Goal: Communication & Community: Answer question/provide support

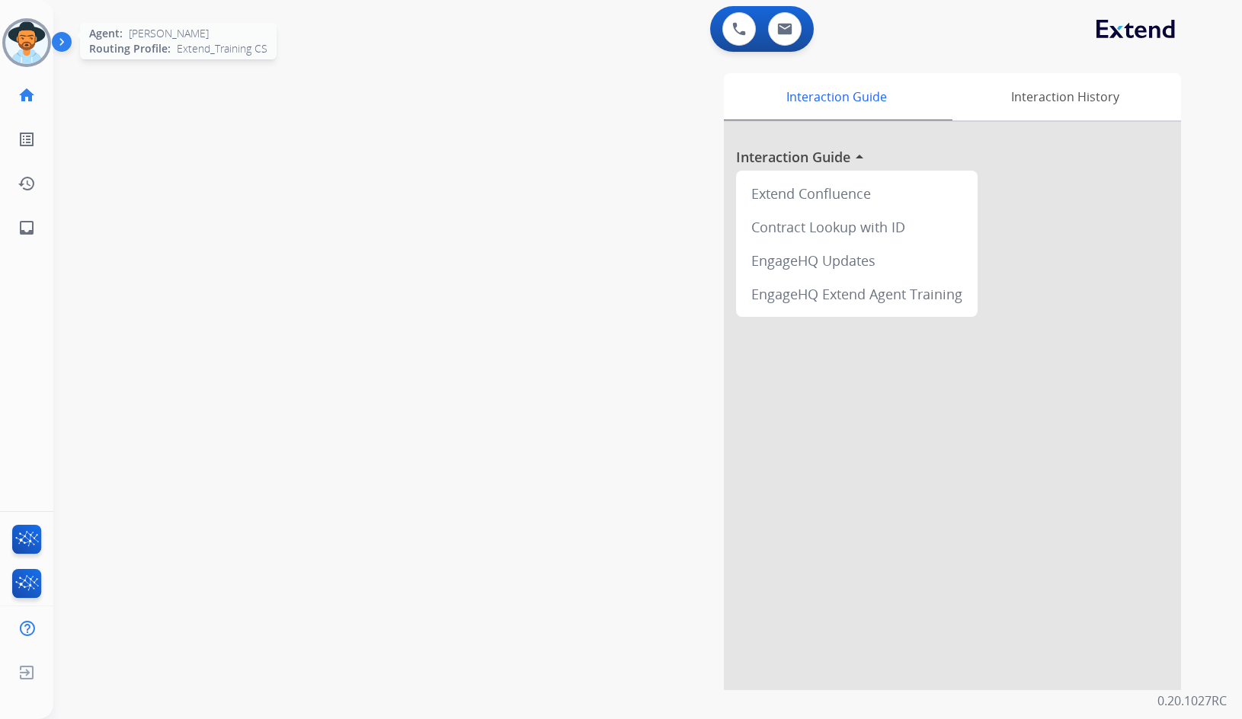
click at [28, 43] on img at bounding box center [26, 42] width 43 height 43
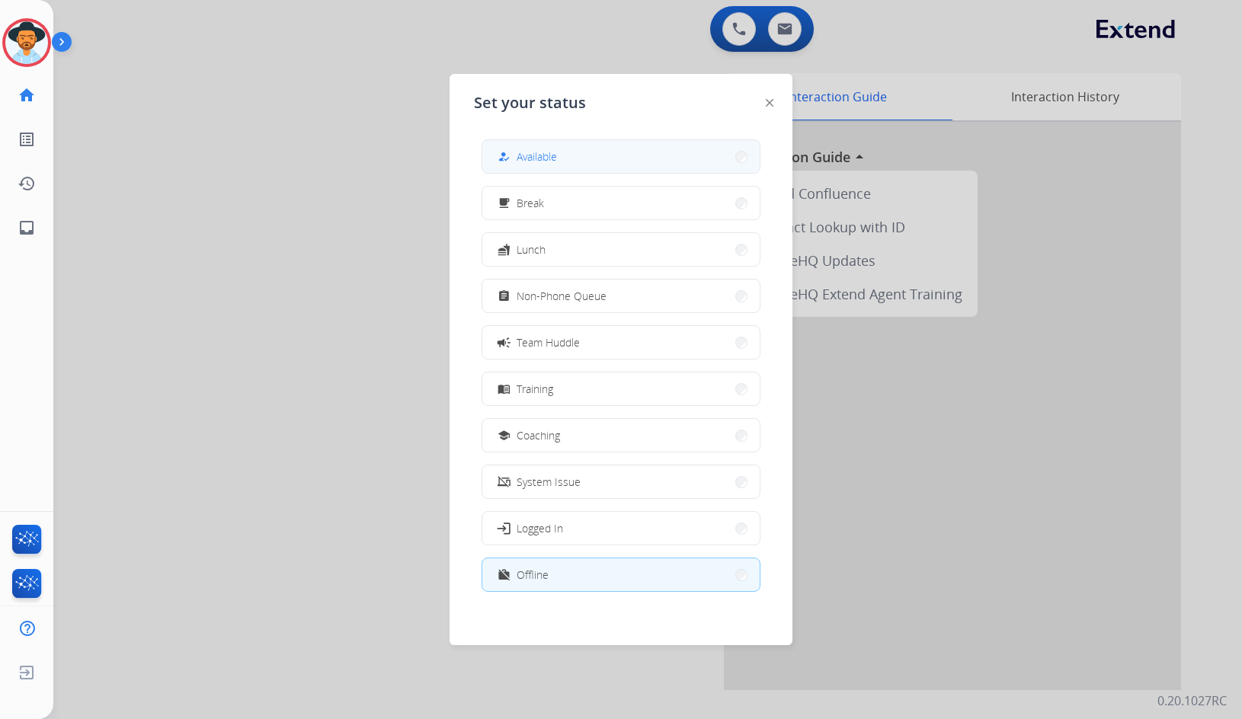
click at [534, 151] on span "Available" at bounding box center [537, 157] width 40 height 16
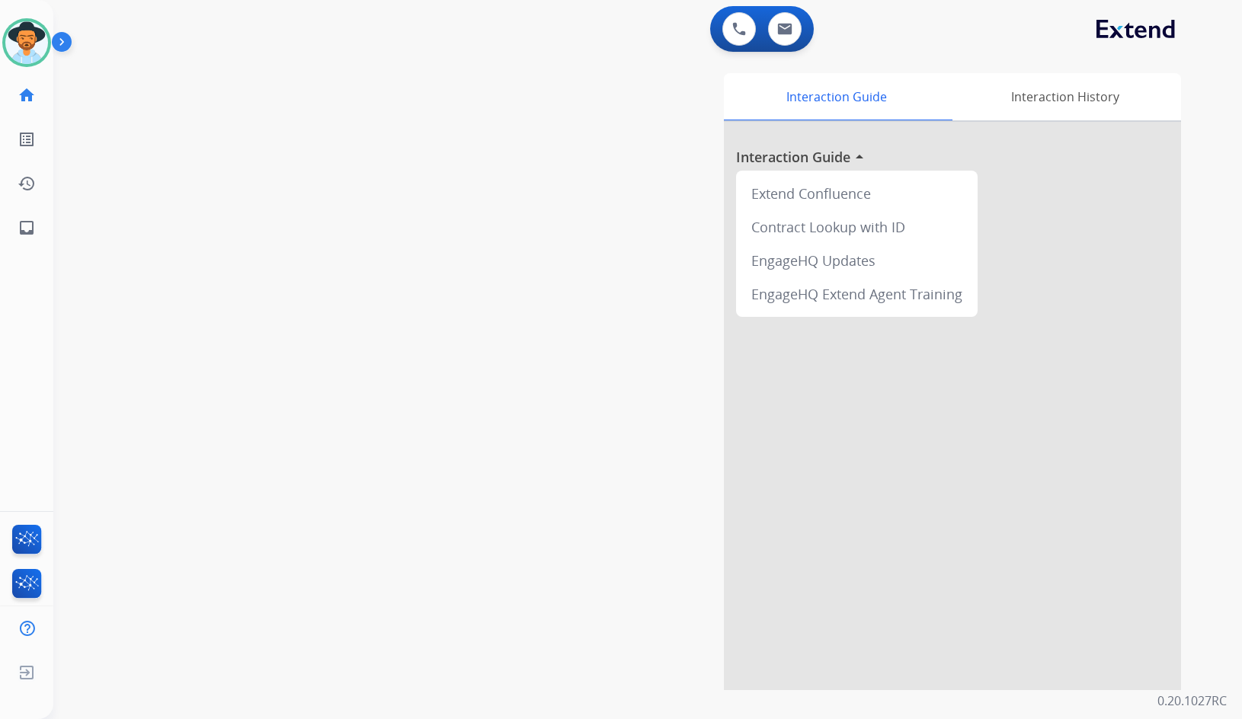
drag, startPoint x: 293, startPoint y: 126, endPoint x: 274, endPoint y: 107, distance: 25.9
click at [293, 122] on div "swap_horiz Break voice bridge close_fullscreen Connect 3-Way Call merge_type Se…" at bounding box center [629, 372] width 1152 height 635
click at [13, 57] on img at bounding box center [26, 42] width 43 height 43
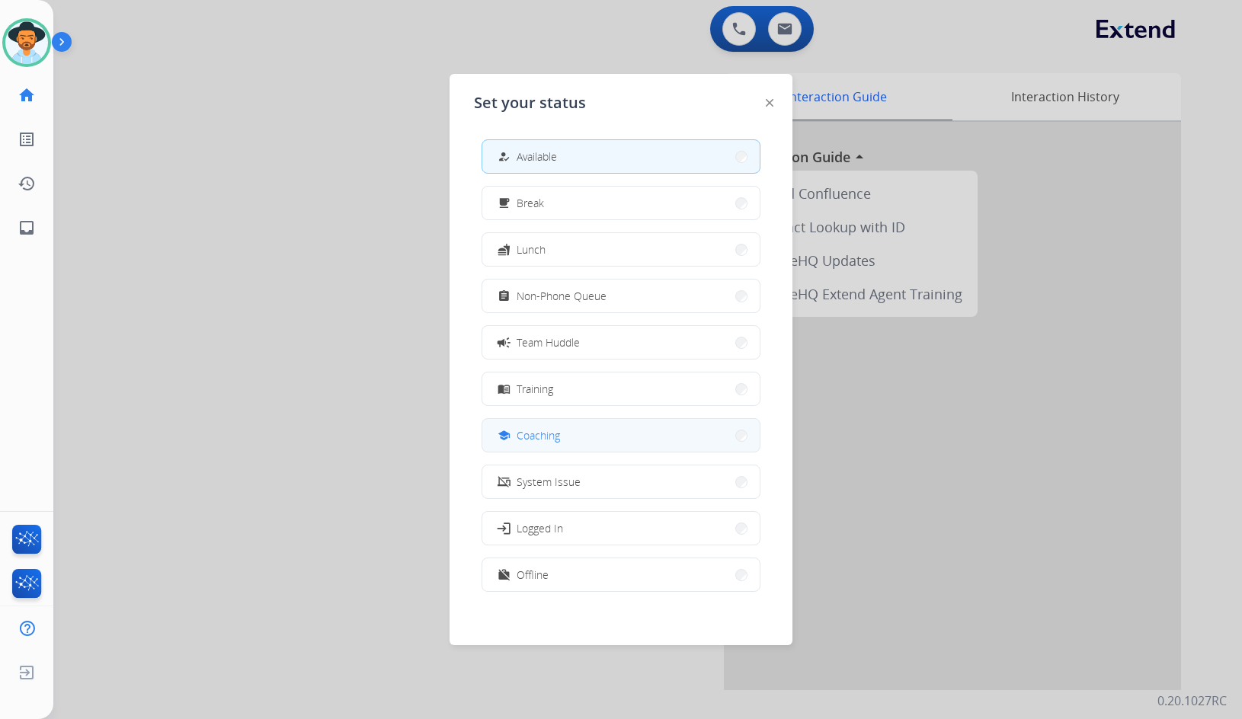
click at [568, 428] on button "school Coaching" at bounding box center [620, 435] width 277 height 33
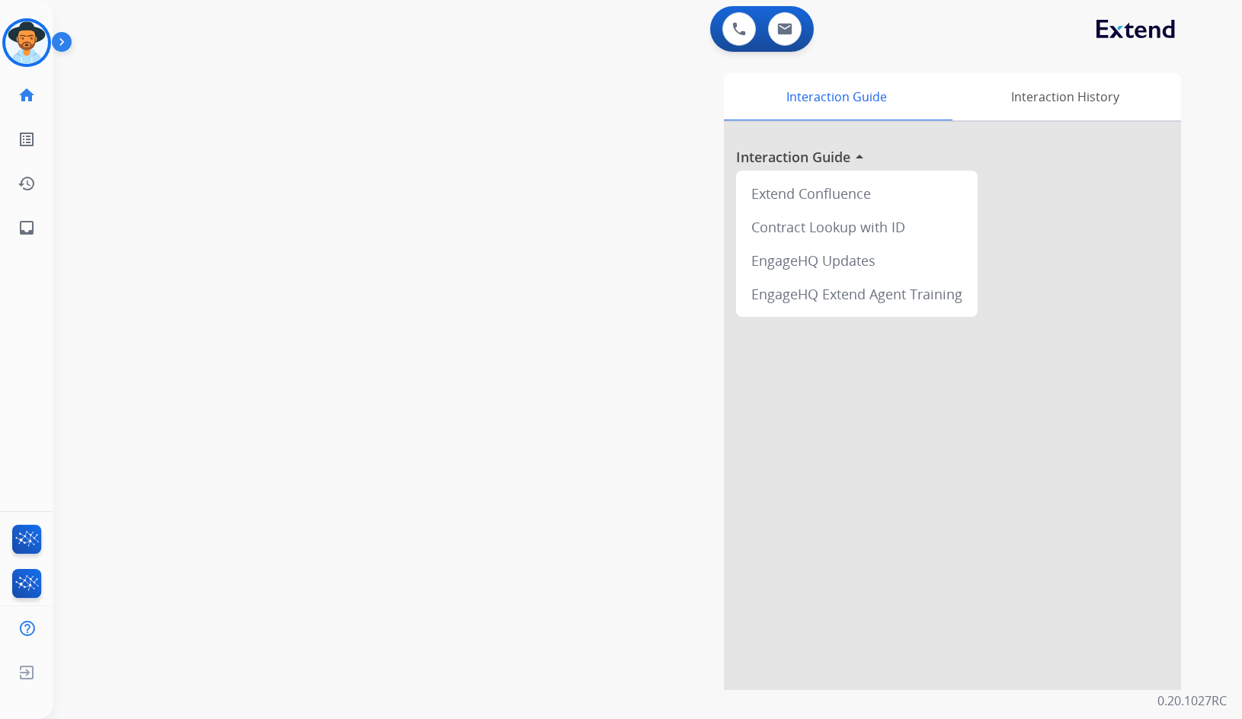
click at [377, 300] on div "swap_horiz Break voice bridge close_fullscreen Connect 3-Way Call merge_type Se…" at bounding box center [629, 372] width 1152 height 635
click at [65, 40] on img at bounding box center [65, 44] width 26 height 29
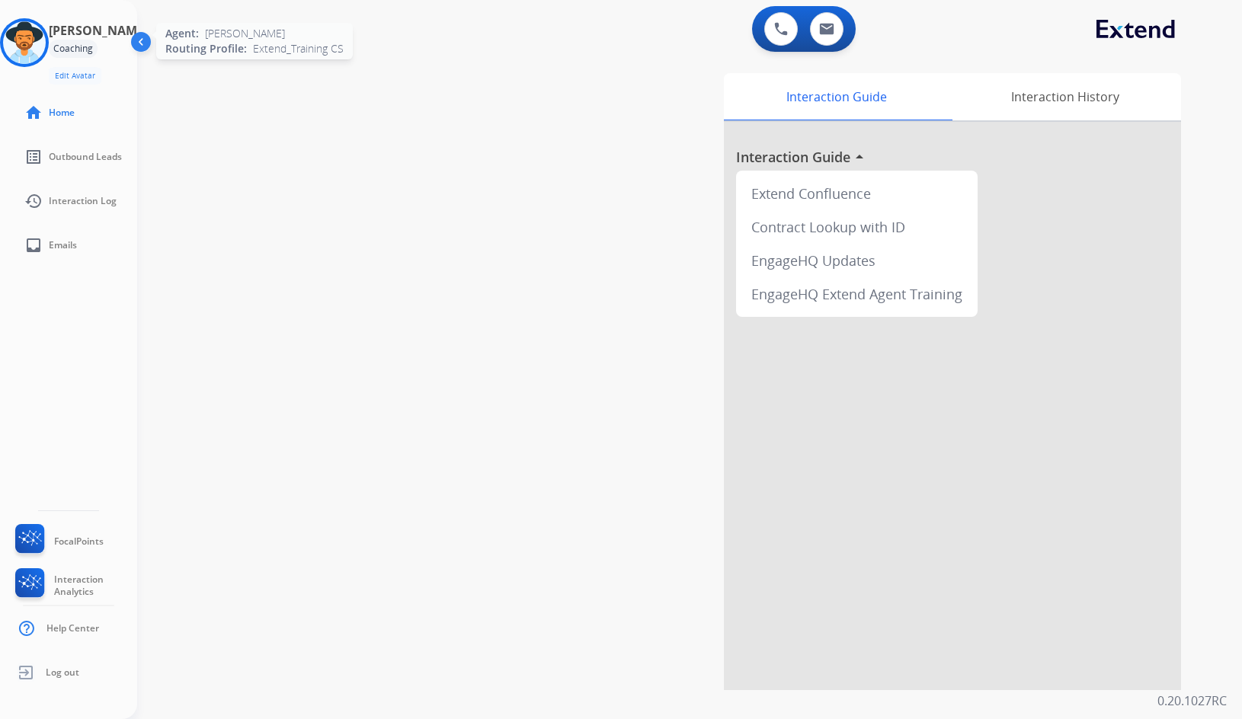
click at [44, 56] on img at bounding box center [24, 42] width 43 height 43
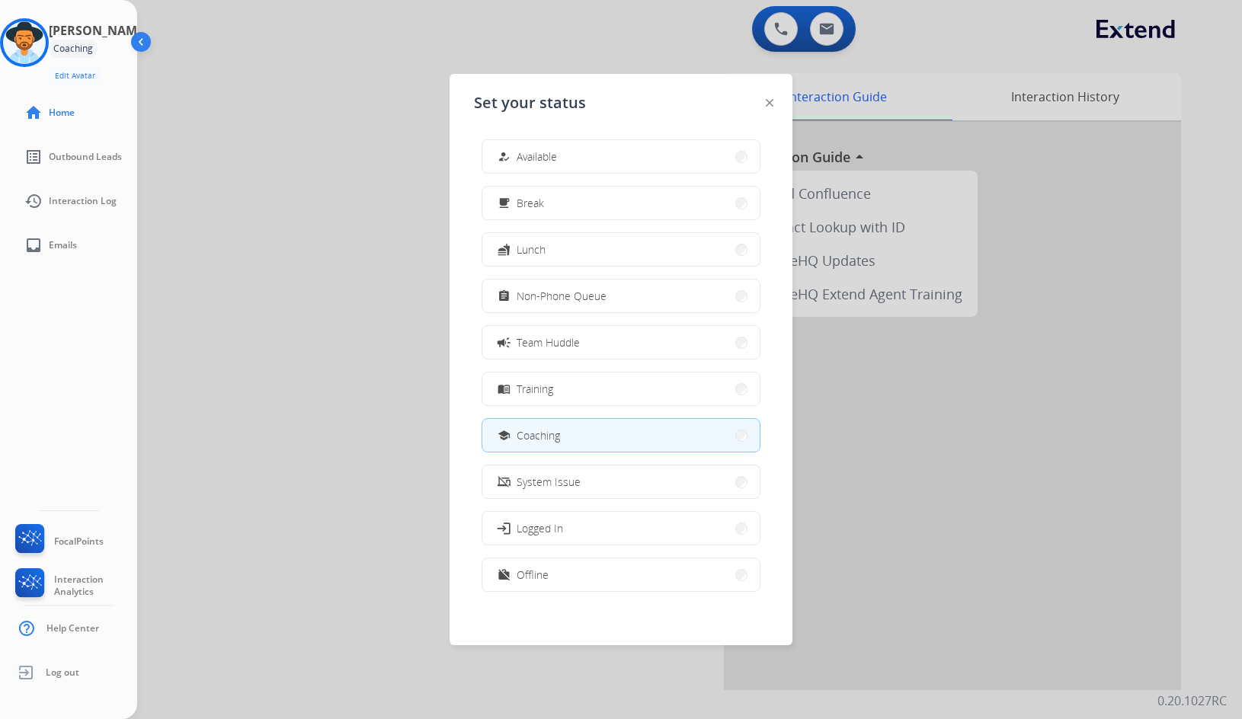
drag, startPoint x: 635, startPoint y: 162, endPoint x: 637, endPoint y: 155, distance: 7.8
click at [636, 158] on button "how_to_reg Available" at bounding box center [620, 156] width 277 height 33
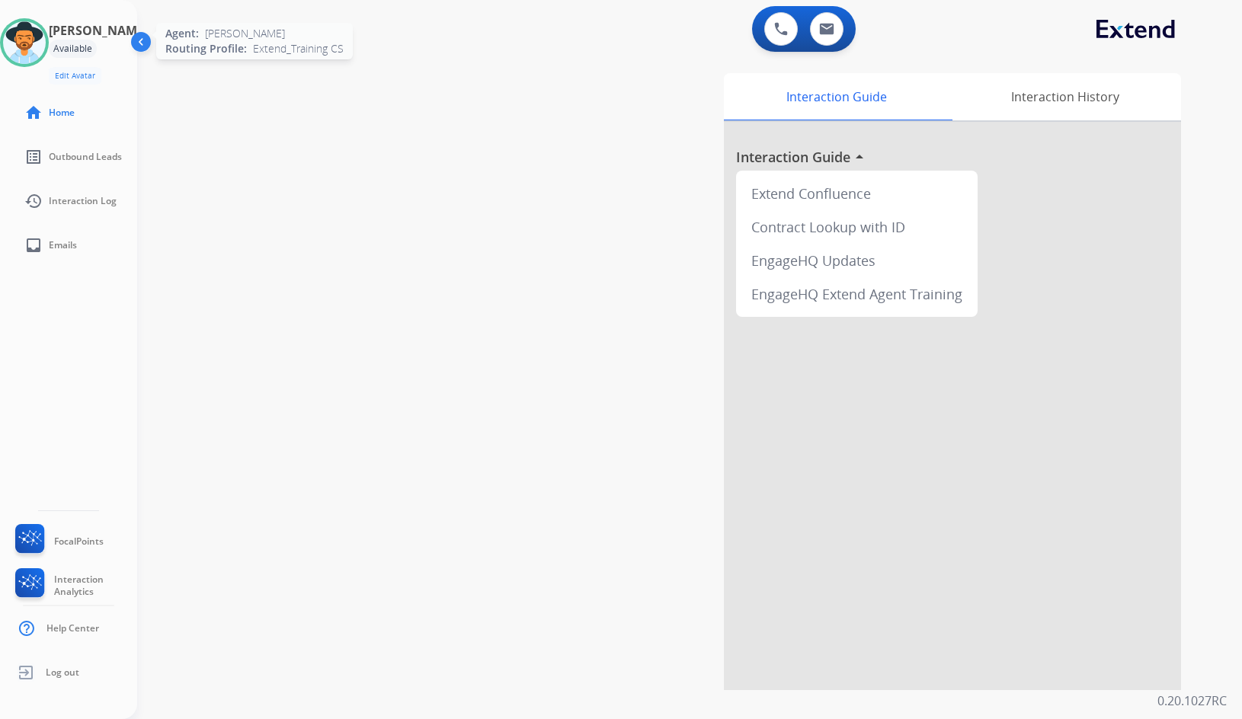
click at [37, 29] on img at bounding box center [24, 42] width 43 height 43
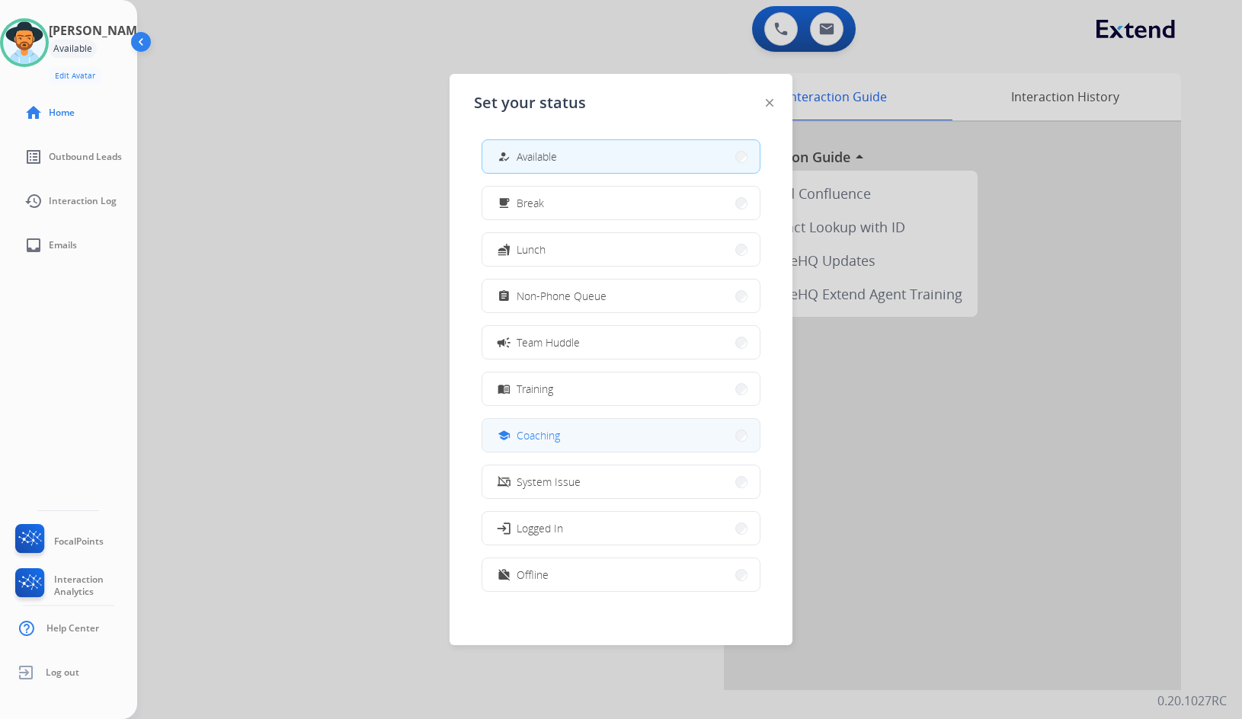
click at [548, 422] on button "school Coaching" at bounding box center [620, 435] width 277 height 33
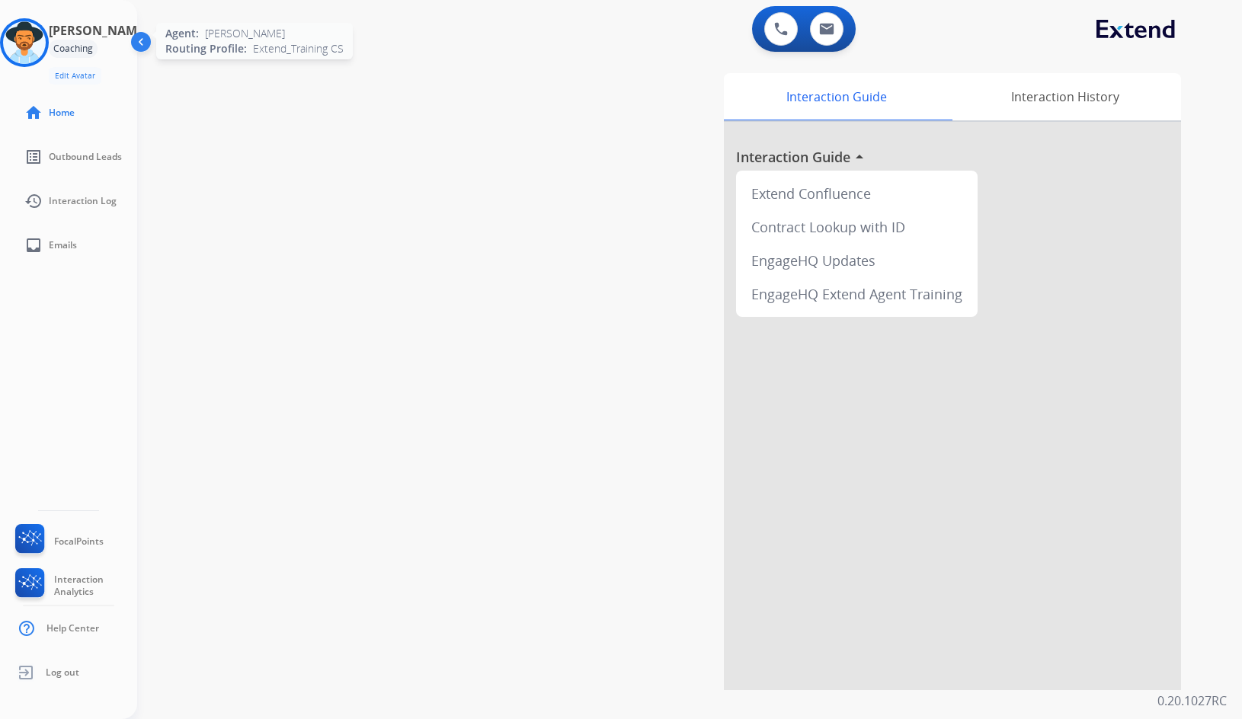
click at [46, 51] on img at bounding box center [24, 42] width 43 height 43
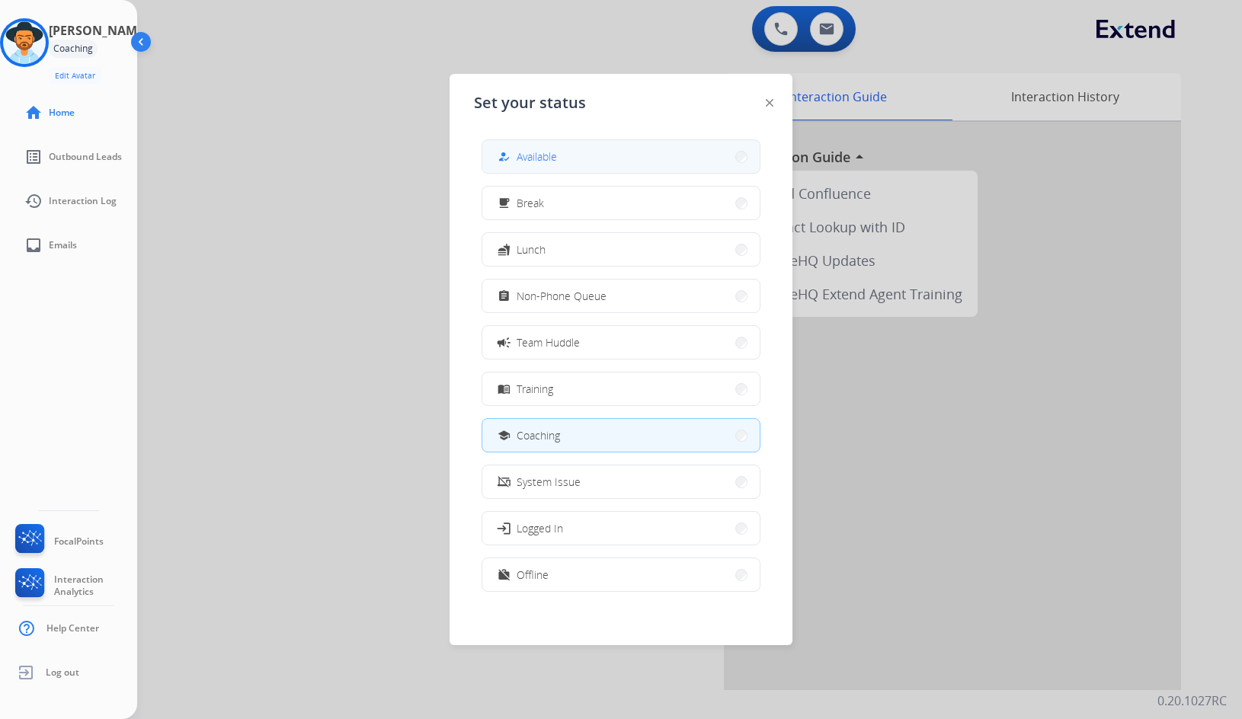
click at [607, 167] on button "how_to_reg Available" at bounding box center [620, 156] width 277 height 33
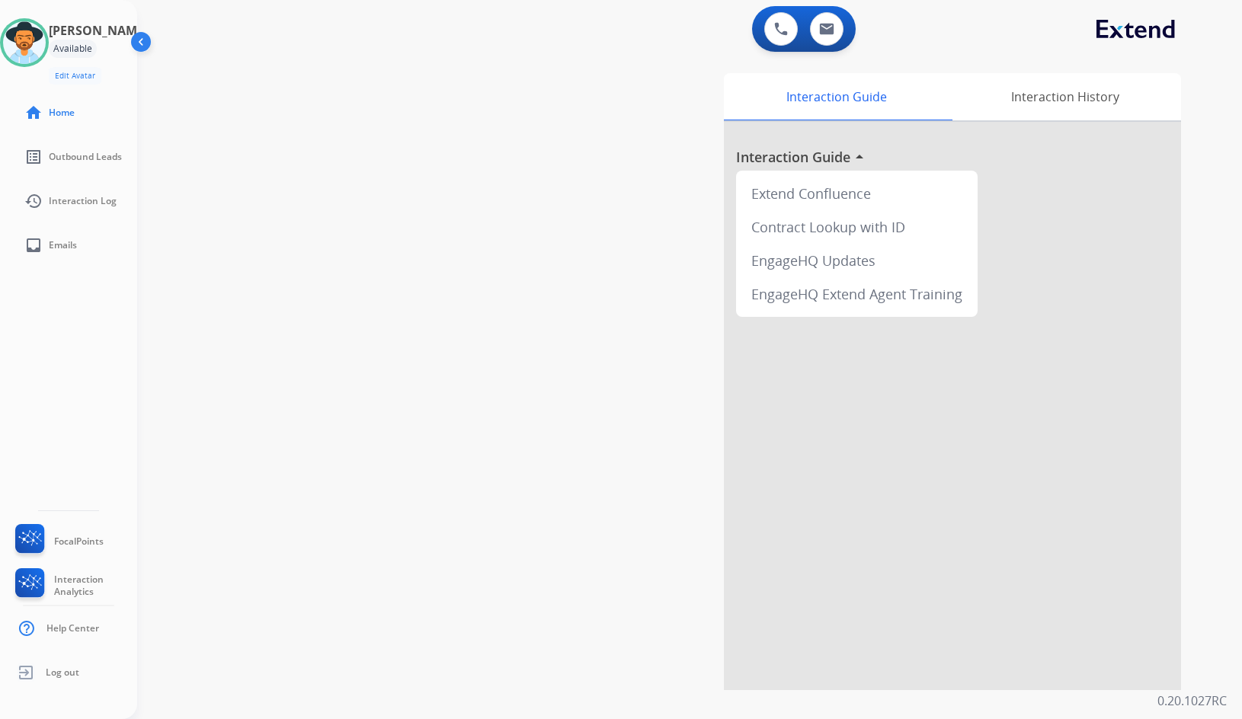
click at [586, 181] on div "Interaction Guide Interaction History Interaction Guide arrow_drop_up Extend Co…" at bounding box center [865, 381] width 631 height 617
click at [72, 253] on link "inbox Emails" at bounding box center [80, 245] width 137 height 43
select select "**********"
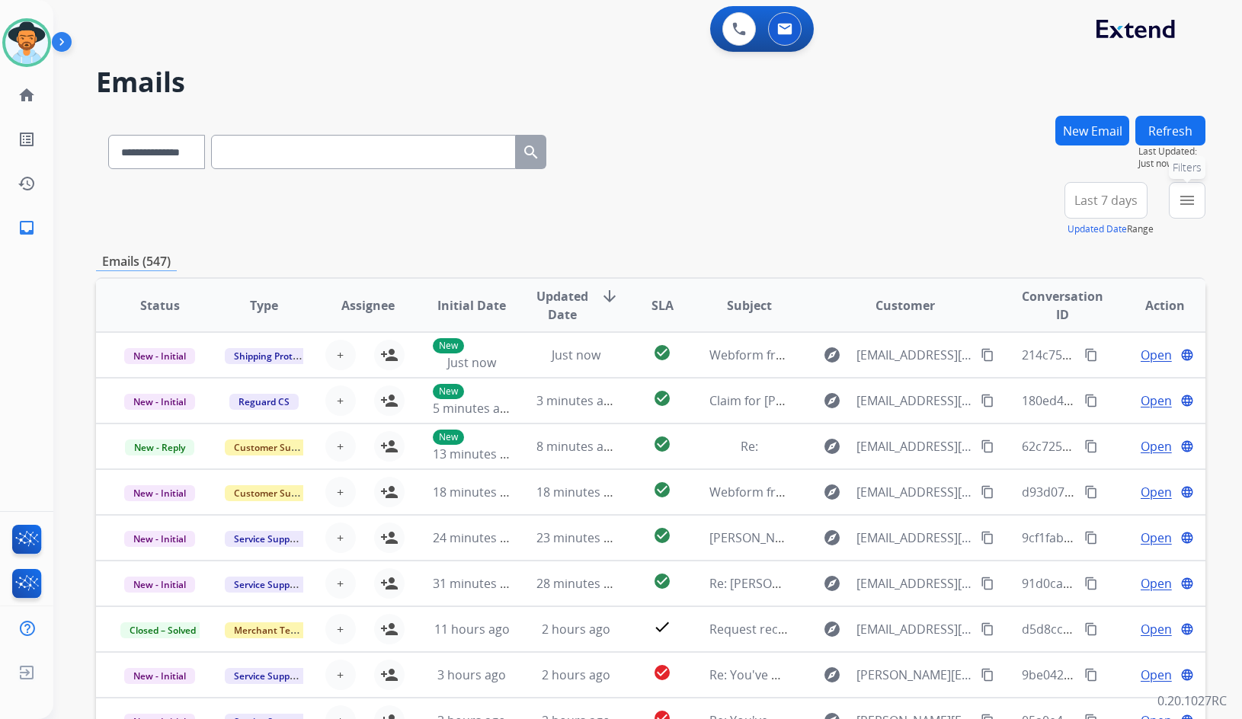
click at [1174, 205] on button "menu Filters" at bounding box center [1187, 200] width 37 height 37
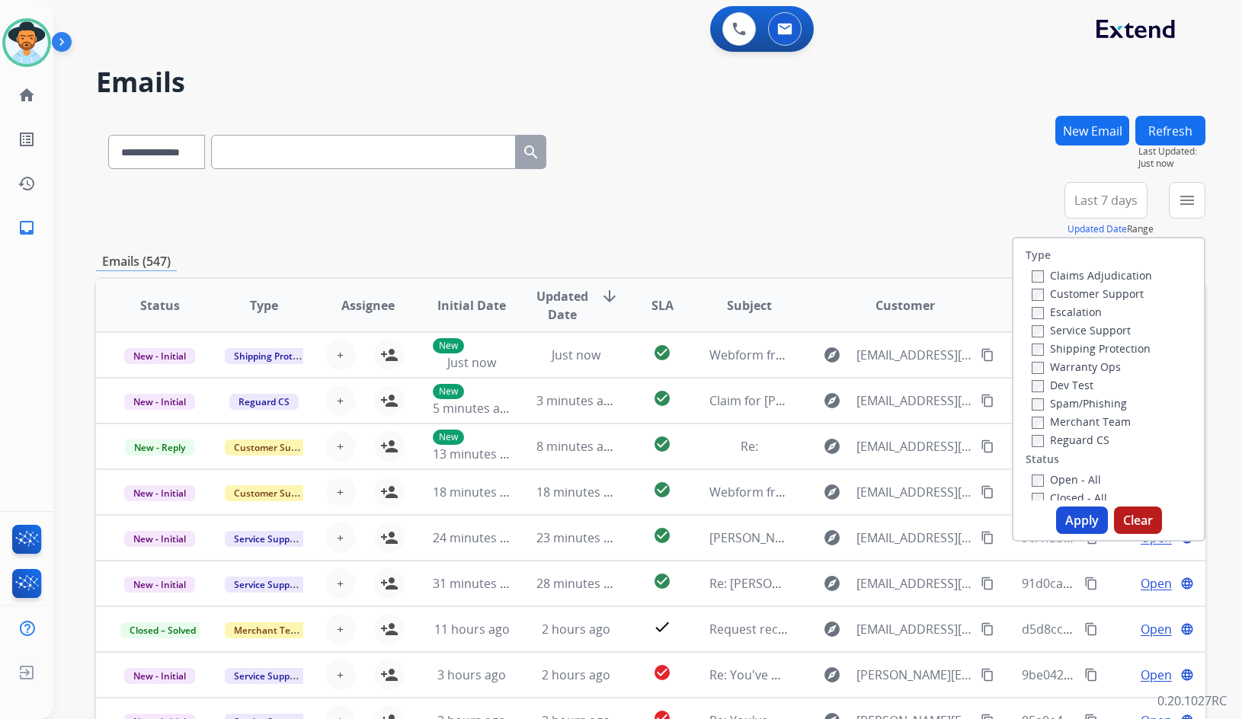
click at [1105, 293] on label "Customer Support" at bounding box center [1088, 293] width 112 height 14
click at [1104, 341] on div "Shipping Protection" at bounding box center [1092, 348] width 120 height 18
click at [1090, 359] on div "Warranty Ops" at bounding box center [1092, 366] width 120 height 18
click at [1057, 352] on label "Shipping Protection" at bounding box center [1091, 348] width 119 height 14
click at [1056, 434] on label "Reguard CS" at bounding box center [1071, 440] width 78 height 14
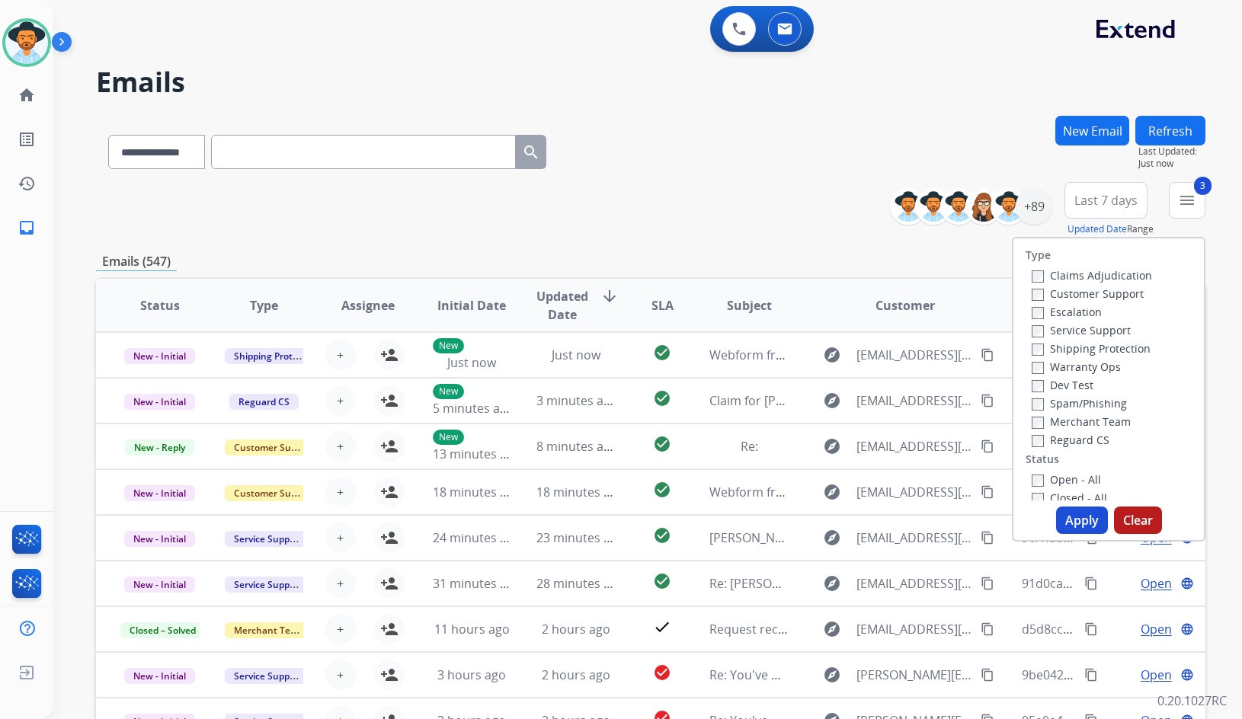
click at [1057, 480] on label "Open - All" at bounding box center [1066, 479] width 69 height 14
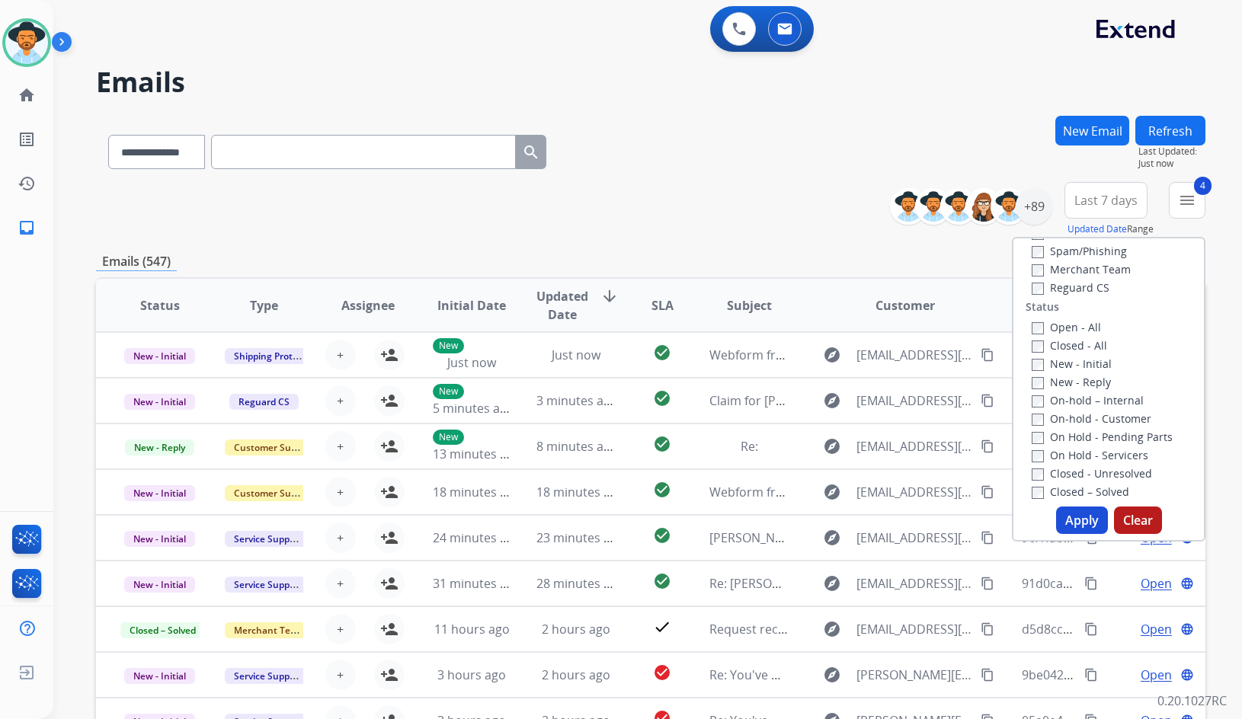
click at [1068, 453] on label "On Hold - Servicers" at bounding box center [1090, 455] width 117 height 14
click at [1063, 439] on label "On Hold - Pending Parts" at bounding box center [1102, 437] width 141 height 14
click at [1062, 419] on label "On-hold - Customer" at bounding box center [1092, 418] width 120 height 14
click at [1064, 398] on label "On-hold – Internal" at bounding box center [1088, 400] width 112 height 14
click at [1061, 383] on label "New - Reply" at bounding box center [1071, 382] width 79 height 14
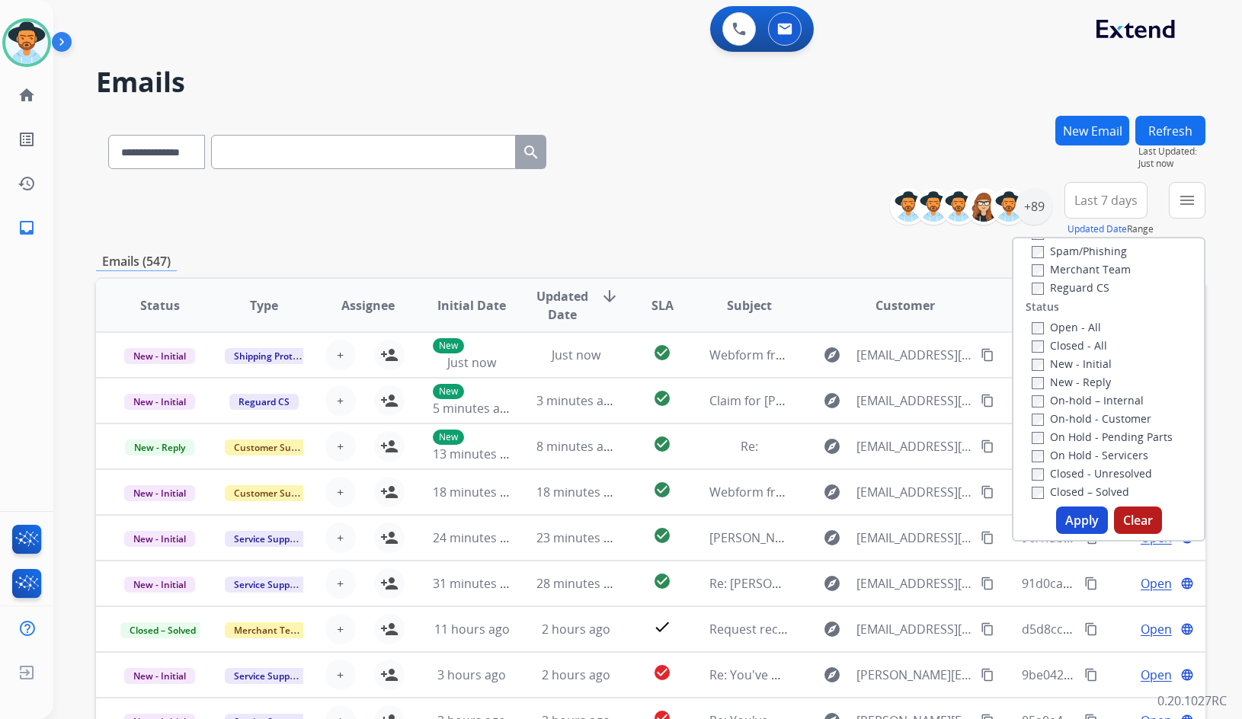
click at [1064, 363] on label "New - Initial" at bounding box center [1072, 364] width 80 height 14
click at [1072, 519] on button "Apply" at bounding box center [1082, 520] width 52 height 27
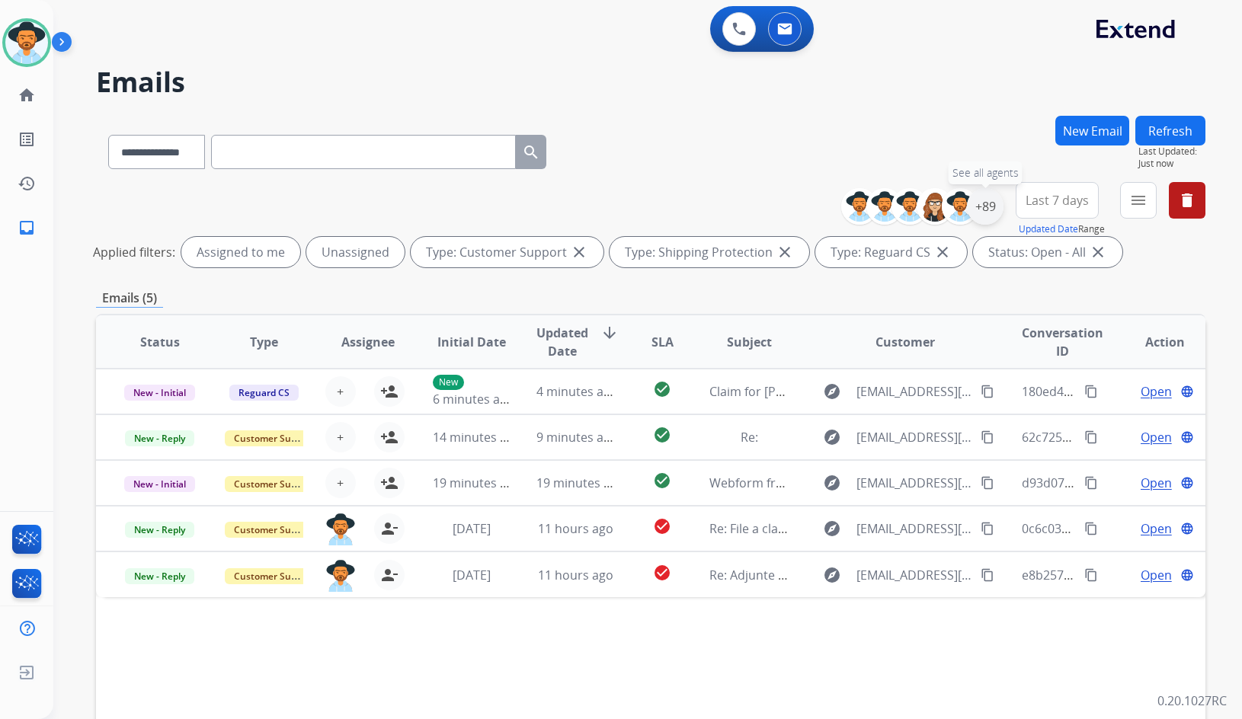
click at [981, 207] on div "+89" at bounding box center [985, 206] width 37 height 37
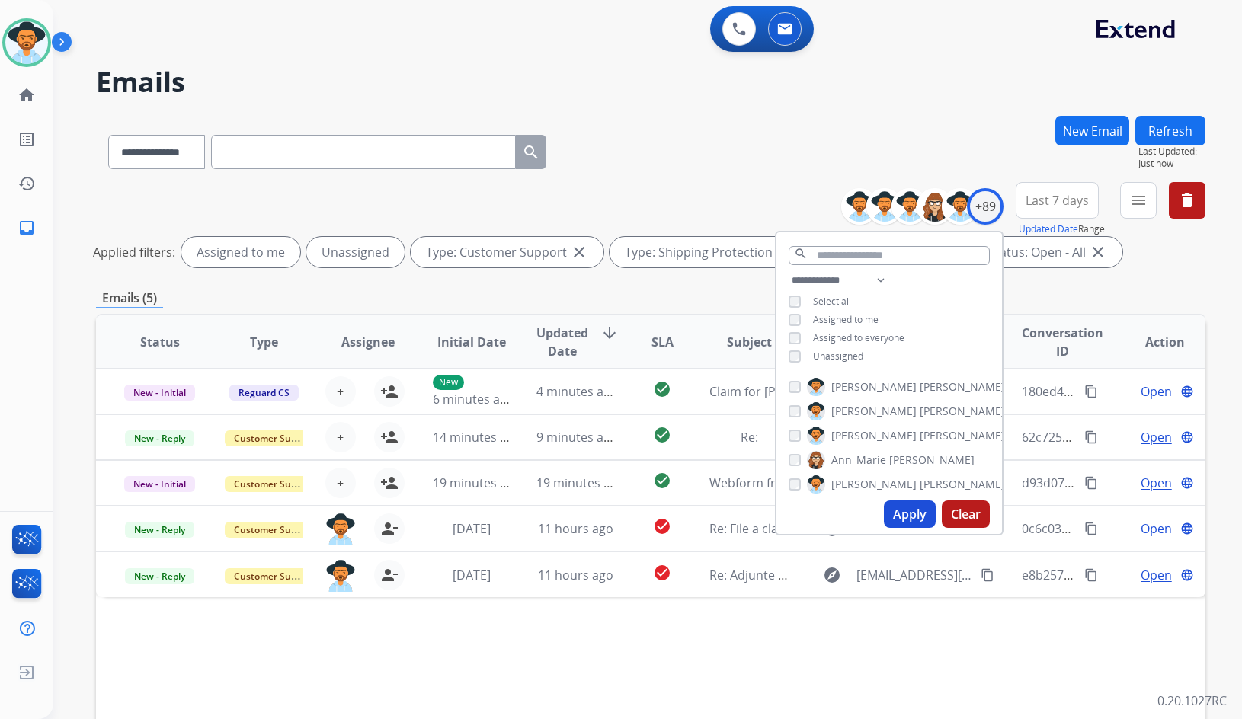
click at [824, 357] on span "Unassigned" at bounding box center [838, 356] width 50 height 13
click at [853, 434] on span "[PERSON_NAME]" at bounding box center [873, 435] width 85 height 15
click at [898, 514] on button "Apply" at bounding box center [910, 514] width 52 height 27
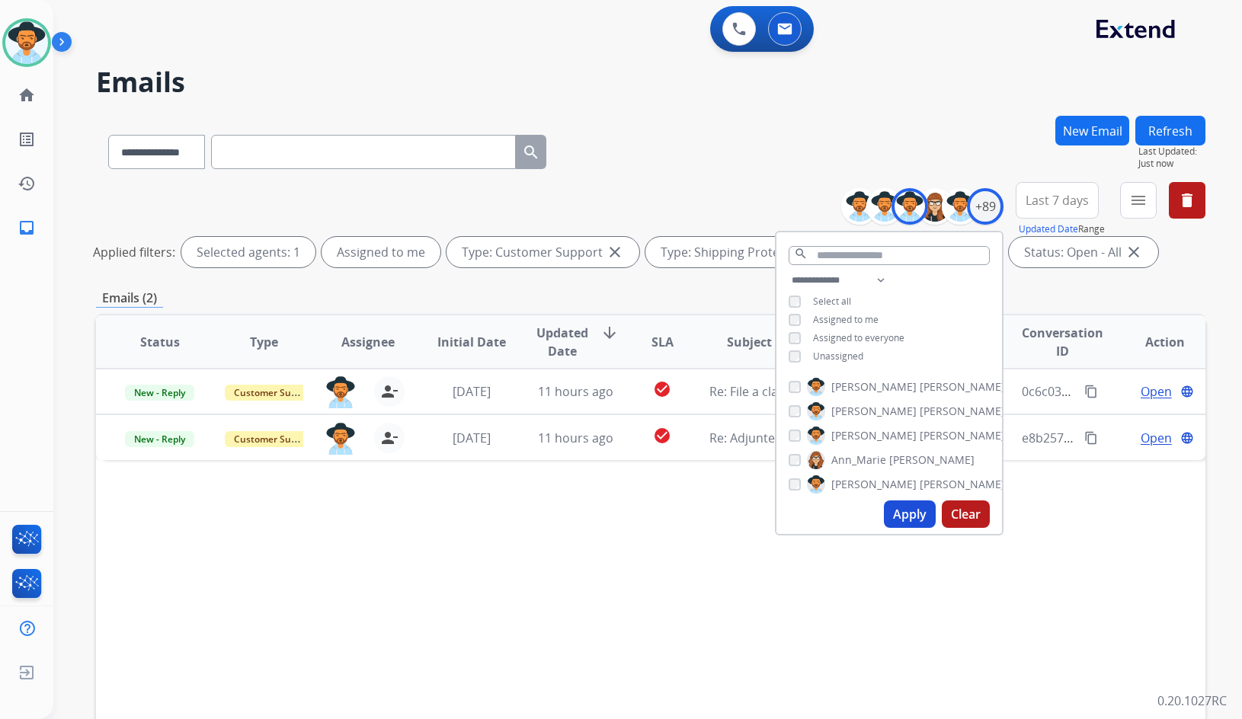
click at [693, 159] on div "**********" at bounding box center [650, 149] width 1109 height 66
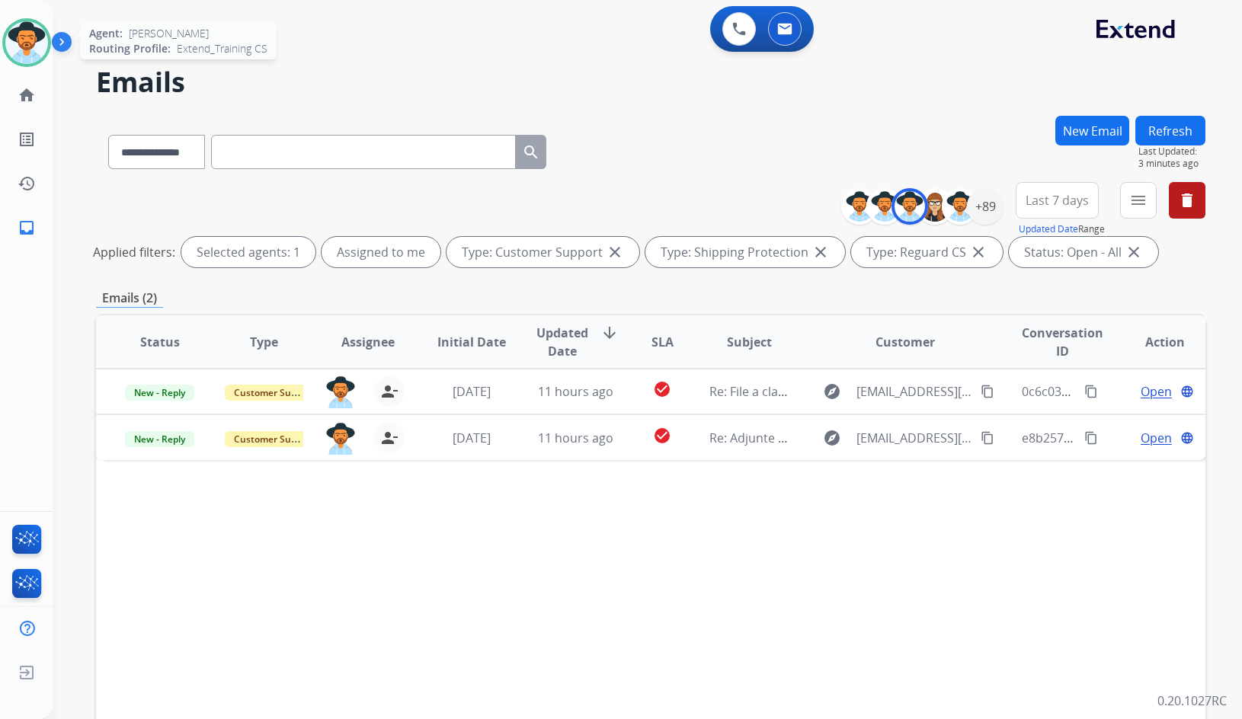
click at [8, 38] on img at bounding box center [26, 42] width 43 height 43
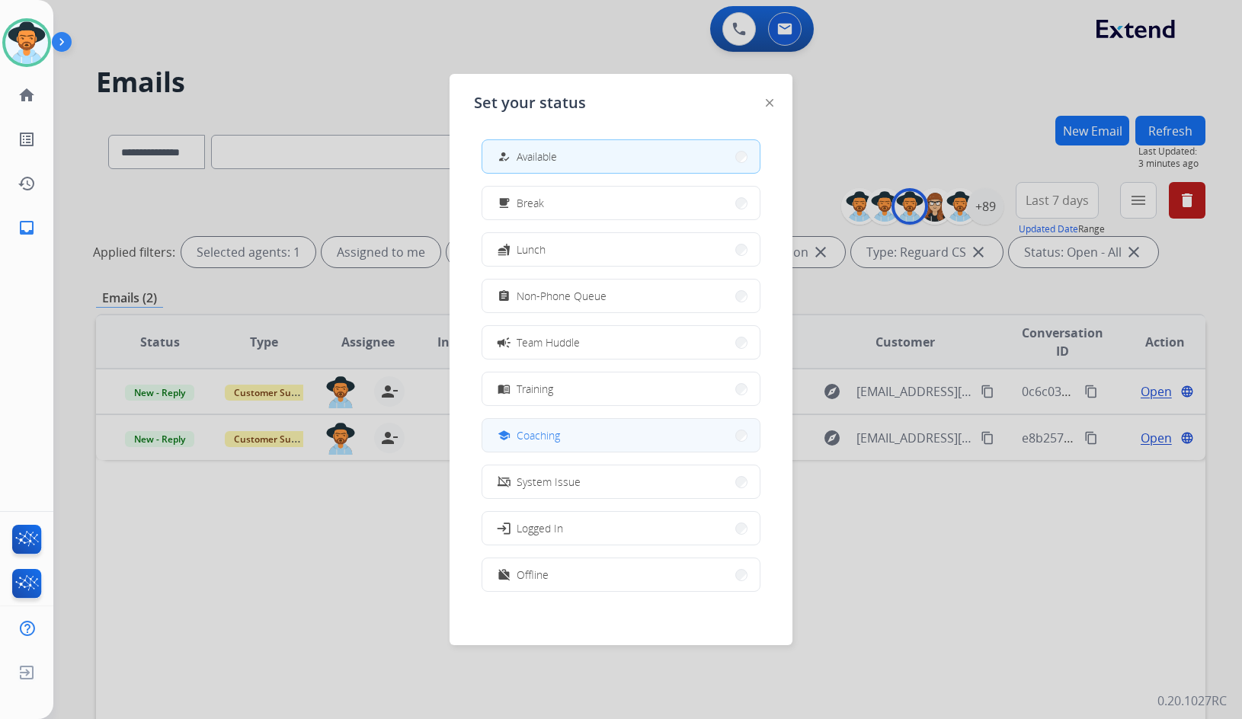
click at [583, 440] on button "school Coaching" at bounding box center [620, 435] width 277 height 33
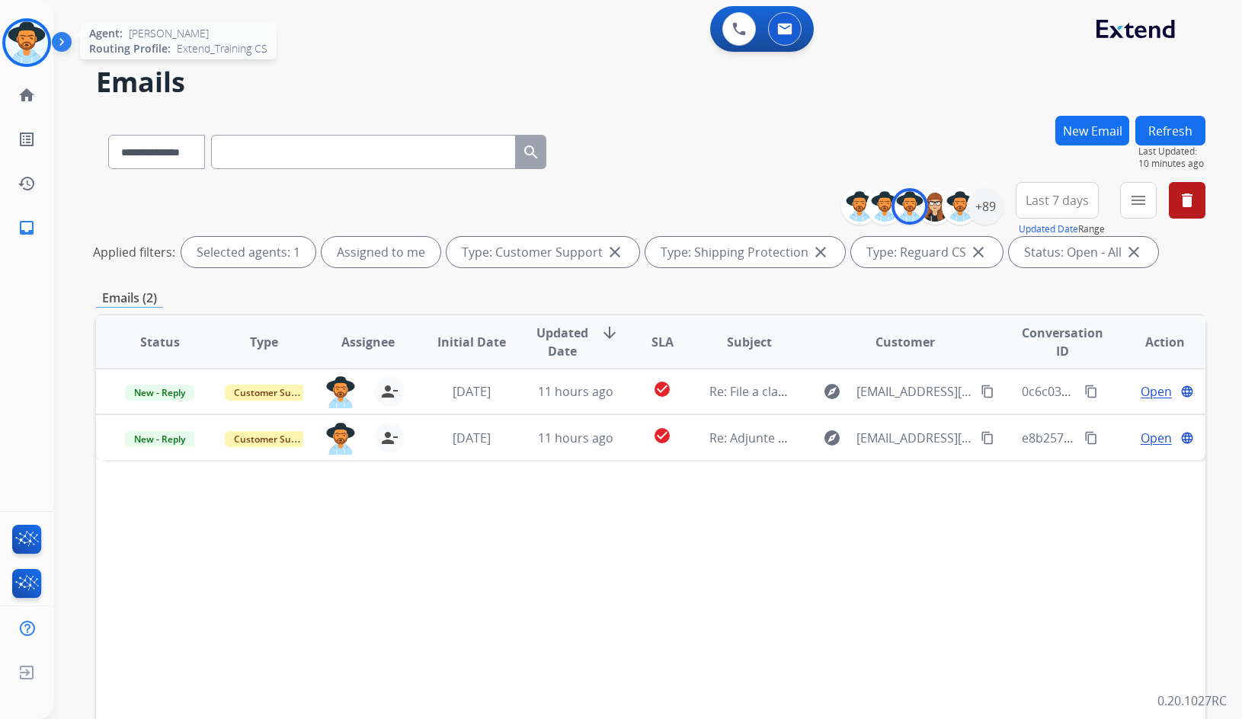
click at [27, 46] on img at bounding box center [26, 42] width 43 height 43
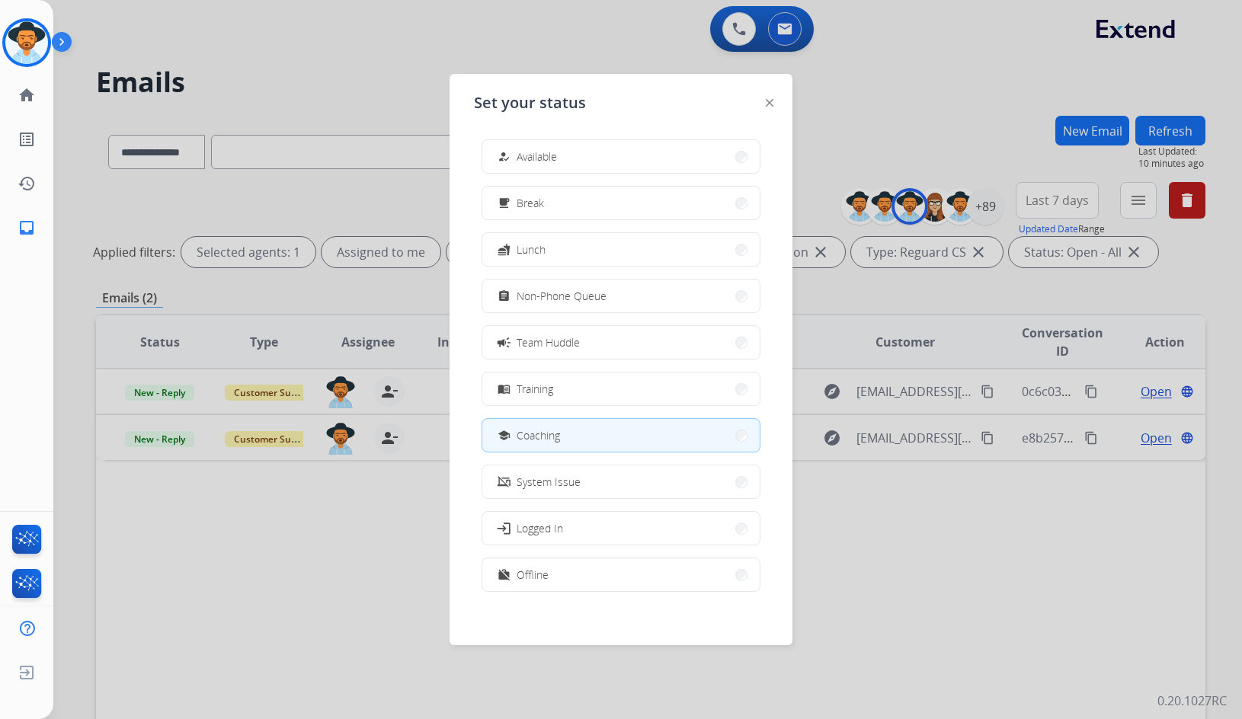
click at [501, 179] on div "how_to_reg Available free_breakfast Break fastfood Lunch assignment Non-Phone Q…" at bounding box center [621, 367] width 294 height 480
click at [535, 153] on span "Available" at bounding box center [537, 157] width 40 height 16
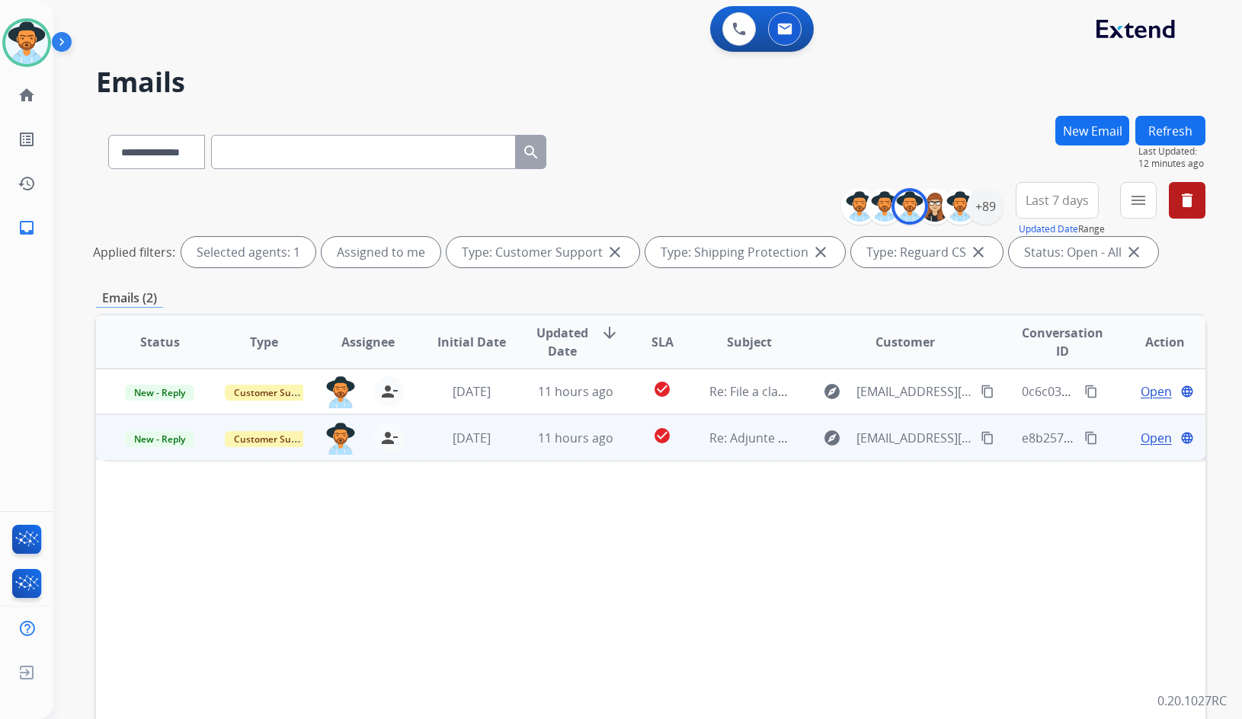
click at [1144, 440] on span "Open" at bounding box center [1156, 438] width 31 height 18
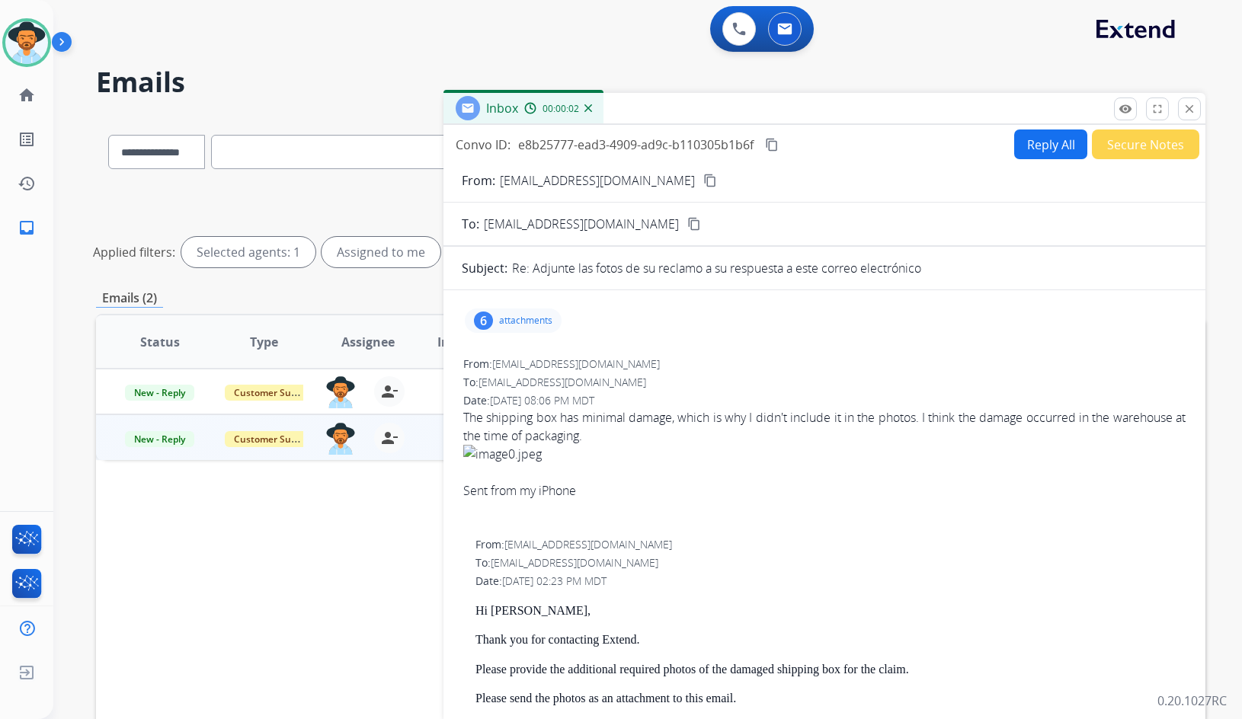
click at [703, 179] on mat-icon "content_copy" at bounding box center [710, 181] width 14 height 14
click at [703, 183] on mat-icon "content_copy" at bounding box center [710, 181] width 14 height 14
click at [511, 320] on p "attachments" at bounding box center [525, 321] width 53 height 12
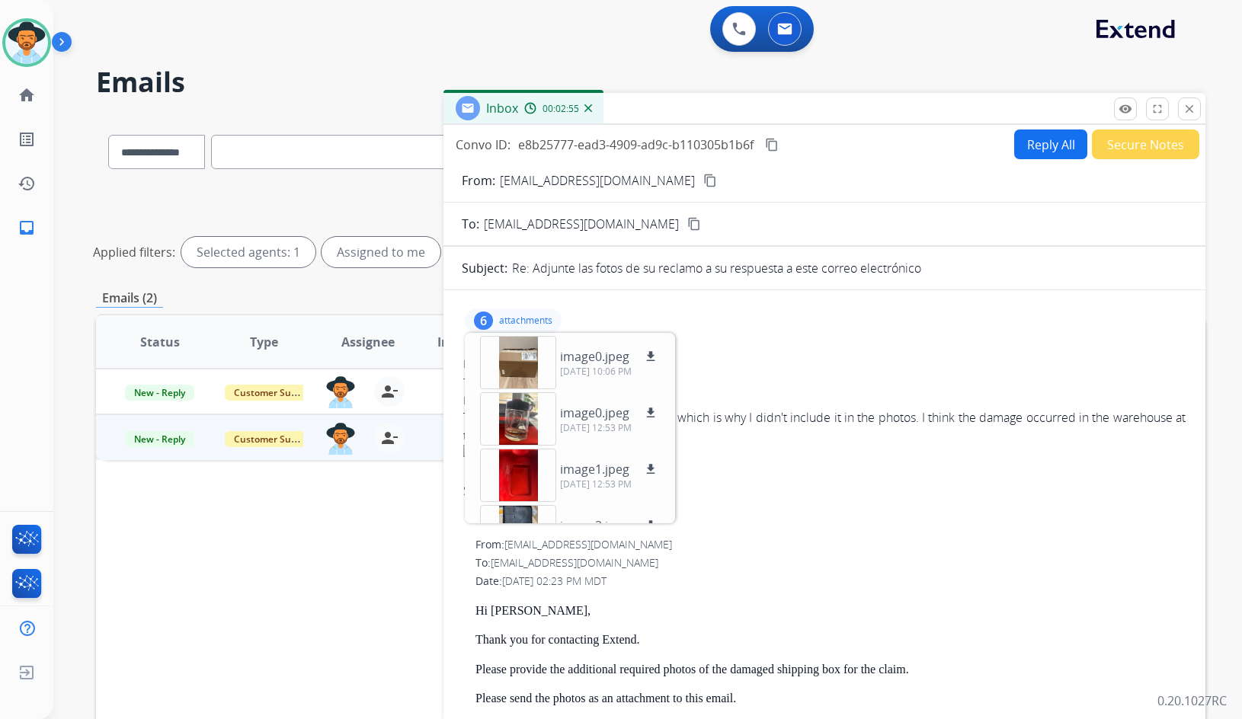
click at [703, 182] on mat-icon "content_copy" at bounding box center [710, 181] width 14 height 14
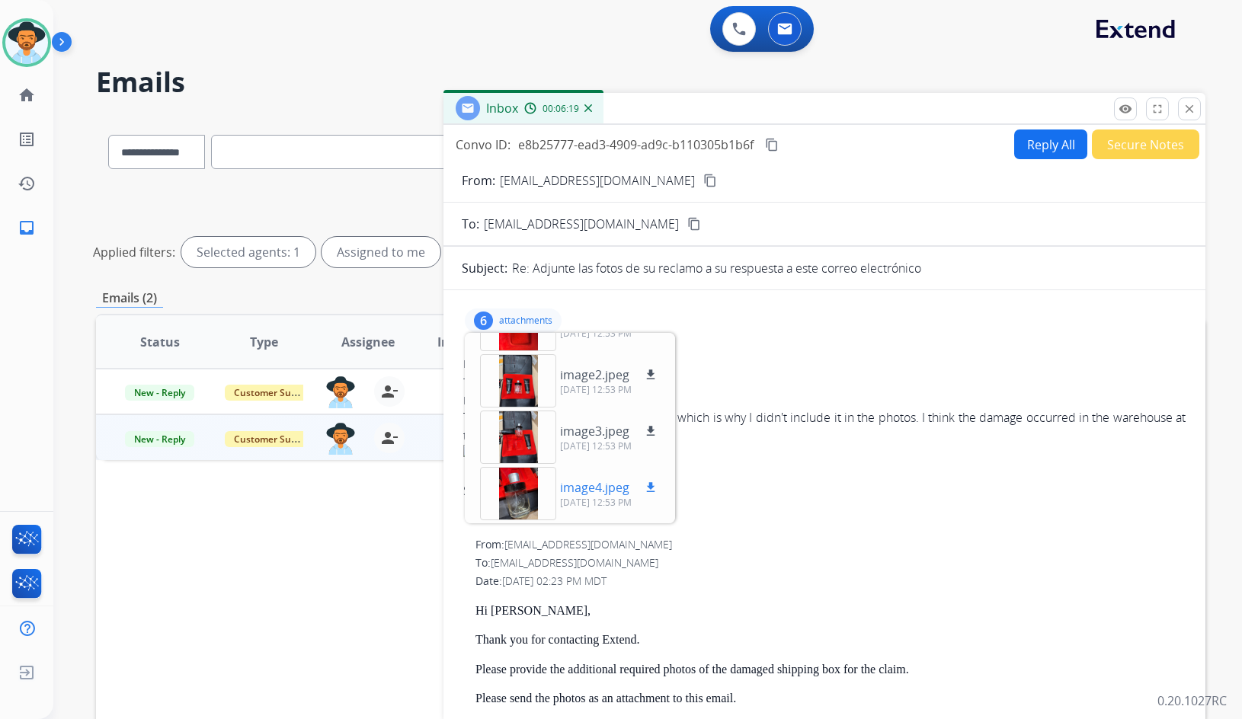
scroll to position [0, 0]
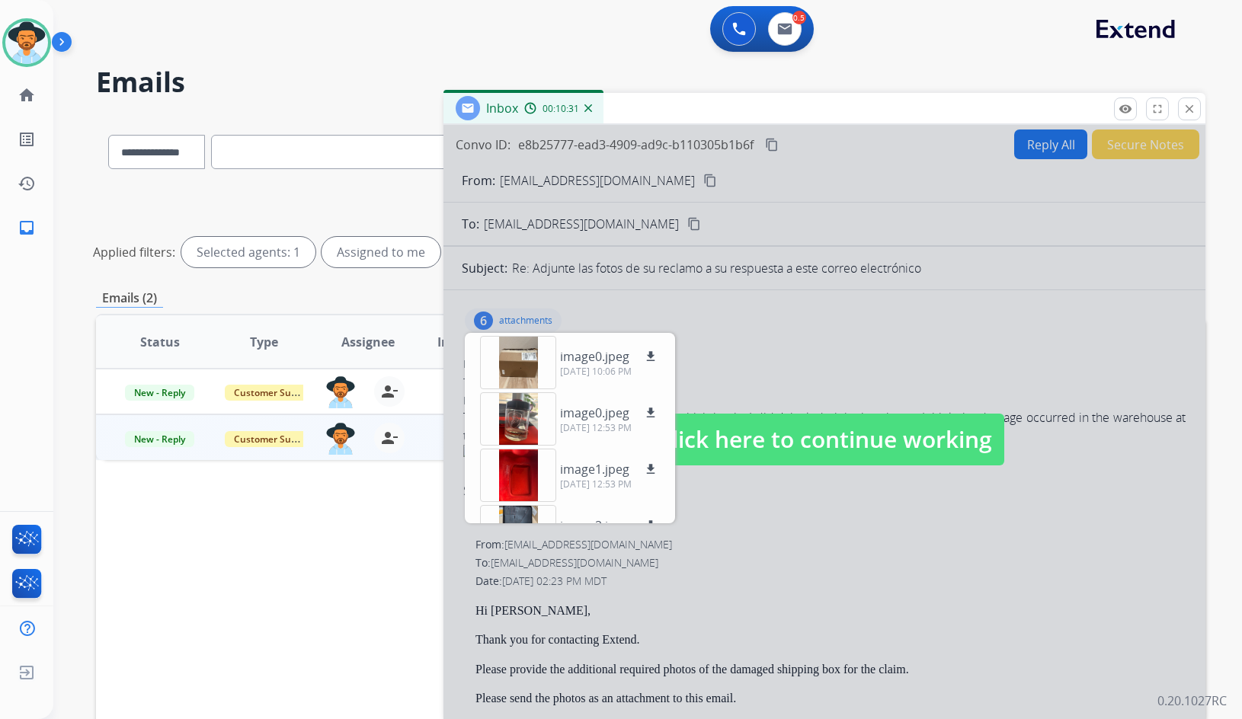
click at [280, 638] on div "Status Type Assignee Initial Date Updated Date arrow_downward SLA Subject Custo…" at bounding box center [650, 569] width 1109 height 510
click at [531, 323] on div at bounding box center [824, 424] width 762 height 598
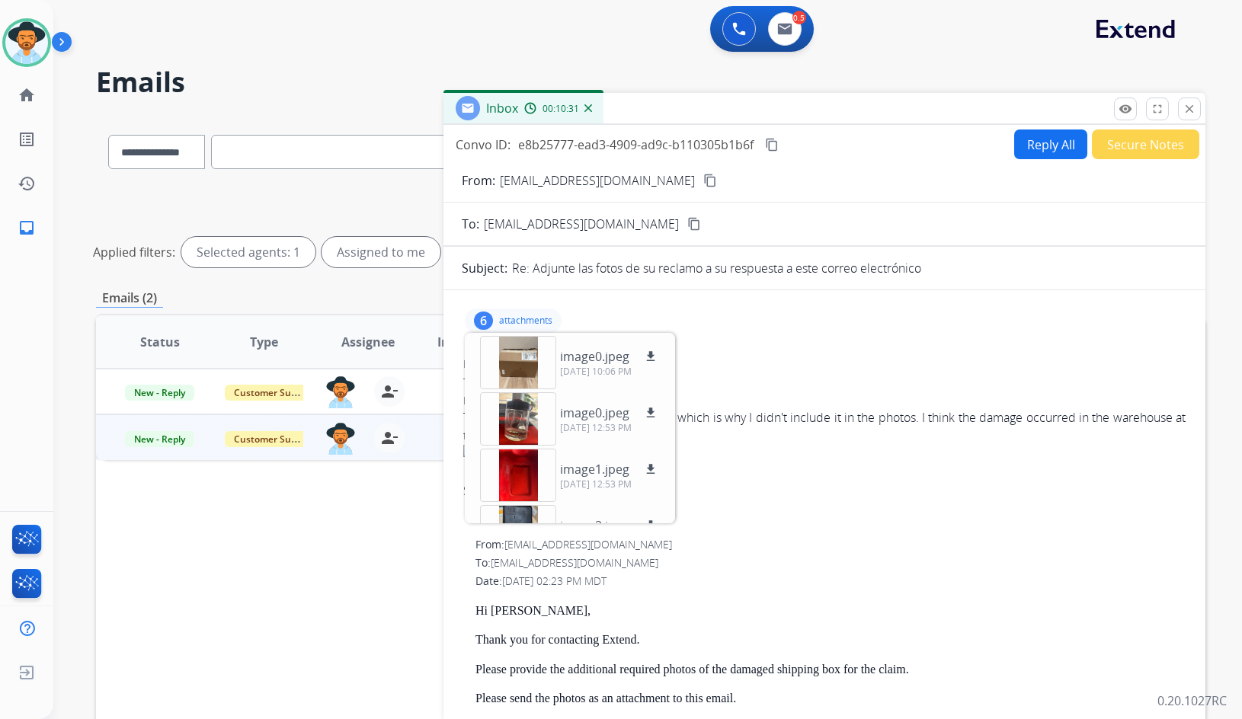
click at [531, 323] on p "attachments" at bounding box center [525, 321] width 53 height 12
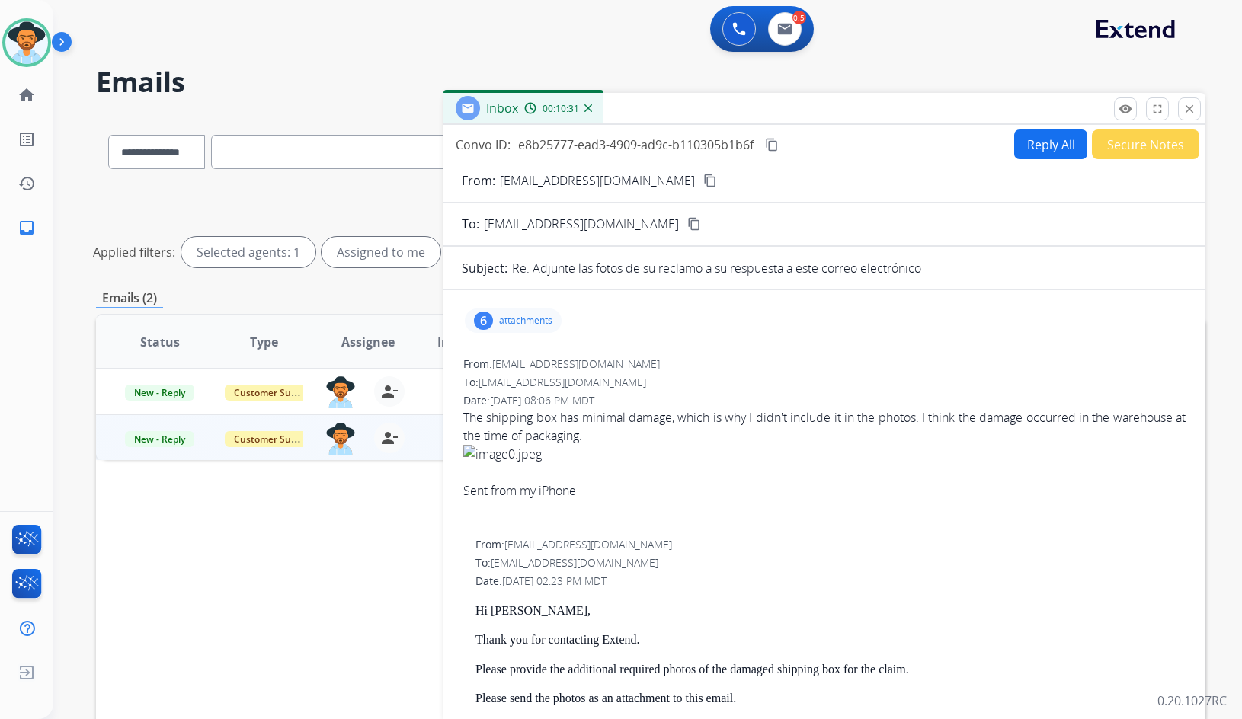
click at [504, 325] on p "attachments" at bounding box center [525, 321] width 53 height 12
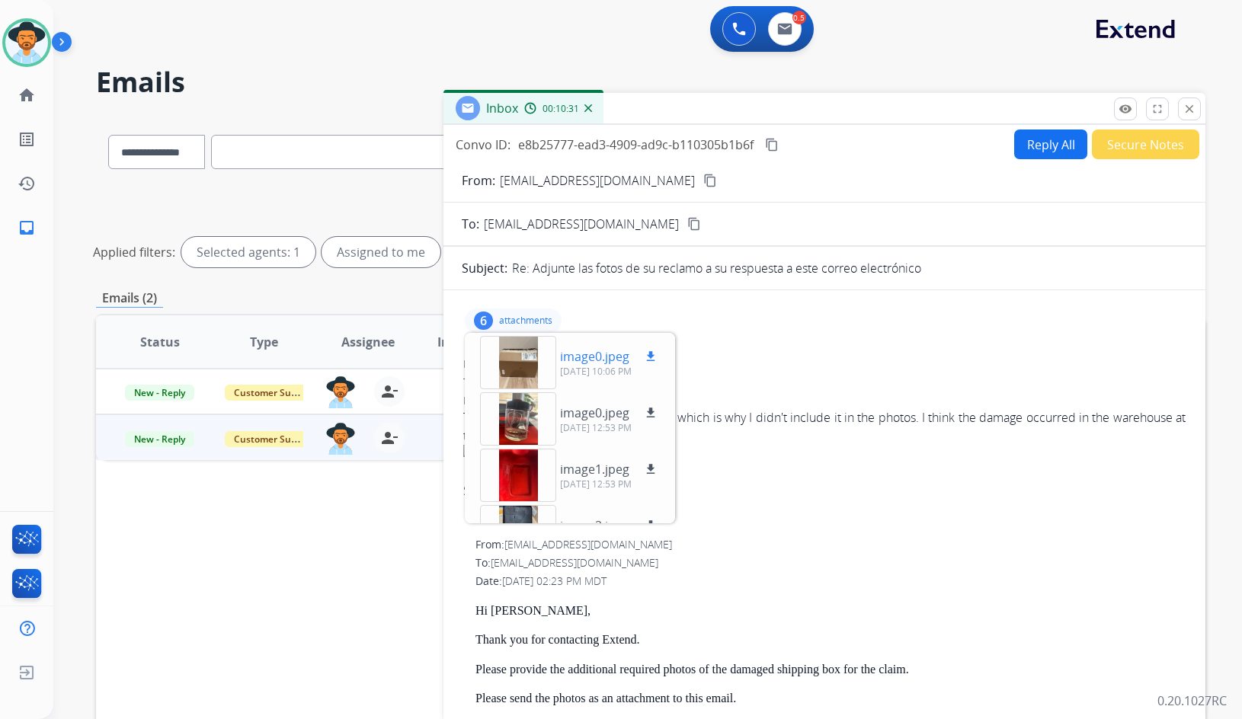
click at [654, 359] on mat-icon "download" at bounding box center [651, 357] width 14 height 14
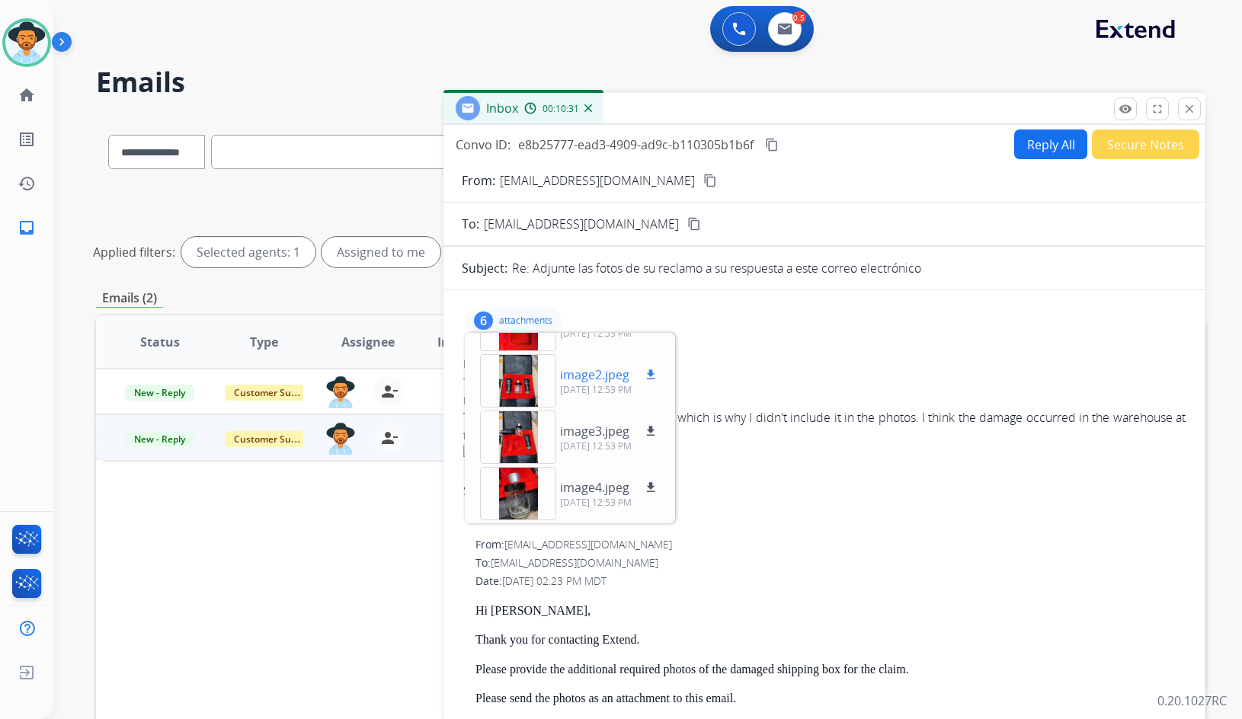
scroll to position [76, 0]
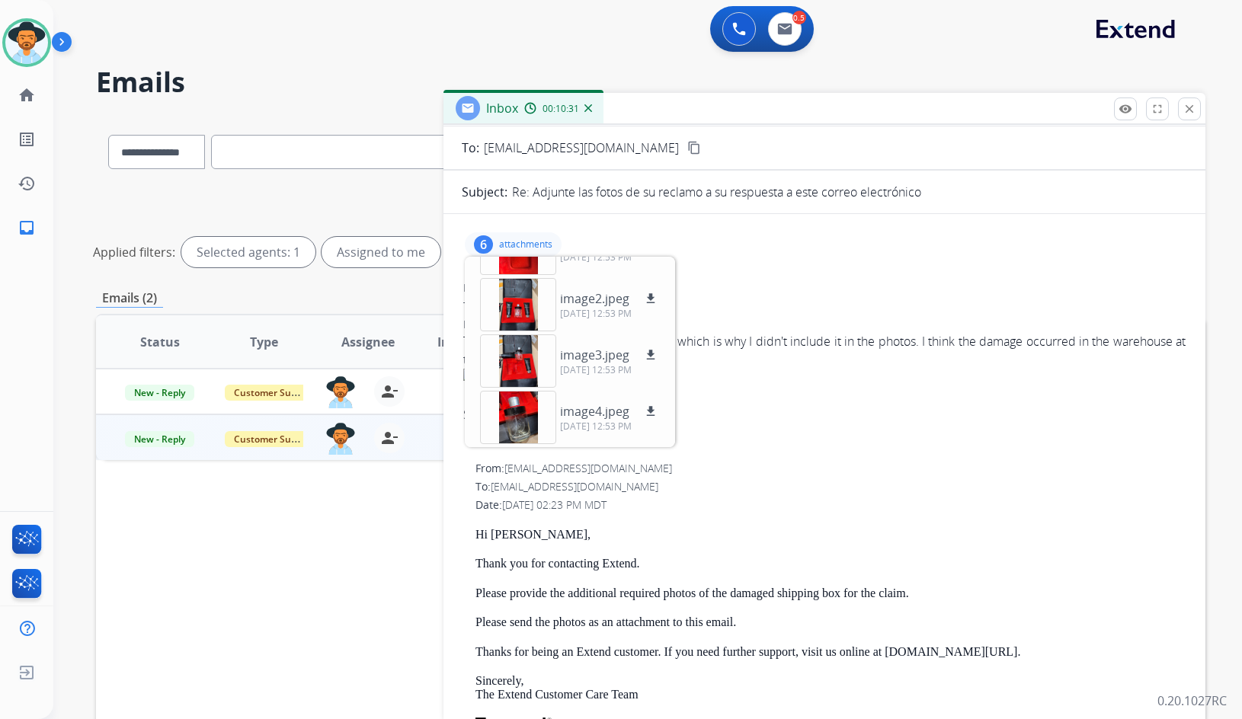
click at [544, 242] on p "attachments" at bounding box center [525, 244] width 53 height 12
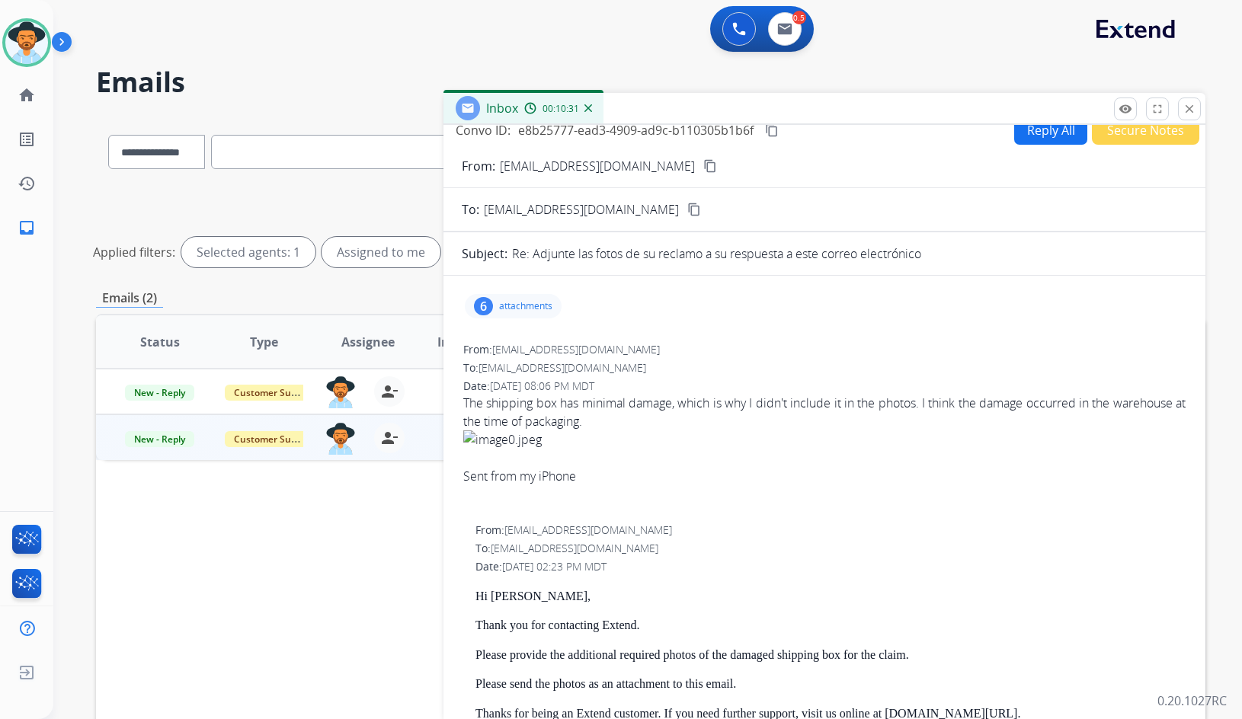
scroll to position [0, 0]
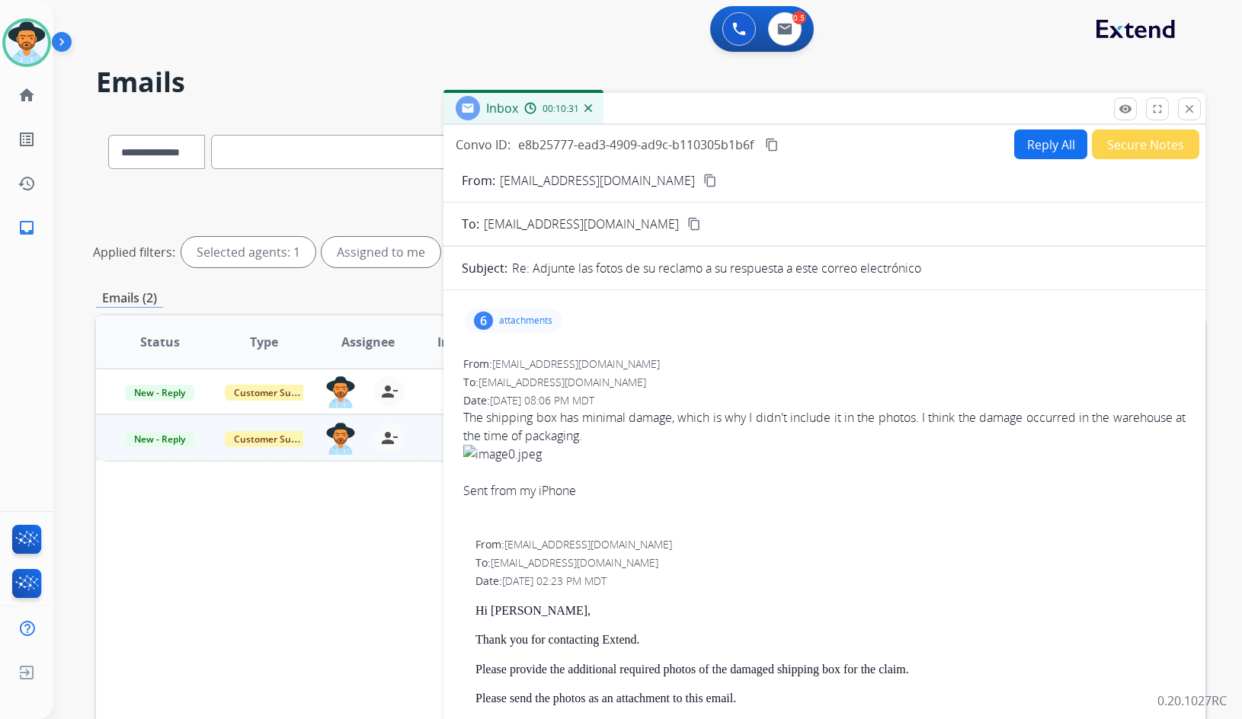
drag, startPoint x: 668, startPoint y: 438, endPoint x: 475, endPoint y: 419, distance: 193.7
copy span "The shipping box has minimal damage, which is why I didn't include it in the ph…"
drag, startPoint x: 773, startPoint y: 151, endPoint x: 660, endPoint y: 173, distance: 115.7
click at [773, 151] on mat-icon "content_copy" at bounding box center [772, 145] width 14 height 14
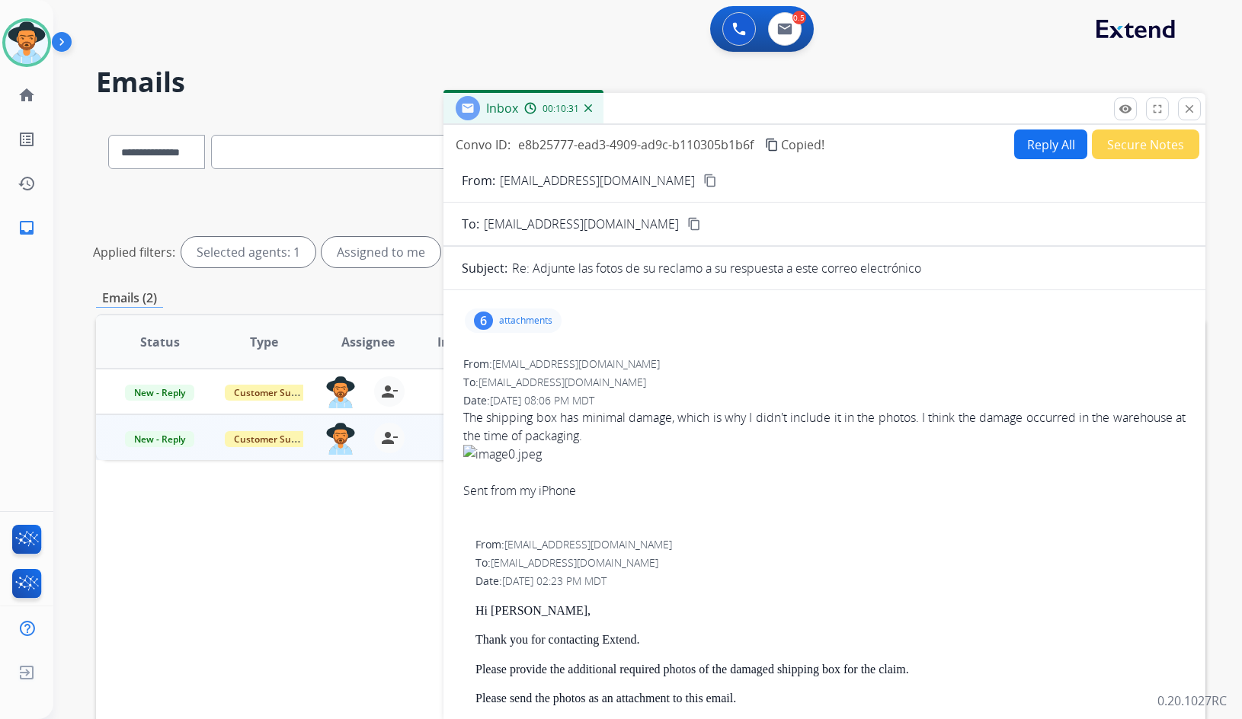
click at [715, 464] on span "The shipping box has minimal damage, which is why I didn't include it in the ph…" at bounding box center [824, 463] width 722 height 110
click at [1038, 141] on button "Reply All" at bounding box center [1050, 145] width 73 height 30
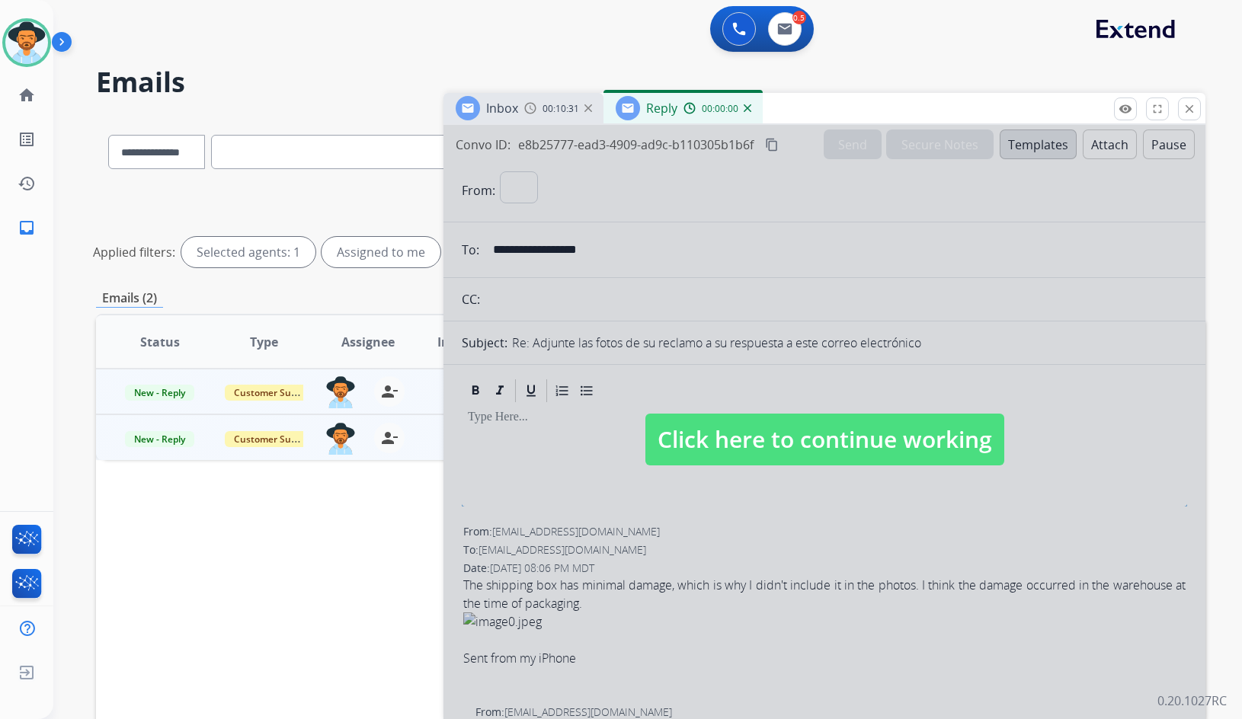
select select "**********"
click at [665, 439] on span "Click here to continue working" at bounding box center [824, 440] width 359 height 52
select select
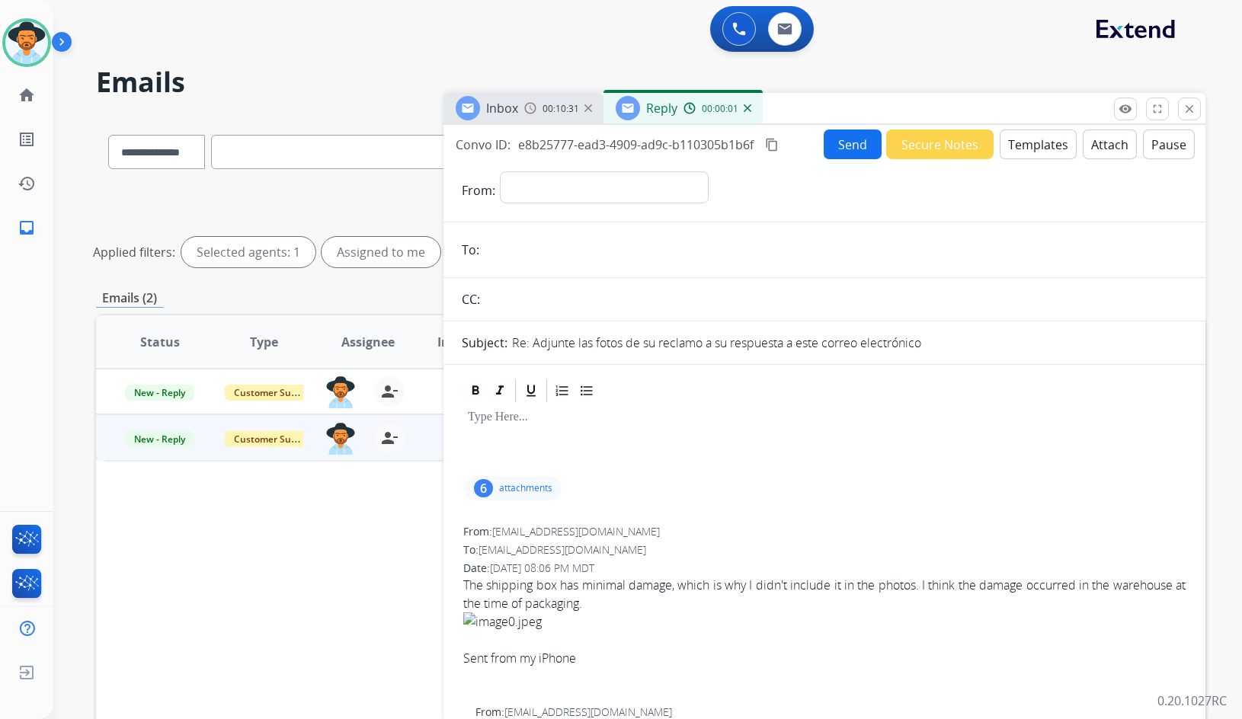
click at [607, 440] on div at bounding box center [824, 439] width 725 height 69
click at [745, 109] on img at bounding box center [748, 108] width 8 height 8
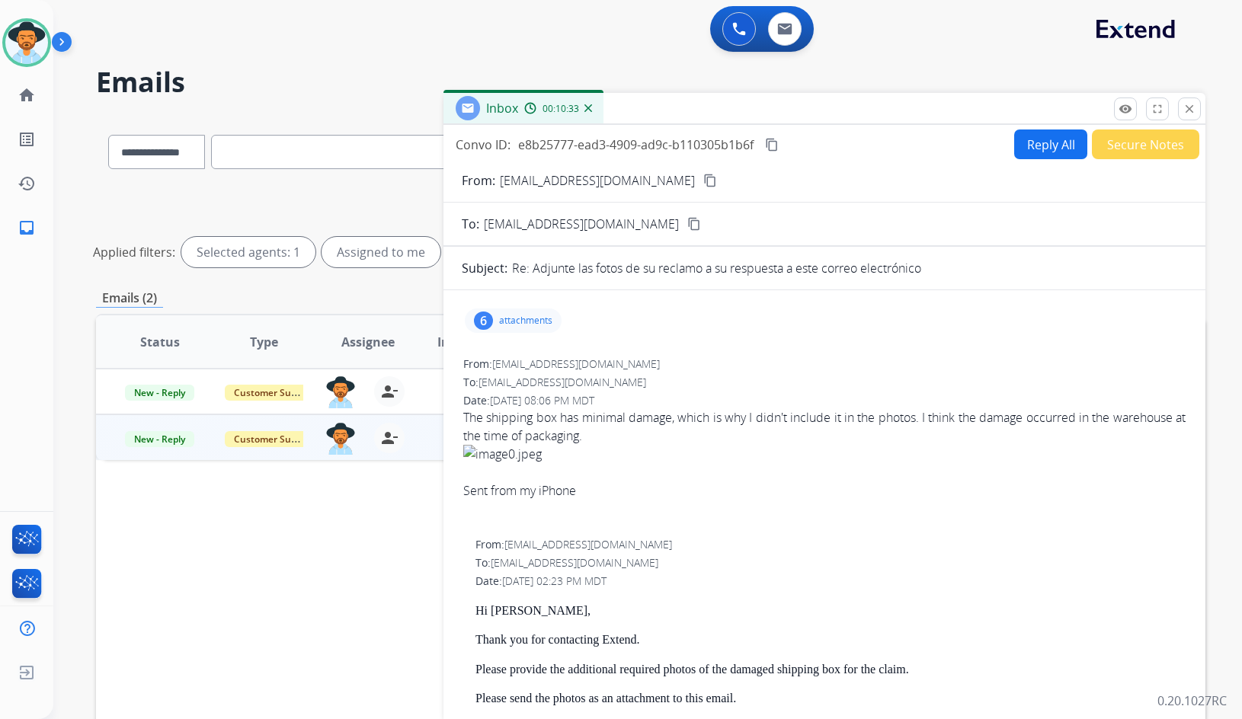
click at [1035, 139] on button "Reply All" at bounding box center [1050, 145] width 73 height 30
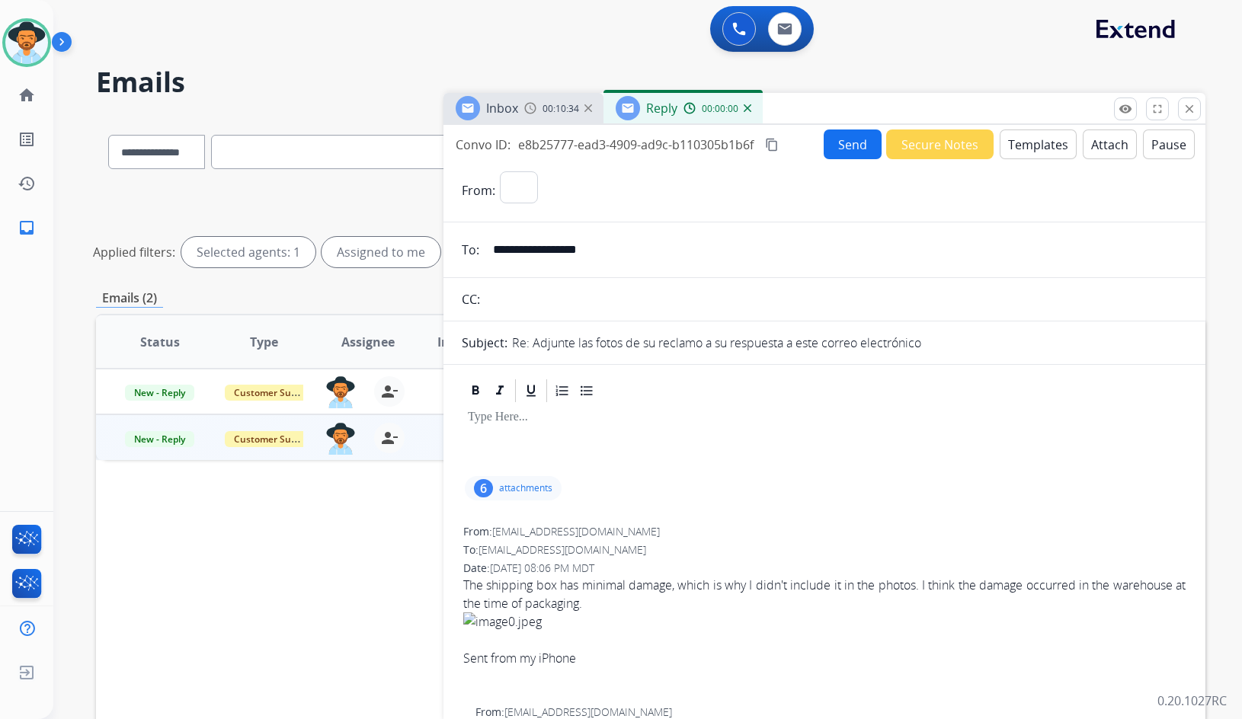
select select "**********"
click at [1035, 137] on button "Templates" at bounding box center [1038, 145] width 77 height 30
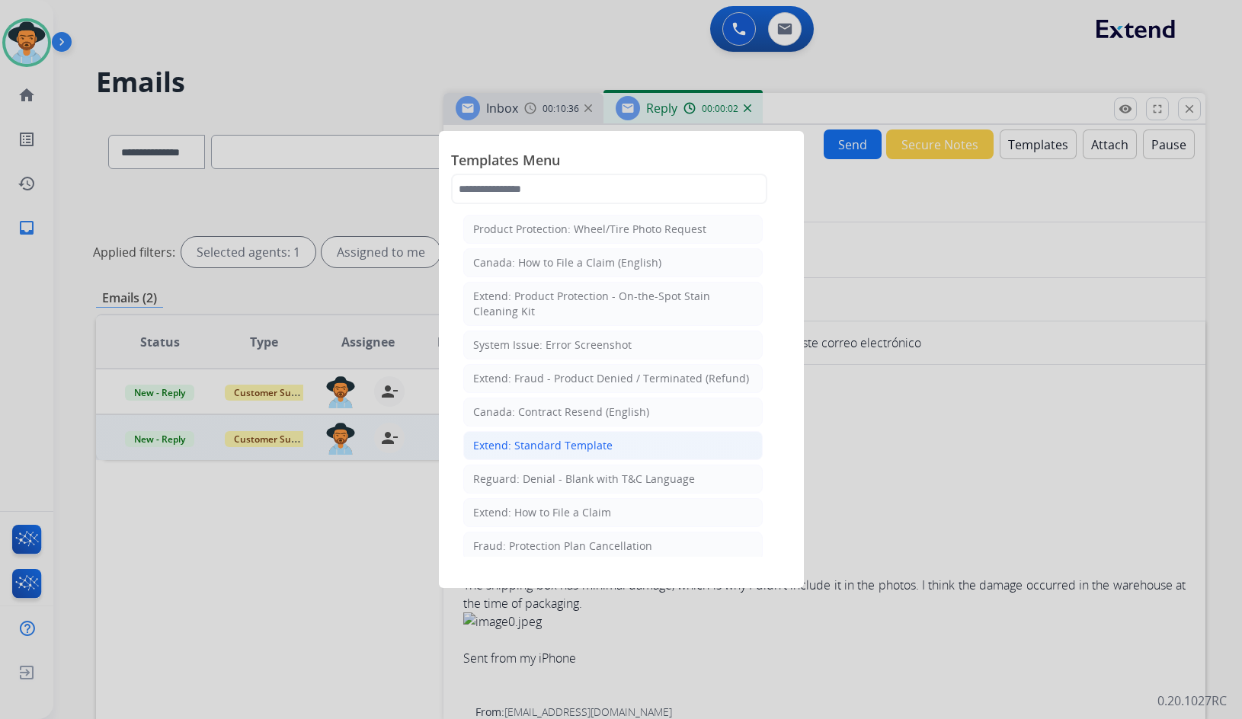
click at [547, 448] on div "Extend: Standard Template" at bounding box center [542, 445] width 139 height 15
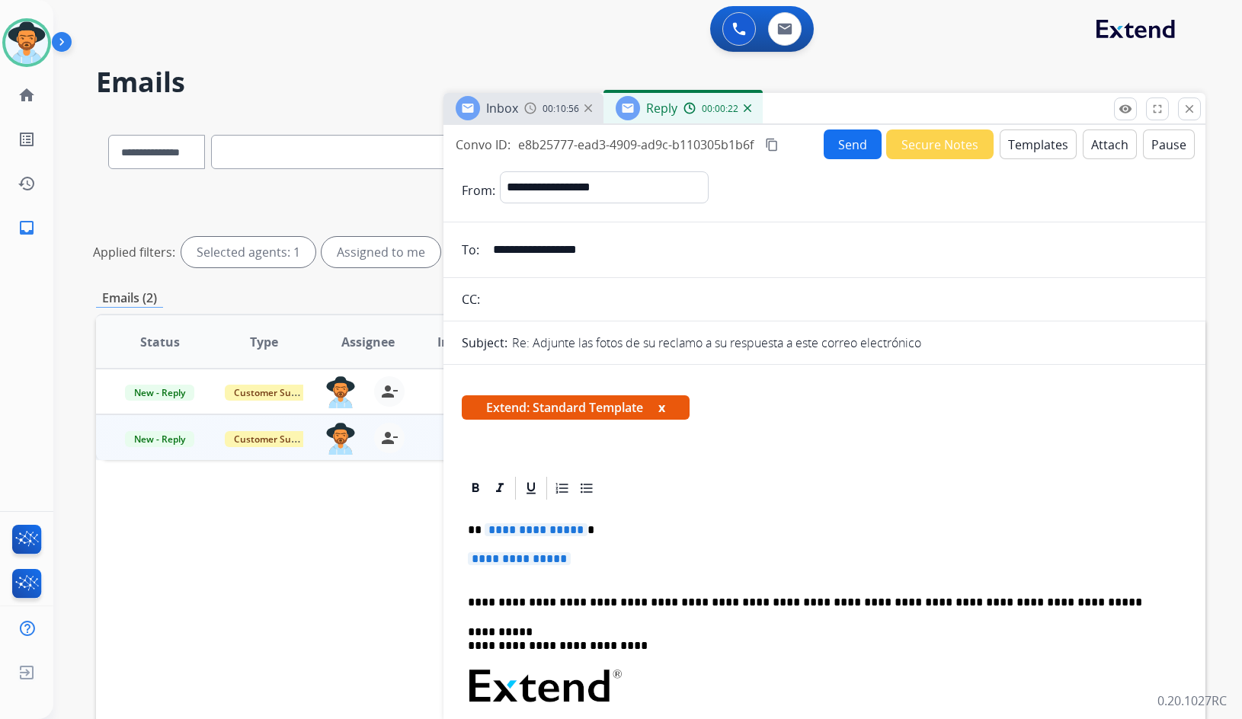
click at [555, 533] on span "**********" at bounding box center [536, 529] width 103 height 13
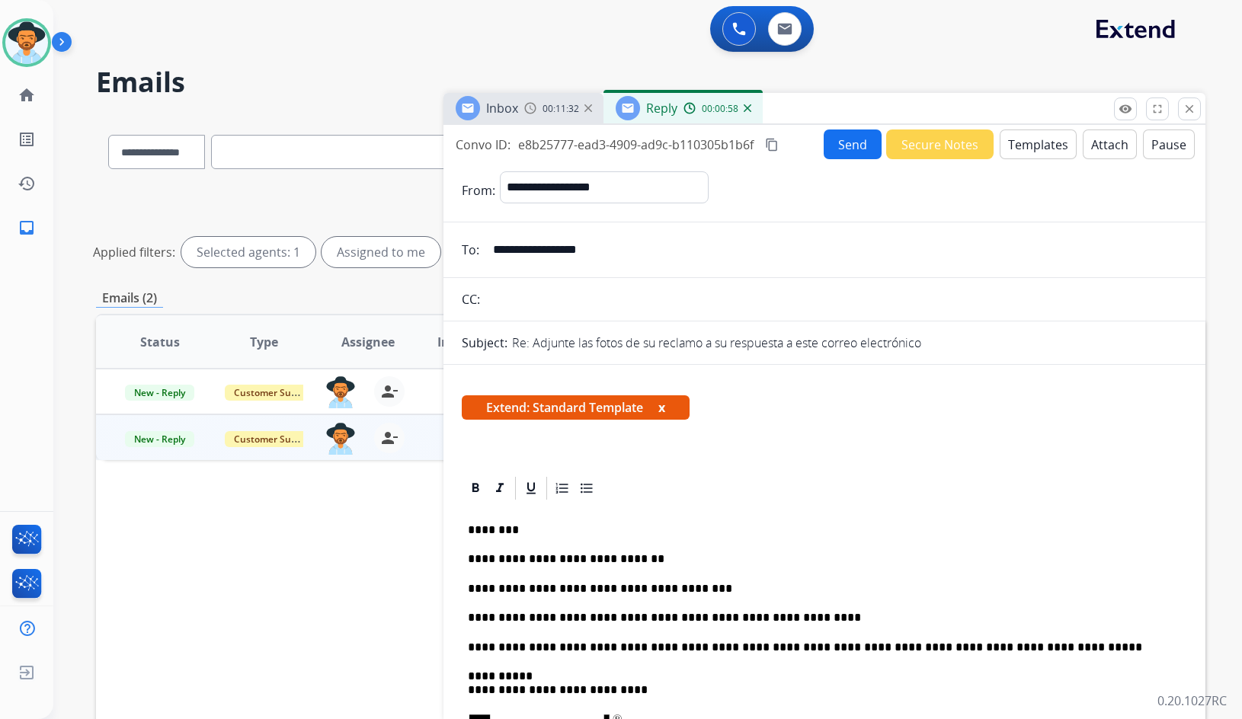
click at [834, 143] on button "Send" at bounding box center [853, 145] width 58 height 30
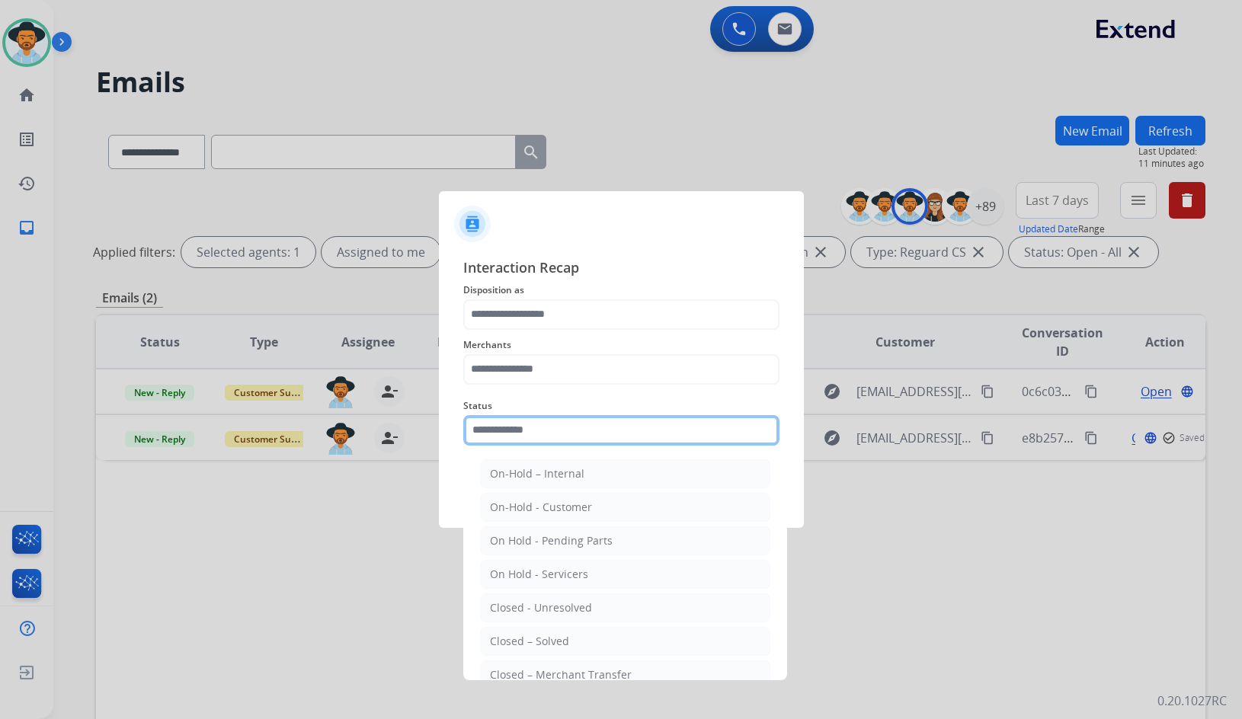
click at [571, 419] on input "text" at bounding box center [621, 430] width 316 height 30
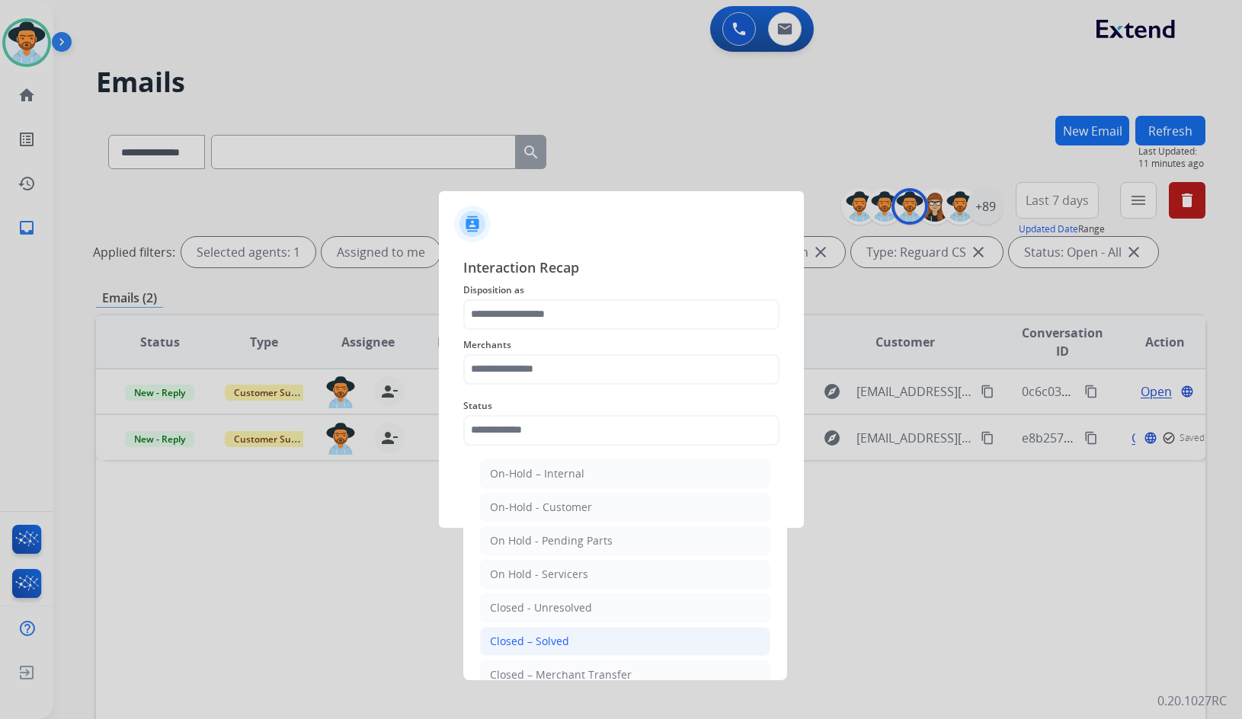
click at [536, 644] on div "Closed – Solved" at bounding box center [529, 641] width 79 height 15
type input "**********"
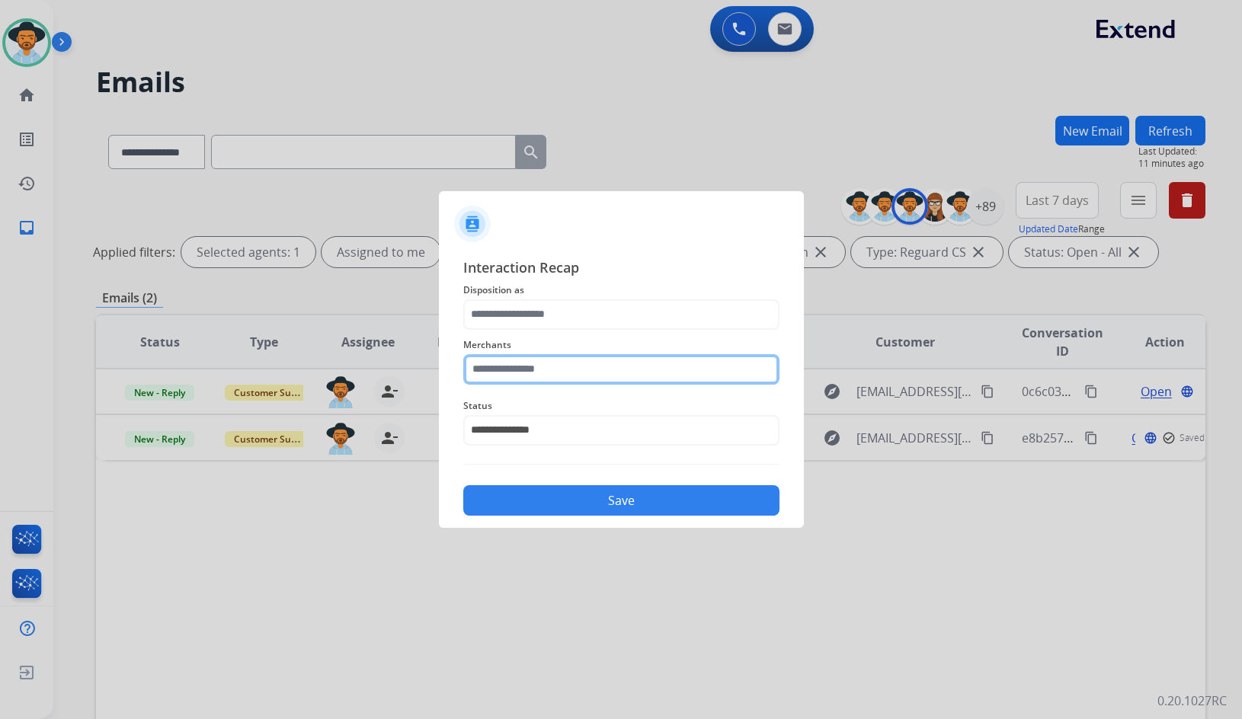
click at [606, 373] on input "text" at bounding box center [621, 369] width 316 height 30
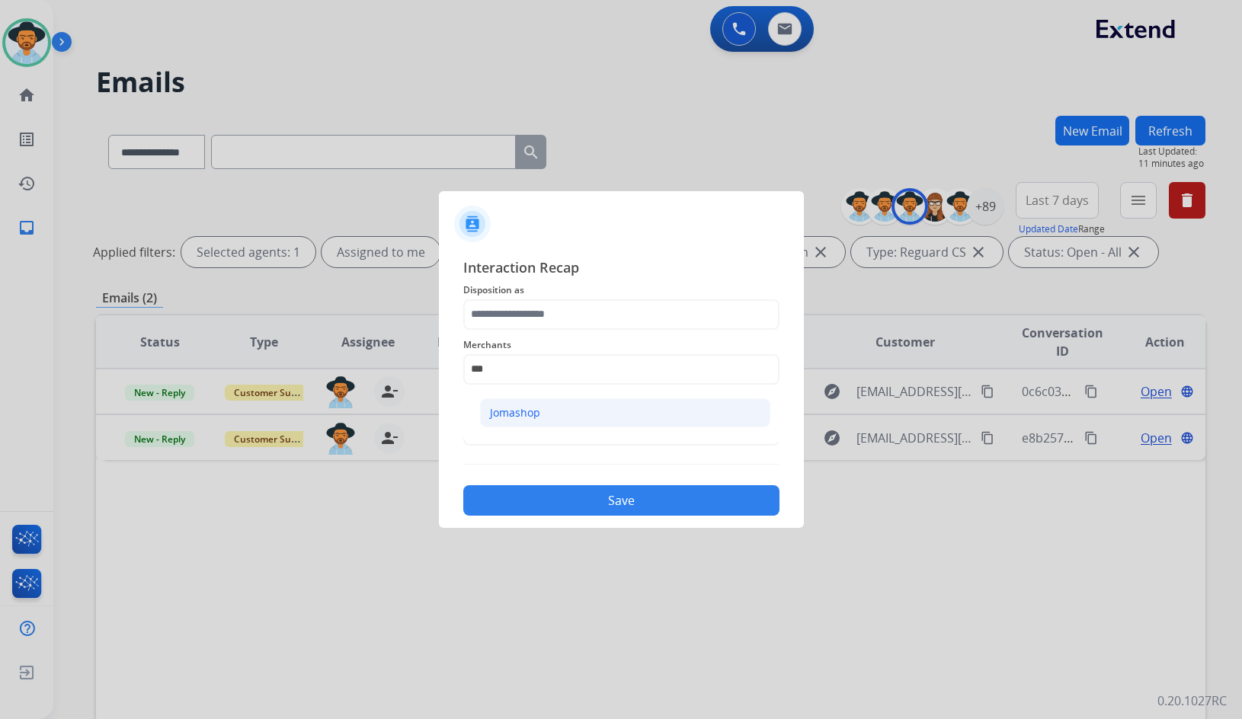
click at [526, 416] on div "Jomashop" at bounding box center [515, 412] width 50 height 15
type input "********"
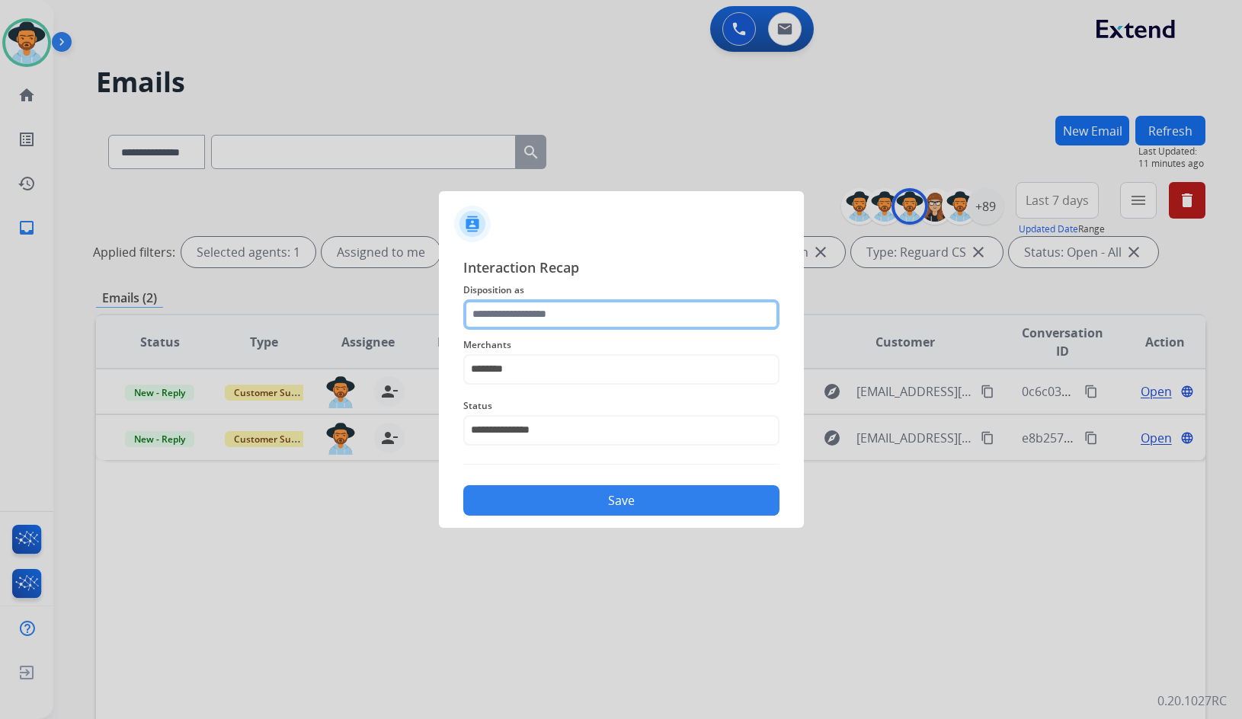
click at [537, 323] on input "text" at bounding box center [621, 314] width 316 height 30
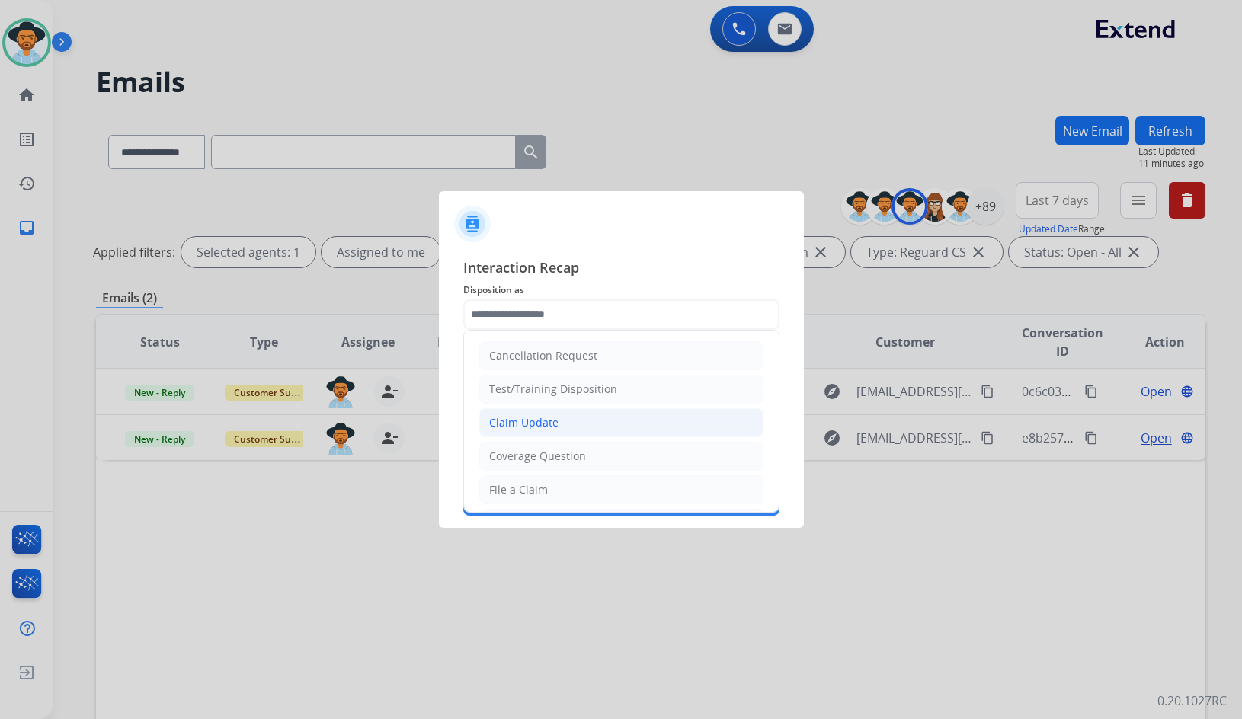
click at [552, 431] on li "Claim Update" at bounding box center [621, 422] width 284 height 29
type input "**********"
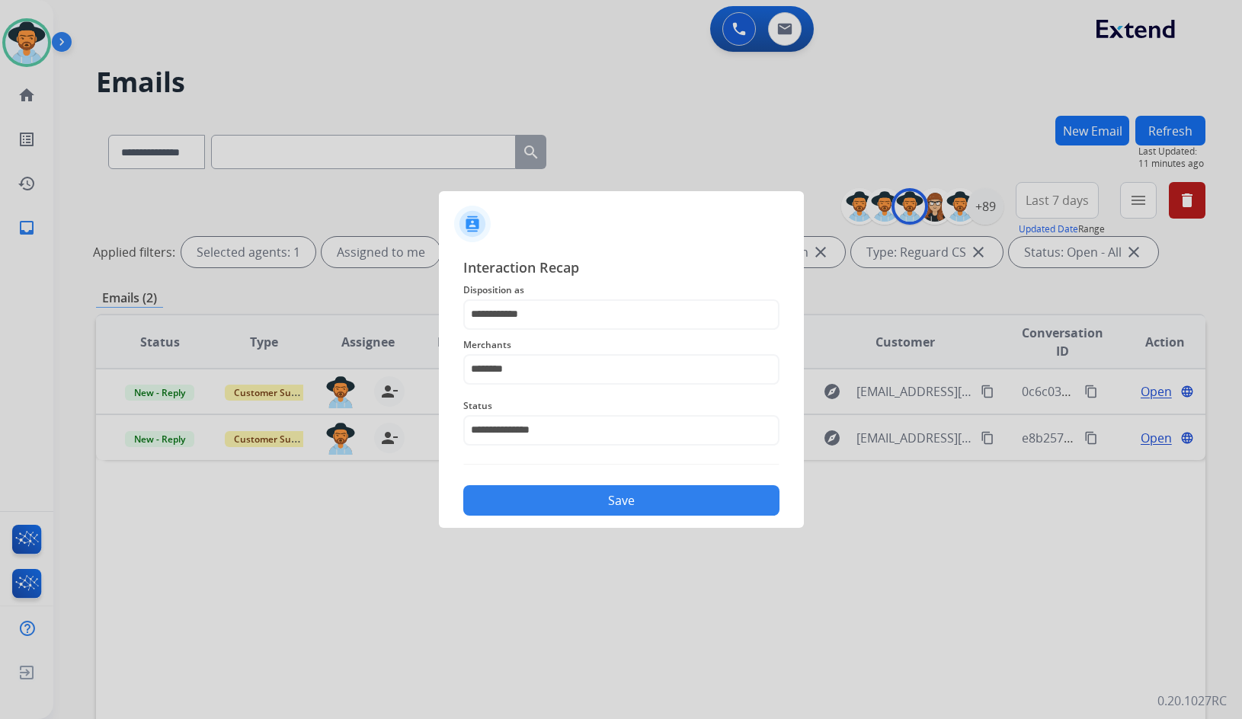
click at [552, 491] on button "Save" at bounding box center [621, 500] width 316 height 30
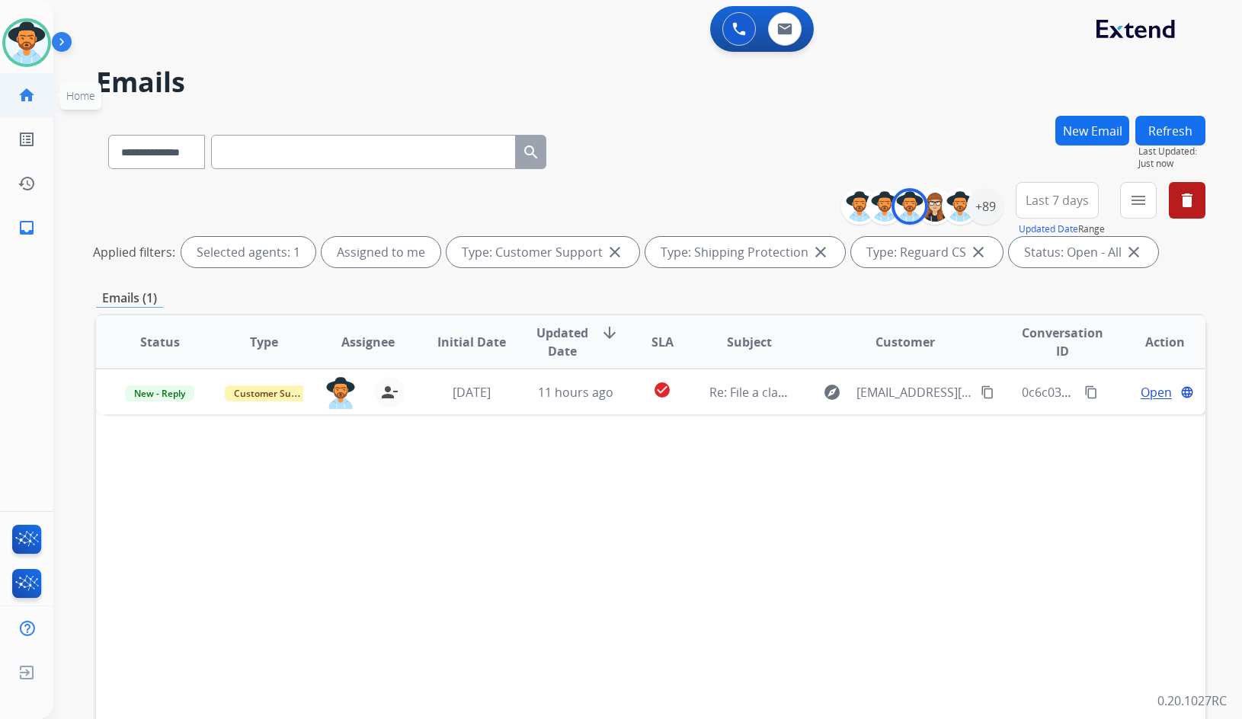
click at [11, 85] on link "home Home" at bounding box center [26, 95] width 43 height 43
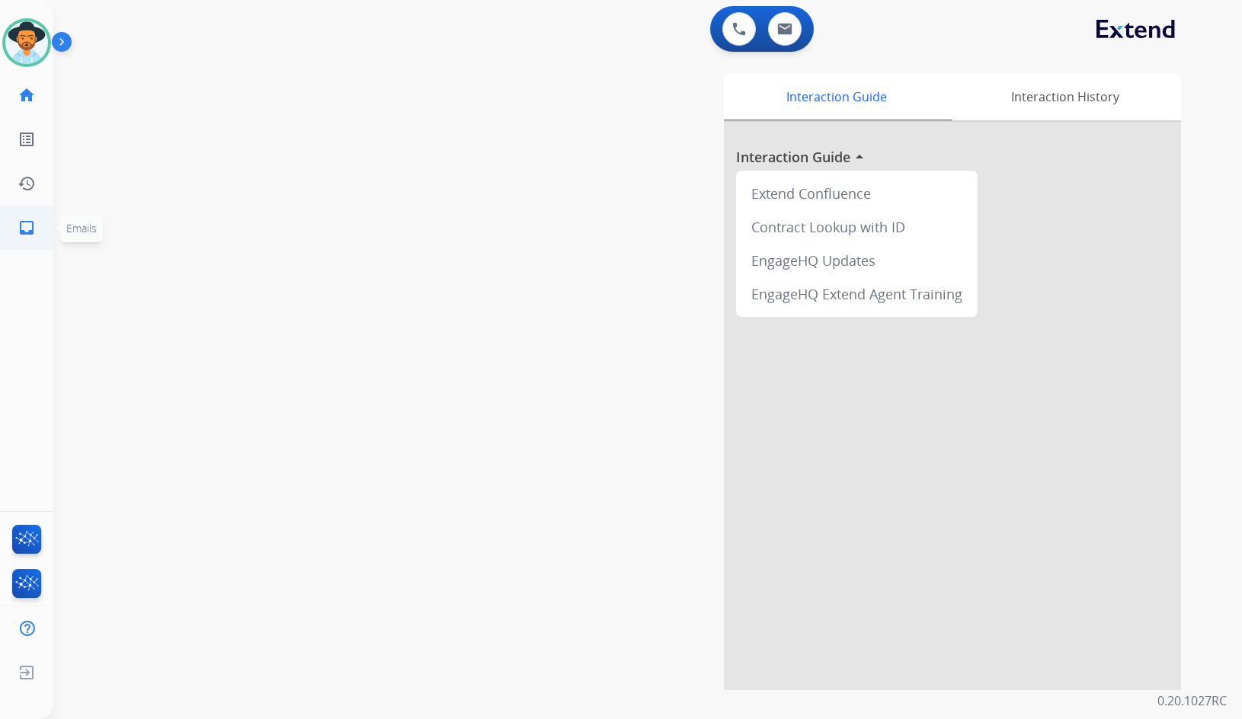
click at [24, 214] on link "inbox Emails" at bounding box center [26, 227] width 43 height 43
select select "**********"
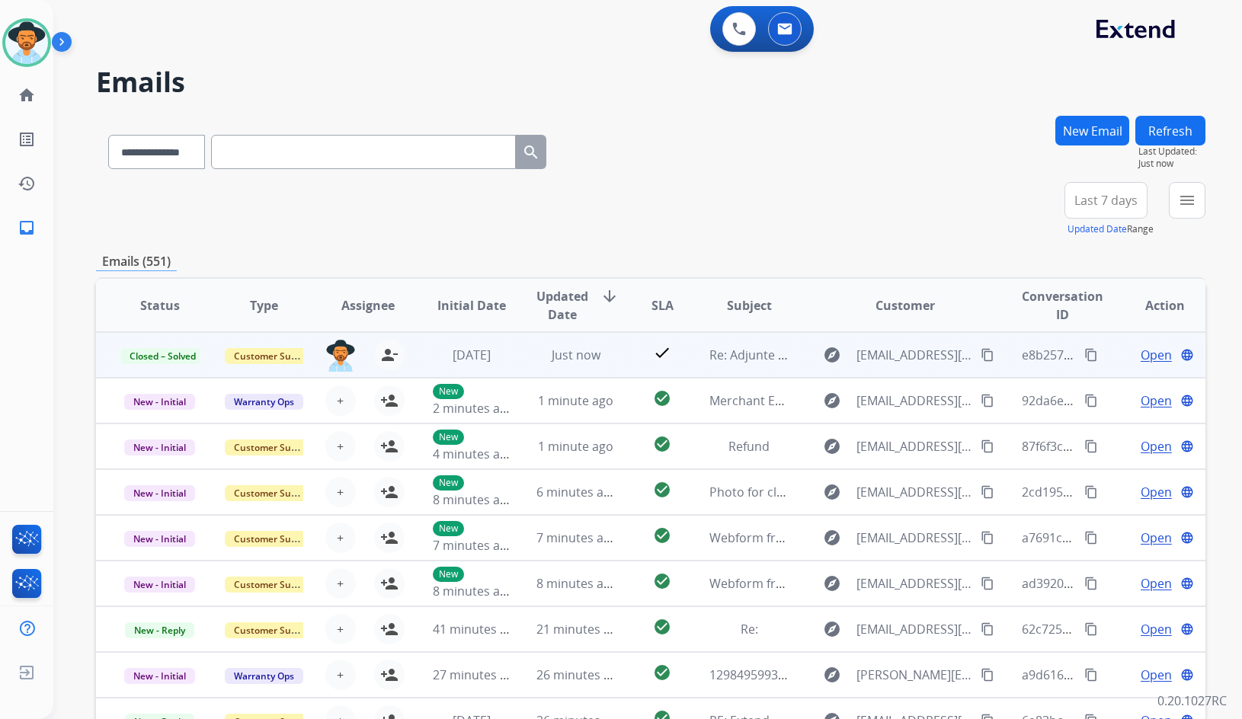
click at [1146, 353] on span "Open" at bounding box center [1156, 355] width 31 height 18
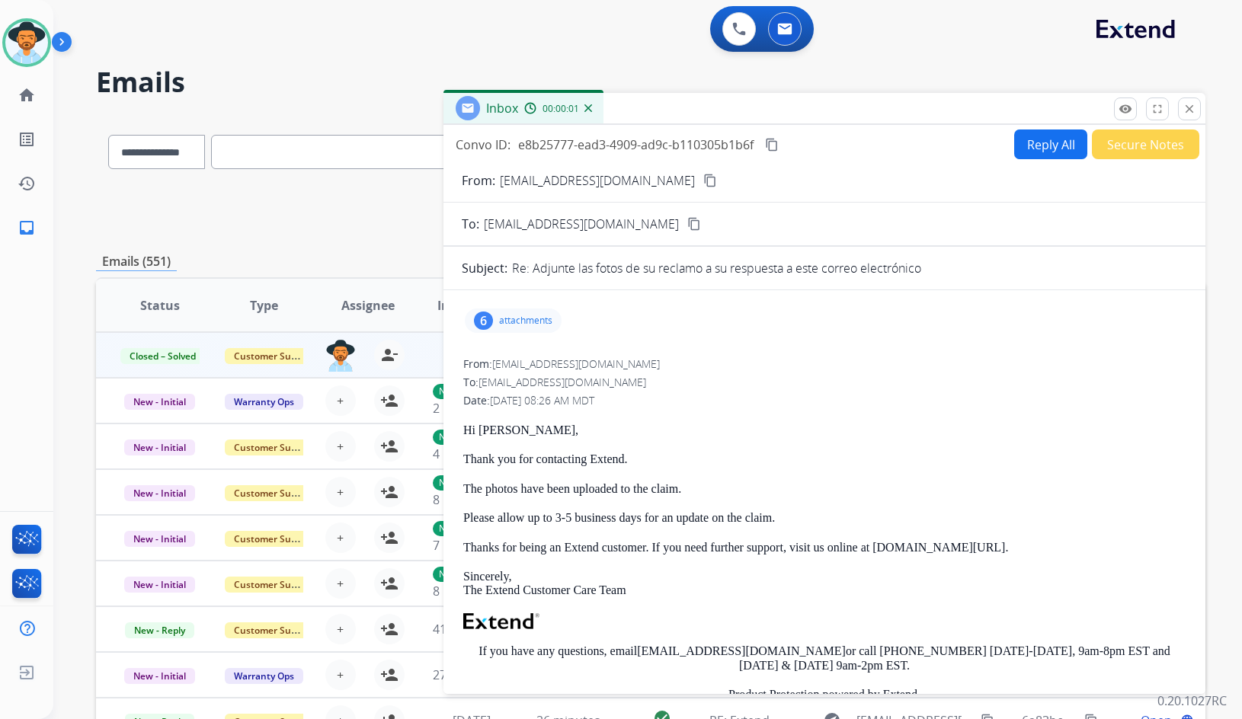
click at [500, 328] on div "6 attachments" at bounding box center [513, 321] width 97 height 24
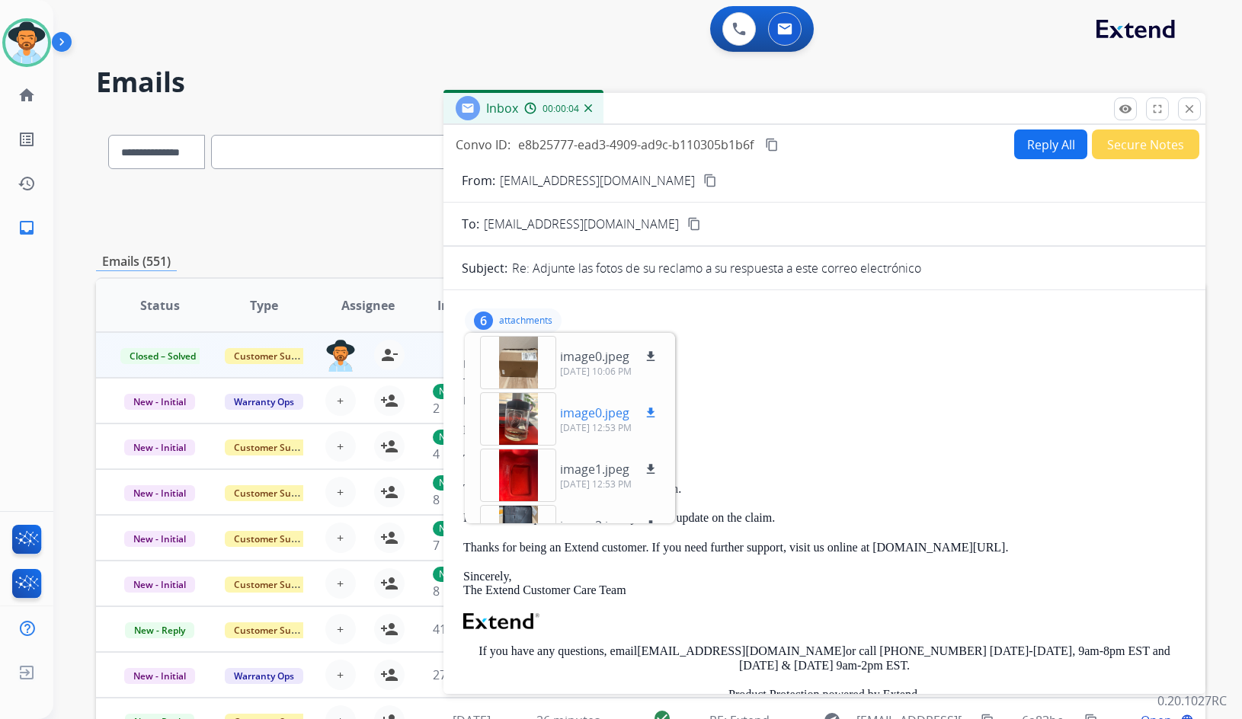
click at [649, 417] on mat-icon "download" at bounding box center [651, 413] width 14 height 14
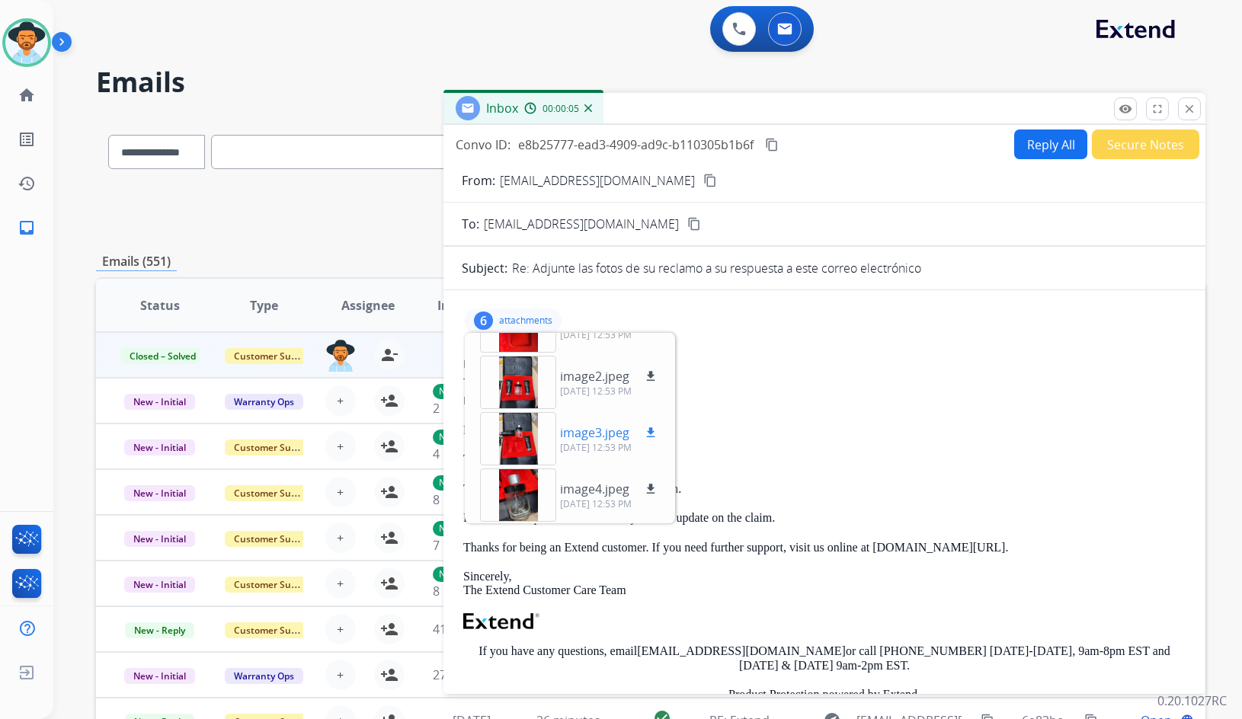
scroll to position [151, 0]
click at [654, 433] on mat-icon "download" at bounding box center [651, 431] width 14 height 14
click at [650, 488] on mat-icon "download" at bounding box center [651, 488] width 14 height 14
click at [524, 312] on div "6 attachments image0.jpeg download [DATE] 10:06 PM image0.jpeg download [DATE] …" at bounding box center [513, 321] width 97 height 24
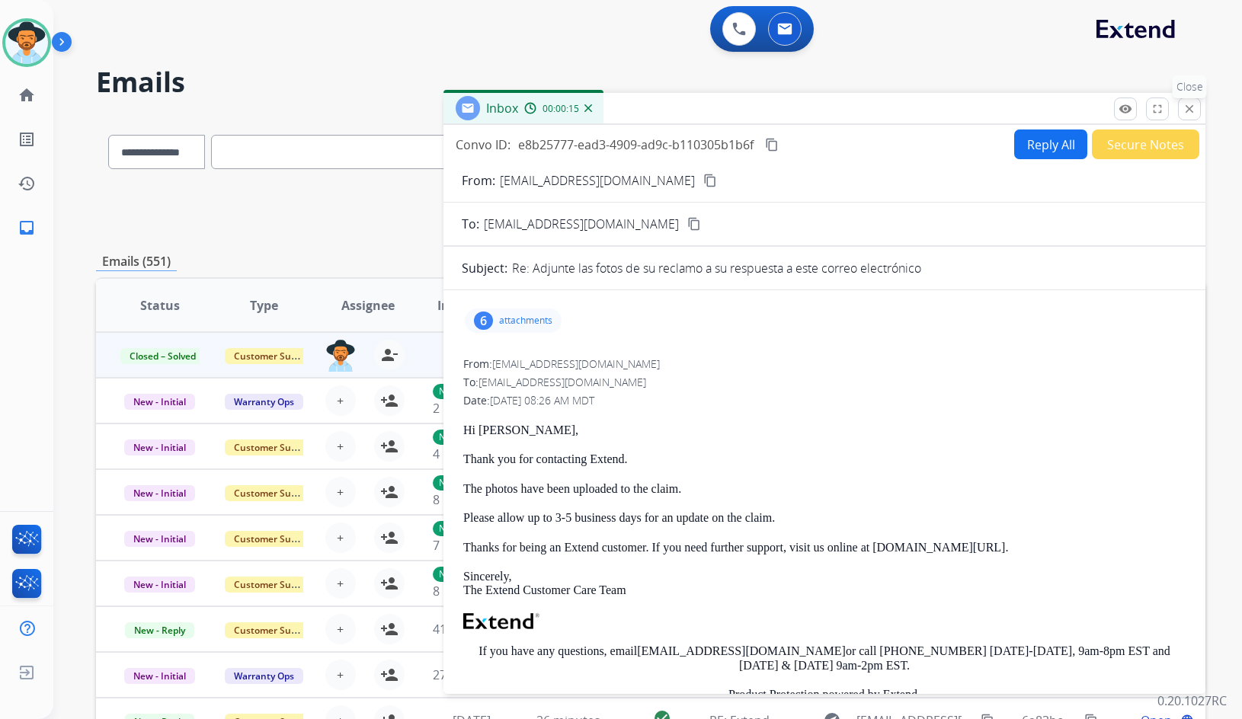
click at [1192, 105] on mat-icon "close" at bounding box center [1189, 109] width 14 height 14
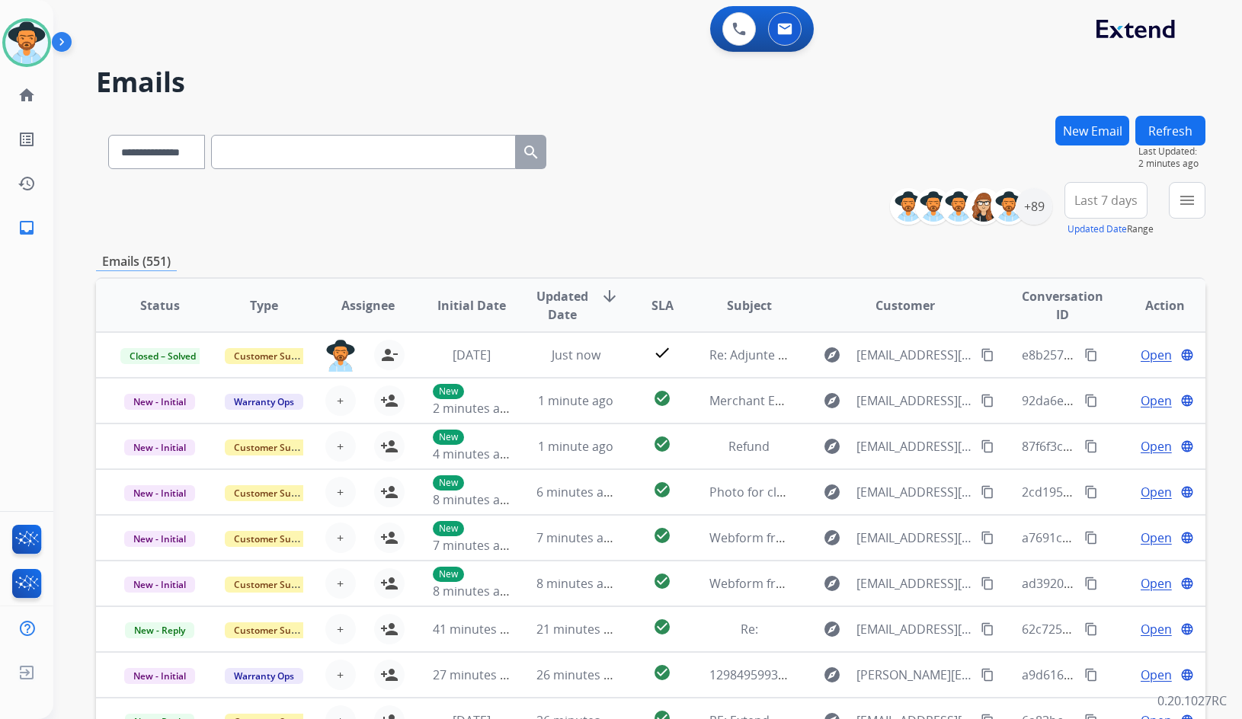
click at [883, 139] on div "**********" at bounding box center [650, 149] width 1109 height 66
click at [1199, 201] on button "menu" at bounding box center [1187, 200] width 37 height 37
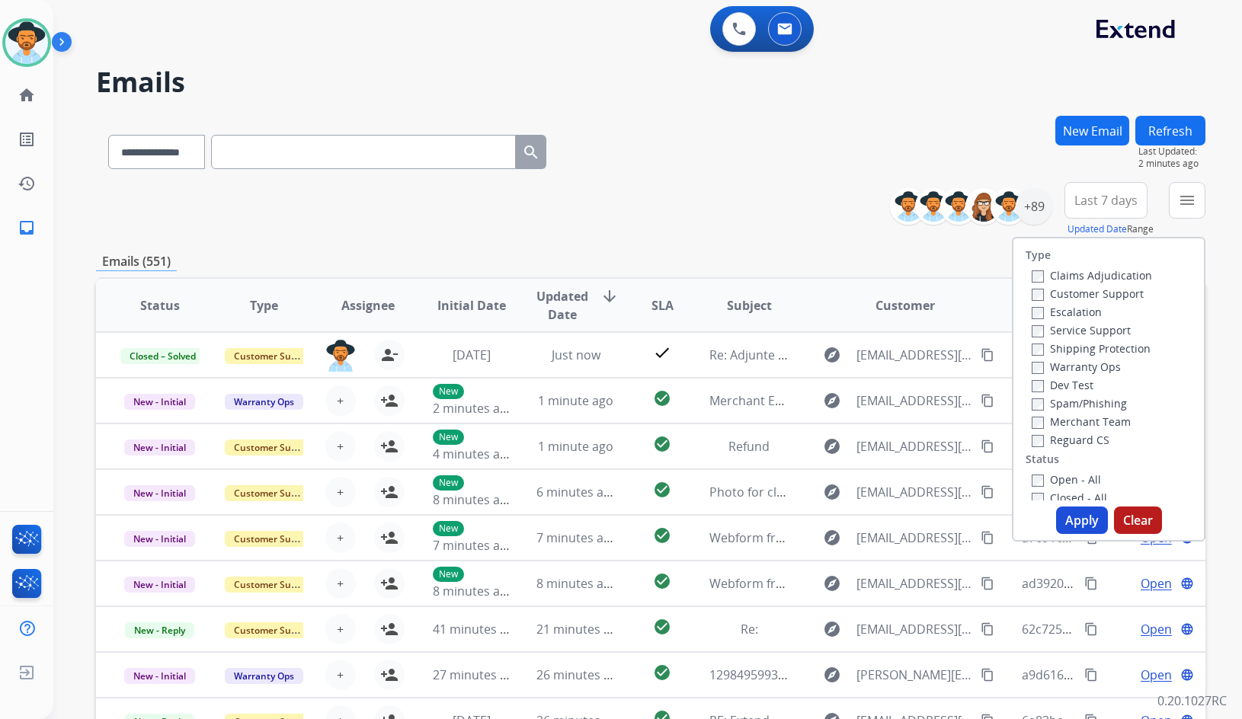
click at [1118, 293] on label "Customer Support" at bounding box center [1088, 293] width 112 height 14
click at [1112, 353] on label "Shipping Protection" at bounding box center [1091, 348] width 119 height 14
click at [1083, 432] on div "Reguard CS" at bounding box center [1092, 439] width 120 height 18
click at [1085, 440] on label "Reguard CS" at bounding box center [1071, 440] width 78 height 14
click at [1076, 480] on label "Open - All" at bounding box center [1066, 479] width 69 height 14
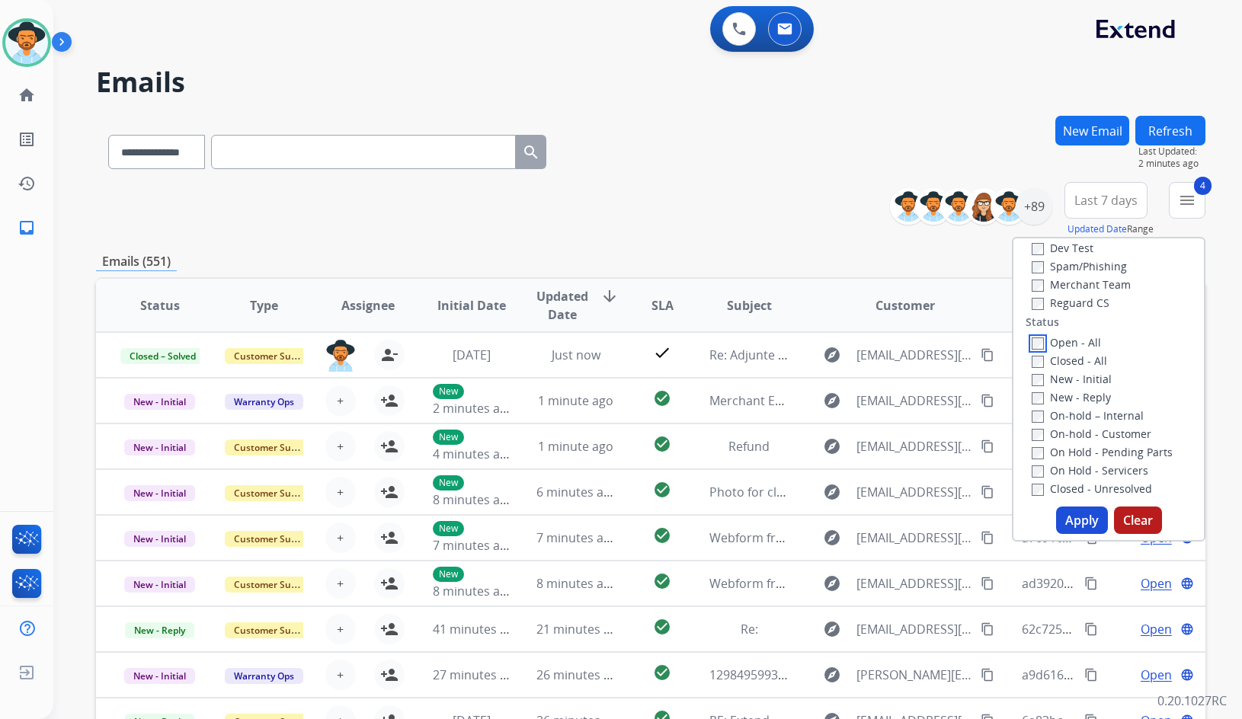
scroll to position [152, 0]
click at [1088, 453] on label "On Hold - Servicers" at bounding box center [1090, 455] width 117 height 14
drag, startPoint x: 1087, startPoint y: 437, endPoint x: 1089, endPoint y: 423, distance: 14.6
click at [1087, 436] on label "On Hold - Pending Parts" at bounding box center [1102, 437] width 141 height 14
click at [1090, 418] on label "On-hold - Customer" at bounding box center [1092, 418] width 120 height 14
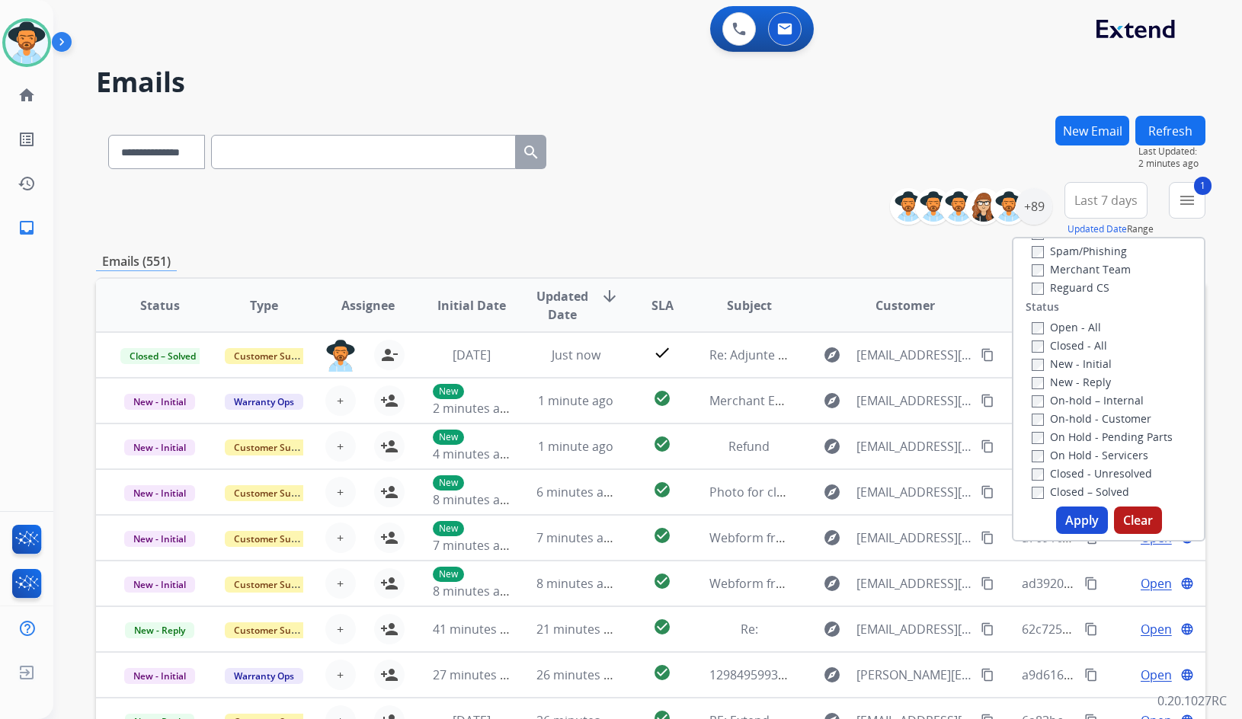
click at [1088, 397] on label "On-hold – Internal" at bounding box center [1088, 400] width 112 height 14
click at [1072, 378] on label "New - Reply" at bounding box center [1071, 382] width 79 height 14
click at [1070, 360] on label "New - Initial" at bounding box center [1072, 364] width 80 height 14
click at [1070, 523] on button "Apply" at bounding box center [1082, 520] width 52 height 27
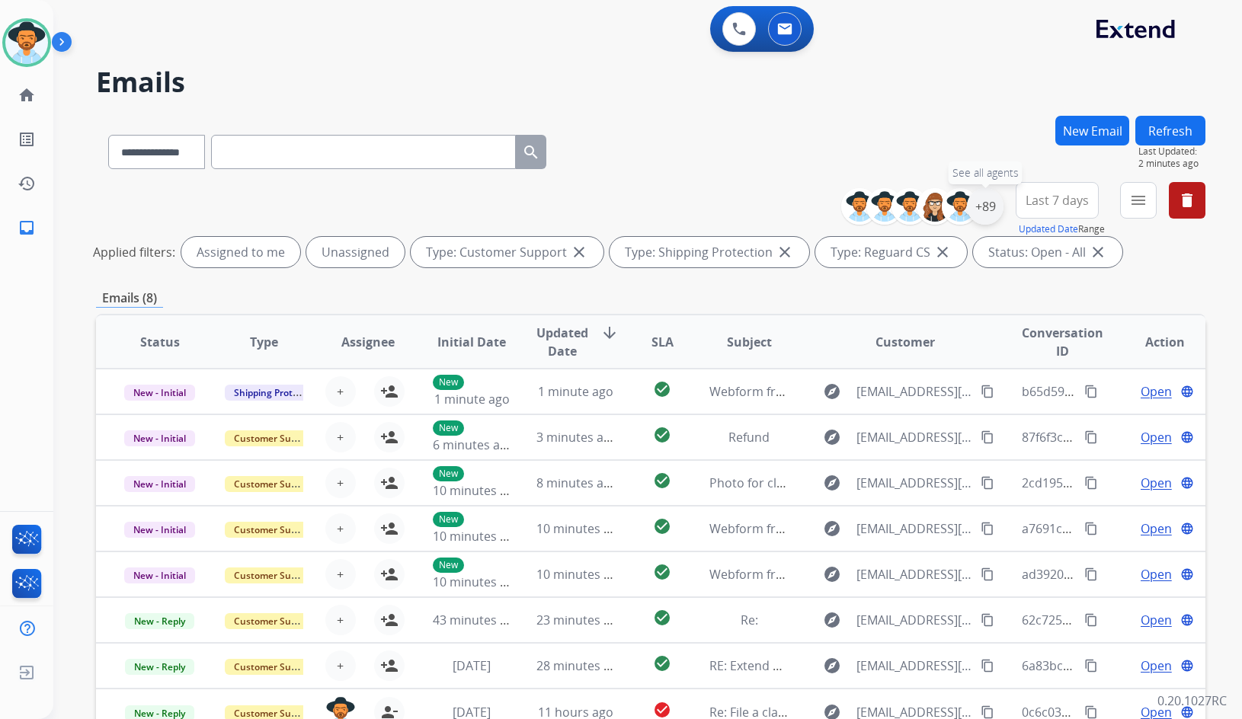
click at [993, 206] on div "+89" at bounding box center [985, 206] width 37 height 37
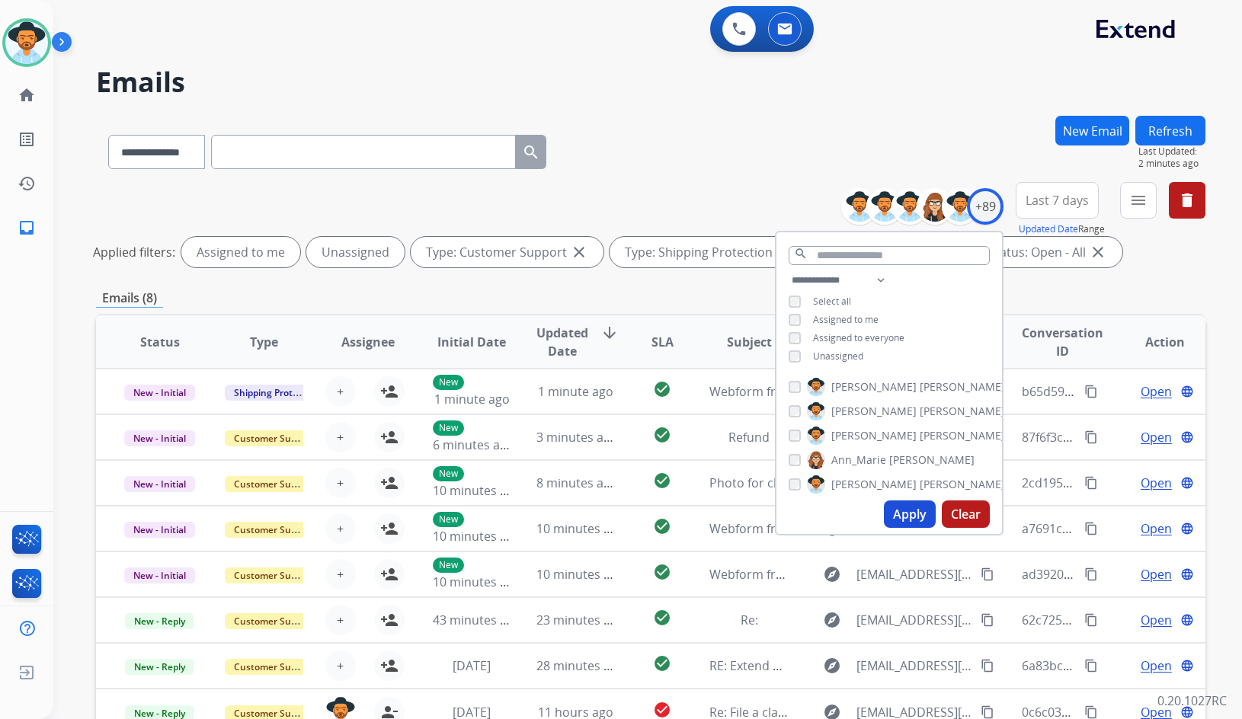
click at [817, 350] on span "Unassigned" at bounding box center [838, 356] width 50 height 13
click at [864, 435] on span "[PERSON_NAME]" at bounding box center [873, 435] width 85 height 15
click at [910, 525] on button "Apply" at bounding box center [910, 514] width 52 height 27
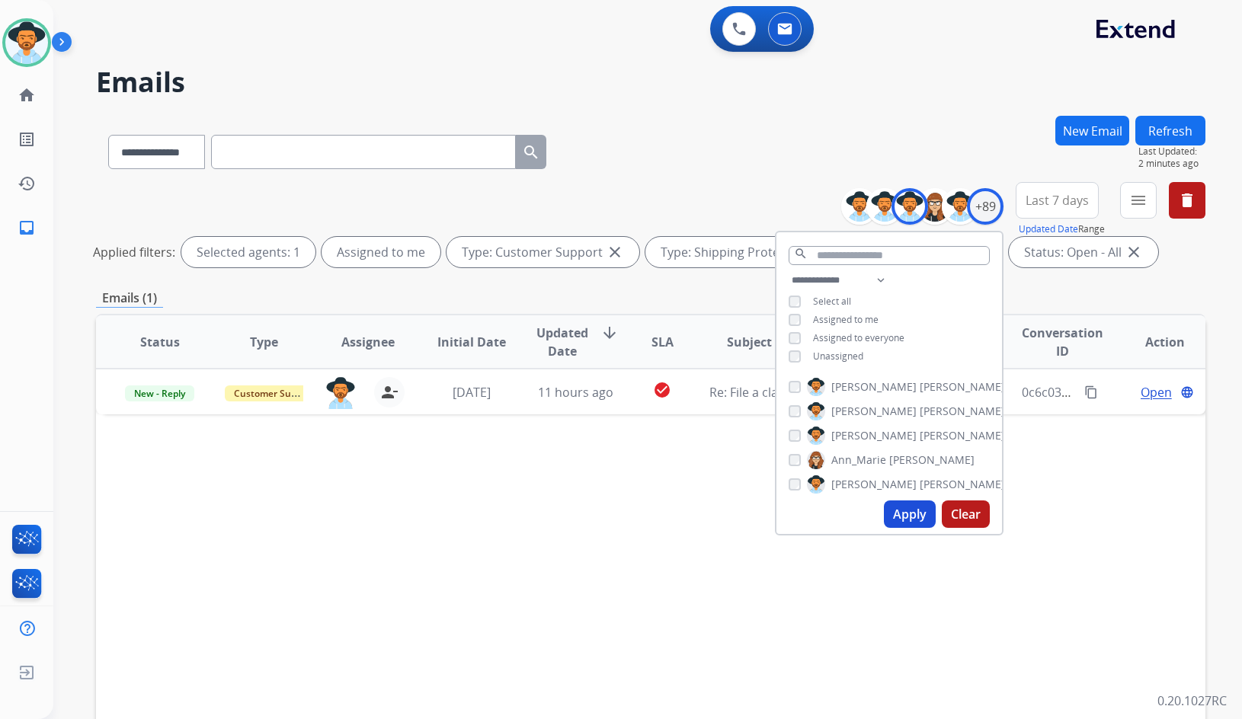
click at [610, 431] on div "Status Type Assignee Initial Date Updated Date arrow_downward SLA Subject Custo…" at bounding box center [650, 569] width 1109 height 510
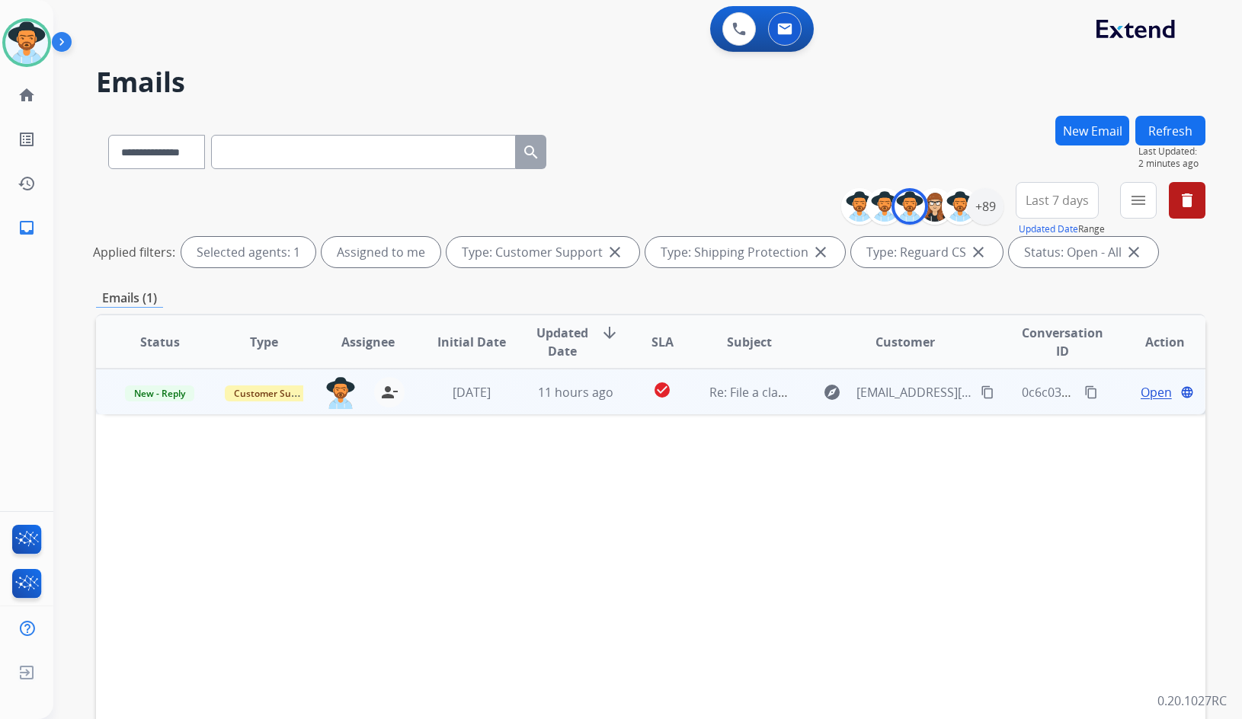
click at [1141, 393] on span "Open" at bounding box center [1156, 392] width 31 height 18
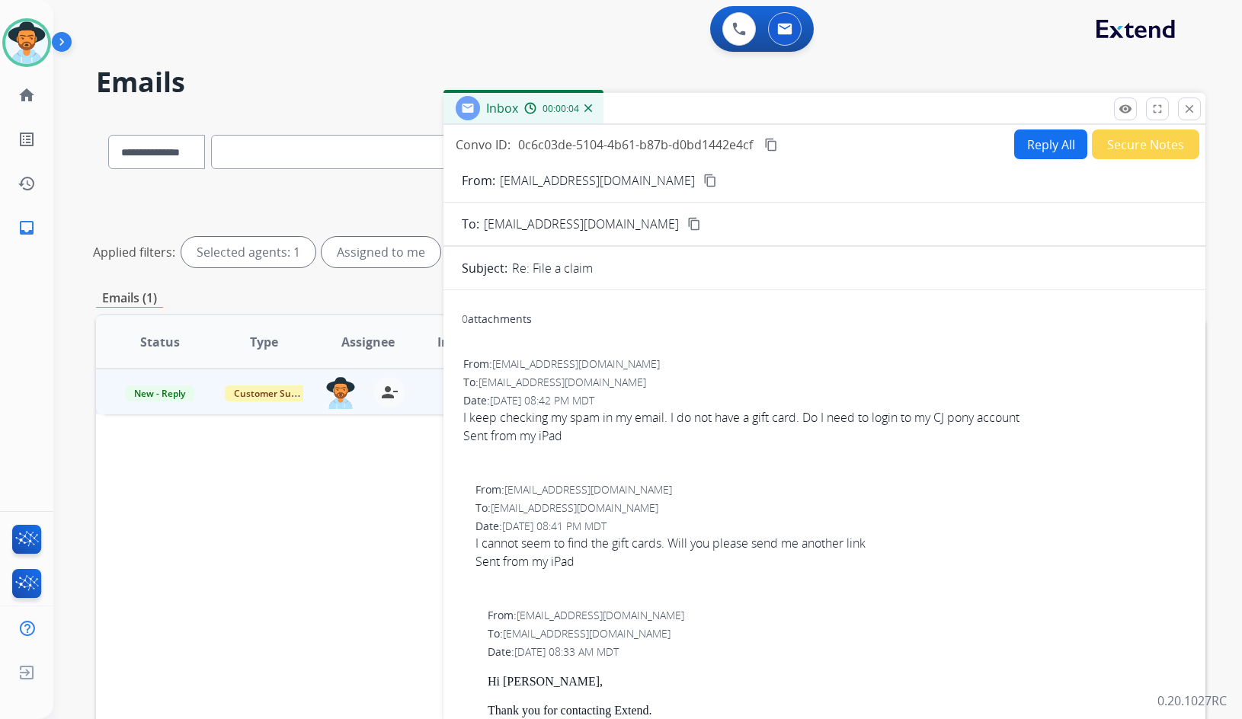
click at [703, 184] on mat-icon "content_copy" at bounding box center [710, 181] width 14 height 14
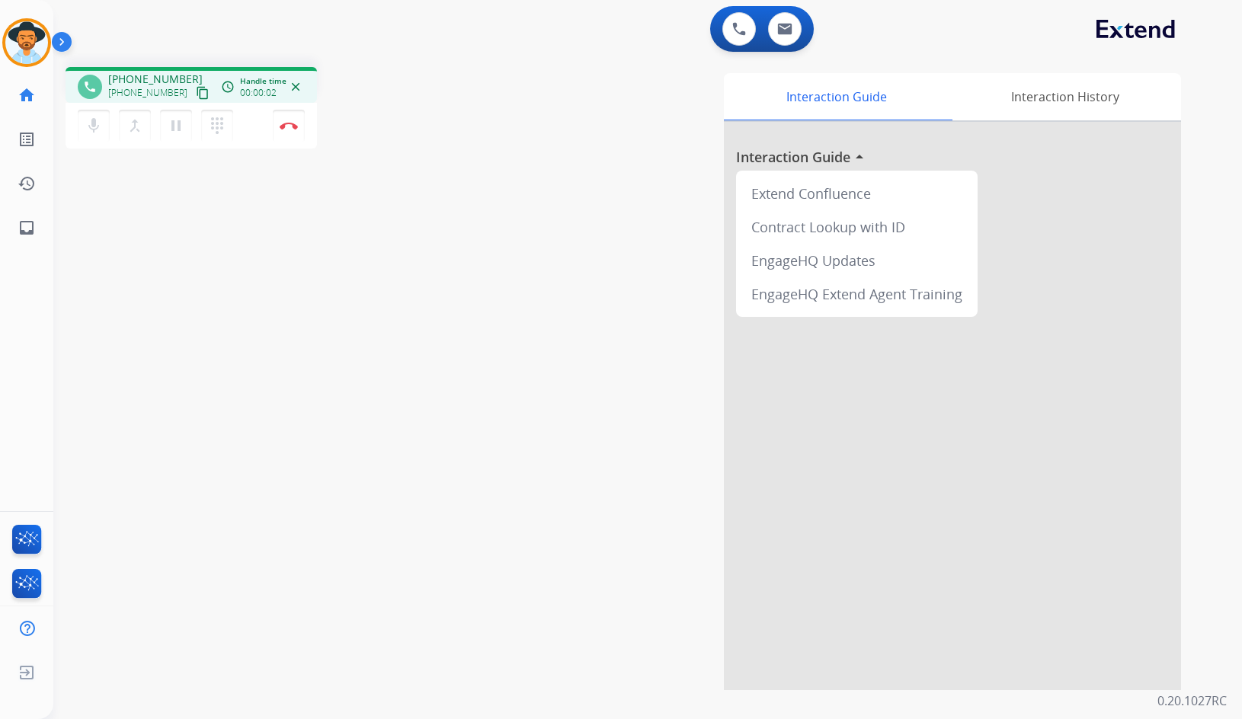
click at [196, 92] on mat-icon "content_copy" at bounding box center [203, 93] width 14 height 14
click at [529, 430] on div "Interaction Guide Interaction History Interaction Guide arrow_drop_up Extend Co…" at bounding box center [829, 381] width 703 height 617
click at [283, 133] on button "Disconnect" at bounding box center [289, 126] width 32 height 32
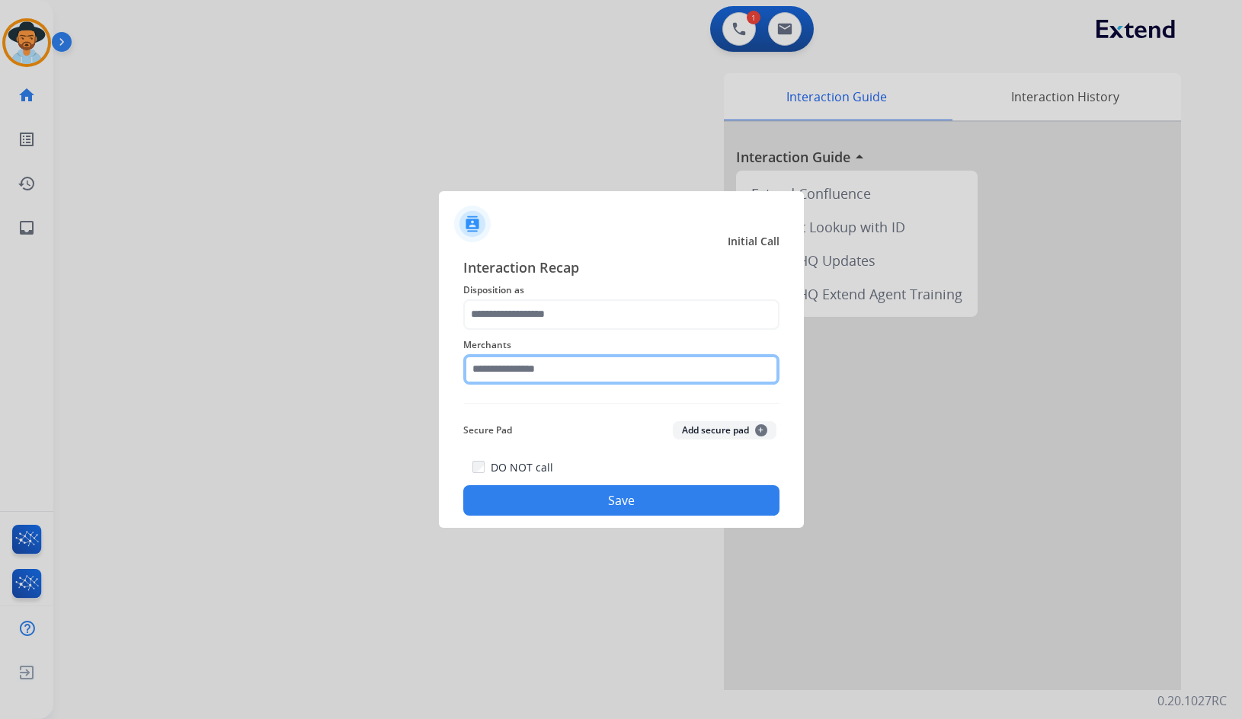
click at [519, 383] on input "text" at bounding box center [621, 369] width 316 height 30
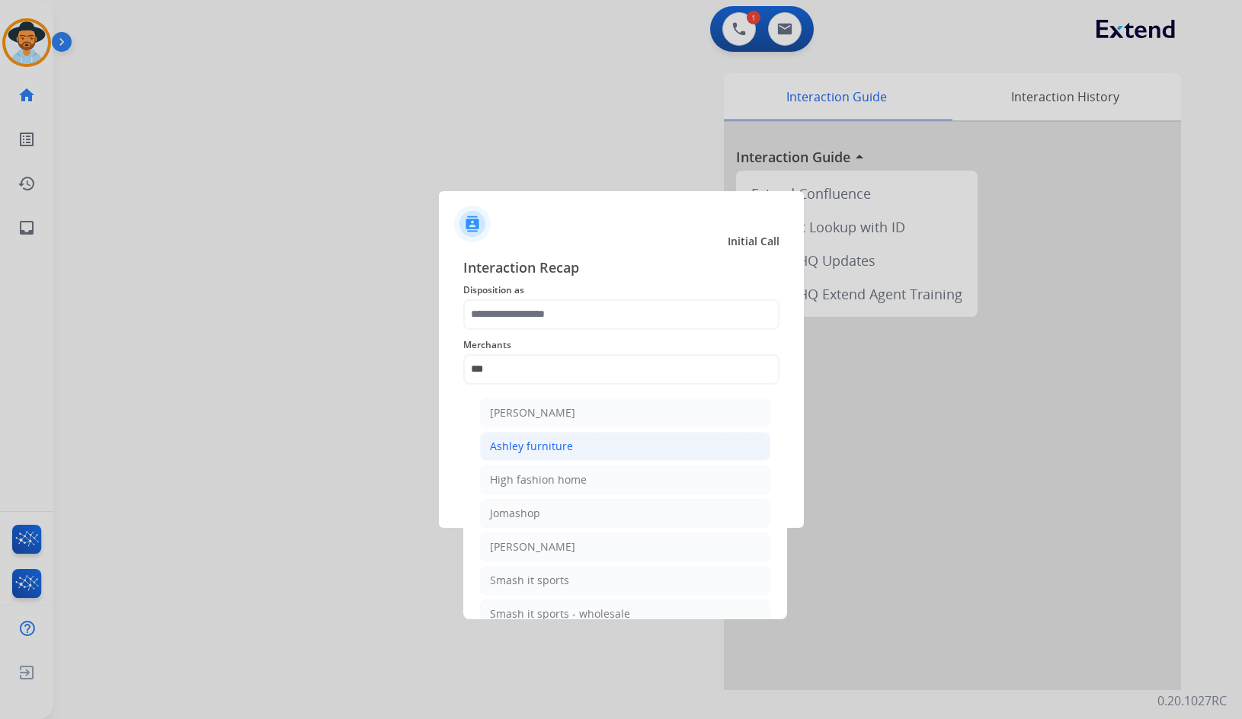
click at [550, 447] on div "Ashley furniture" at bounding box center [531, 446] width 83 height 15
type input "**********"
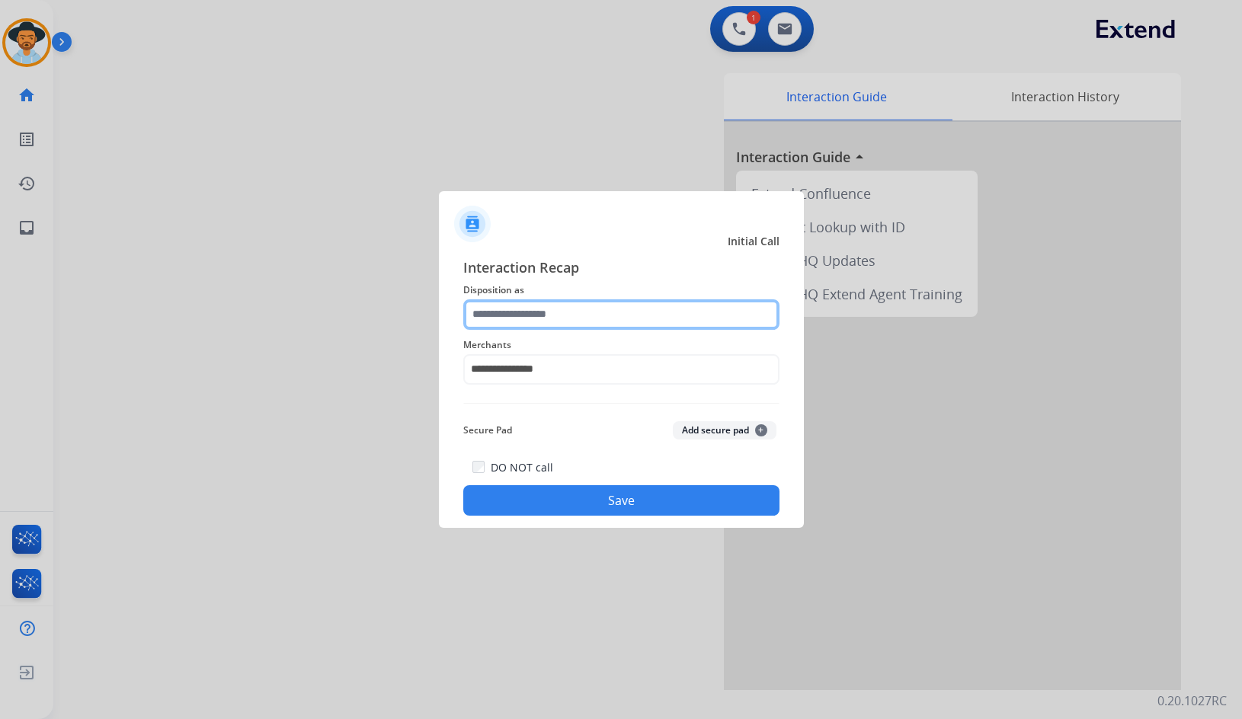
click at [523, 318] on input "text" at bounding box center [621, 314] width 316 height 30
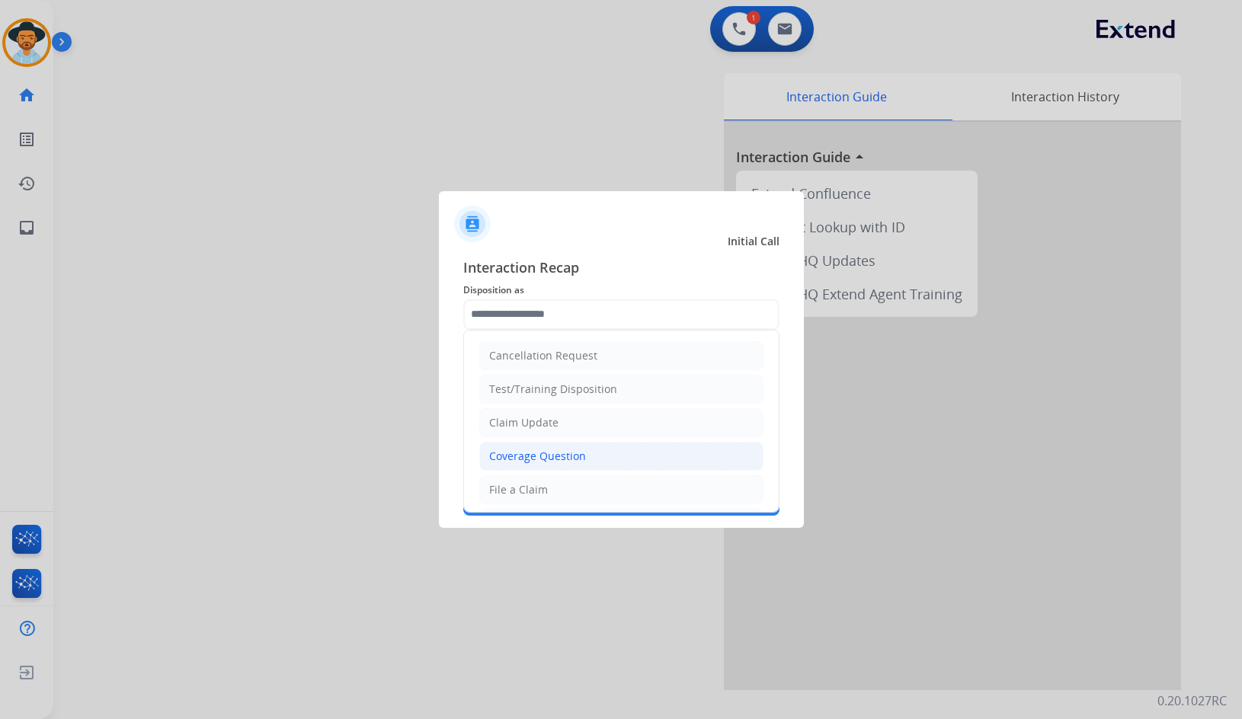
click at [545, 446] on li "Coverage Question" at bounding box center [621, 456] width 284 height 29
type input "**********"
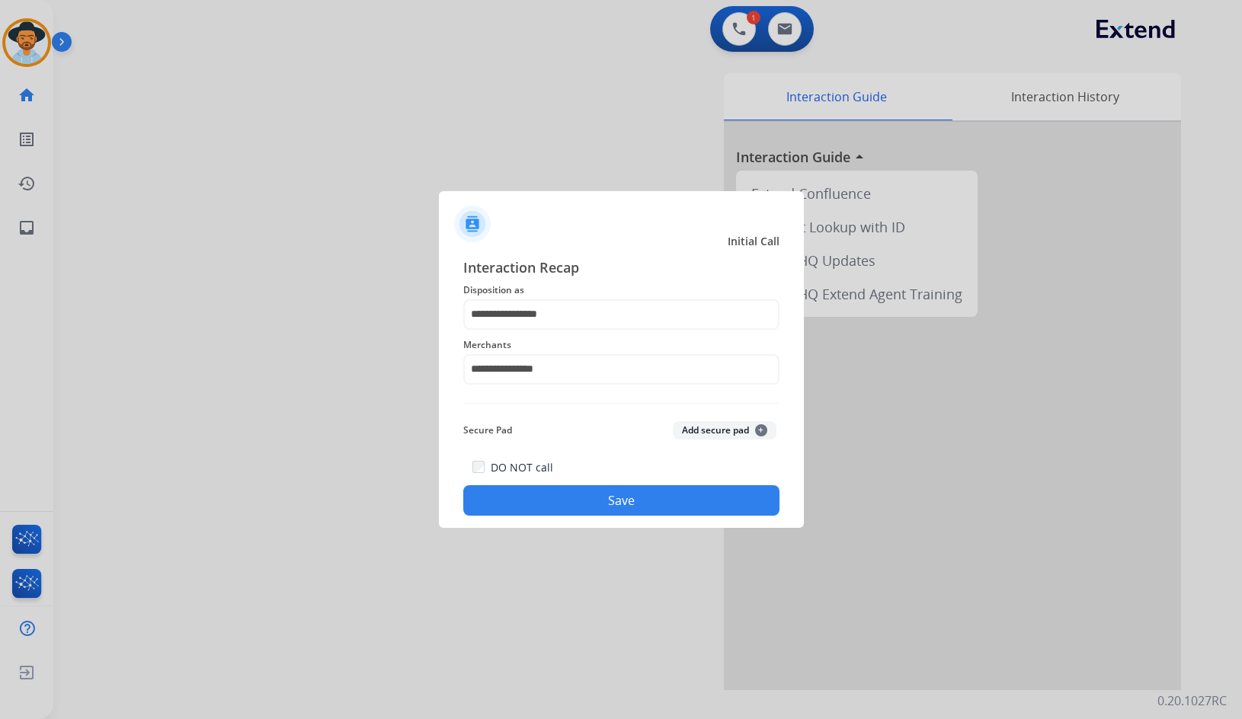
drag, startPoint x: 550, startPoint y: 482, endPoint x: 558, endPoint y: 509, distance: 28.0
click at [550, 486] on div "DO NOT call Save" at bounding box center [621, 487] width 316 height 58
click at [559, 509] on button "Save" at bounding box center [621, 500] width 316 height 30
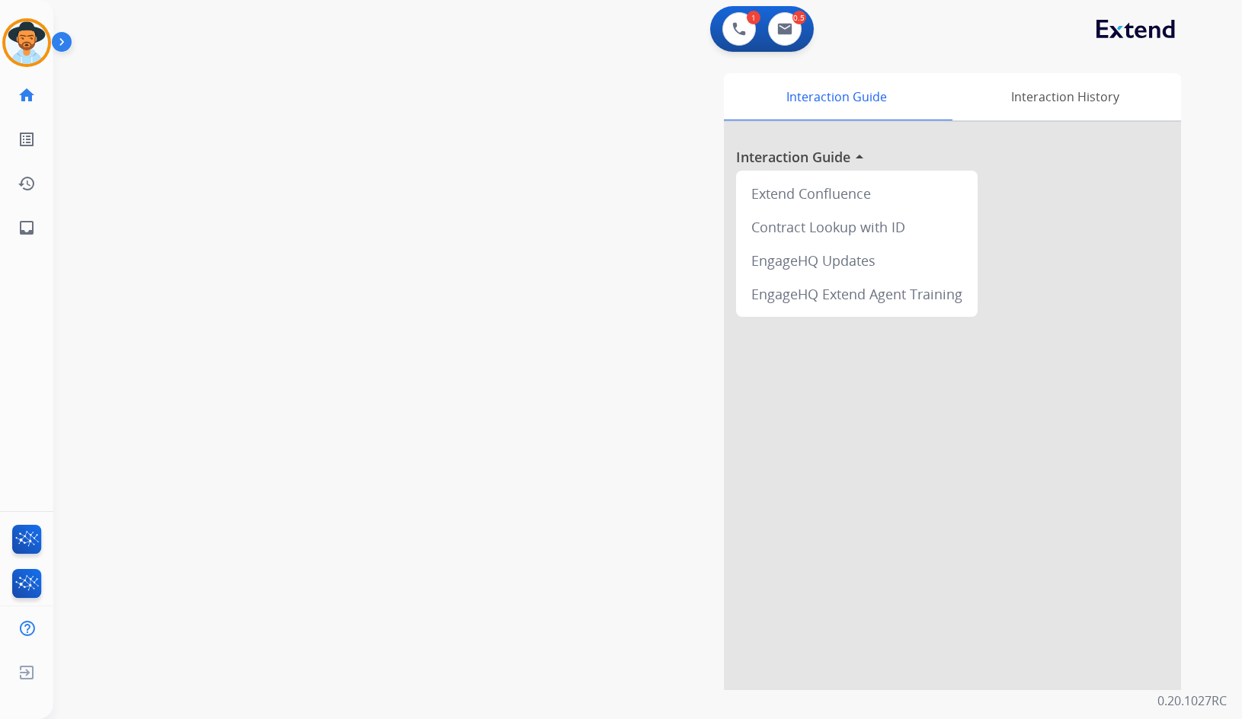
drag, startPoint x: 713, startPoint y: 533, endPoint x: 150, endPoint y: 198, distance: 655.3
click at [712, 533] on div "Interaction Guide Interaction History Interaction Guide arrow_drop_up Extend Co…" at bounding box center [829, 381] width 703 height 617
click at [174, 158] on div "swap_horiz Break voice bridge close_fullscreen Connect 3-Way Call merge_type Se…" at bounding box center [629, 372] width 1152 height 635
click at [16, 232] on link "inbox Emails" at bounding box center [26, 227] width 43 height 43
select select "**********"
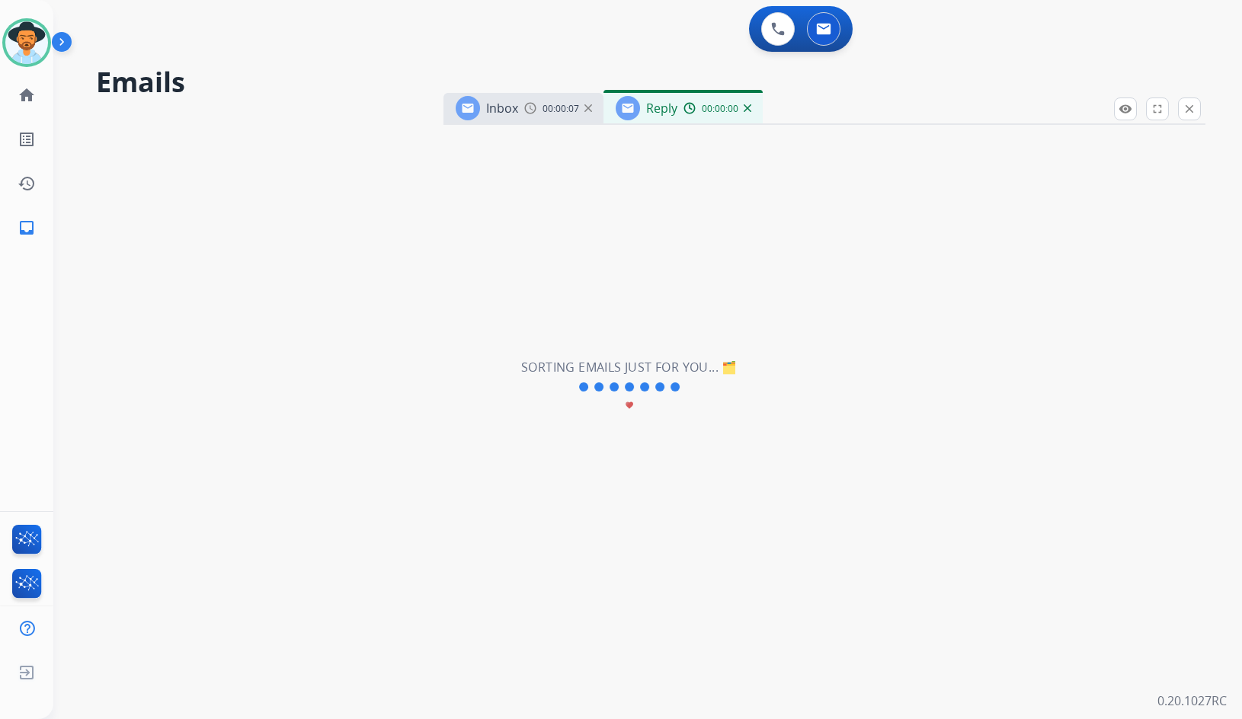
select select "**********"
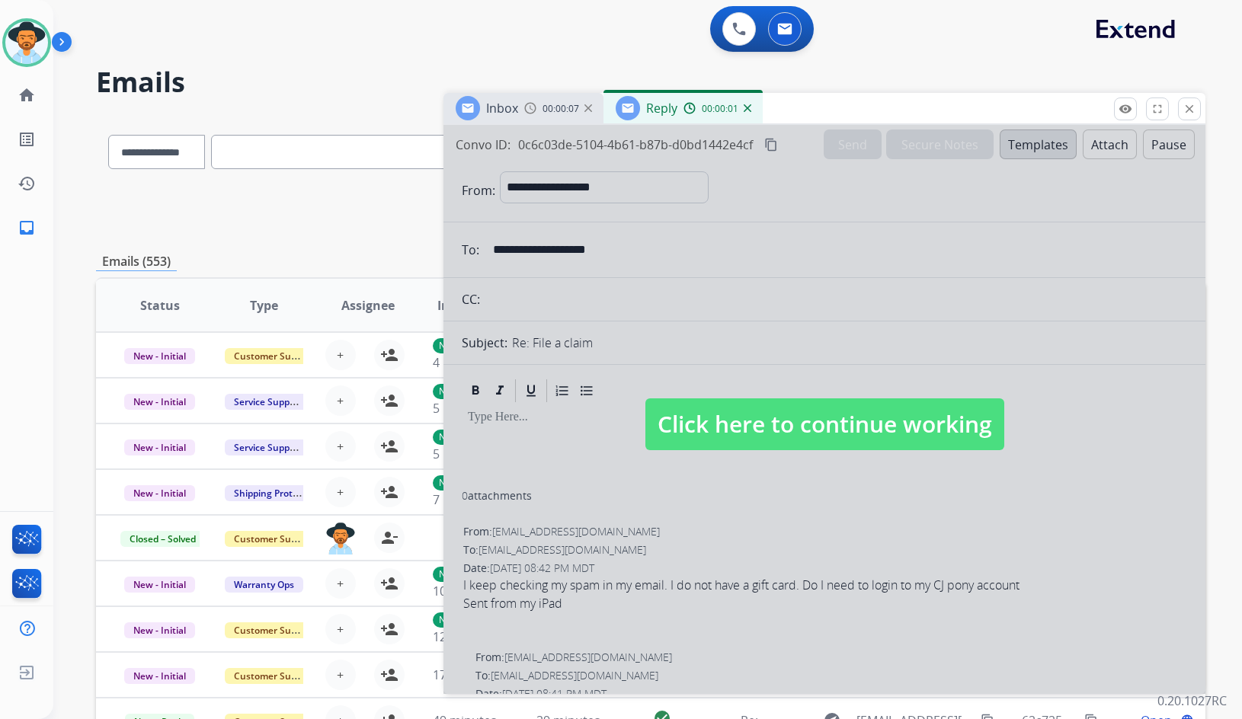
click at [730, 421] on span "Click here to continue working" at bounding box center [824, 424] width 359 height 52
select select
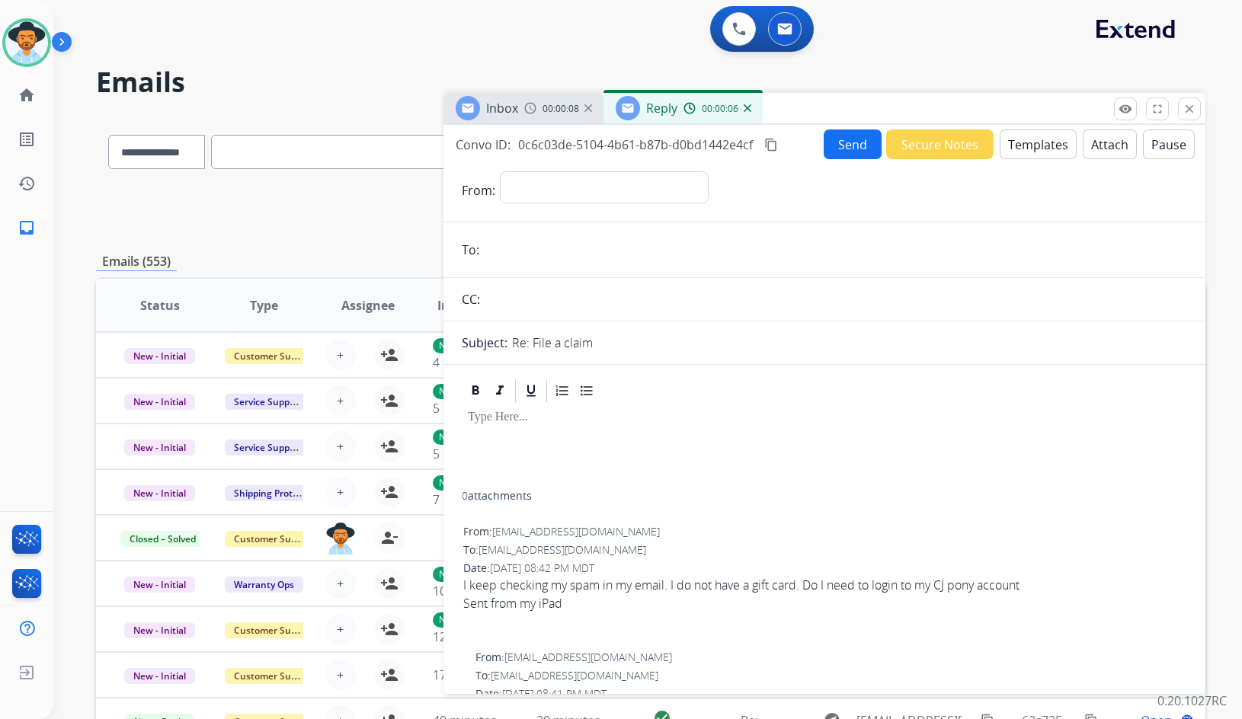
click at [744, 110] on img at bounding box center [748, 108] width 8 height 8
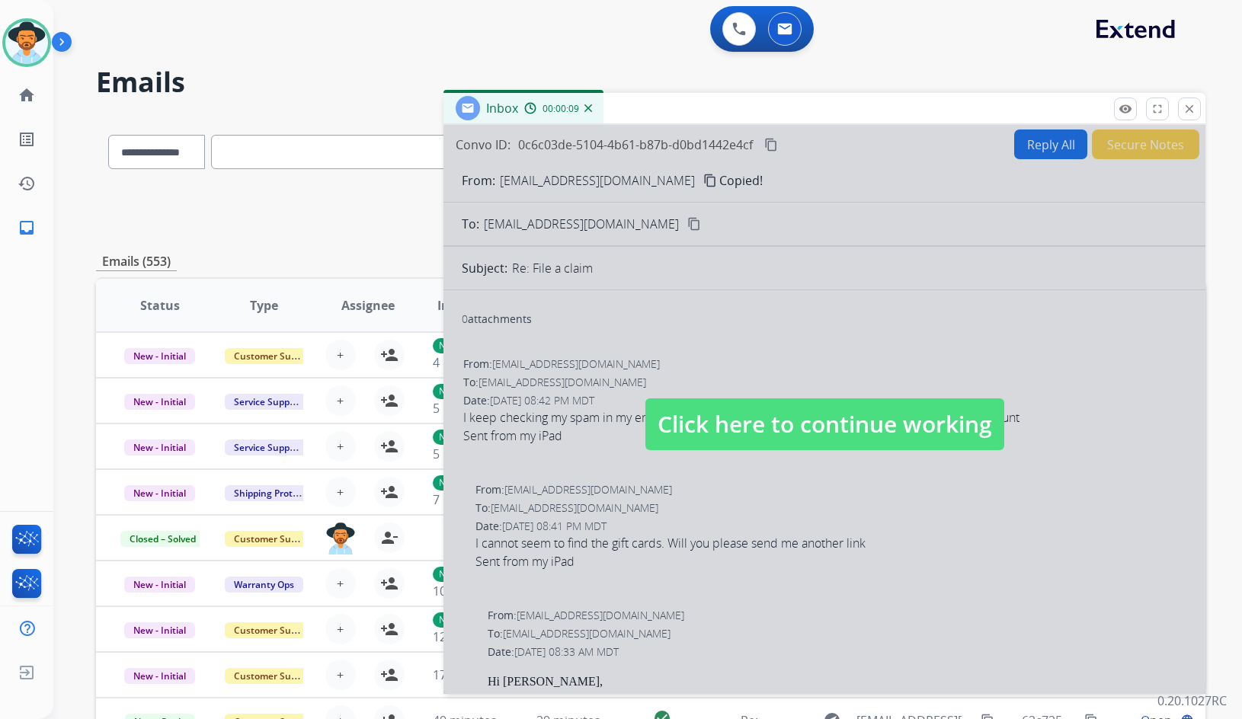
drag, startPoint x: 709, startPoint y: 414, endPoint x: 736, endPoint y: 244, distance: 172.7
click at [709, 413] on span "Click here to continue working" at bounding box center [824, 424] width 359 height 52
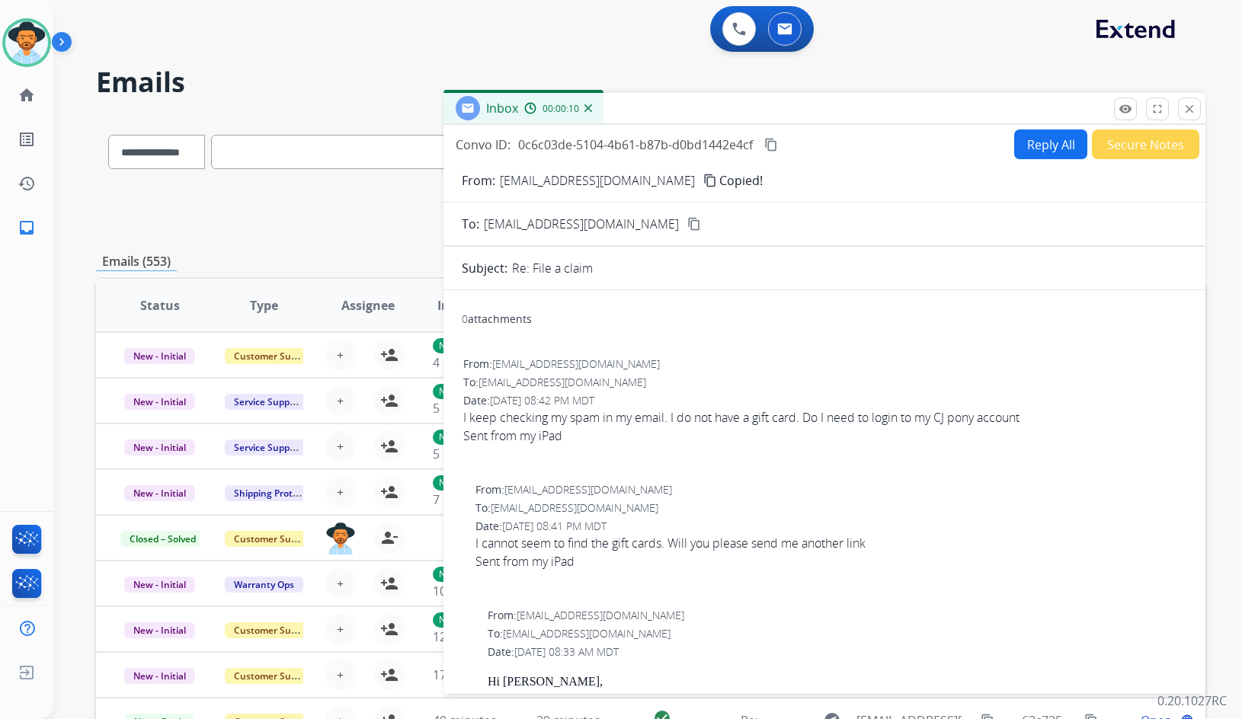
click at [703, 181] on mat-icon "content_copy" at bounding box center [710, 181] width 14 height 14
click at [818, 414] on span "I keep checking my spam in my email. I do not have a gift card. Do I need to lo…" at bounding box center [824, 435] width 722 height 55
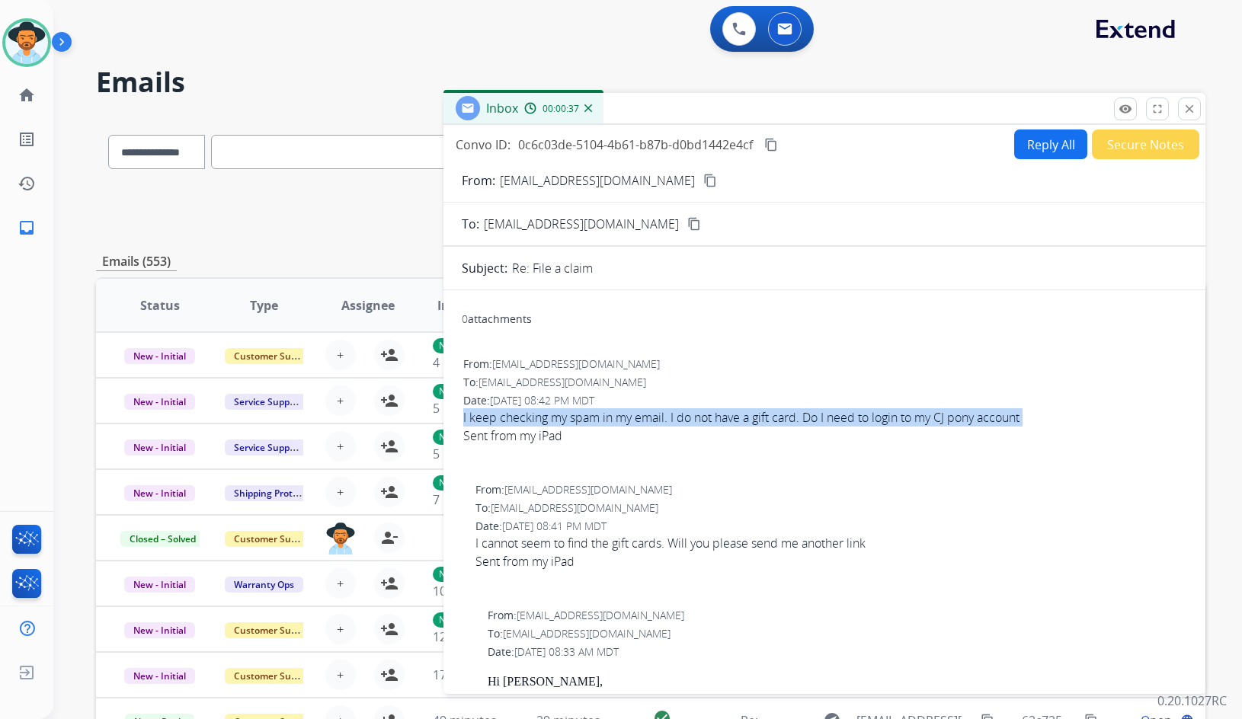
click at [818, 414] on span "I keep checking my spam in my email. I do not have a gift card. Do I need to lo…" at bounding box center [824, 435] width 722 height 55
copy span "I keep checking my spam in my email. I do not have a gift card. Do I need to lo…"
click at [774, 147] on mat-icon "content_copy" at bounding box center [771, 145] width 14 height 14
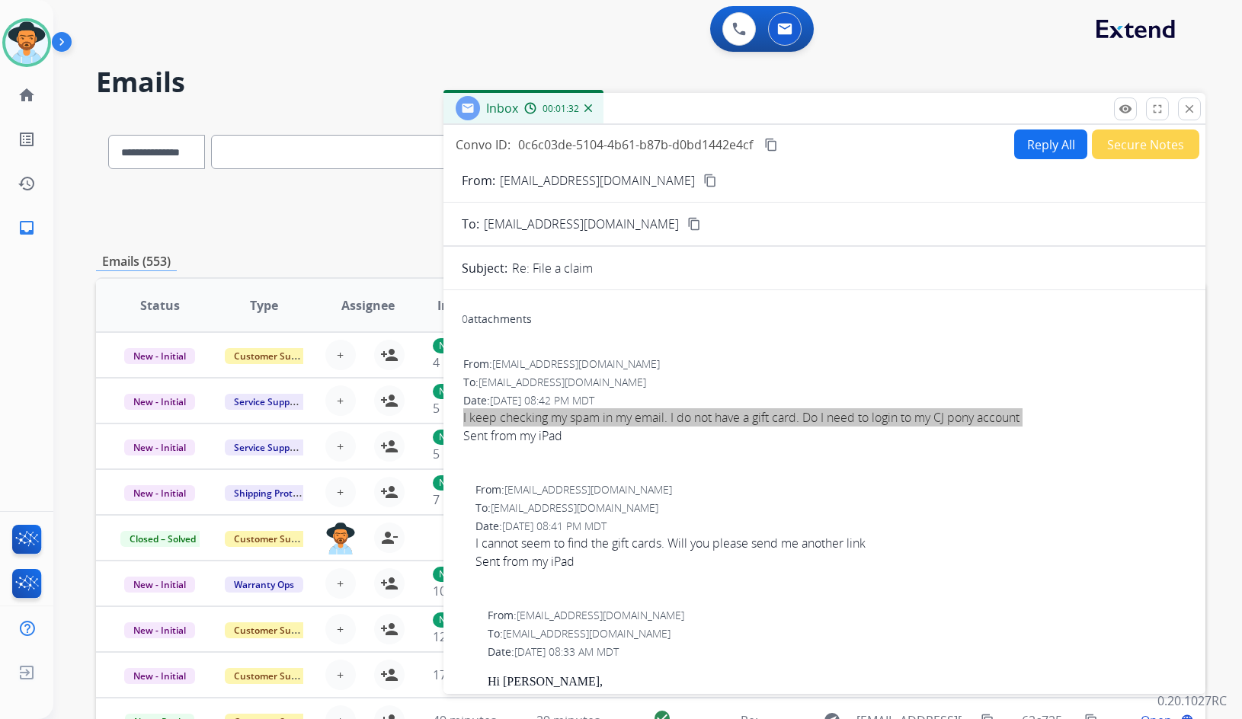
click at [1029, 150] on button "Reply All" at bounding box center [1050, 145] width 73 height 30
select select "**********"
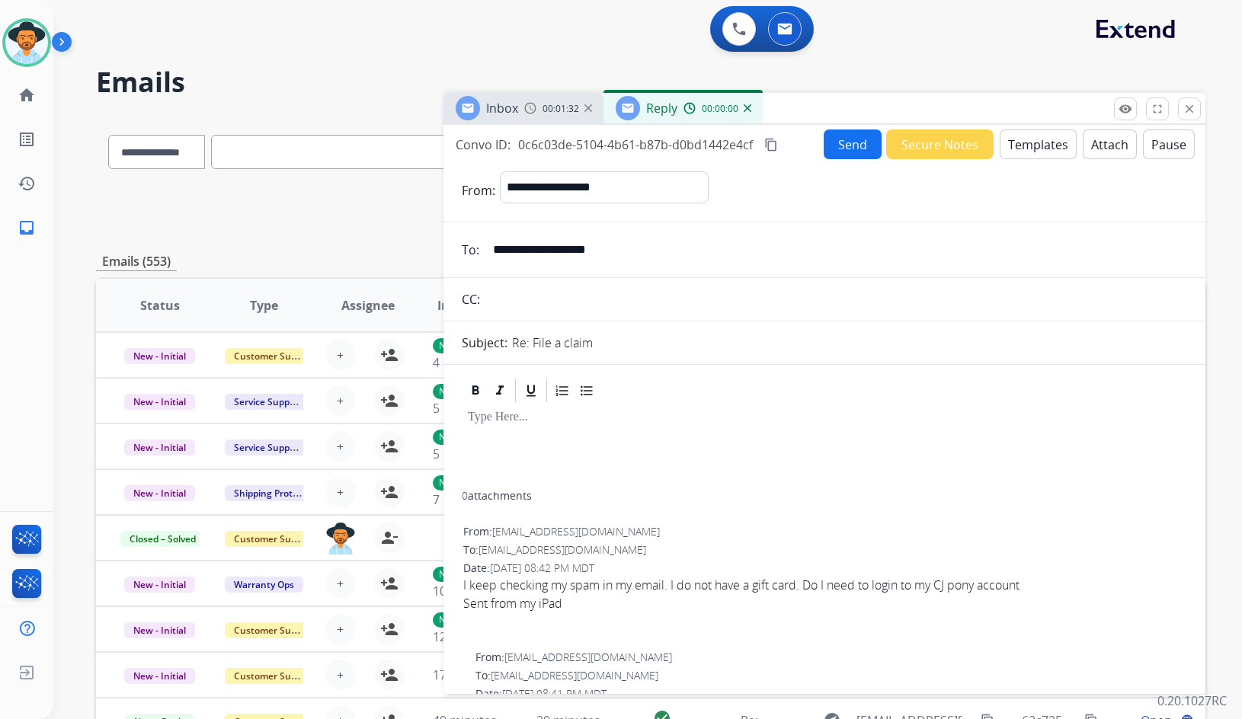
click at [1026, 148] on button "Templates" at bounding box center [1038, 145] width 77 height 30
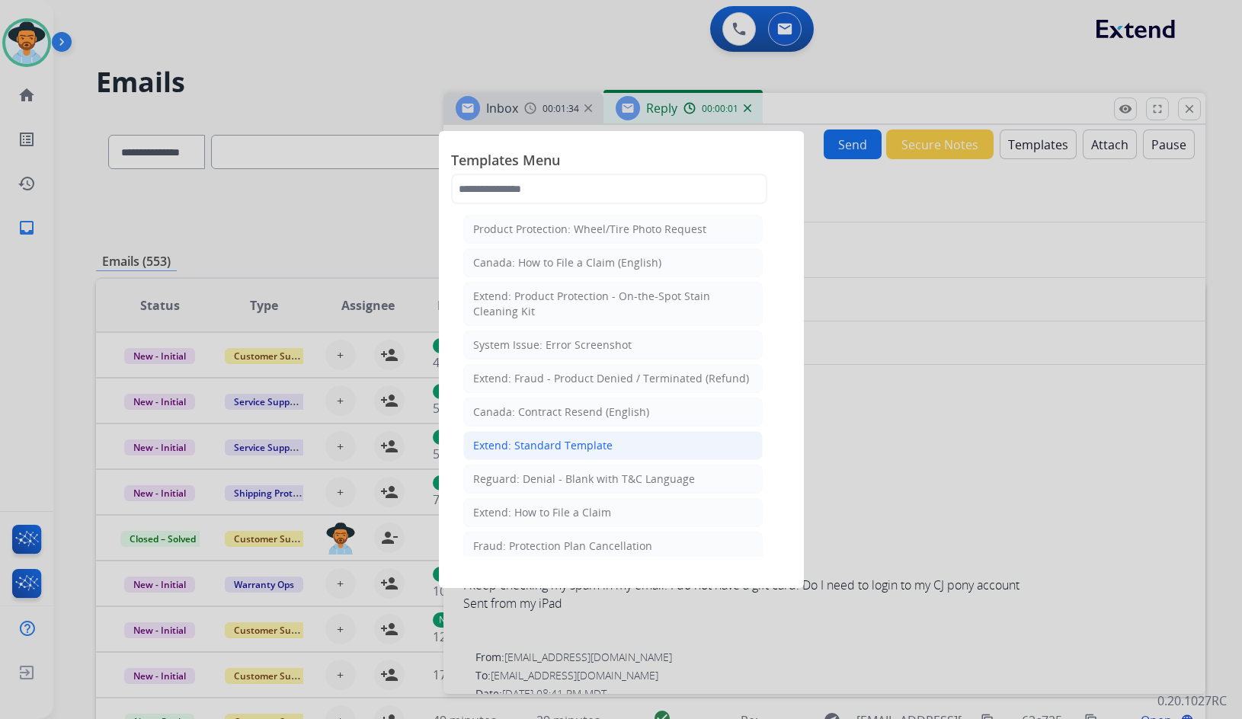
click at [523, 449] on div "Extend: Standard Template" at bounding box center [542, 445] width 139 height 15
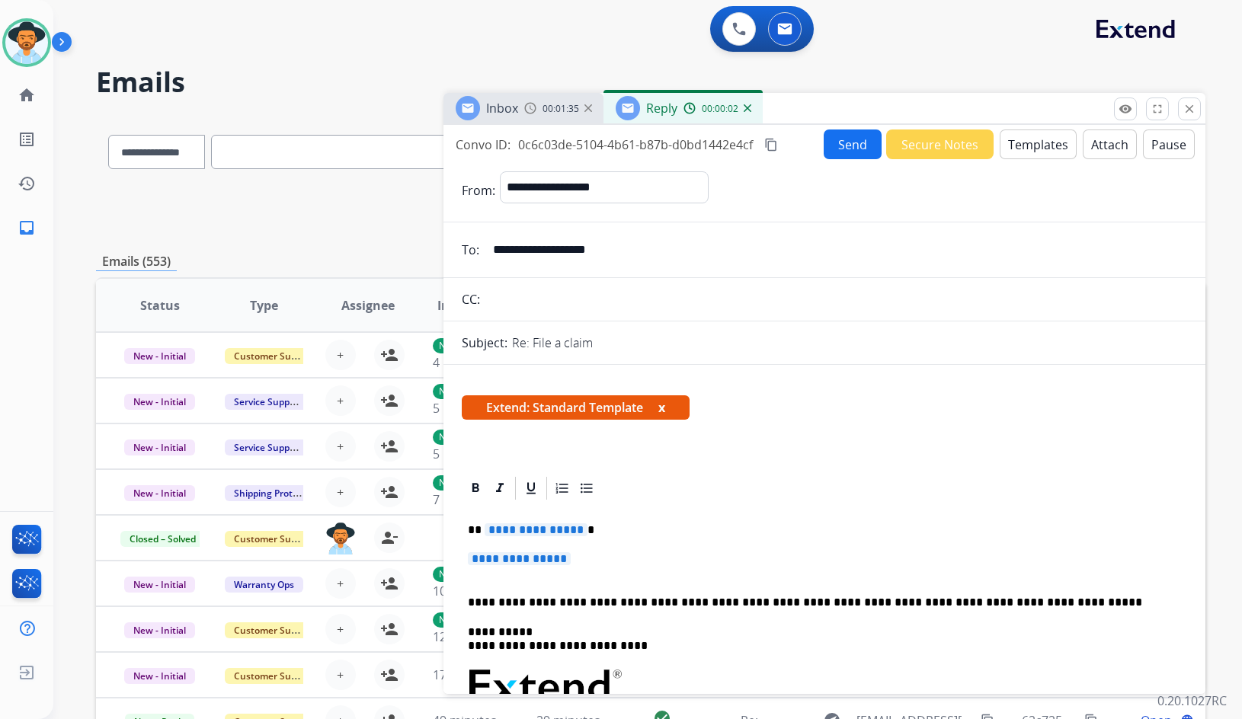
click at [530, 523] on span "**********" at bounding box center [536, 529] width 103 height 13
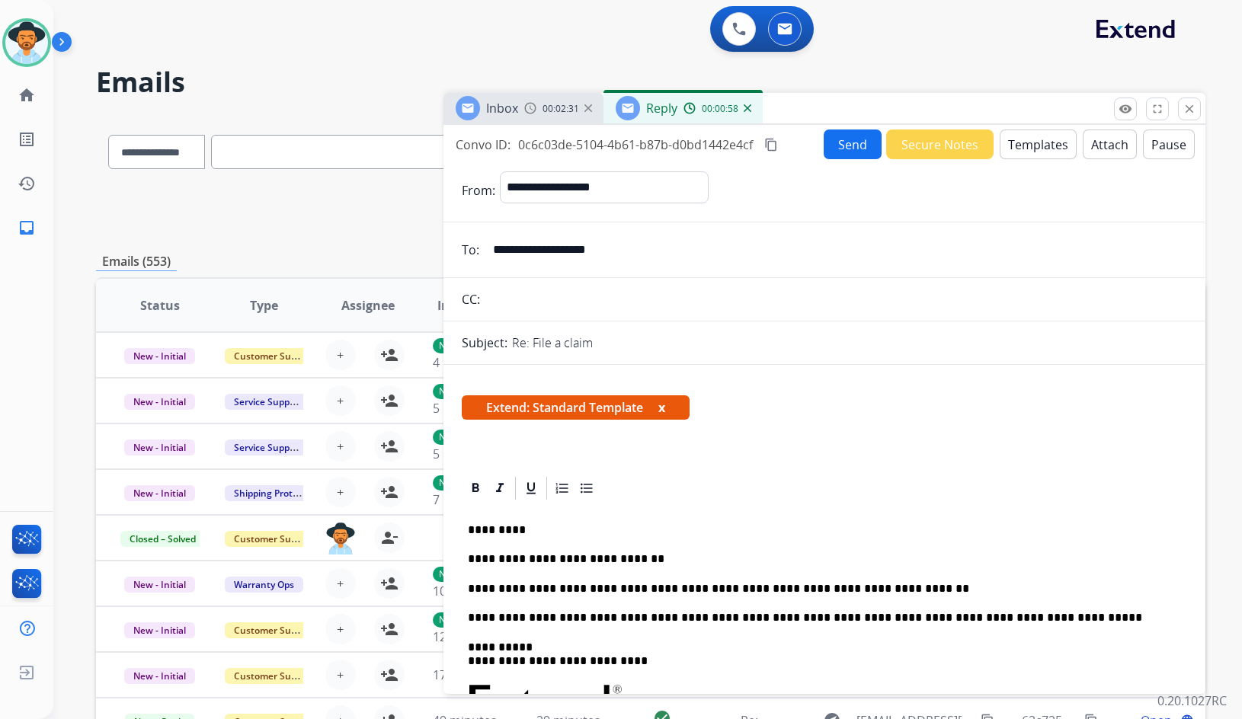
click at [853, 146] on button "Send" at bounding box center [853, 145] width 58 height 30
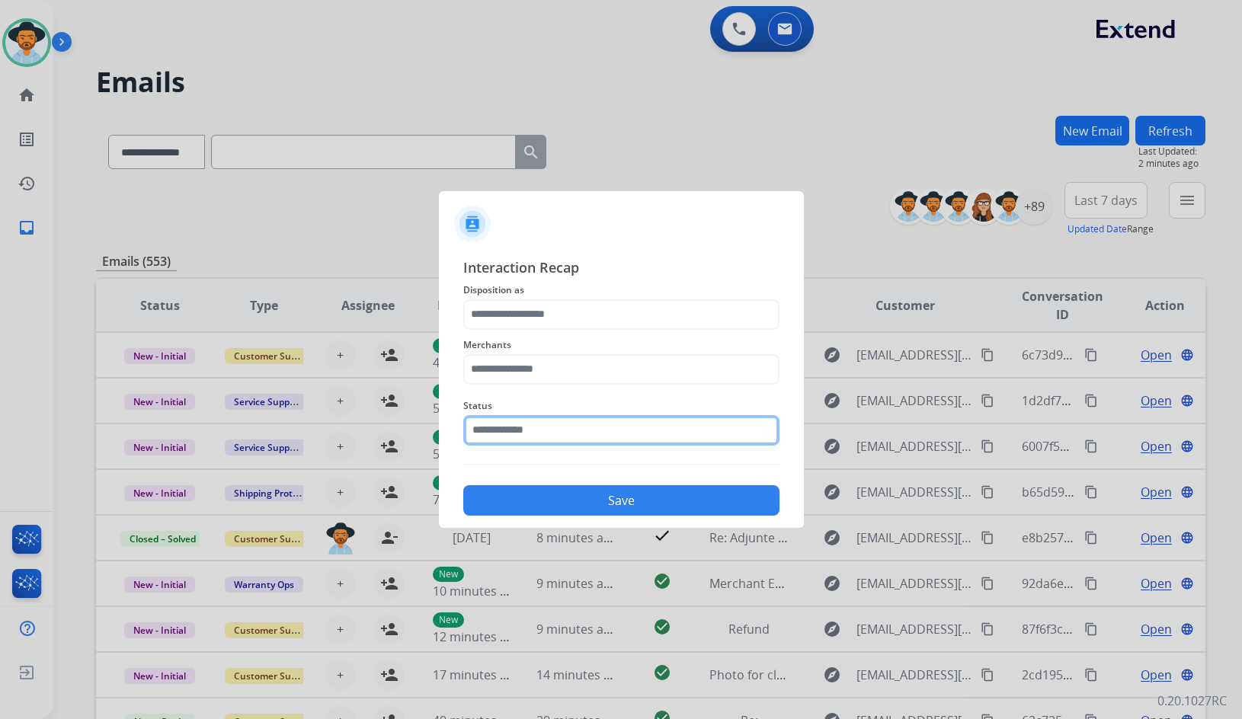
click at [498, 424] on input "text" at bounding box center [621, 430] width 316 height 30
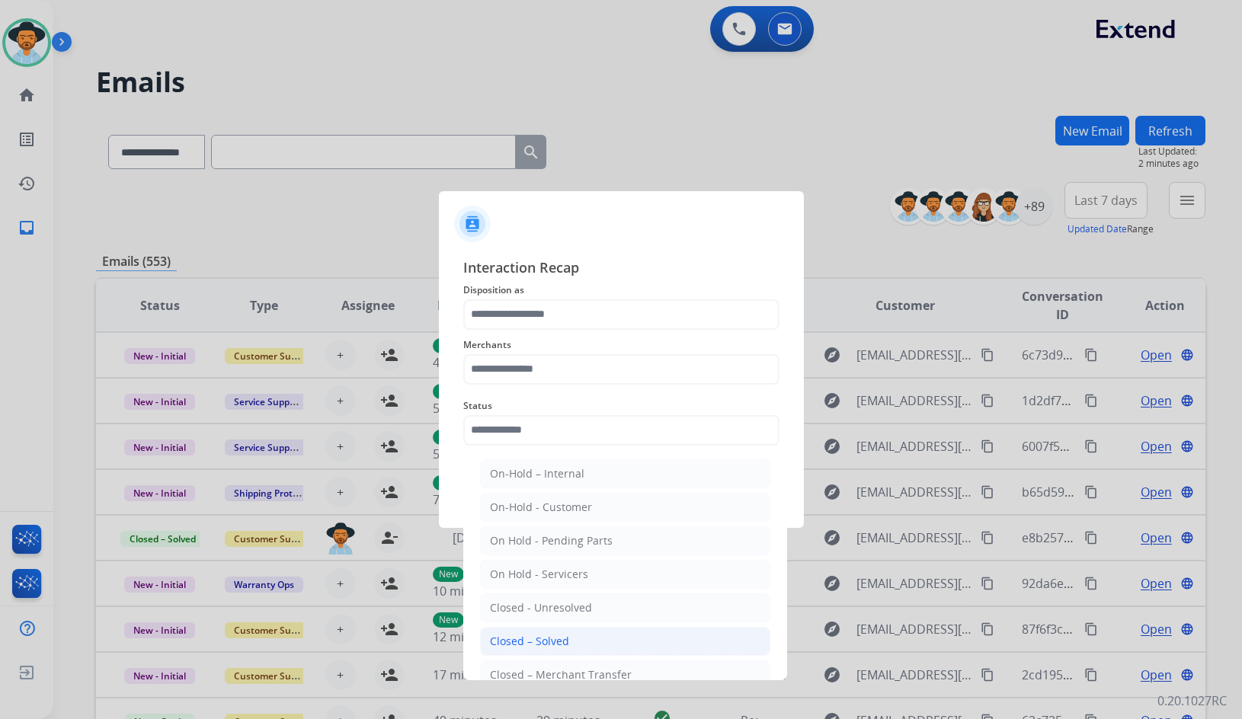
click at [528, 635] on div "Closed – Solved" at bounding box center [529, 641] width 79 height 15
type input "**********"
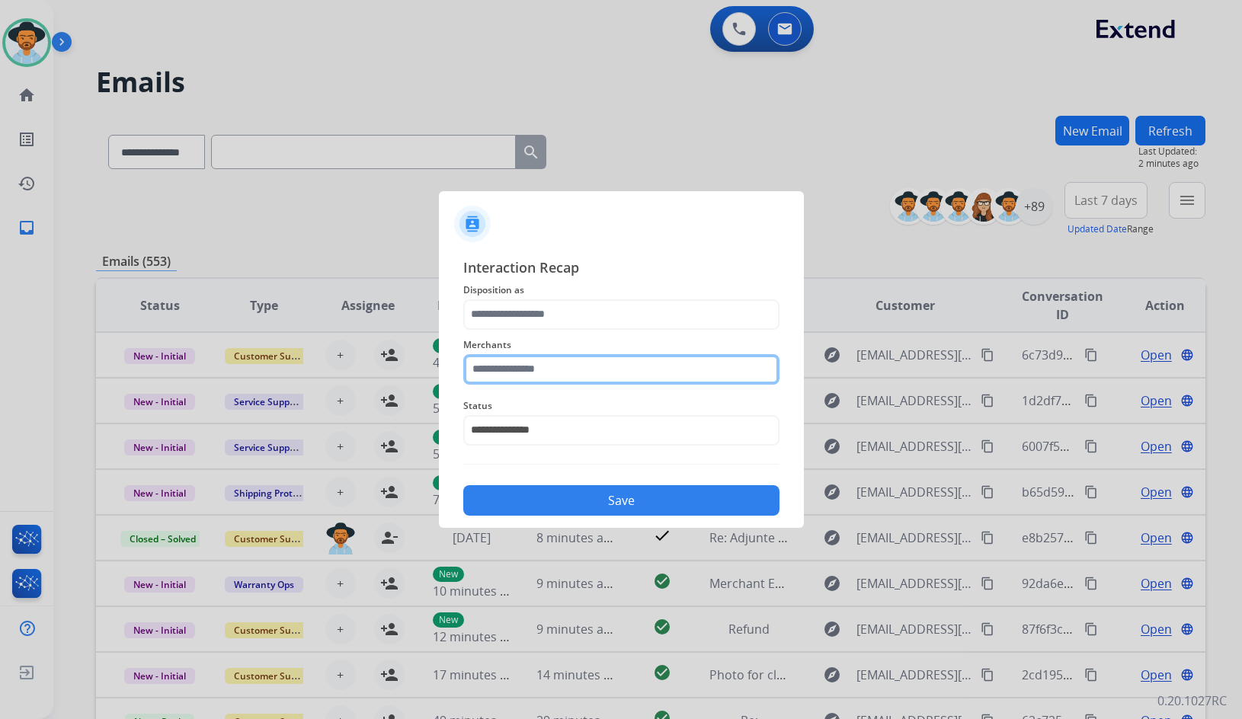
click at [586, 379] on input "text" at bounding box center [621, 369] width 316 height 30
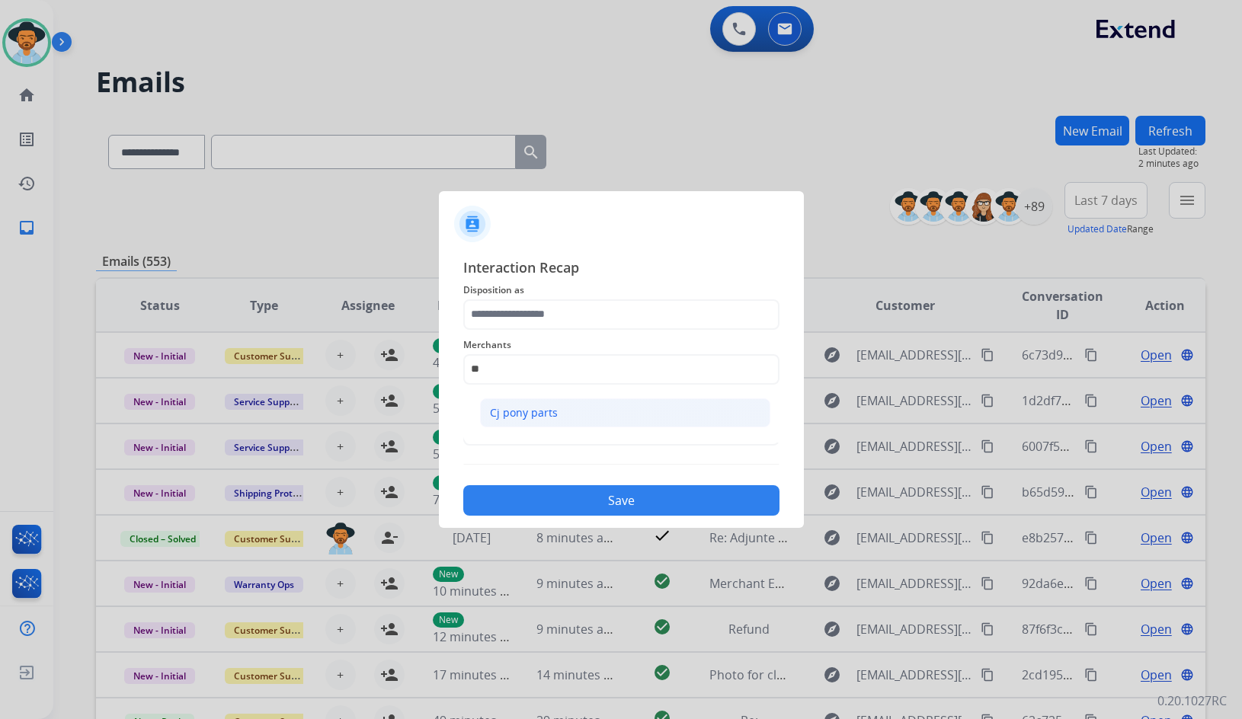
click at [674, 412] on li "Cj pony parts" at bounding box center [625, 412] width 290 height 29
type input "**********"
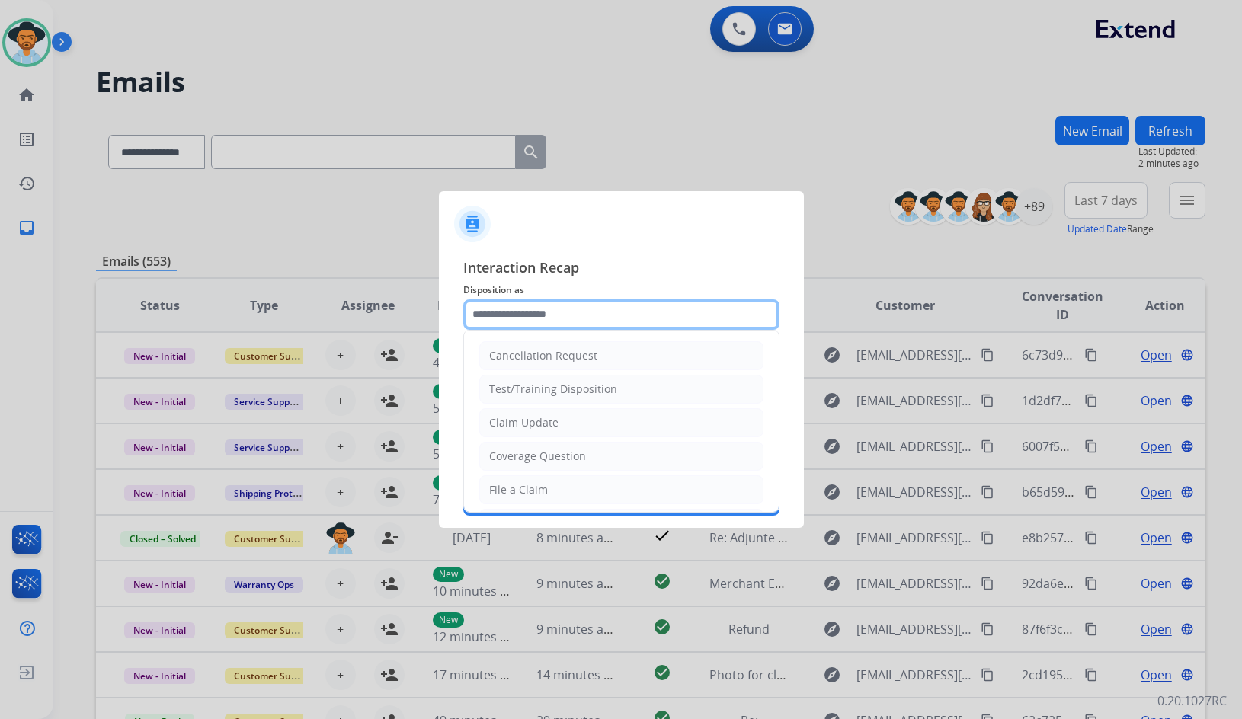
click at [642, 322] on input "text" at bounding box center [621, 314] width 316 height 30
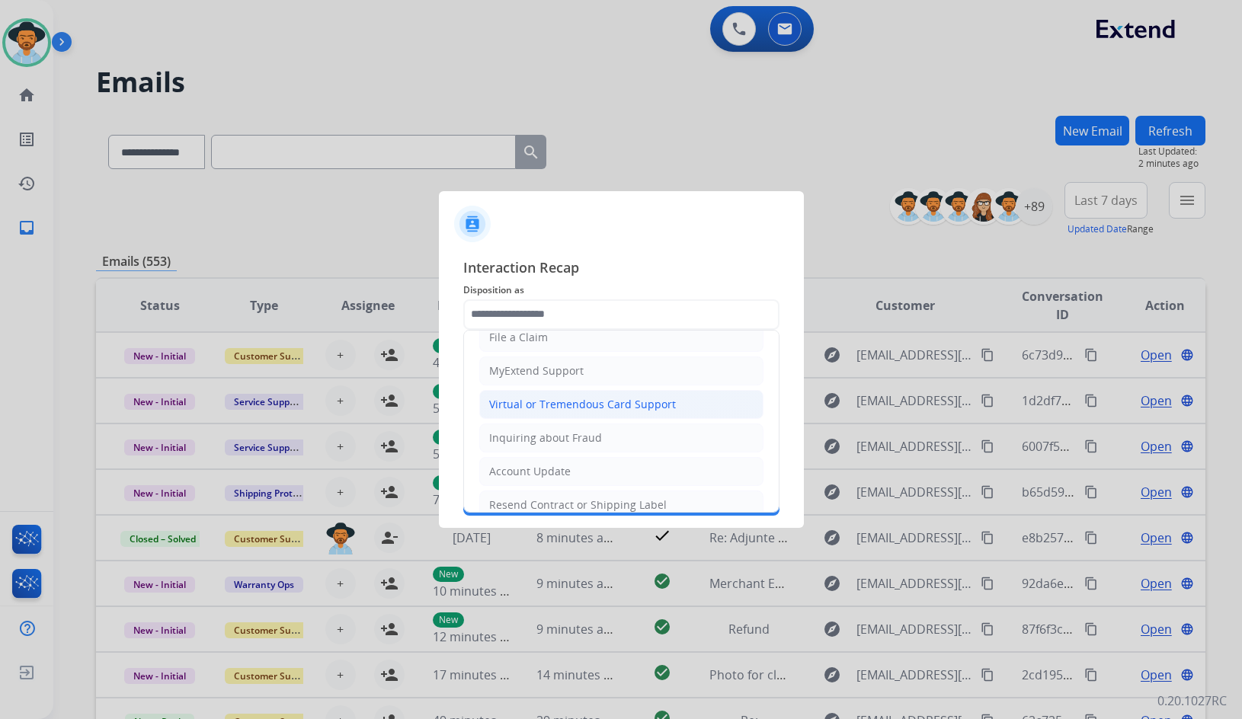
click at [569, 407] on div "Virtual or Tremendous Card Support" at bounding box center [582, 404] width 187 height 15
type input "**********"
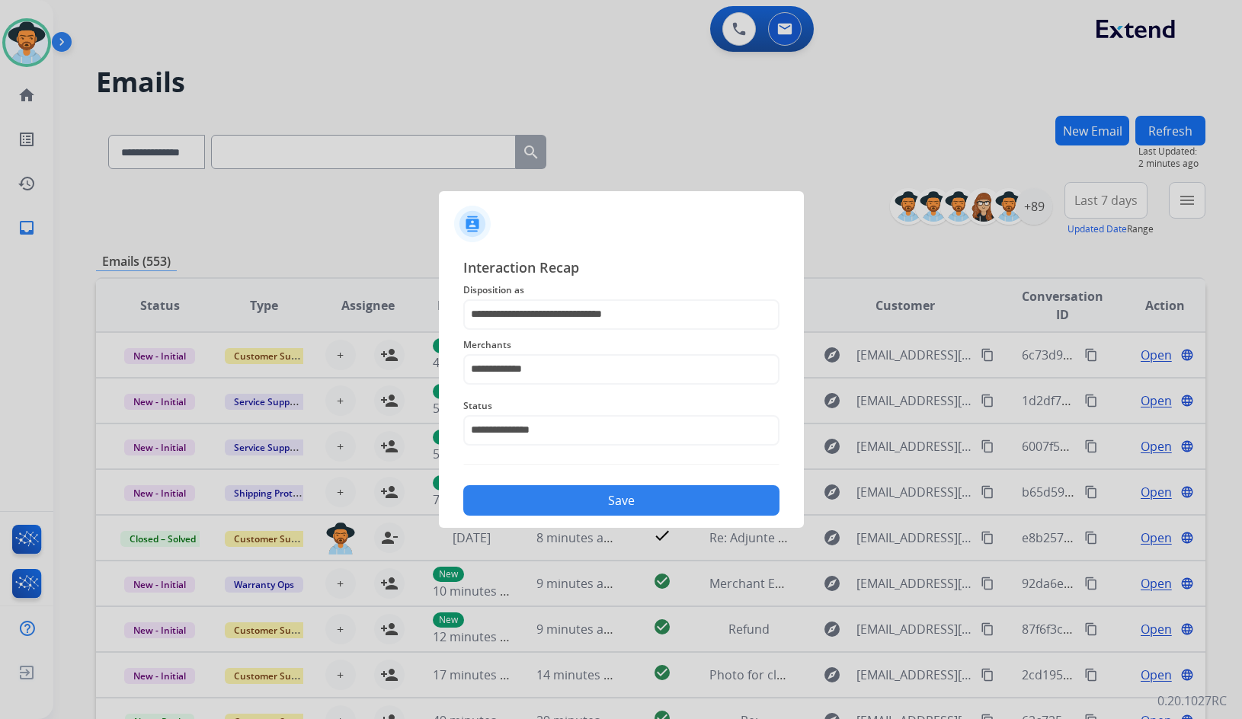
click at [583, 494] on button "Save" at bounding box center [621, 500] width 316 height 30
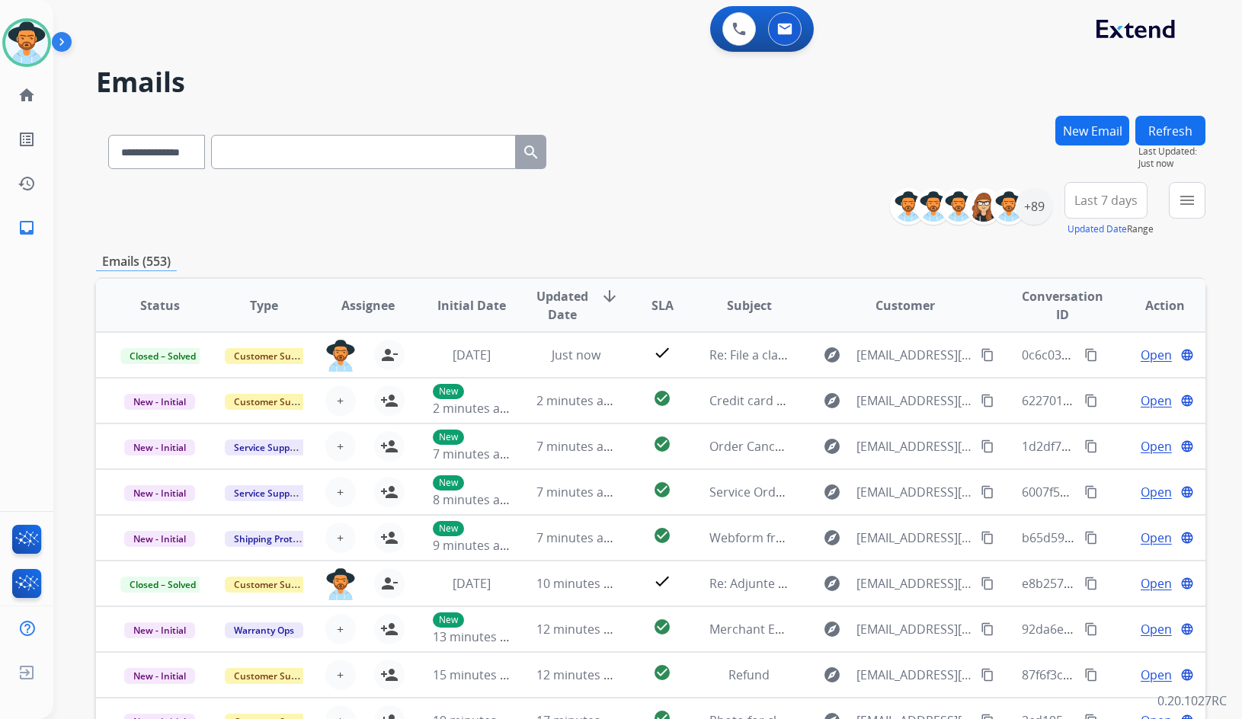
drag, startPoint x: 753, startPoint y: 199, endPoint x: 675, endPoint y: 223, distance: 81.4
click at [753, 199] on div "**********" at bounding box center [650, 209] width 1109 height 55
click at [19, 97] on mat-icon "home" at bounding box center [27, 95] width 18 height 18
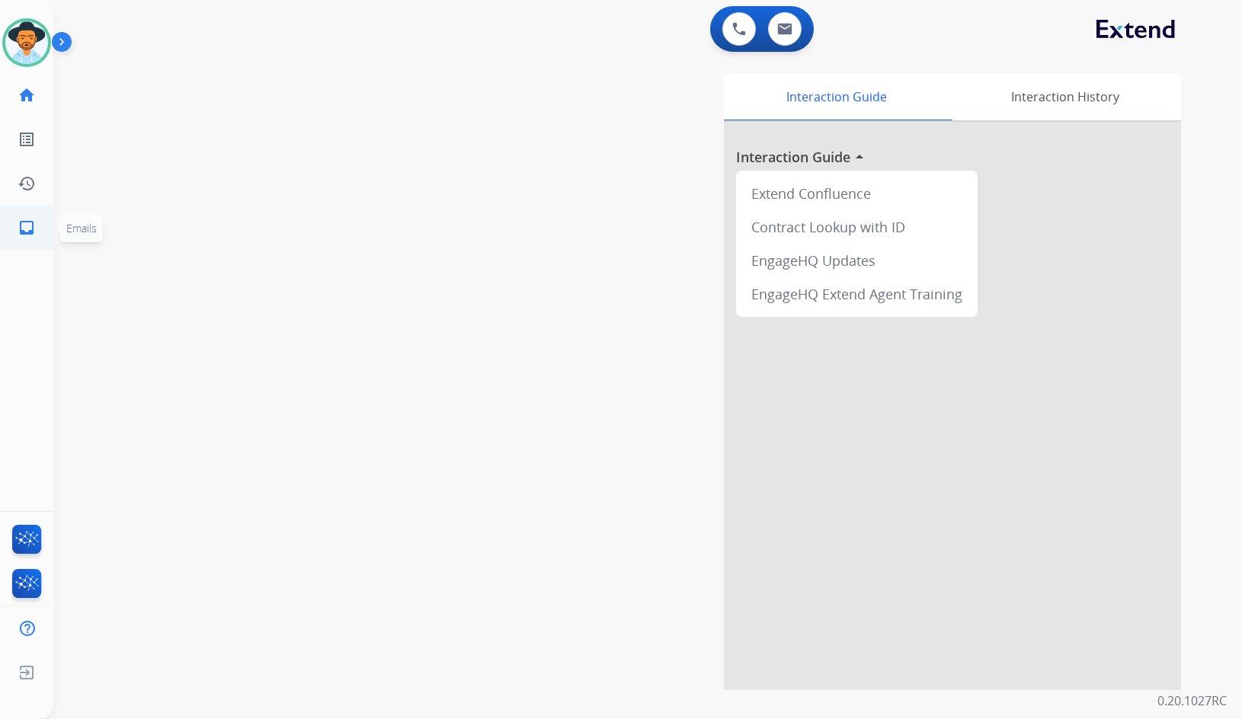
click at [36, 224] on link "inbox Emails" at bounding box center [26, 227] width 43 height 43
select select "**********"
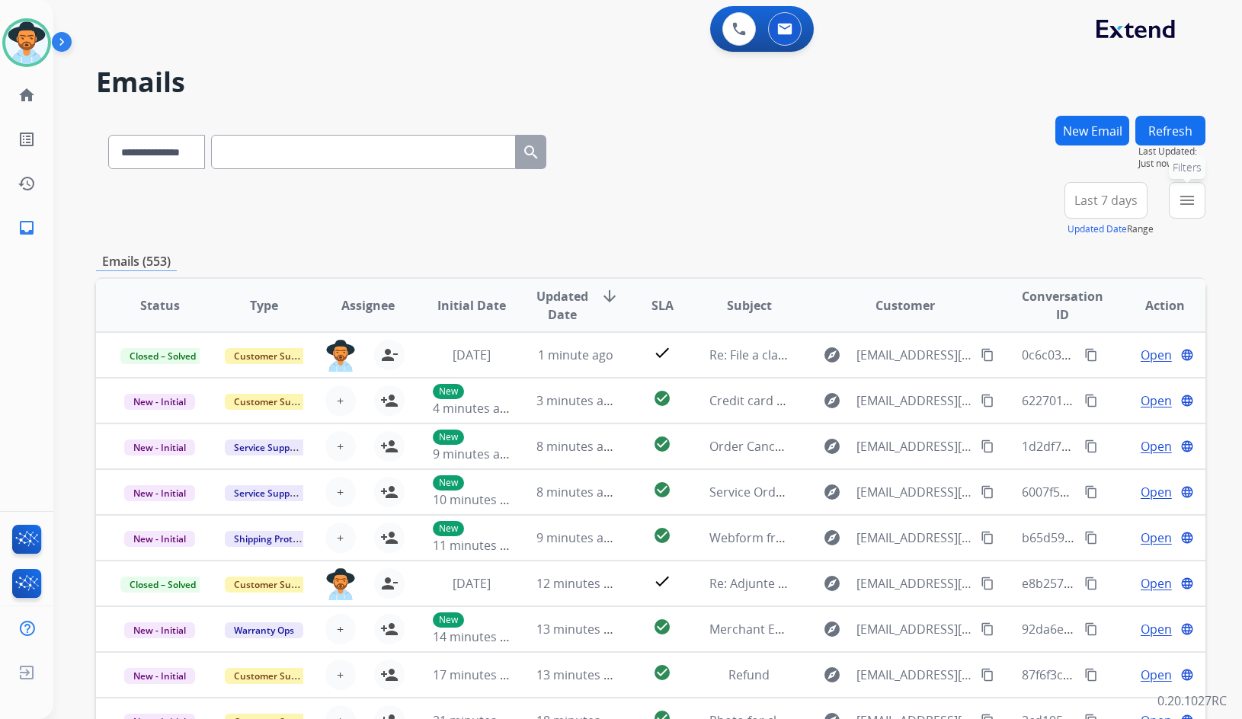
click at [1192, 205] on mat-icon "menu" at bounding box center [1187, 200] width 18 height 18
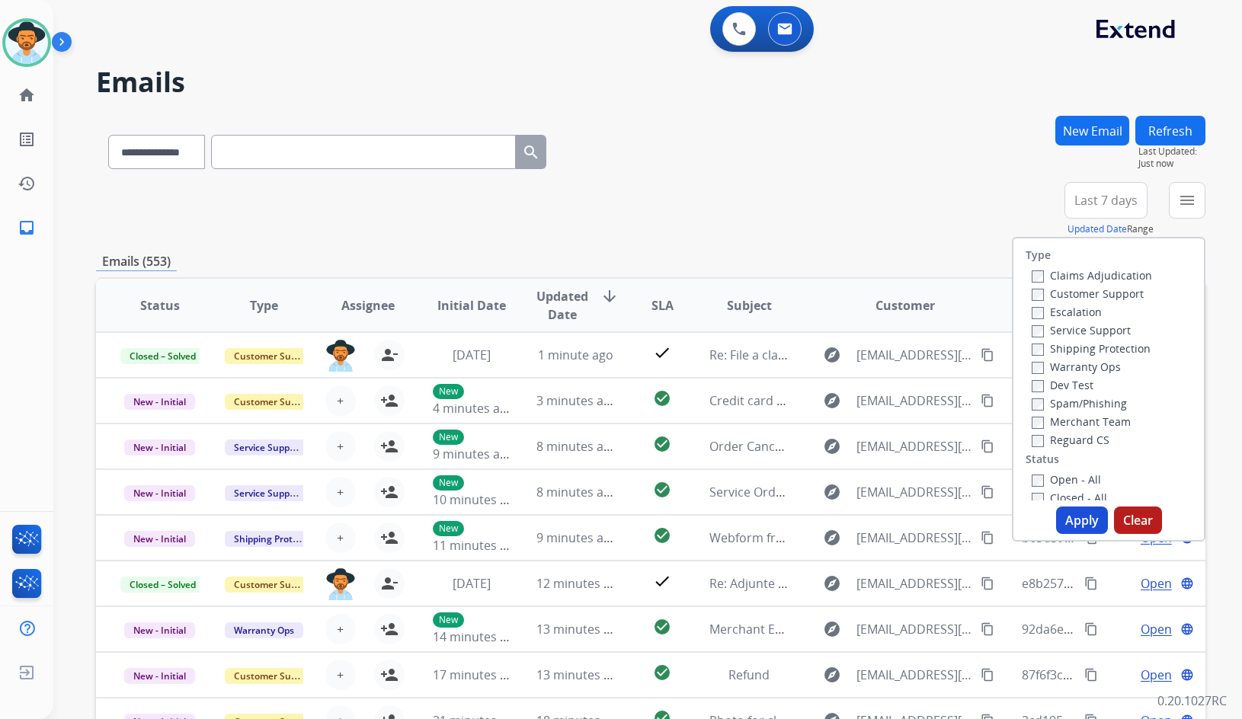
click at [1086, 290] on label "Customer Support" at bounding box center [1088, 293] width 112 height 14
click at [1102, 354] on label "Shipping Protection" at bounding box center [1091, 348] width 119 height 14
click at [1093, 437] on label "Reguard CS" at bounding box center [1071, 440] width 78 height 14
click at [1075, 480] on label "Open - All" at bounding box center [1066, 479] width 69 height 14
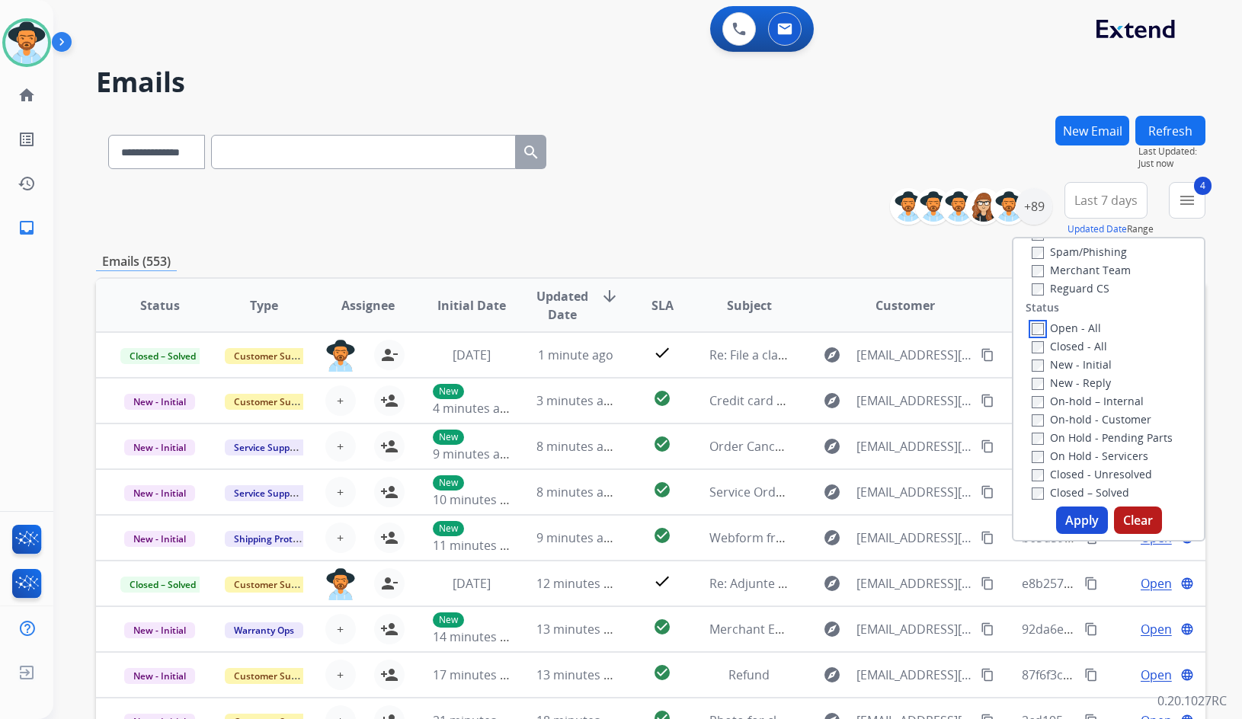
scroll to position [152, 0]
click at [1092, 459] on label "On Hold - Servicers" at bounding box center [1090, 455] width 117 height 14
click at [1092, 441] on label "On Hold - Pending Parts" at bounding box center [1102, 437] width 141 height 14
click at [1095, 419] on label "On-hold - Customer" at bounding box center [1092, 418] width 120 height 14
click at [1095, 403] on label "On-hold – Internal" at bounding box center [1088, 400] width 112 height 14
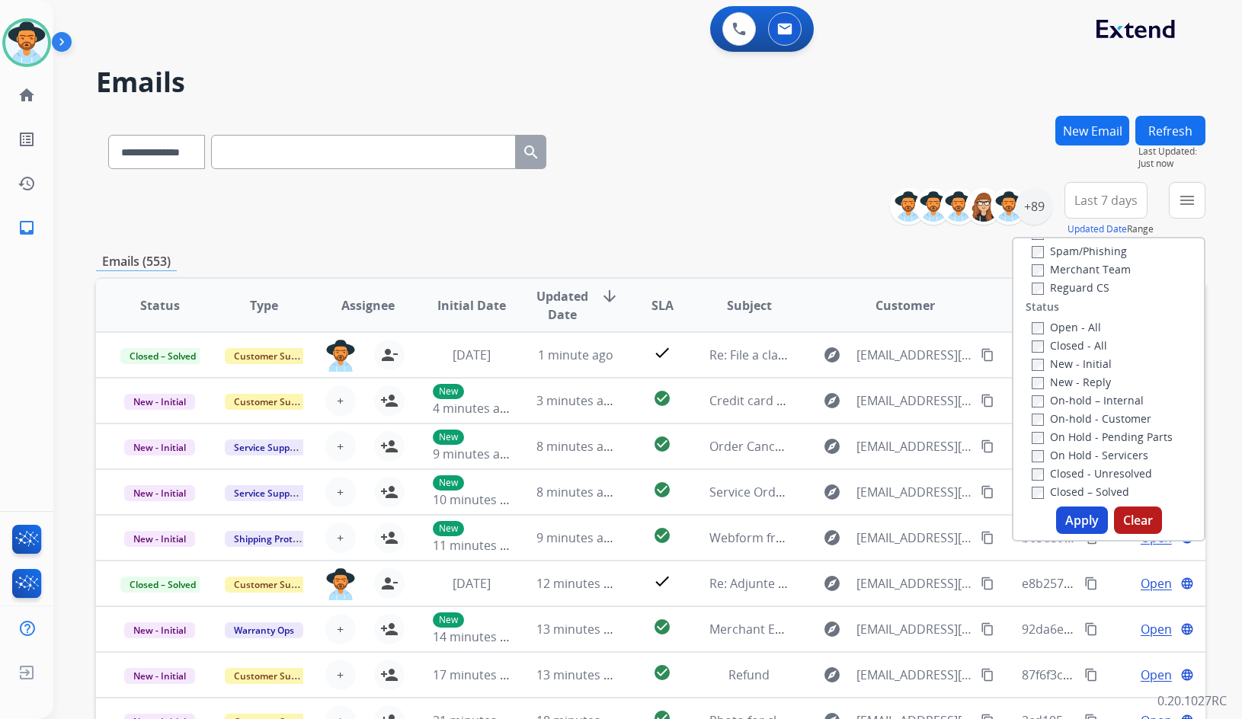
click at [1076, 387] on label "New - Reply" at bounding box center [1071, 382] width 79 height 14
click at [1074, 369] on label "New - Initial" at bounding box center [1072, 364] width 80 height 14
click at [1078, 523] on button "Apply" at bounding box center [1082, 520] width 52 height 27
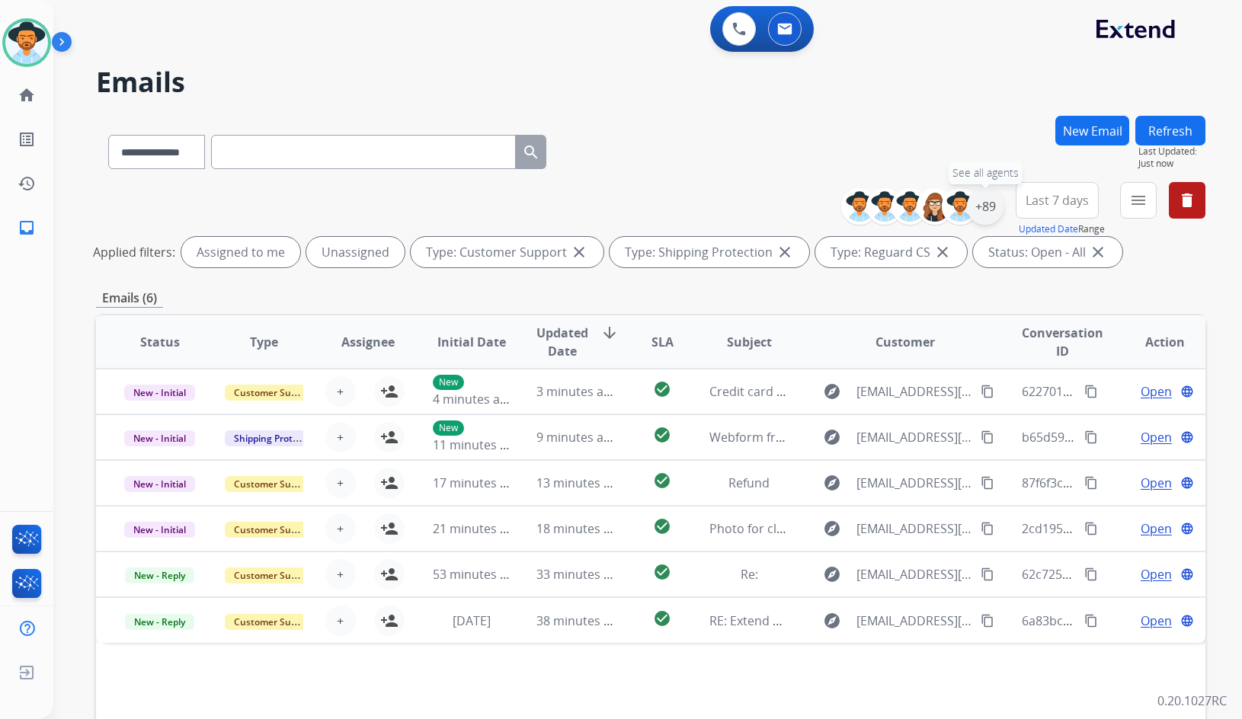
click at [997, 210] on div "+89" at bounding box center [985, 206] width 37 height 37
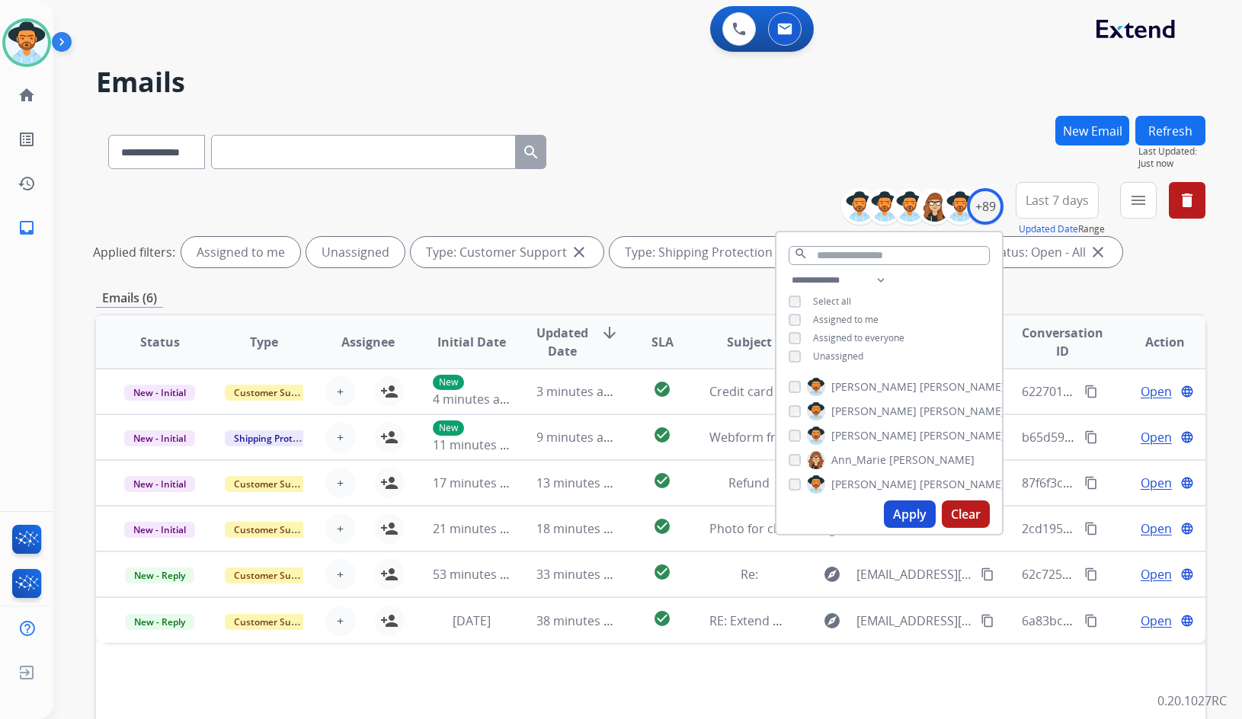
click at [491, 216] on div "**********" at bounding box center [650, 227] width 1109 height 91
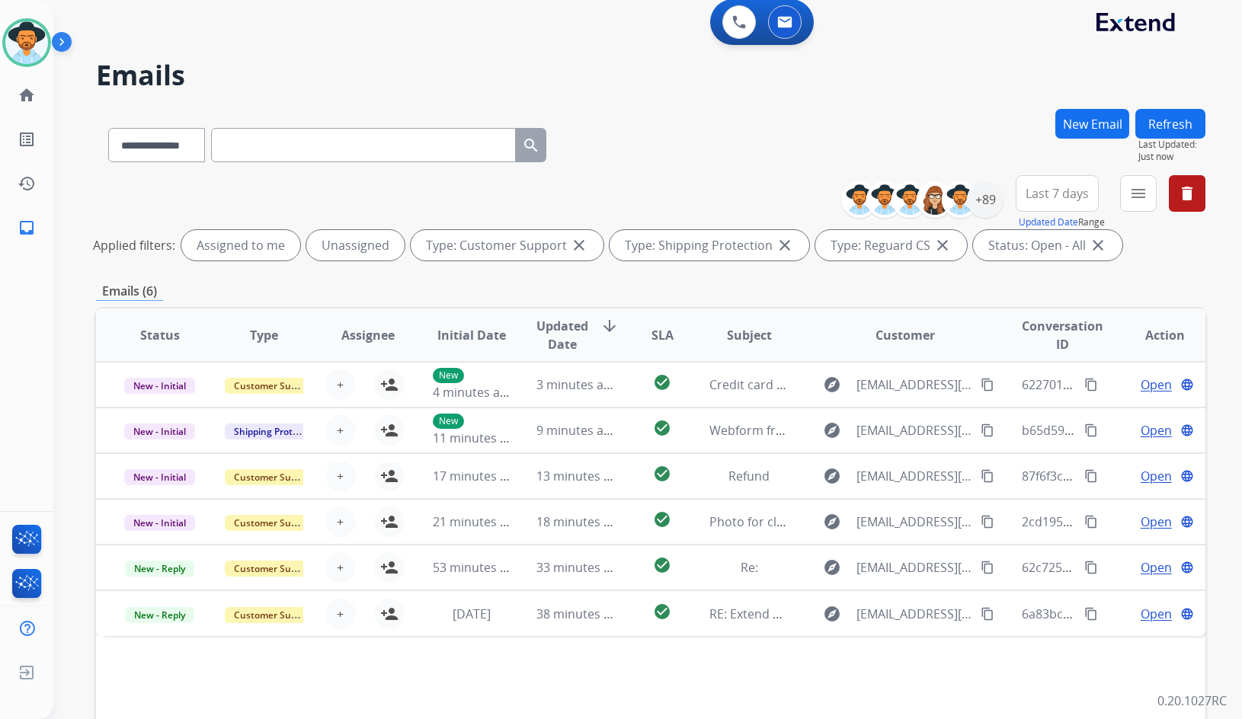
scroll to position [0, 0]
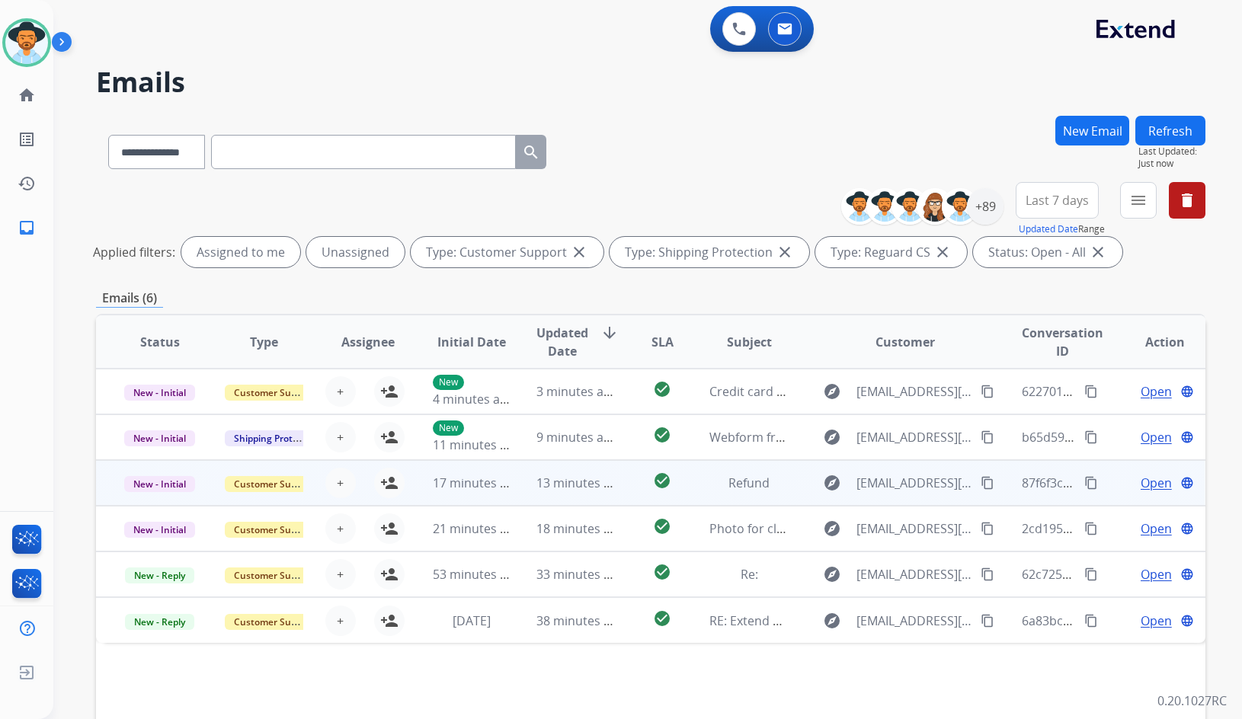
click at [1125, 482] on div "Open language" at bounding box center [1164, 483] width 79 height 18
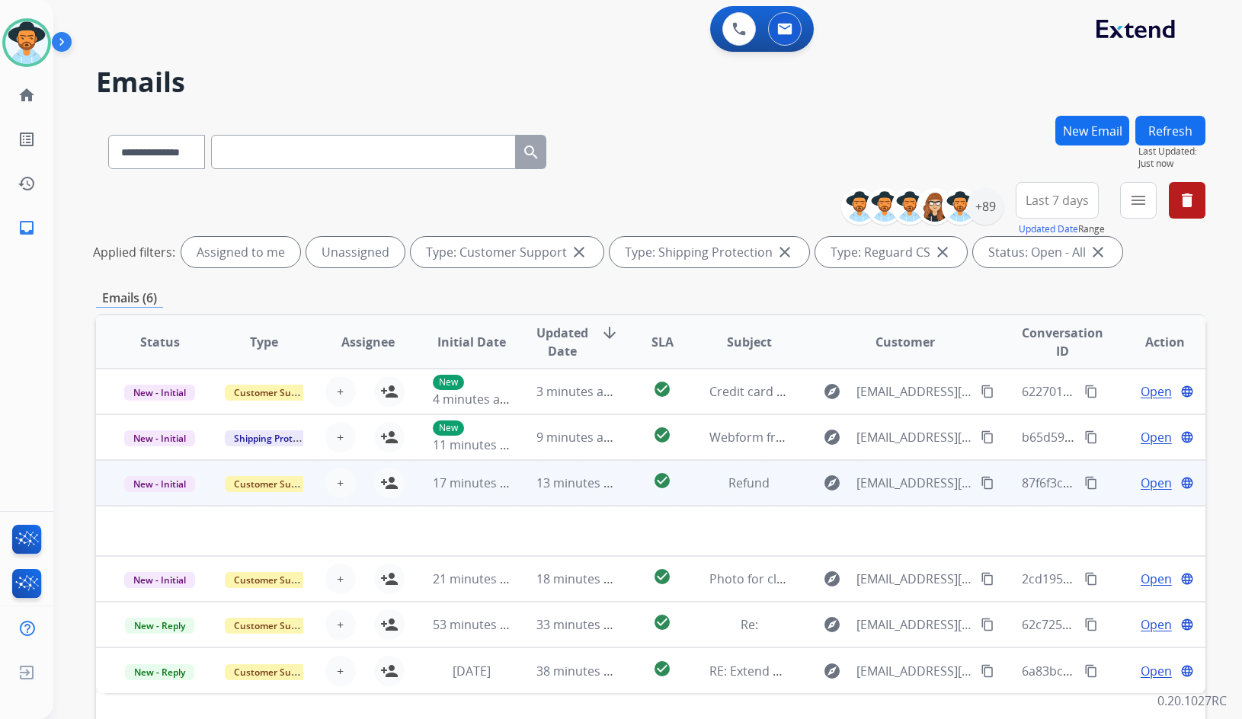
click at [1125, 477] on div "Open language" at bounding box center [1164, 483] width 79 height 18
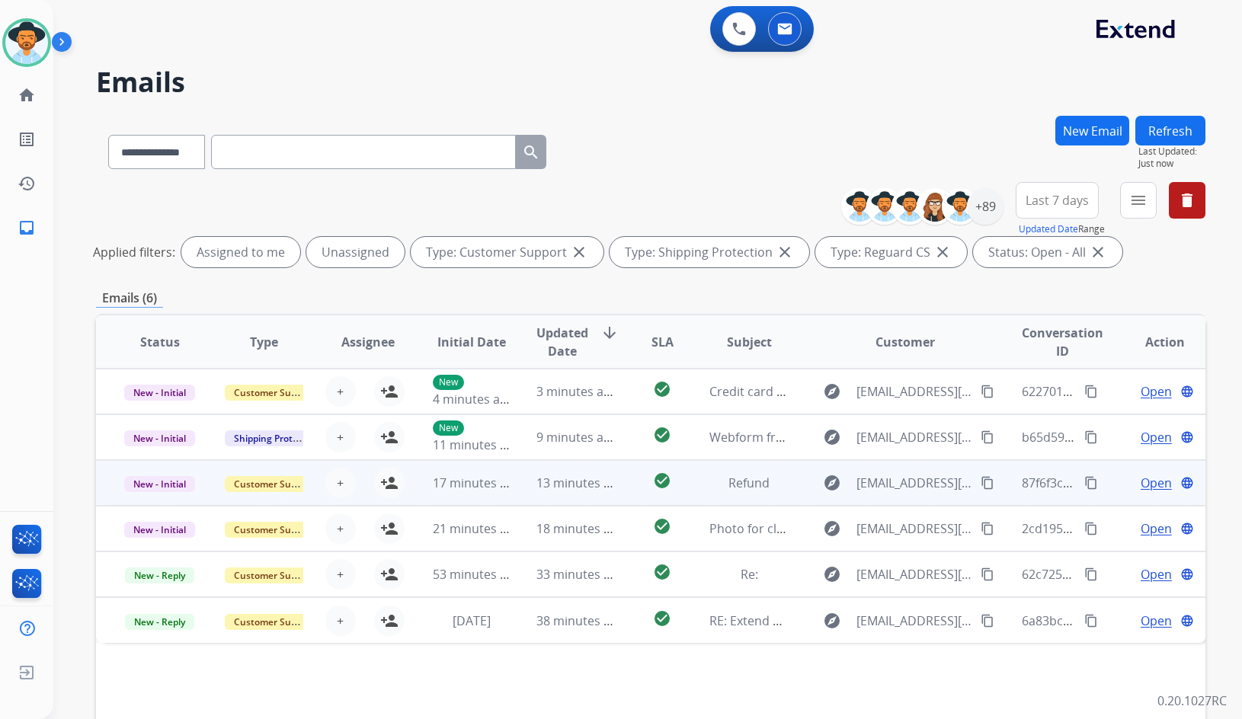
click at [1108, 481] on td "Open language" at bounding box center [1153, 483] width 104 height 46
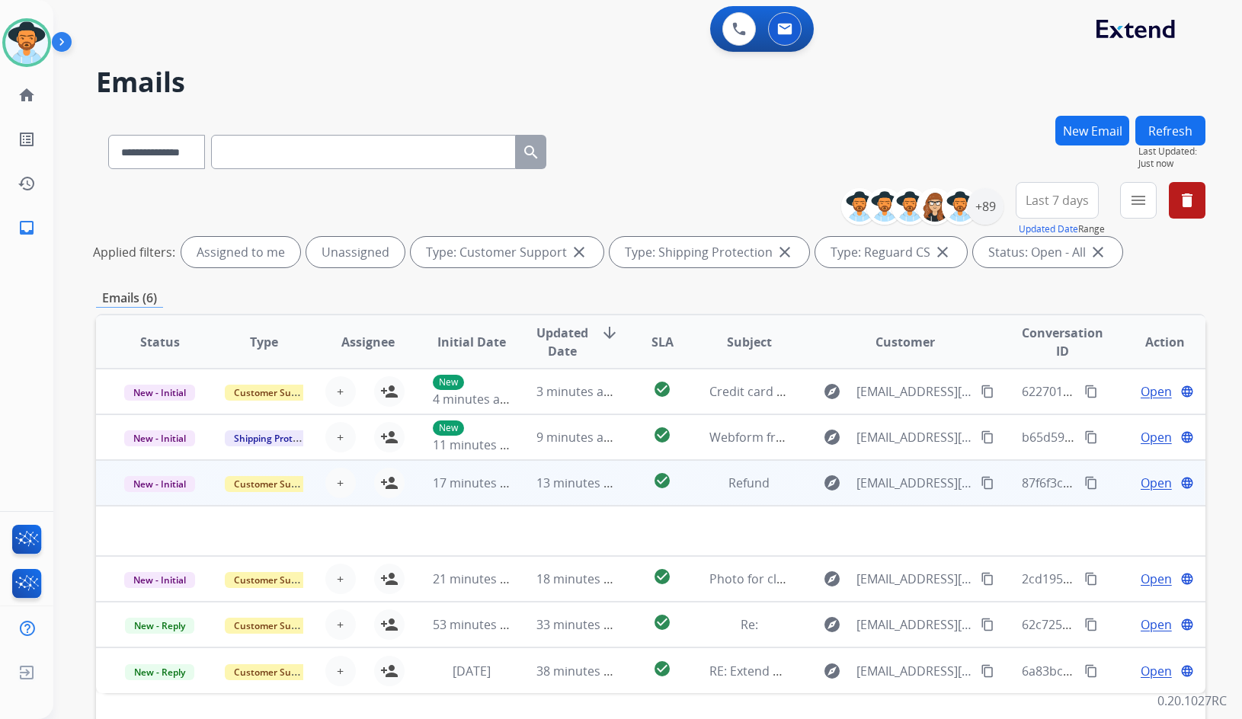
click at [1148, 483] on span "Open" at bounding box center [1156, 483] width 31 height 18
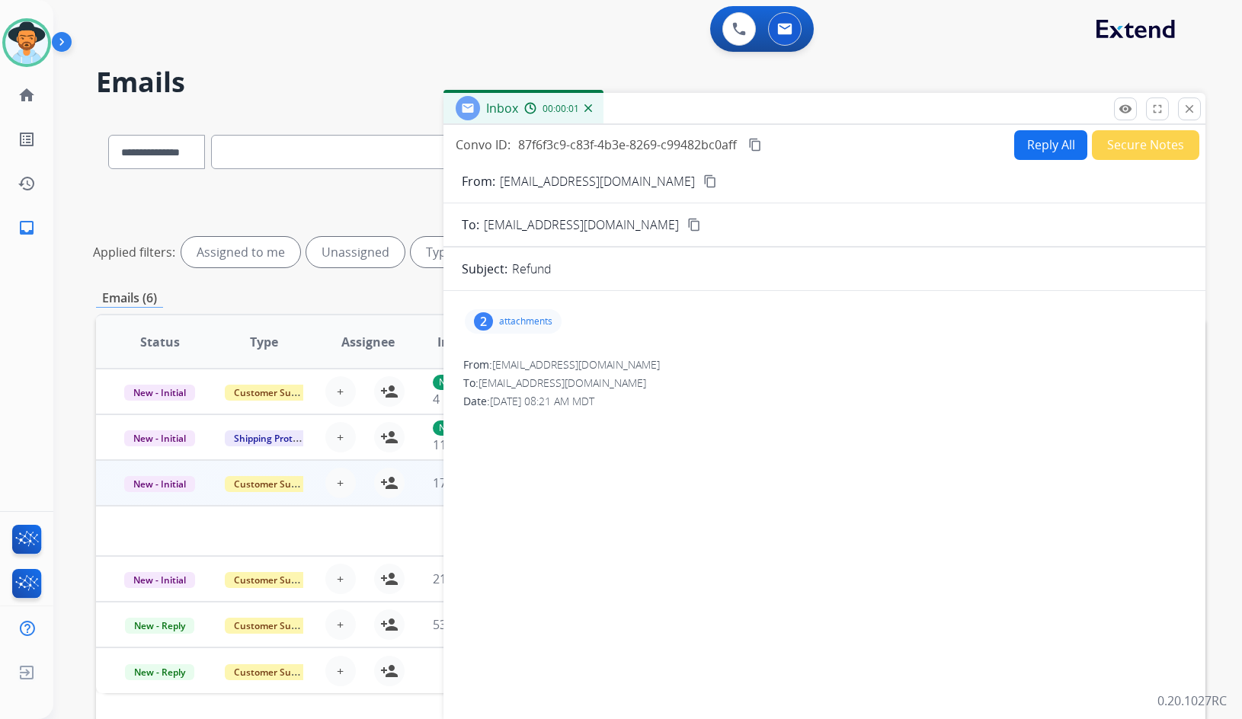
click at [517, 322] on p "attachments" at bounding box center [525, 321] width 53 height 12
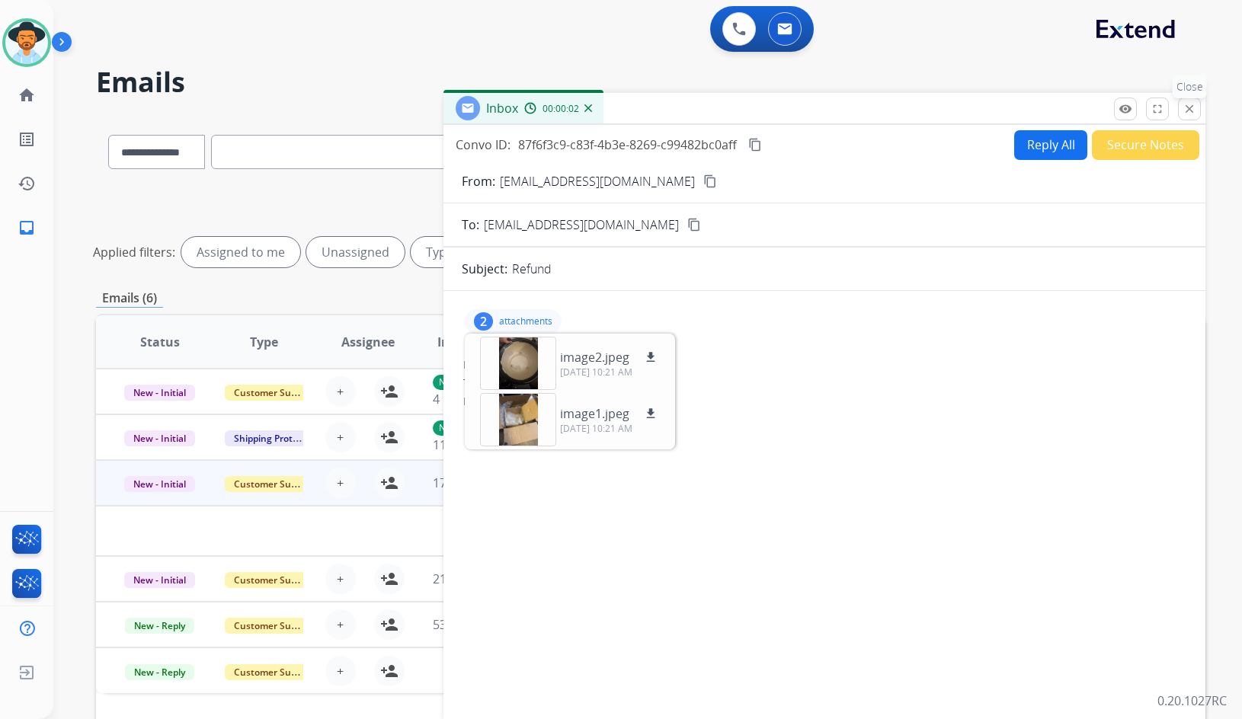
click at [1197, 104] on button "close Close" at bounding box center [1189, 109] width 23 height 23
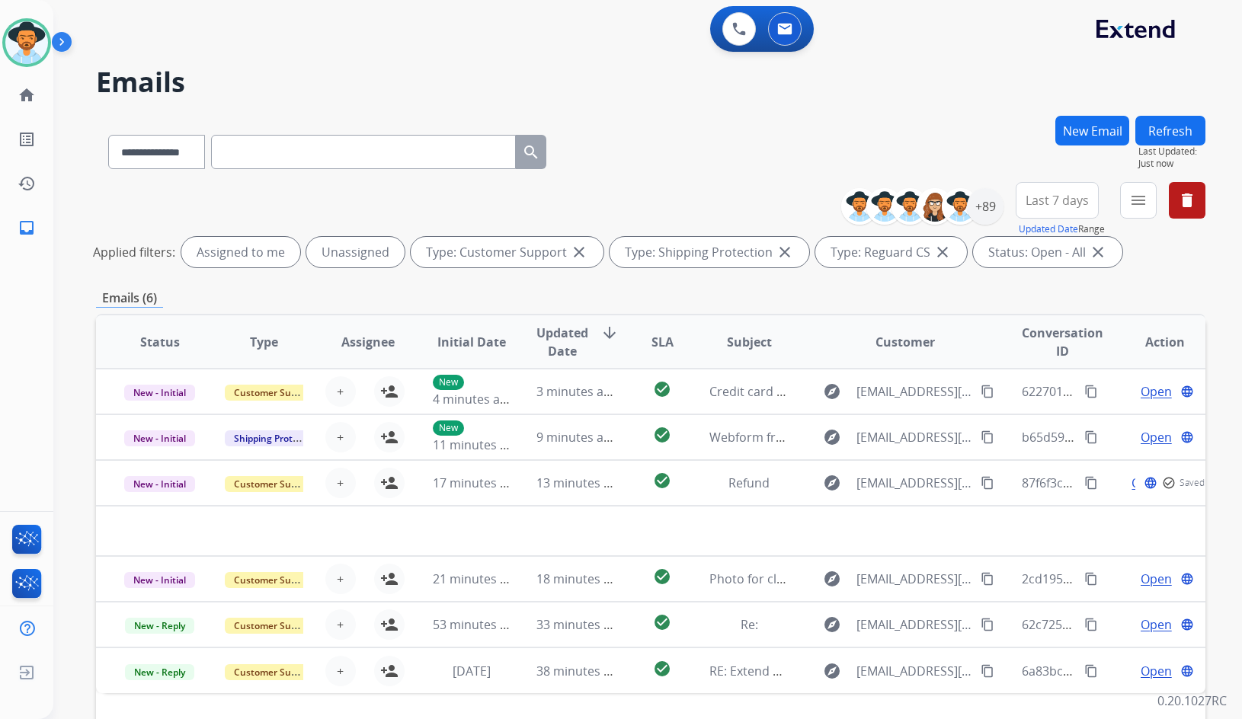
click at [651, 167] on div "**********" at bounding box center [650, 149] width 1109 height 66
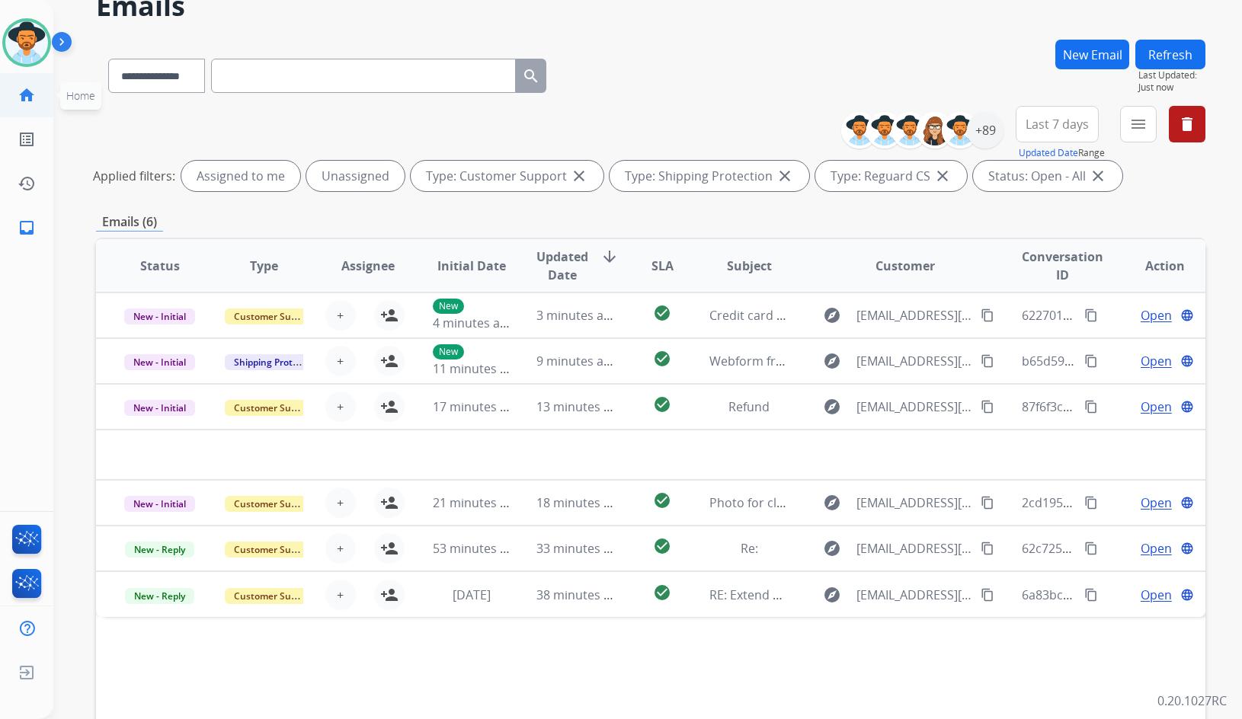
click at [40, 104] on link "home Home" at bounding box center [26, 95] width 43 height 43
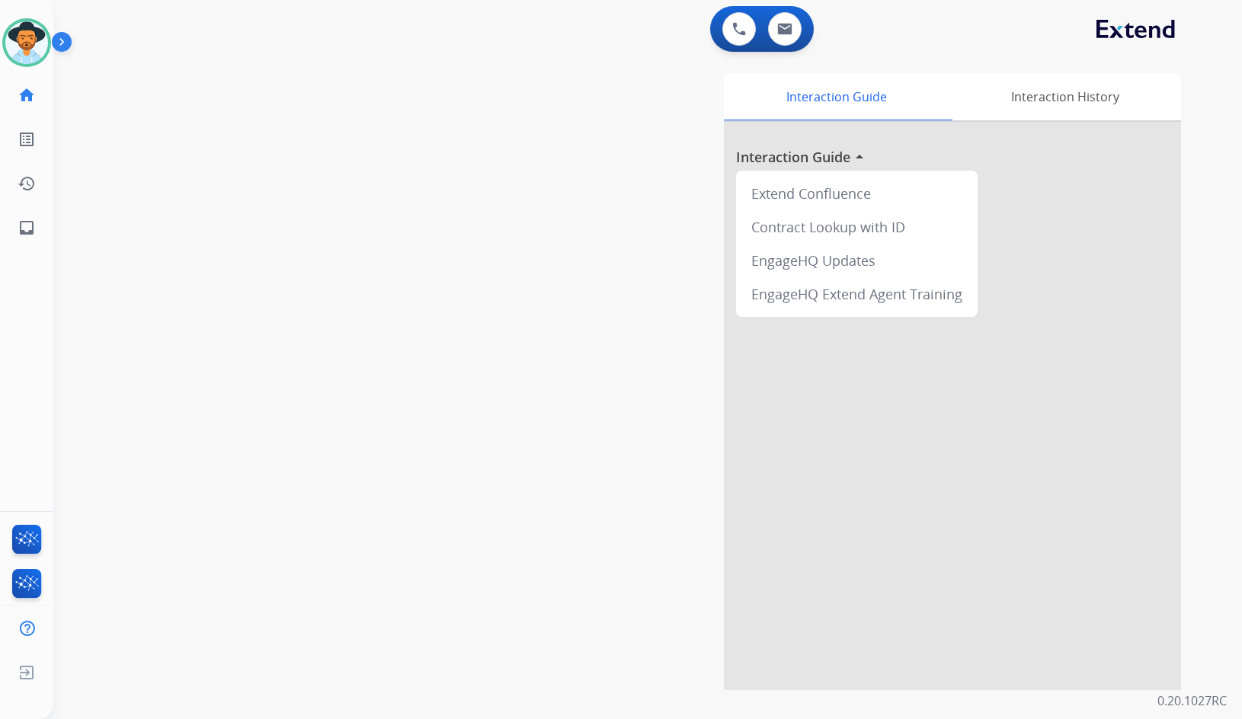
click at [425, 190] on div "swap_horiz Break voice bridge close_fullscreen Connect 3-Way Call merge_type Se…" at bounding box center [629, 372] width 1152 height 635
click at [408, 175] on div "swap_horiz Break voice bridge close_fullscreen Connect 3-Way Call merge_type Se…" at bounding box center [629, 372] width 1152 height 635
click at [38, 232] on link "inbox Emails" at bounding box center [26, 227] width 43 height 43
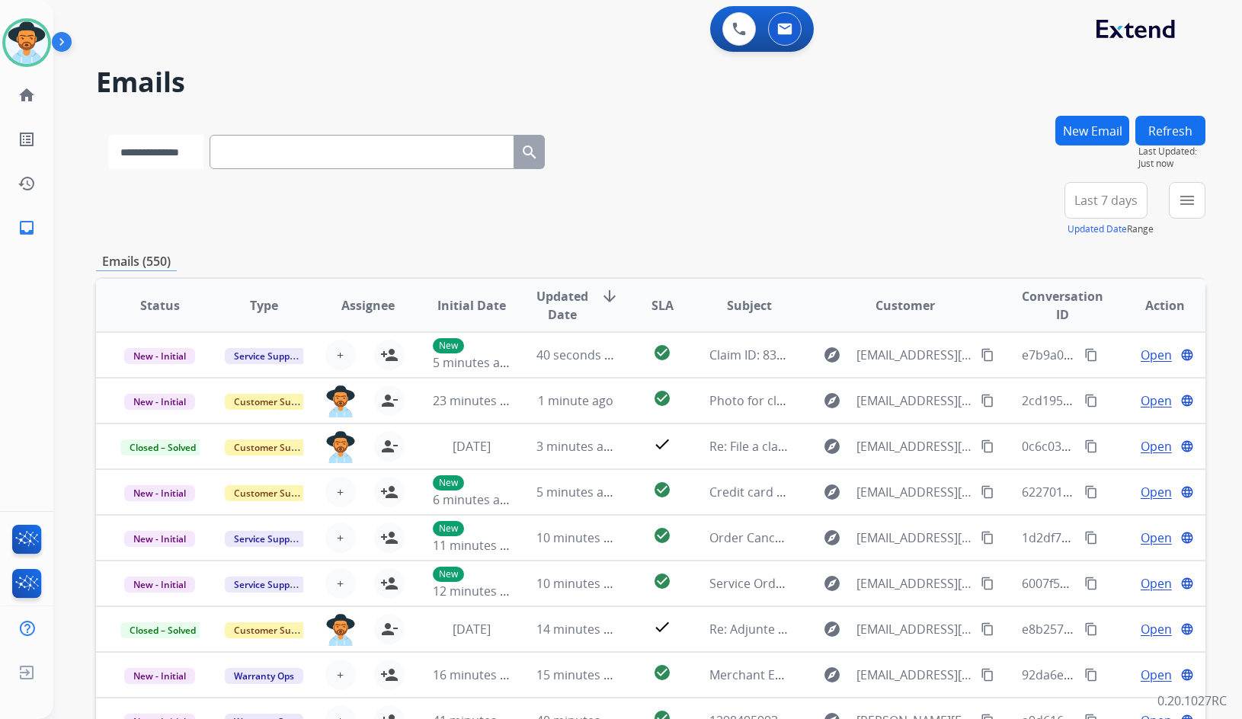
click at [203, 154] on select "**********" at bounding box center [155, 152] width 95 height 34
select select "**********"
click at [108, 135] on select "**********" at bounding box center [155, 152] width 95 height 34
paste input "**********"
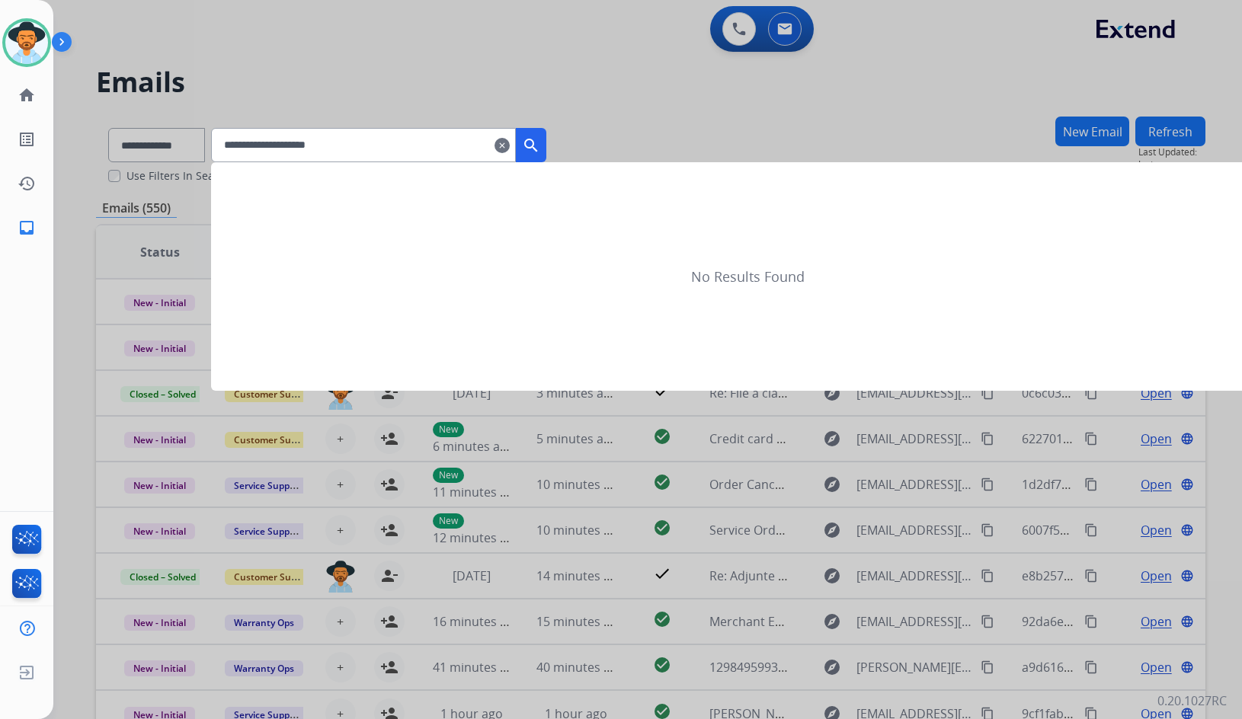
type input "**********"
click at [540, 143] on mat-icon "search" at bounding box center [531, 145] width 18 height 18
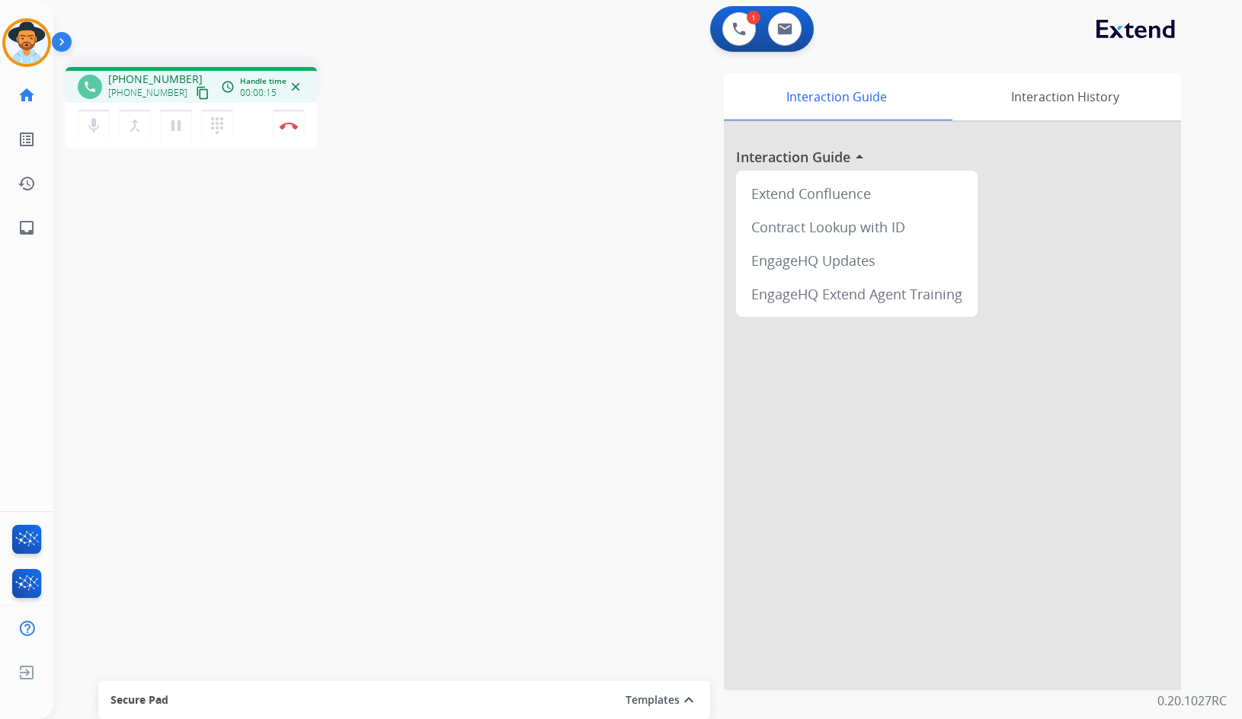
click at [196, 95] on mat-icon "content_copy" at bounding box center [203, 93] width 14 height 14
click at [297, 133] on button "Disconnect" at bounding box center [289, 126] width 32 height 32
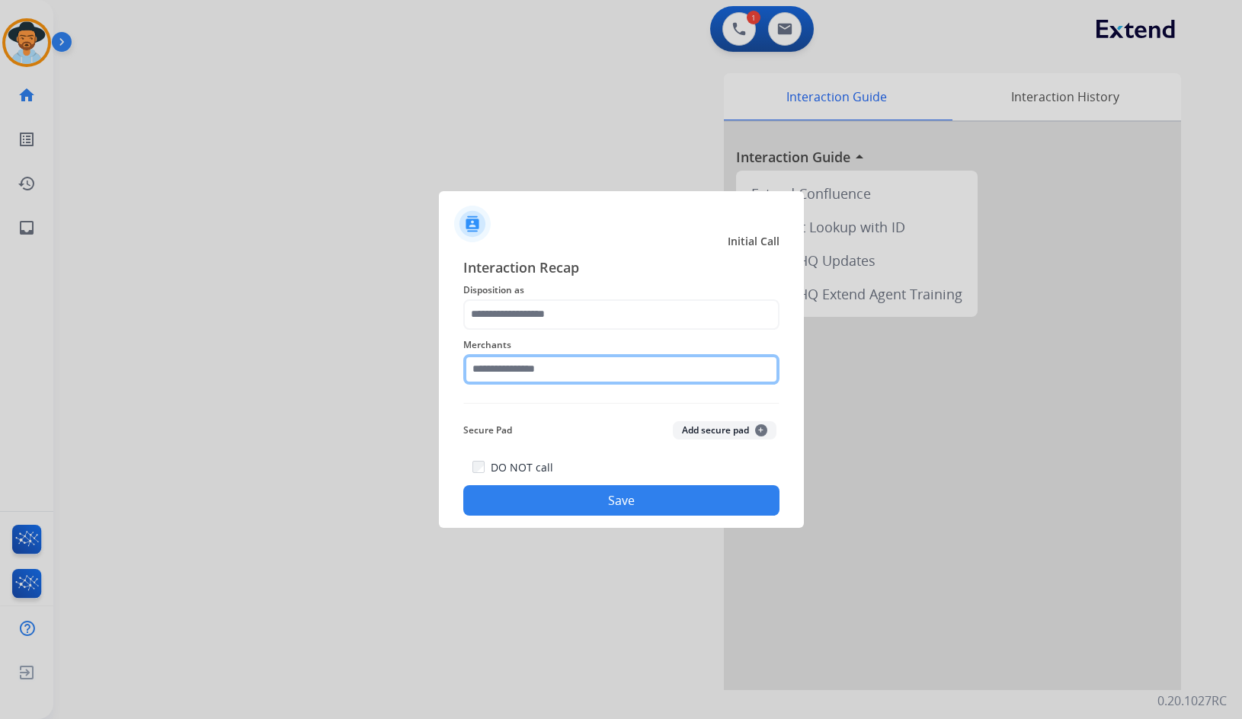
click at [517, 365] on input "text" at bounding box center [621, 369] width 316 height 30
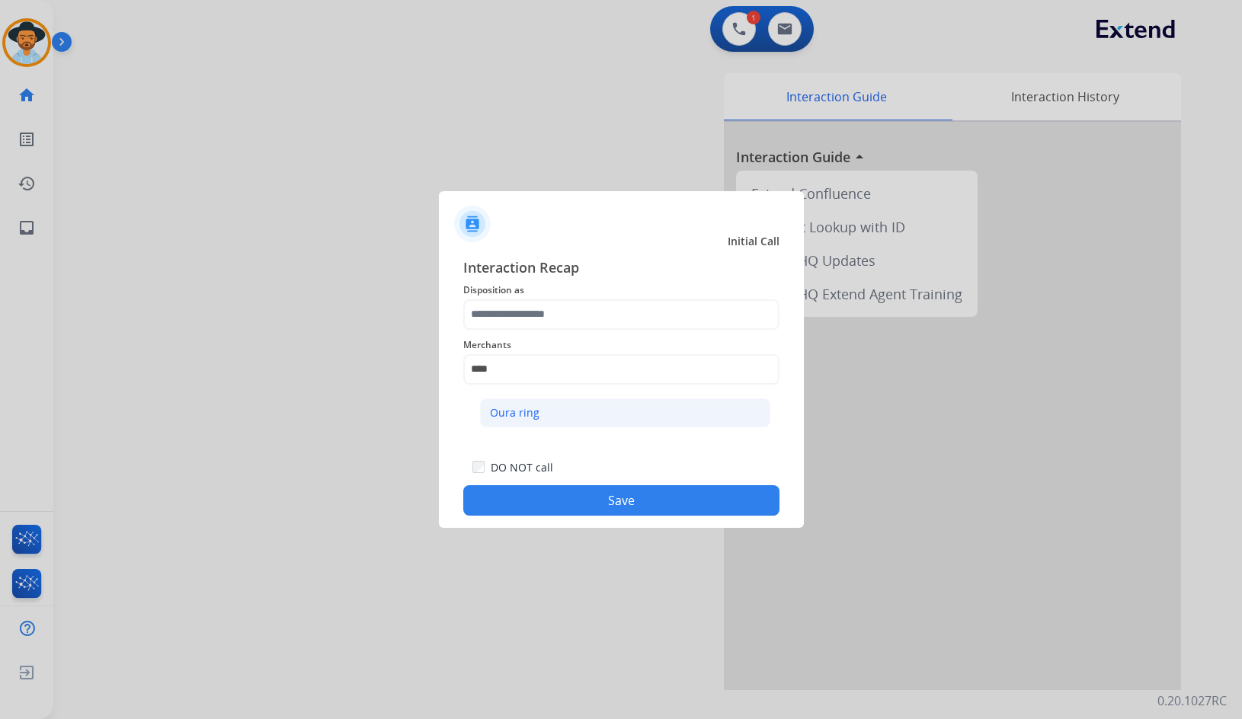
click at [542, 421] on li "Oura ring" at bounding box center [625, 412] width 290 height 29
type input "*********"
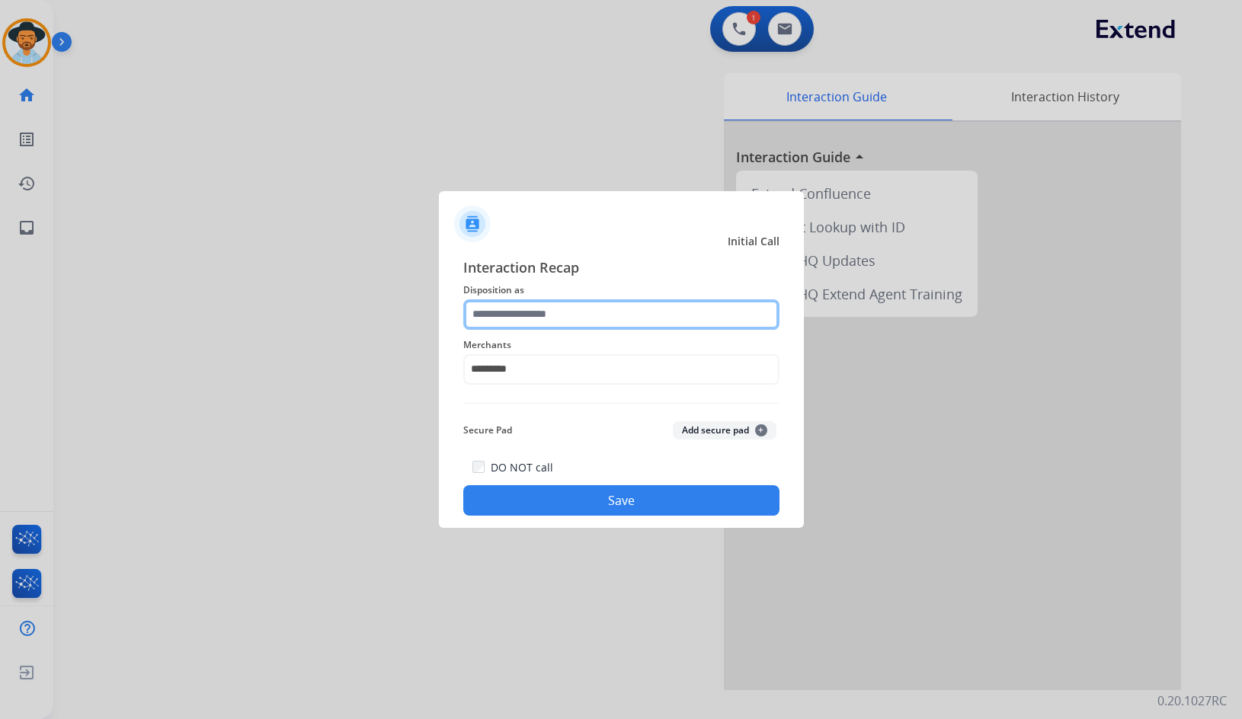
click at [534, 323] on input "text" at bounding box center [621, 314] width 316 height 30
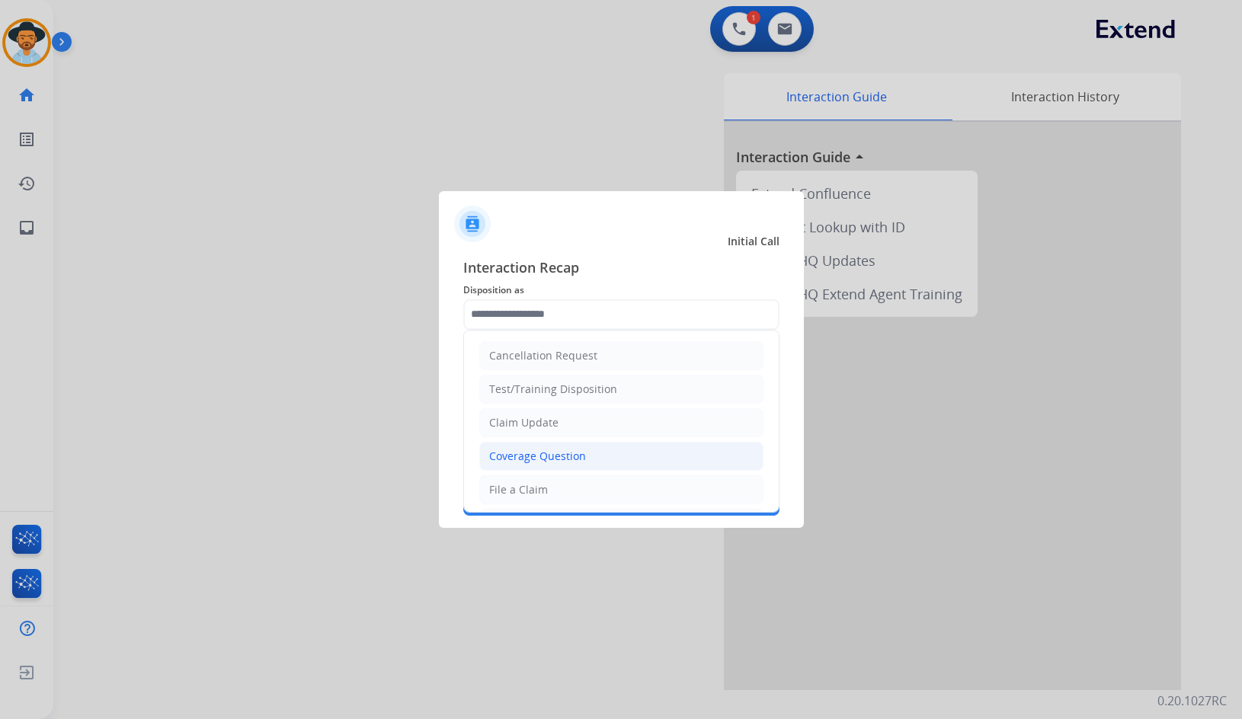
click at [573, 444] on li "Coverage Question" at bounding box center [621, 456] width 284 height 29
type input "**********"
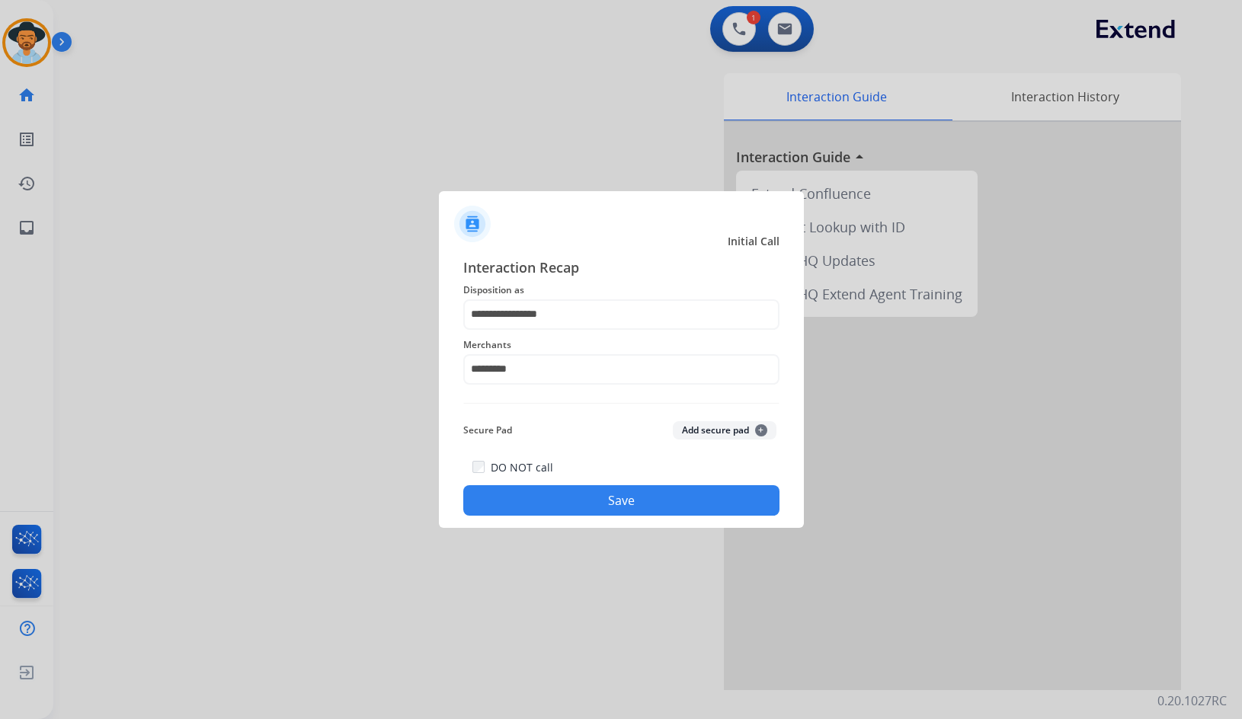
click at [595, 507] on button "Save" at bounding box center [621, 500] width 316 height 30
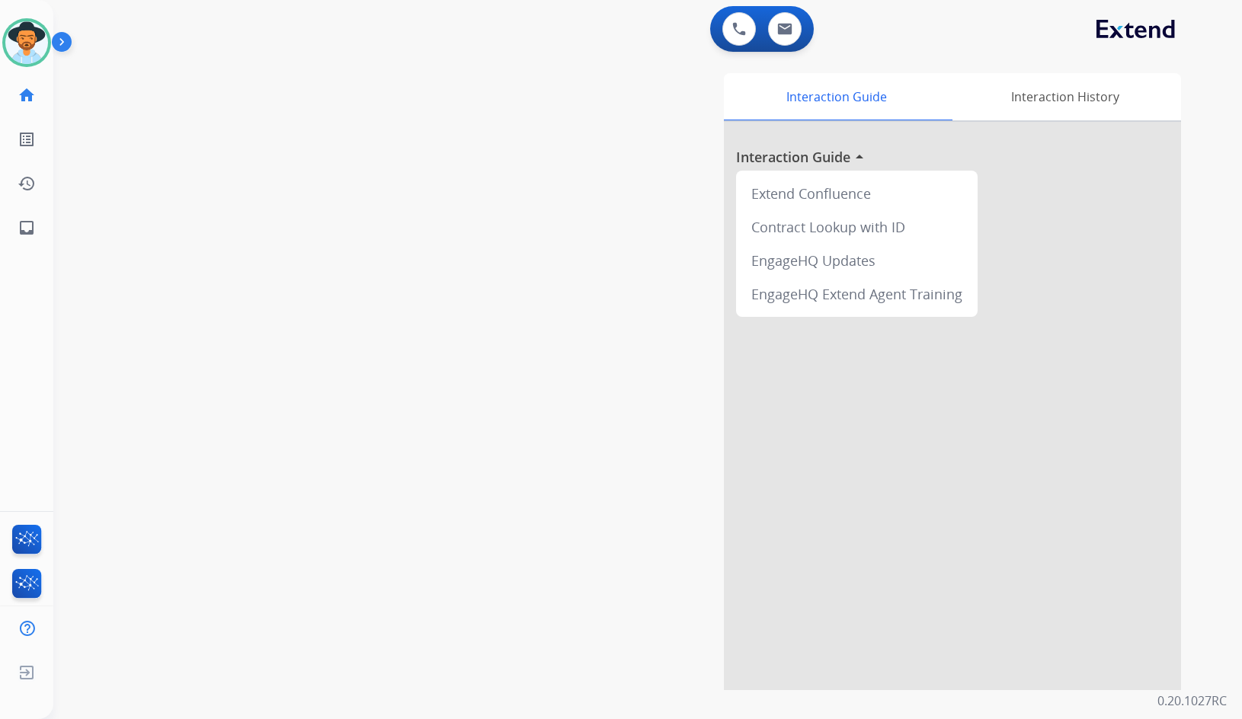
drag, startPoint x: 302, startPoint y: 251, endPoint x: 87, endPoint y: 232, distance: 216.5
click at [297, 251] on div "swap_horiz Break voice bridge close_fullscreen Connect 3-Way Call merge_type Se…" at bounding box center [629, 372] width 1152 height 635
click at [26, 222] on mat-icon "inbox" at bounding box center [27, 228] width 18 height 18
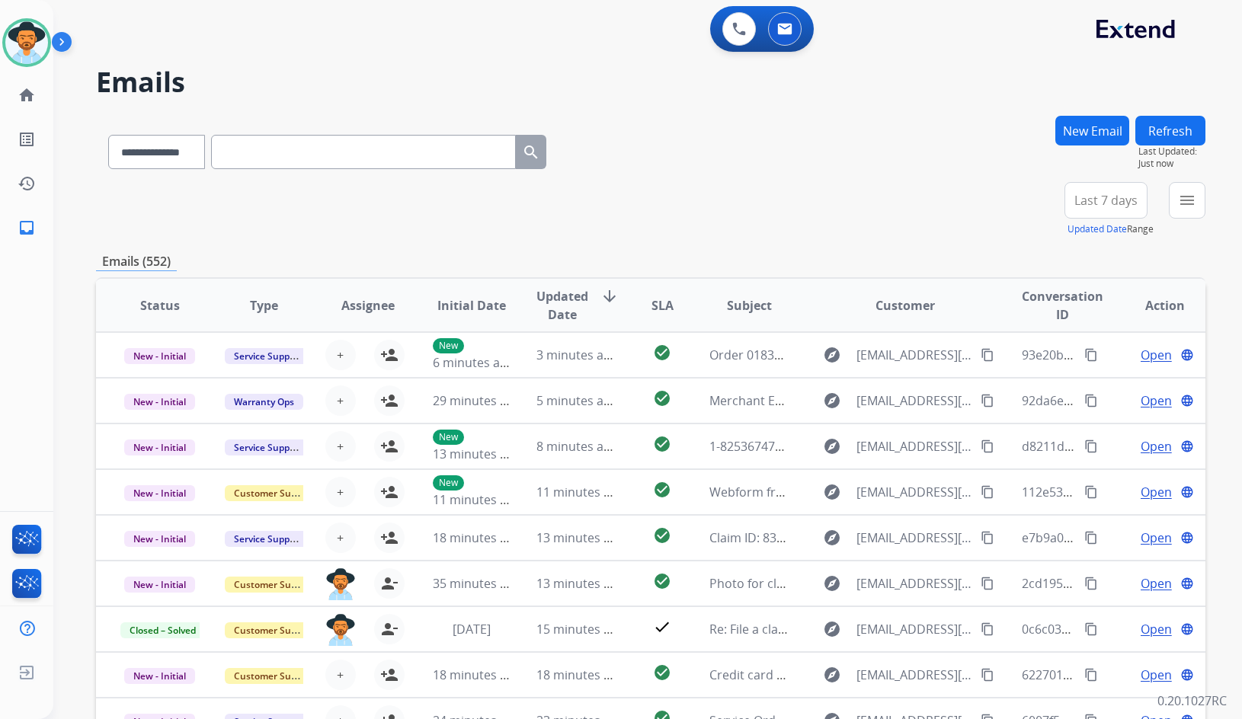
click at [1089, 132] on button "New Email" at bounding box center [1092, 131] width 74 height 30
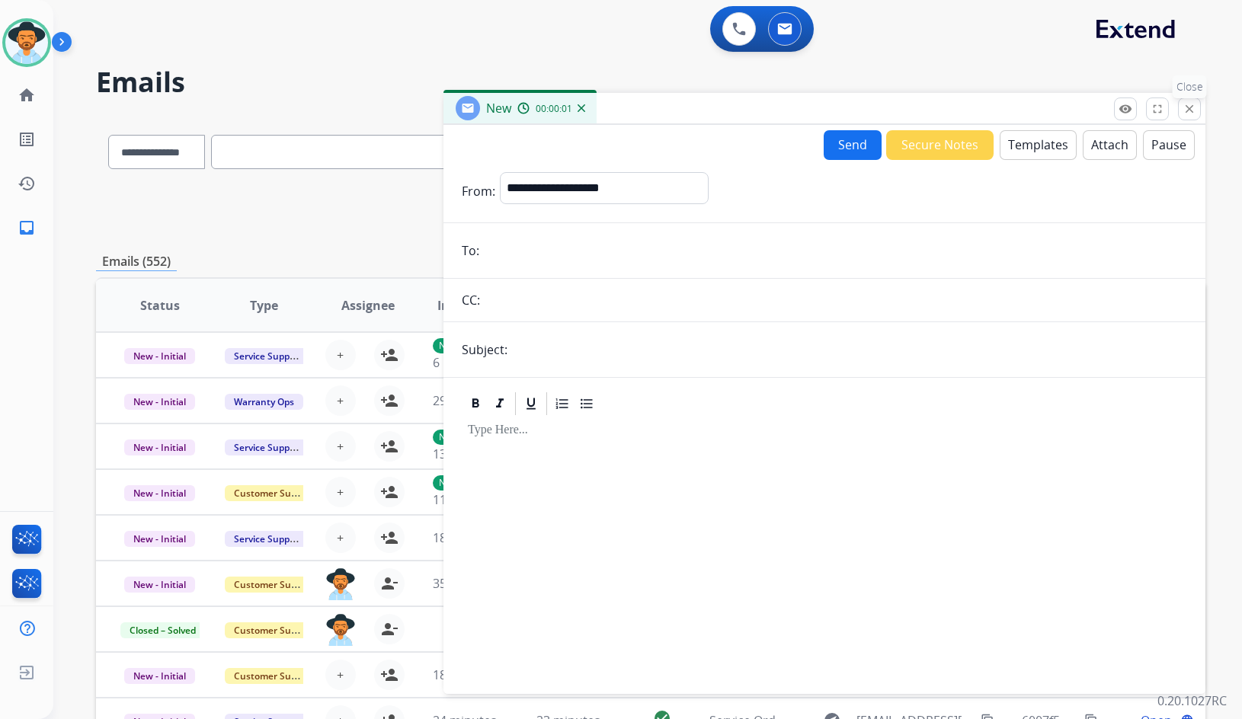
click at [1198, 108] on button "close Close" at bounding box center [1189, 109] width 23 height 23
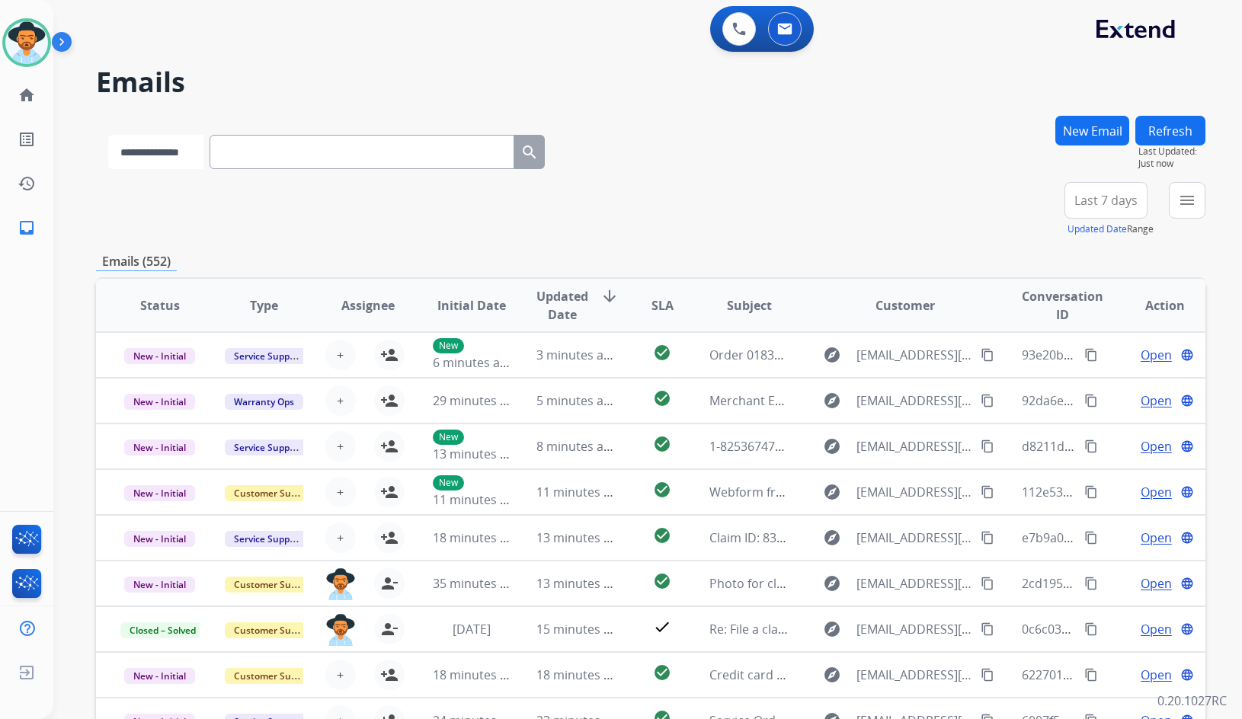
click at [169, 147] on select "**********" at bounding box center [155, 152] width 95 height 34
select select "**********"
click at [108, 135] on select "**********" at bounding box center [155, 152] width 95 height 34
paste input "**********"
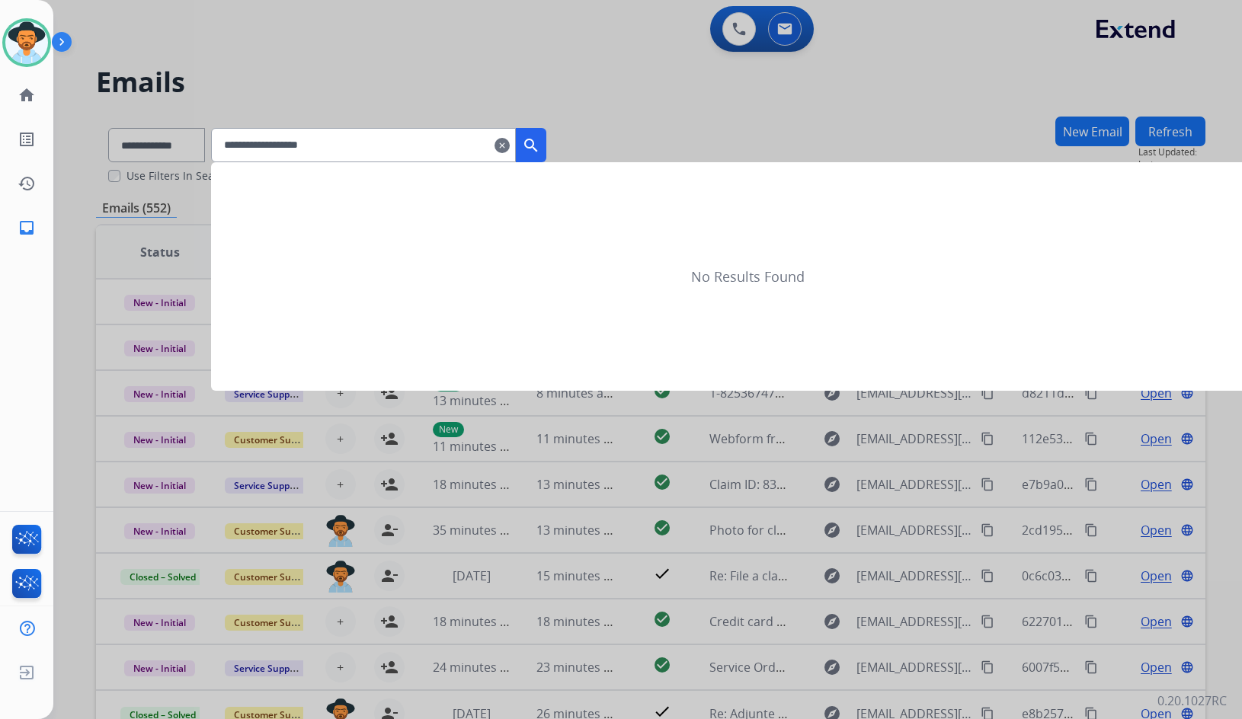
type input "**********"
click at [540, 149] on mat-icon "search" at bounding box center [531, 145] width 18 height 18
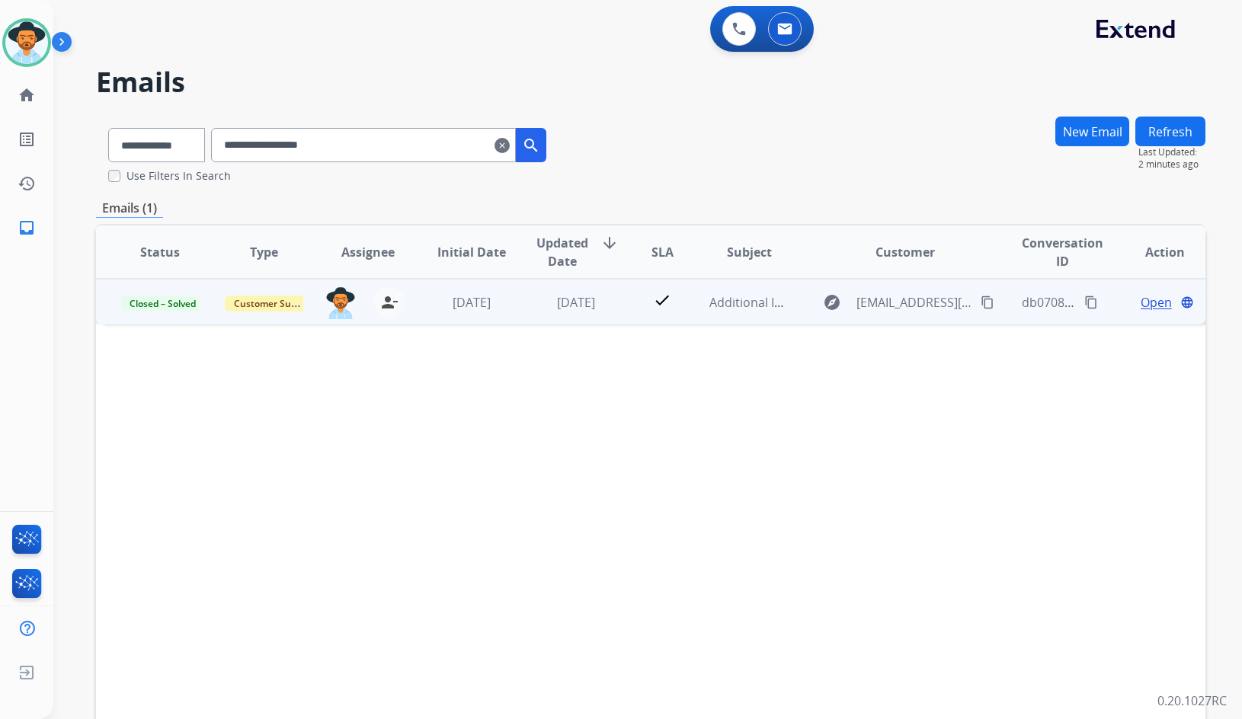
click at [1154, 306] on span "Open" at bounding box center [1156, 302] width 31 height 18
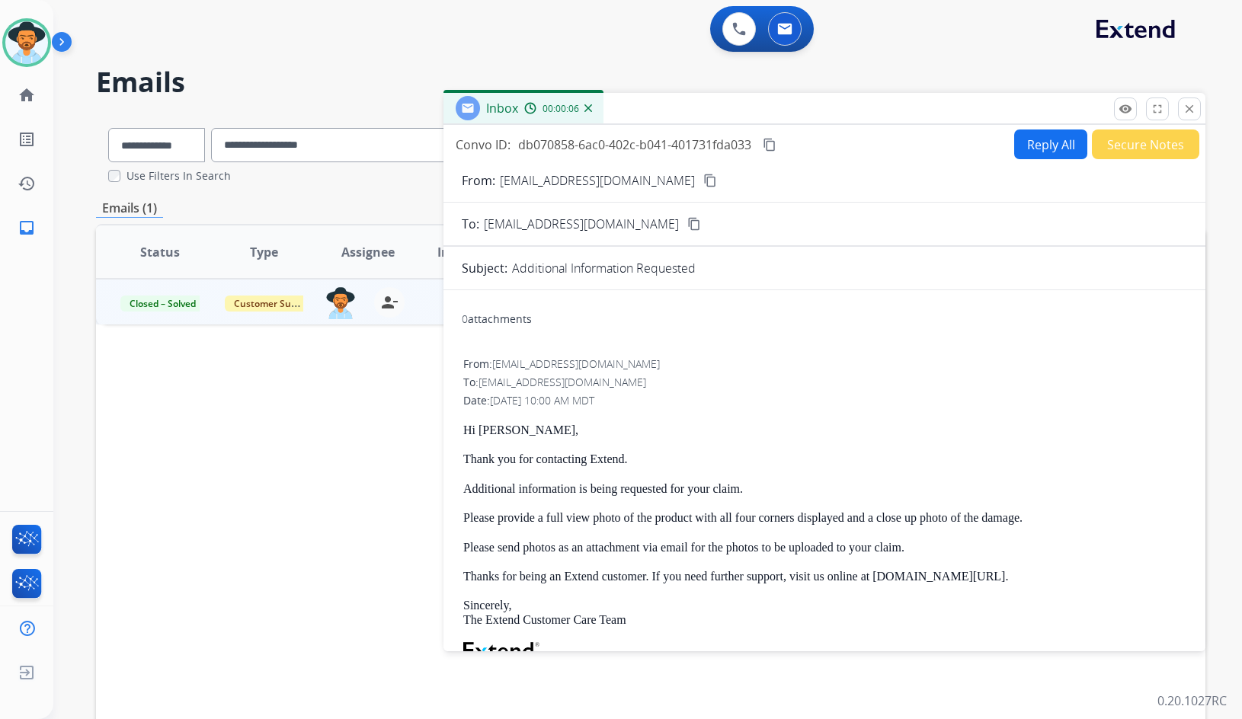
click at [839, 400] on div "Date: [DATE] 10:00 AM MDT" at bounding box center [824, 400] width 722 height 15
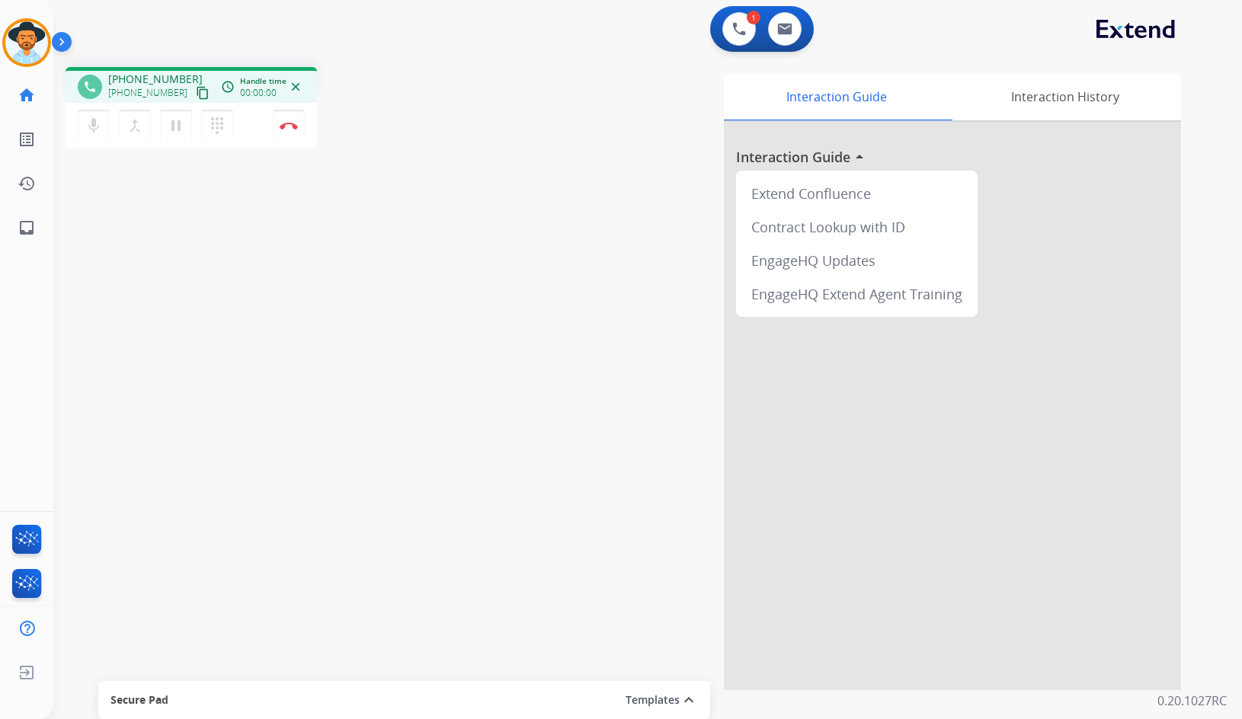
click at [196, 95] on mat-icon "content_copy" at bounding box center [203, 93] width 14 height 14
click at [196, 92] on mat-icon "content_copy" at bounding box center [203, 93] width 14 height 14
click at [390, 337] on div "phone [PHONE_NUMBER] [PHONE_NUMBER] content_copy access_time Call metrics Queue…" at bounding box center [629, 372] width 1152 height 635
click at [293, 117] on button "Disconnect" at bounding box center [289, 126] width 32 height 32
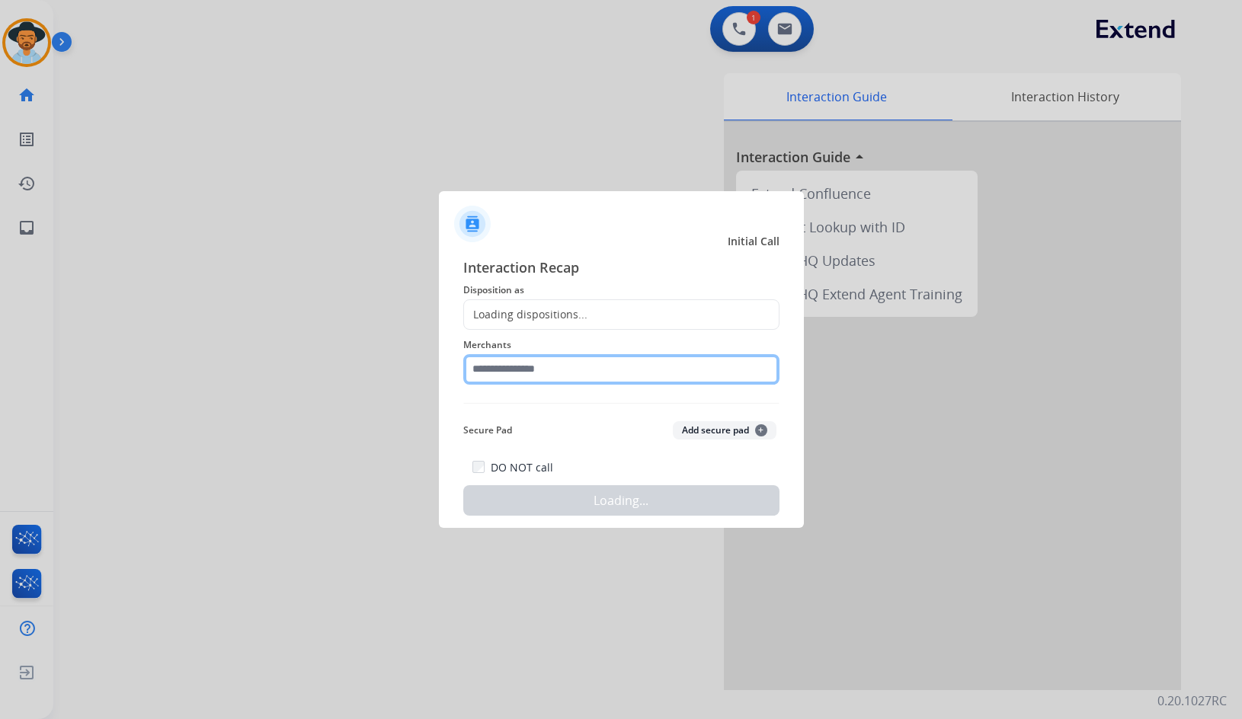
click at [572, 379] on input "text" at bounding box center [621, 369] width 316 height 30
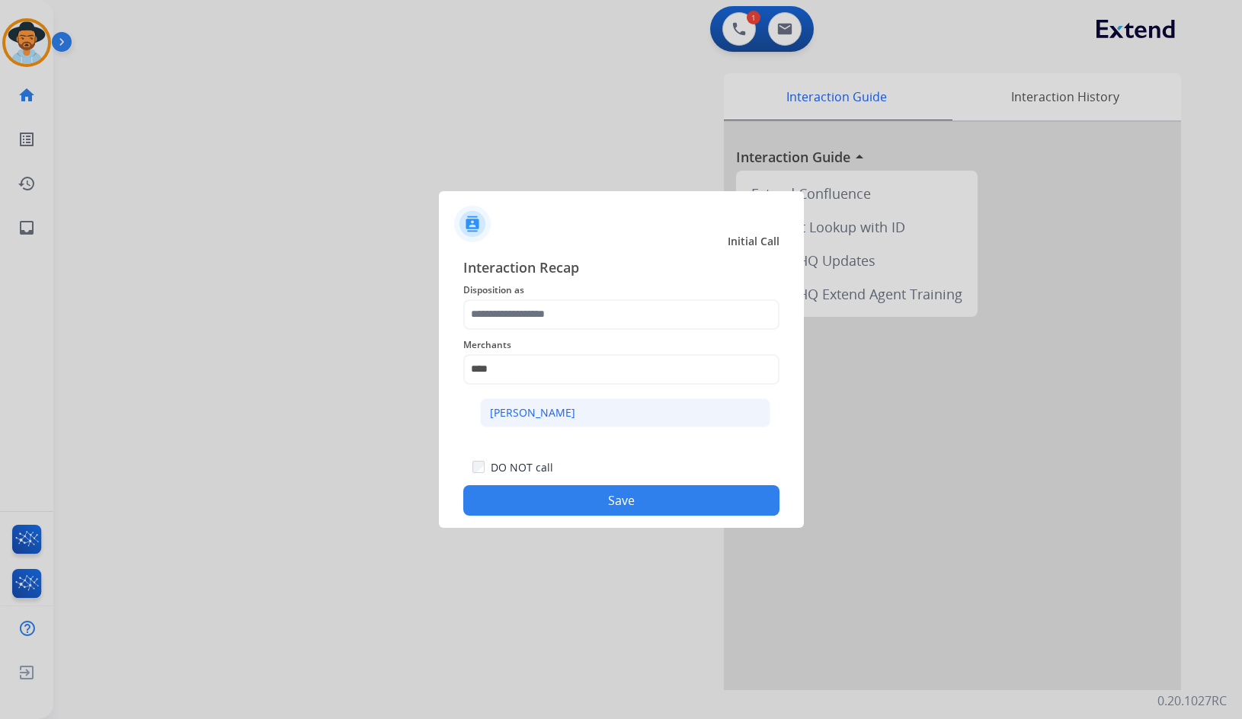
click at [566, 421] on li "[PERSON_NAME]" at bounding box center [625, 412] width 290 height 29
type input "**********"
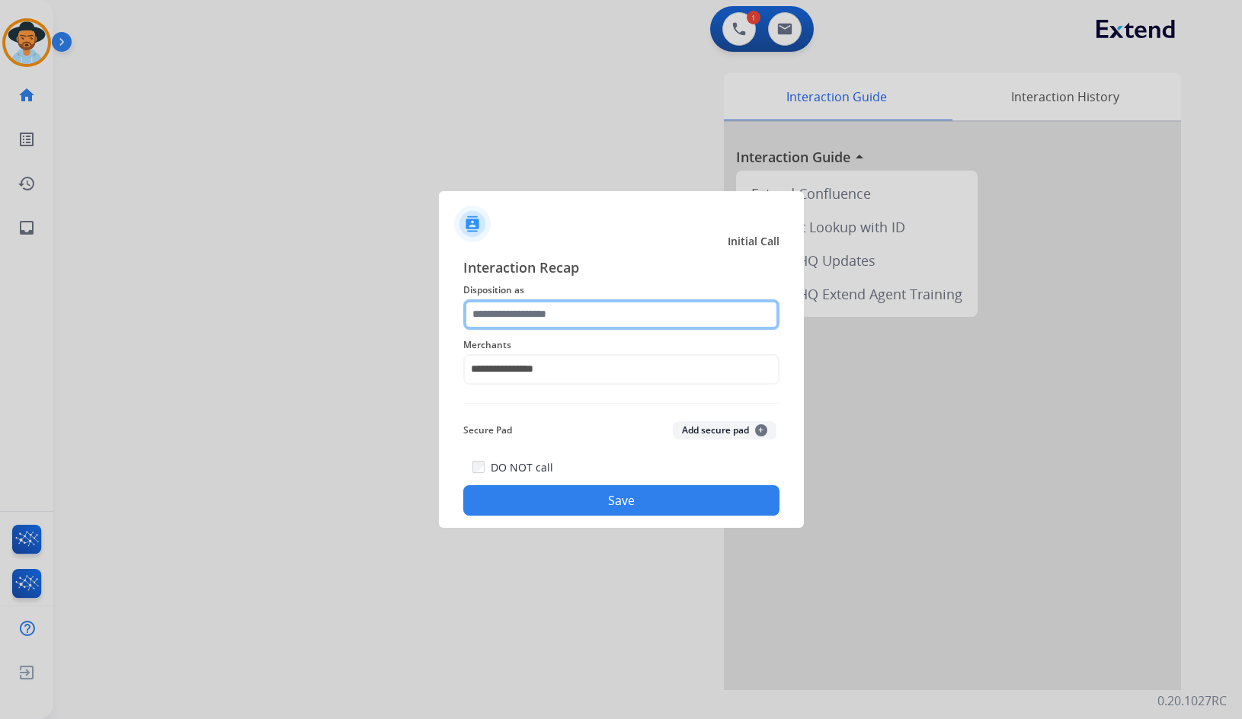
click at [555, 326] on input "text" at bounding box center [621, 314] width 316 height 30
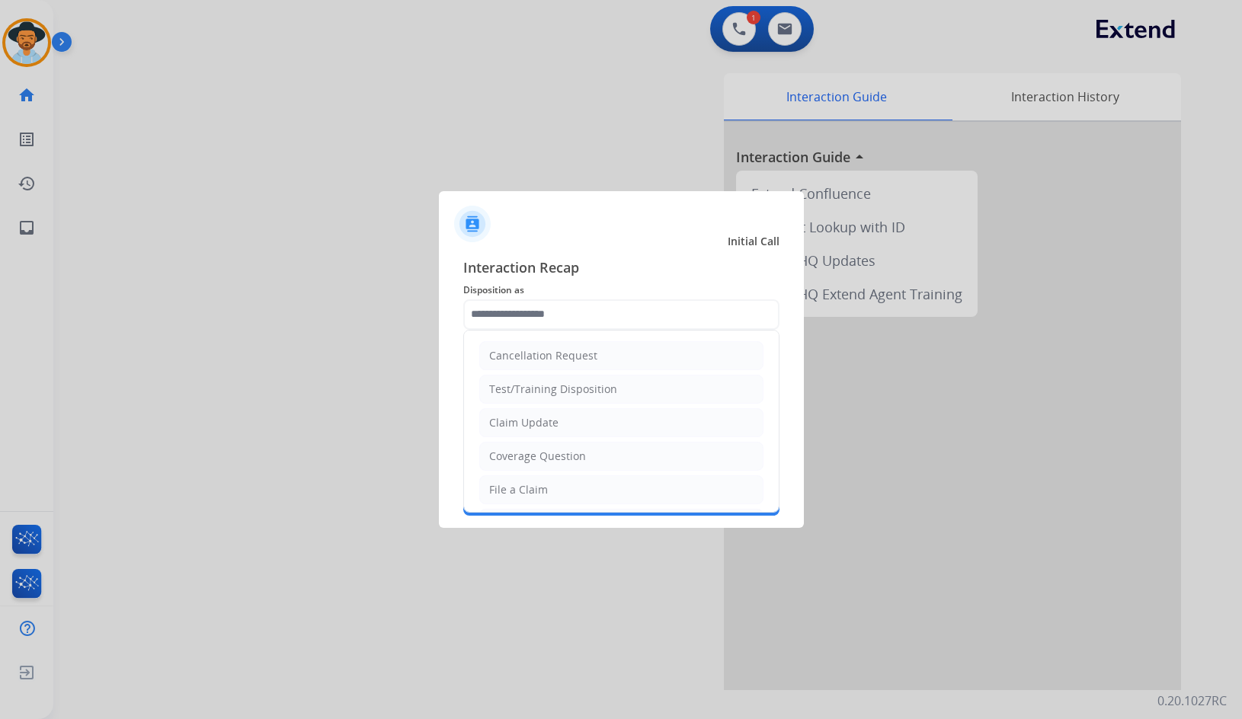
drag, startPoint x: 594, startPoint y: 459, endPoint x: 587, endPoint y: 469, distance: 11.6
click at [590, 456] on li "Coverage Question" at bounding box center [621, 456] width 284 height 29
type input "**********"
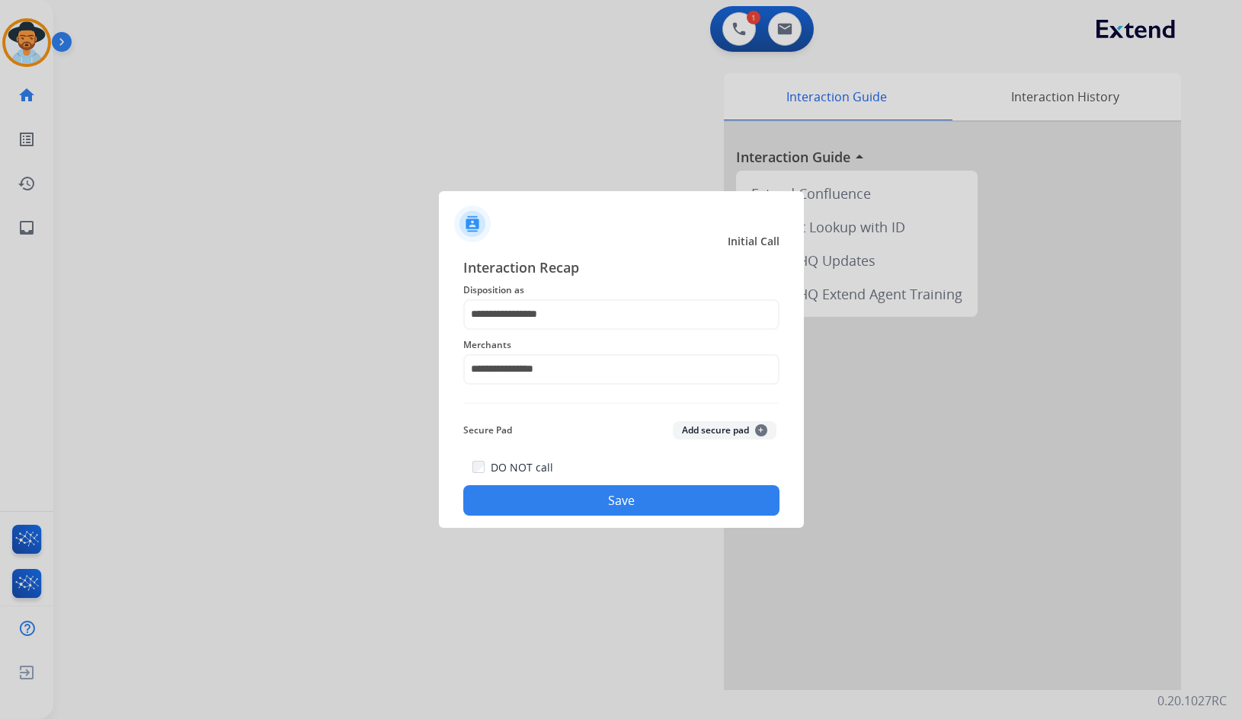
click at [589, 495] on button "Save" at bounding box center [621, 500] width 316 height 30
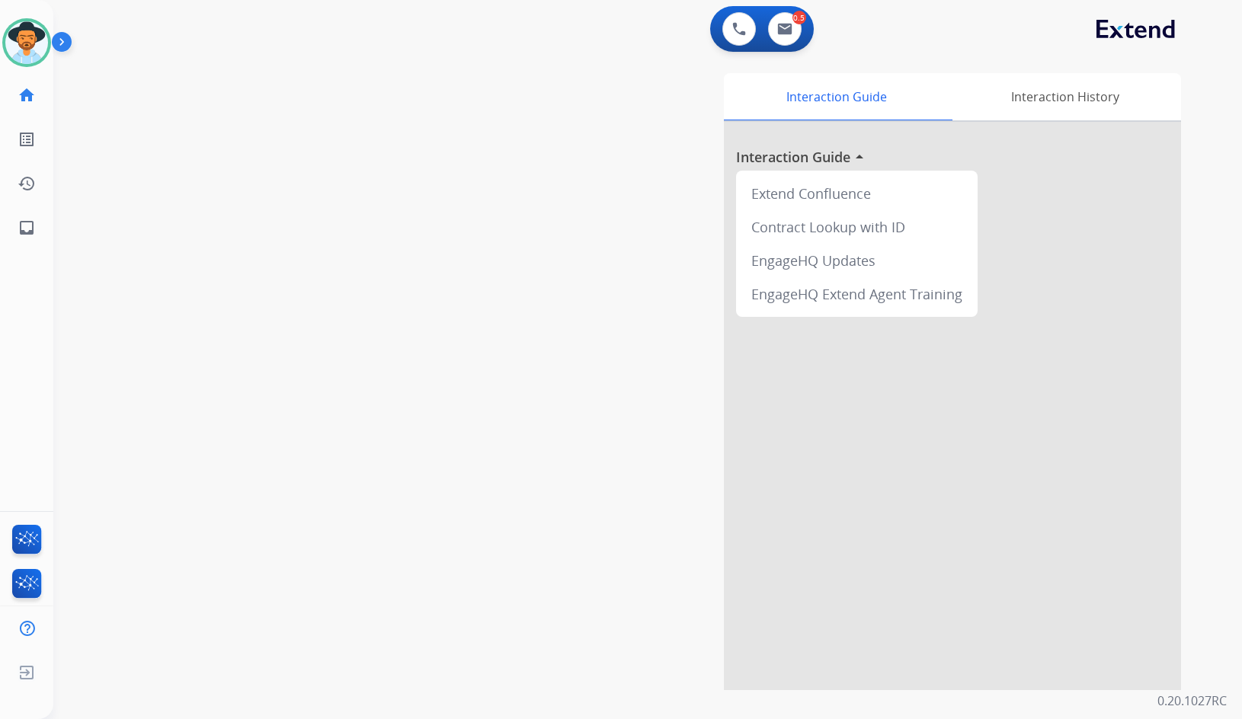
click at [429, 309] on div "swap_horiz Break voice bridge close_fullscreen Connect 3-Way Call merge_type Se…" at bounding box center [629, 372] width 1152 height 635
click at [32, 225] on mat-icon "inbox" at bounding box center [27, 228] width 18 height 18
select select "**********"
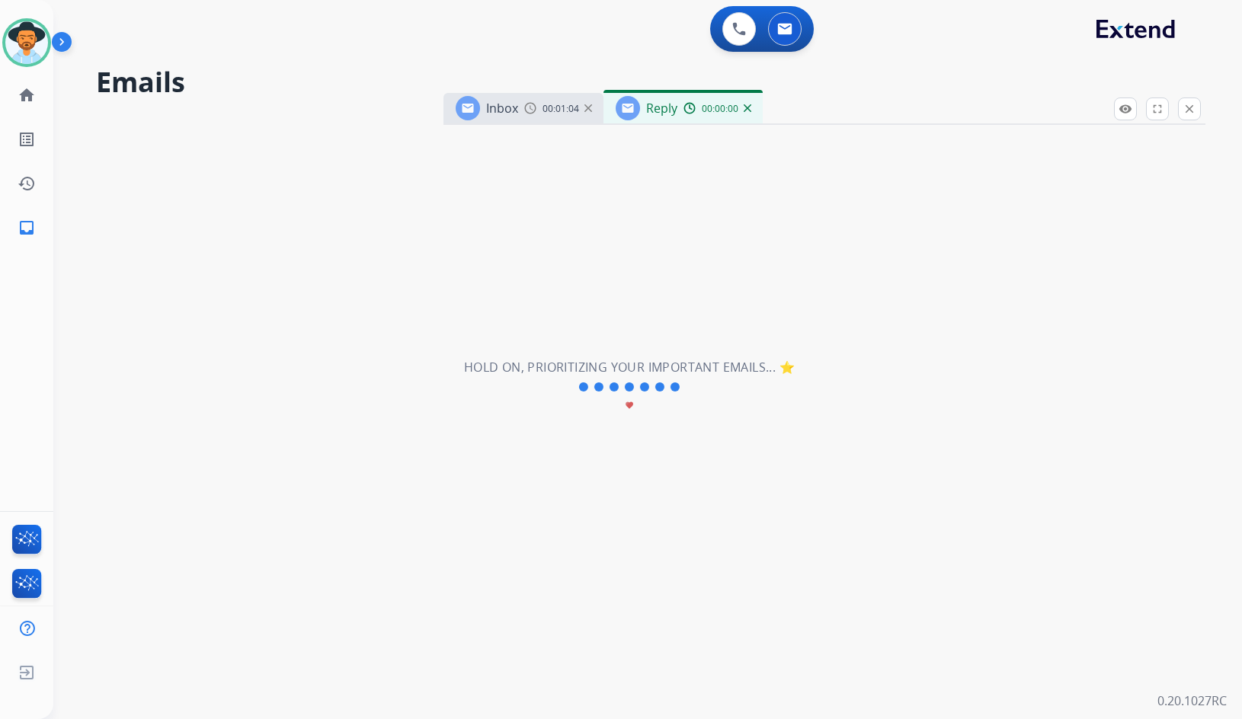
select select "**********"
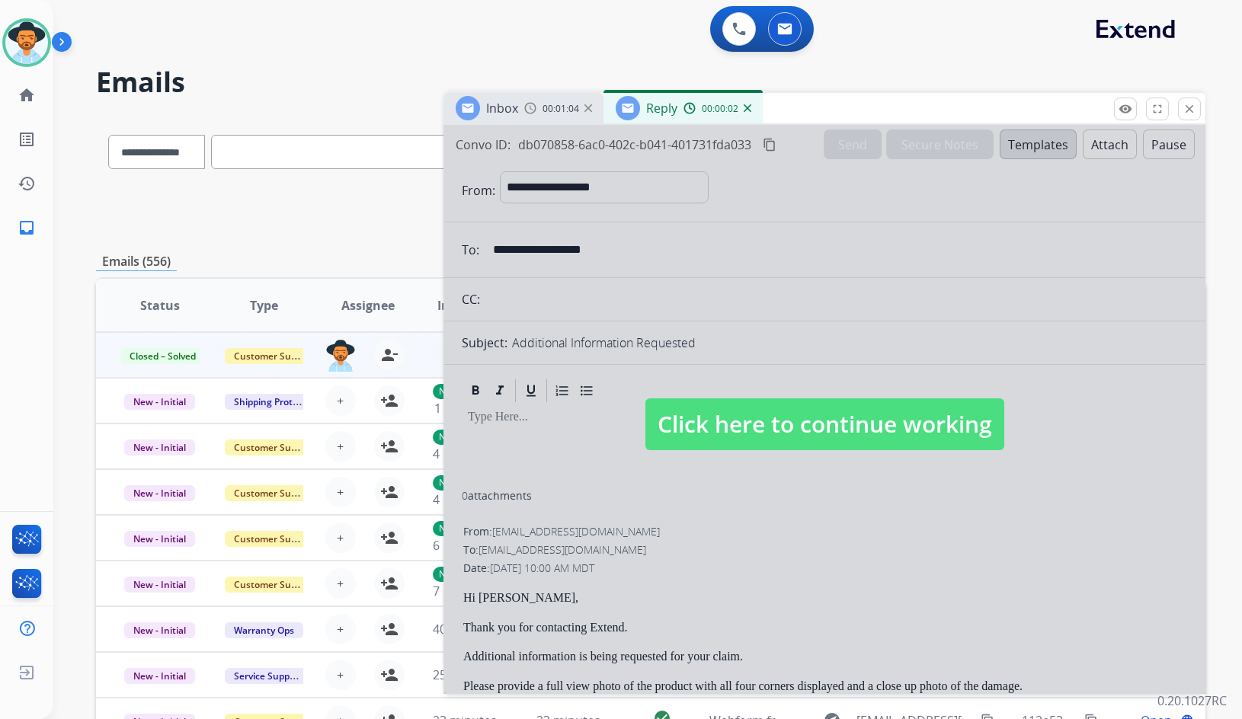
click at [748, 107] on img at bounding box center [748, 108] width 8 height 8
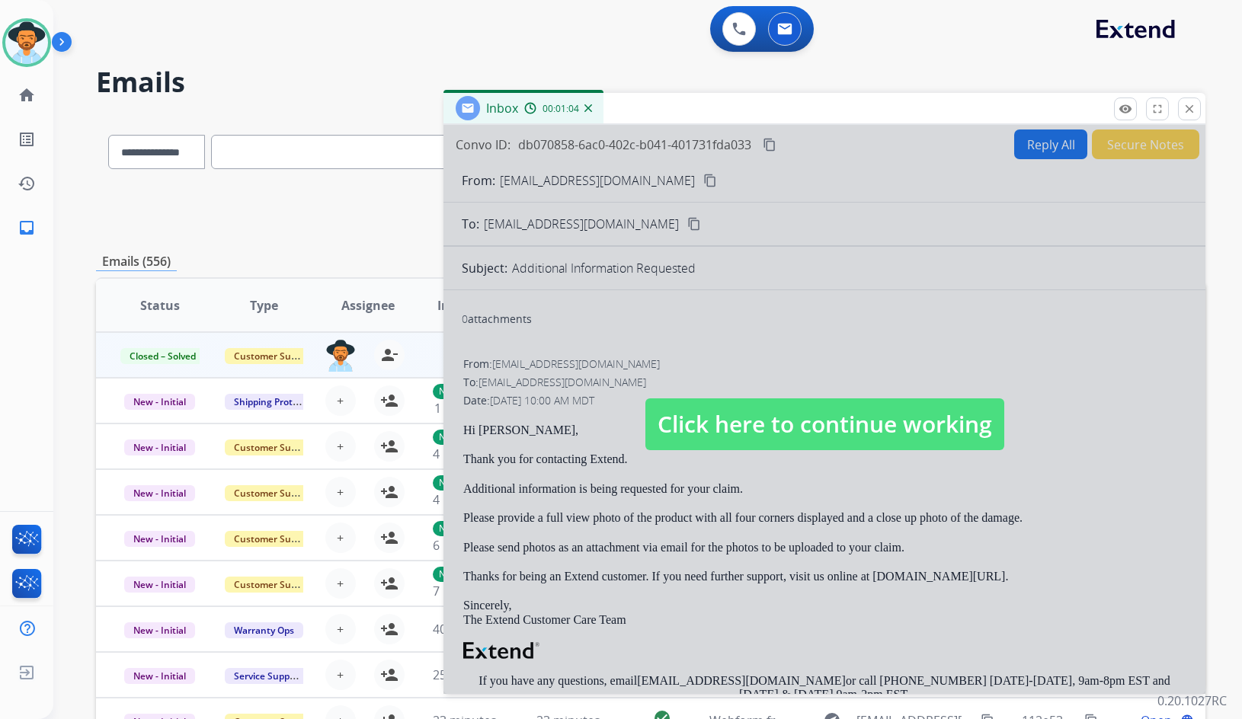
click at [764, 426] on span "Click here to continue working" at bounding box center [824, 424] width 359 height 52
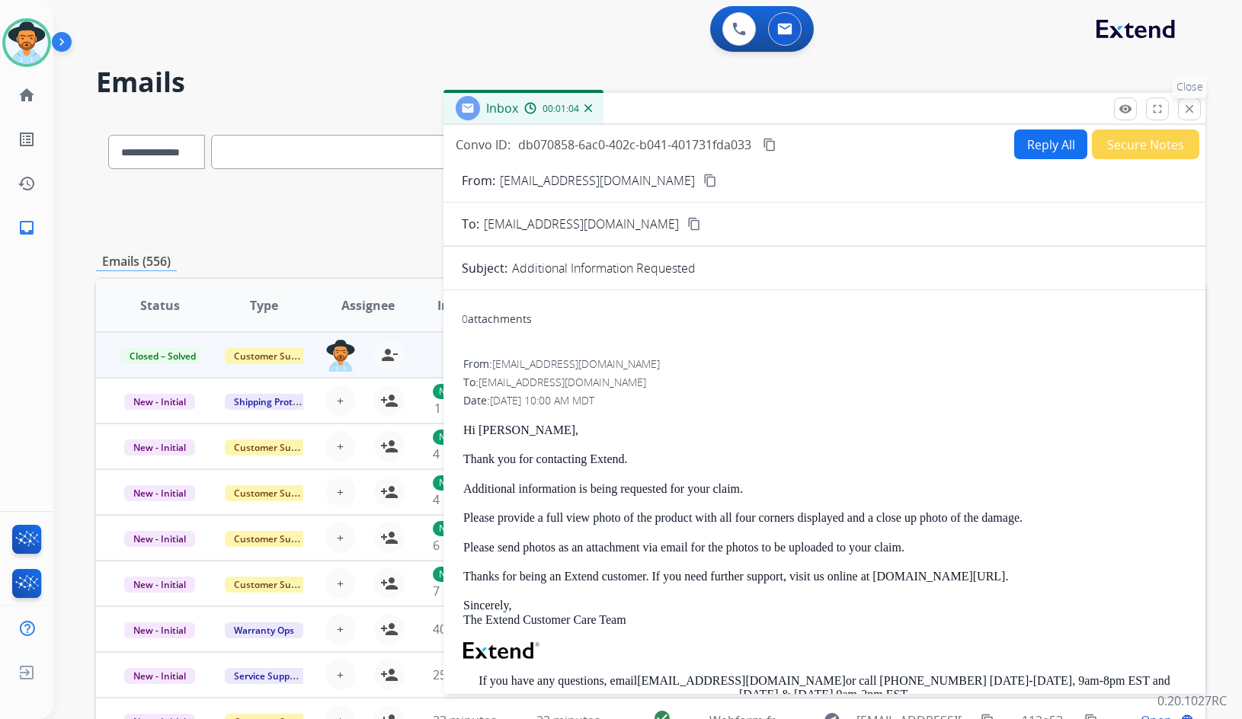
click at [1183, 112] on mat-icon "close" at bounding box center [1189, 109] width 14 height 14
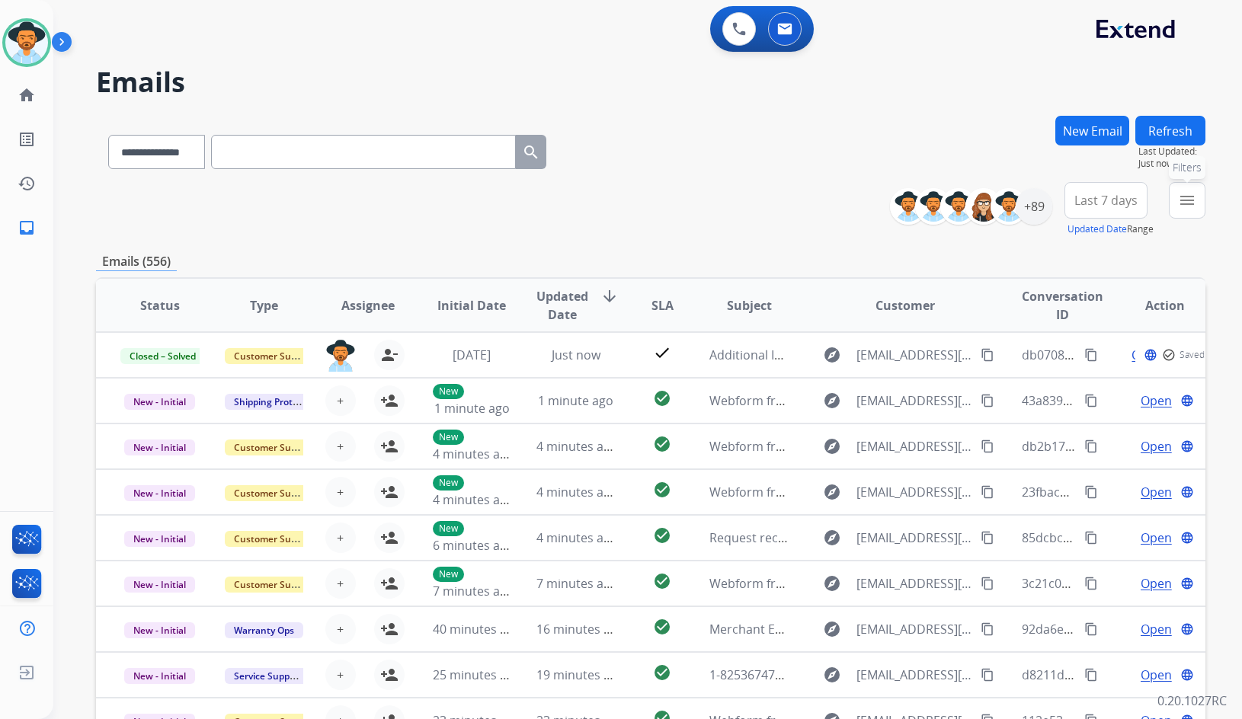
click at [1179, 208] on mat-icon "menu" at bounding box center [1187, 200] width 18 height 18
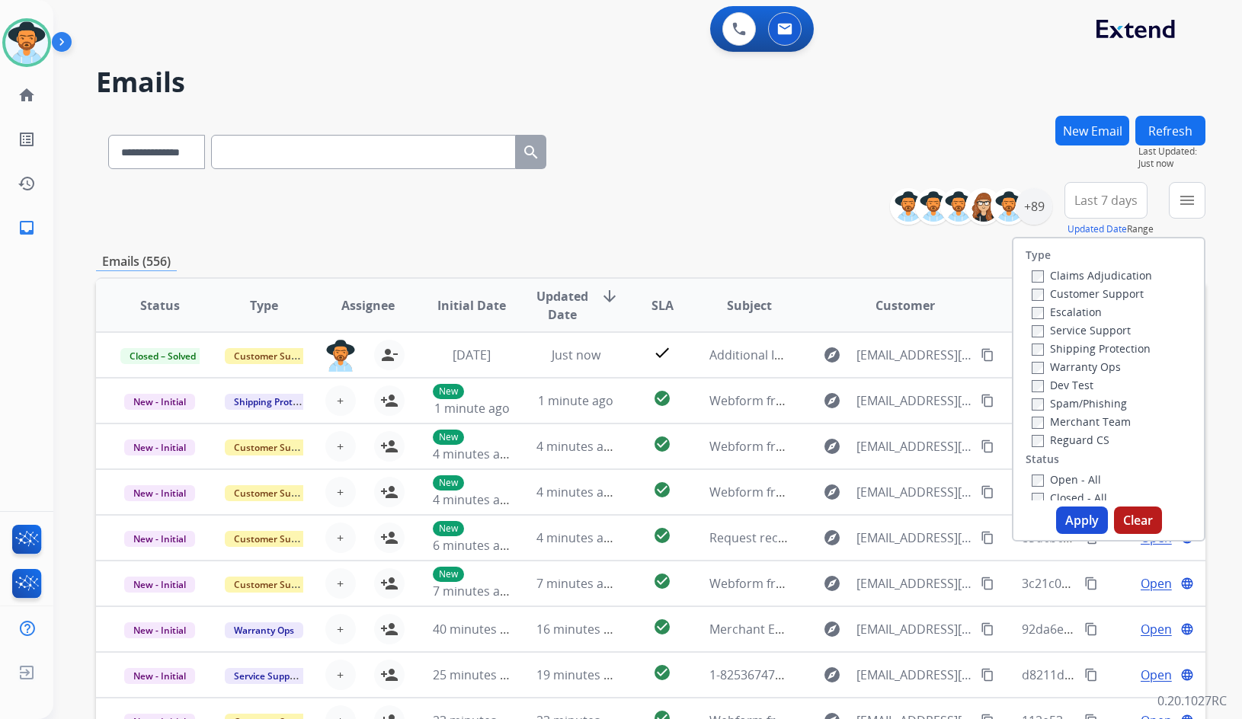
click at [1109, 296] on label "Customer Support" at bounding box center [1088, 293] width 112 height 14
click at [1106, 350] on label "Shipping Protection" at bounding box center [1091, 348] width 119 height 14
click at [1075, 440] on label "Reguard CS" at bounding box center [1071, 440] width 78 height 14
click at [1072, 475] on label "Open - All" at bounding box center [1066, 479] width 69 height 14
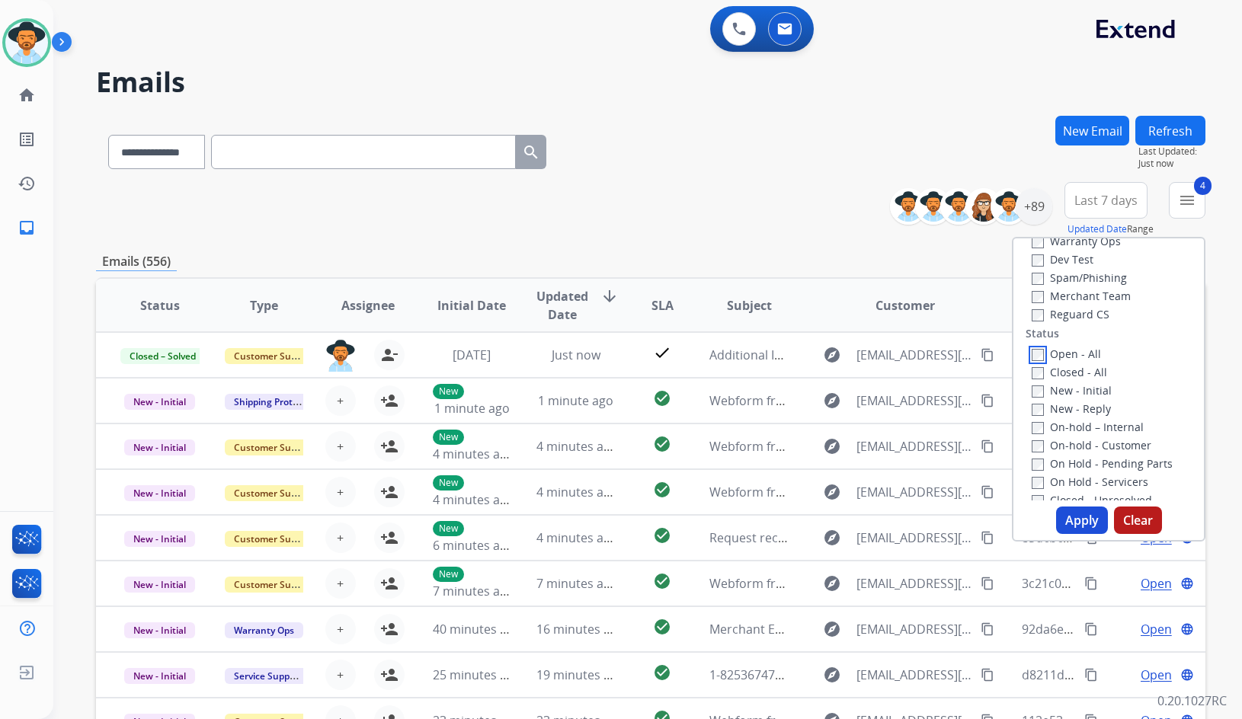
scroll to position [152, 0]
click at [1098, 455] on label "On Hold - Servicers" at bounding box center [1090, 455] width 117 height 14
click at [1099, 438] on label "On Hold - Pending Parts" at bounding box center [1102, 437] width 141 height 14
click at [1099, 418] on label "On-hold - Customer" at bounding box center [1092, 418] width 120 height 14
click at [1082, 393] on div "On-hold – Internal" at bounding box center [1112, 400] width 160 height 18
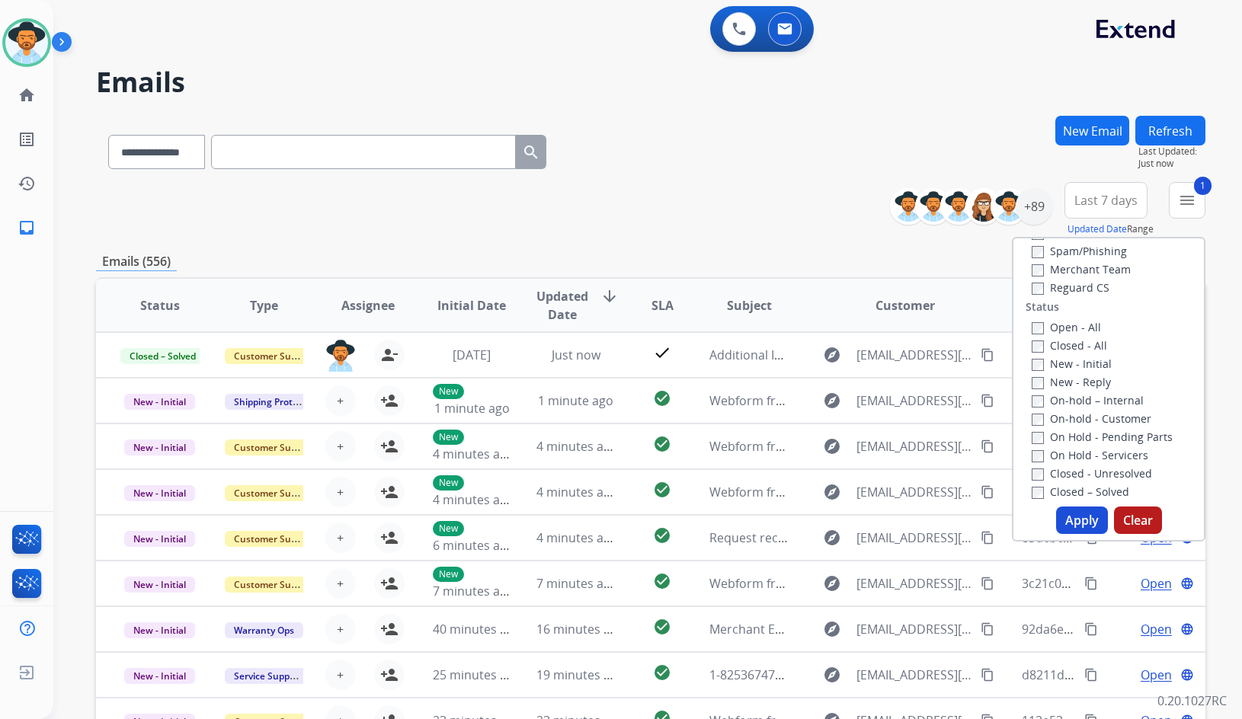
click at [1080, 385] on label "New - Reply" at bounding box center [1071, 382] width 79 height 14
click at [1078, 398] on label "On-hold – Internal" at bounding box center [1088, 400] width 112 height 14
click at [1070, 366] on label "New - Initial" at bounding box center [1072, 364] width 80 height 14
click at [1077, 522] on button "Apply" at bounding box center [1082, 520] width 52 height 27
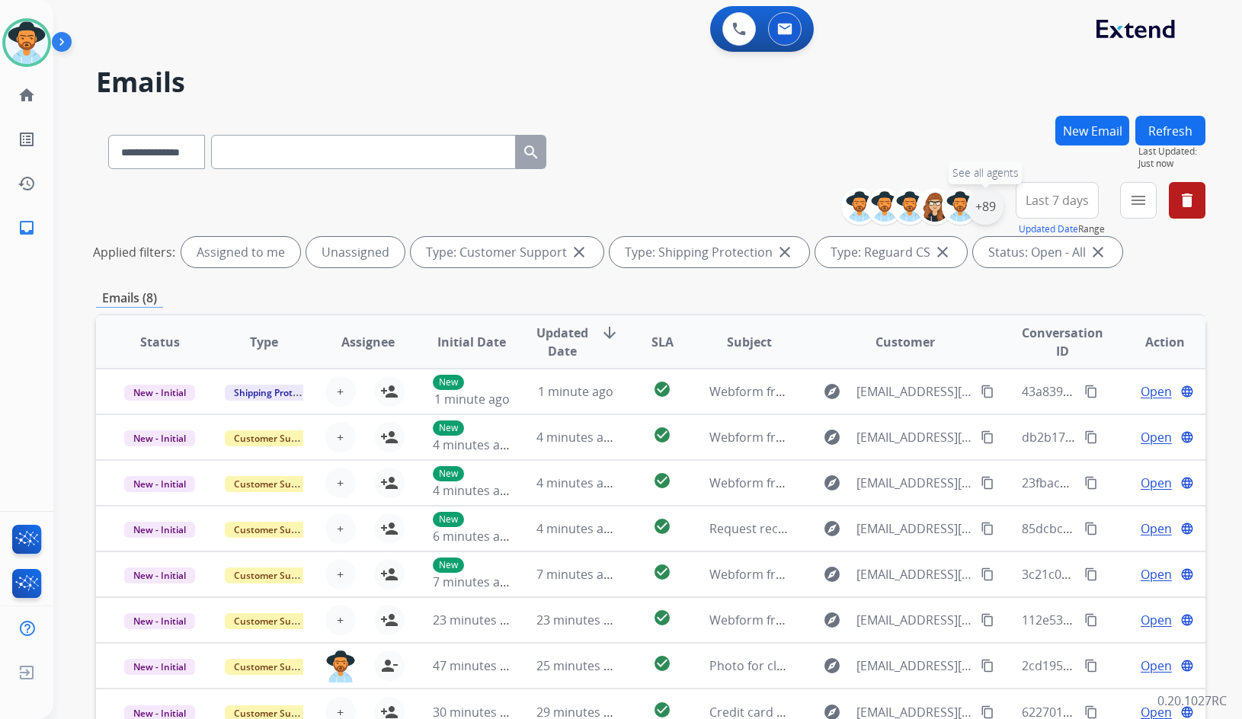
click at [990, 211] on div "+89" at bounding box center [985, 206] width 37 height 37
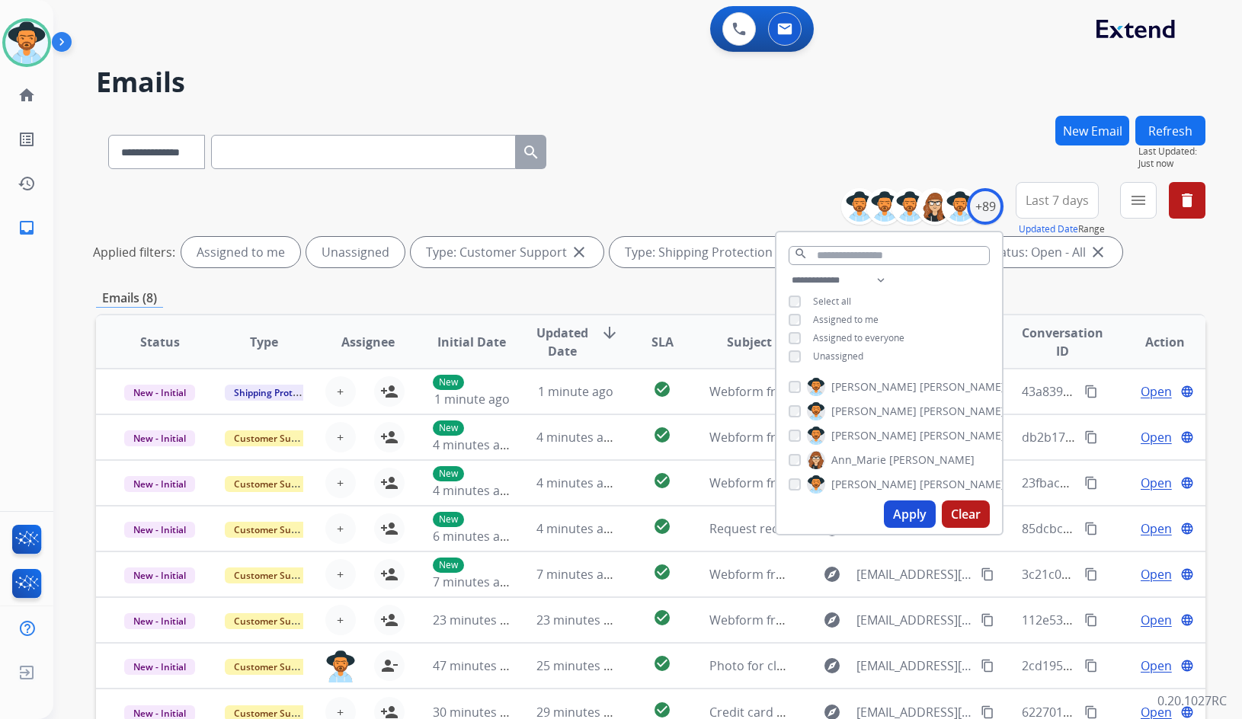
click at [831, 354] on span "Unassigned" at bounding box center [838, 356] width 50 height 13
click at [858, 433] on span "[PERSON_NAME]" at bounding box center [873, 435] width 85 height 15
click at [908, 517] on button "Apply" at bounding box center [910, 514] width 52 height 27
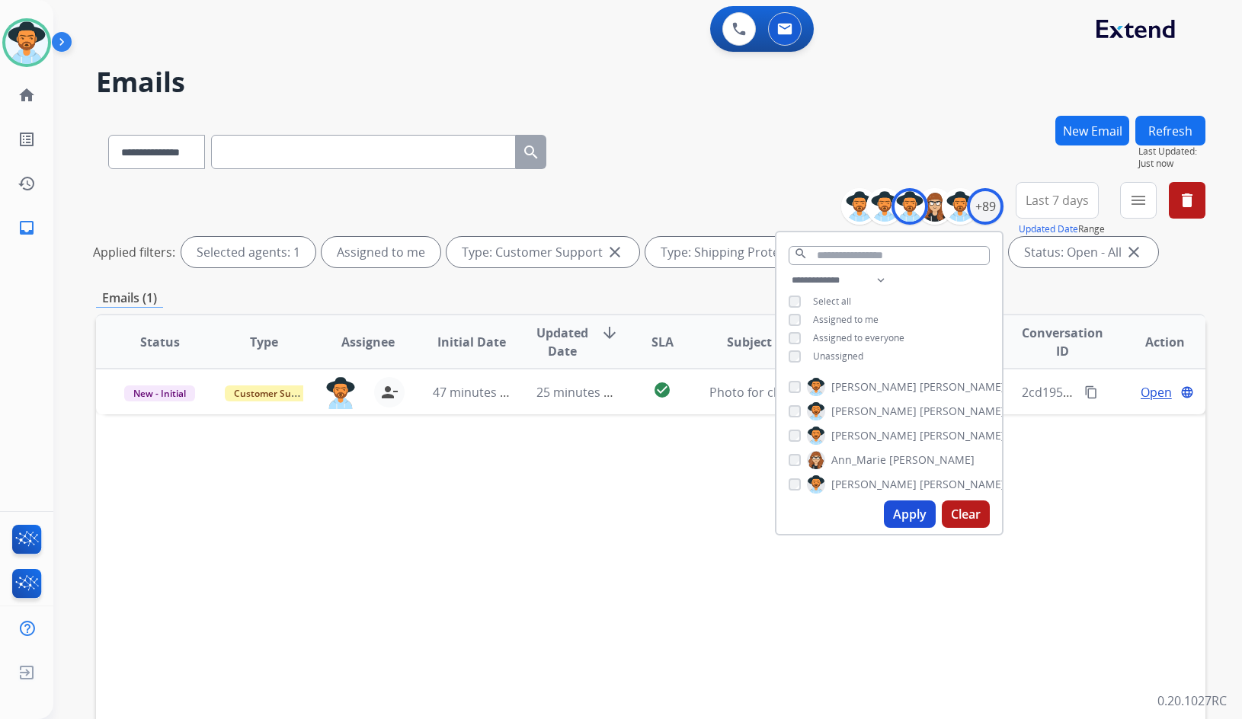
click at [479, 458] on div "Status Type Assignee Initial Date Updated Date arrow_downward SLA Subject Custo…" at bounding box center [650, 569] width 1109 height 510
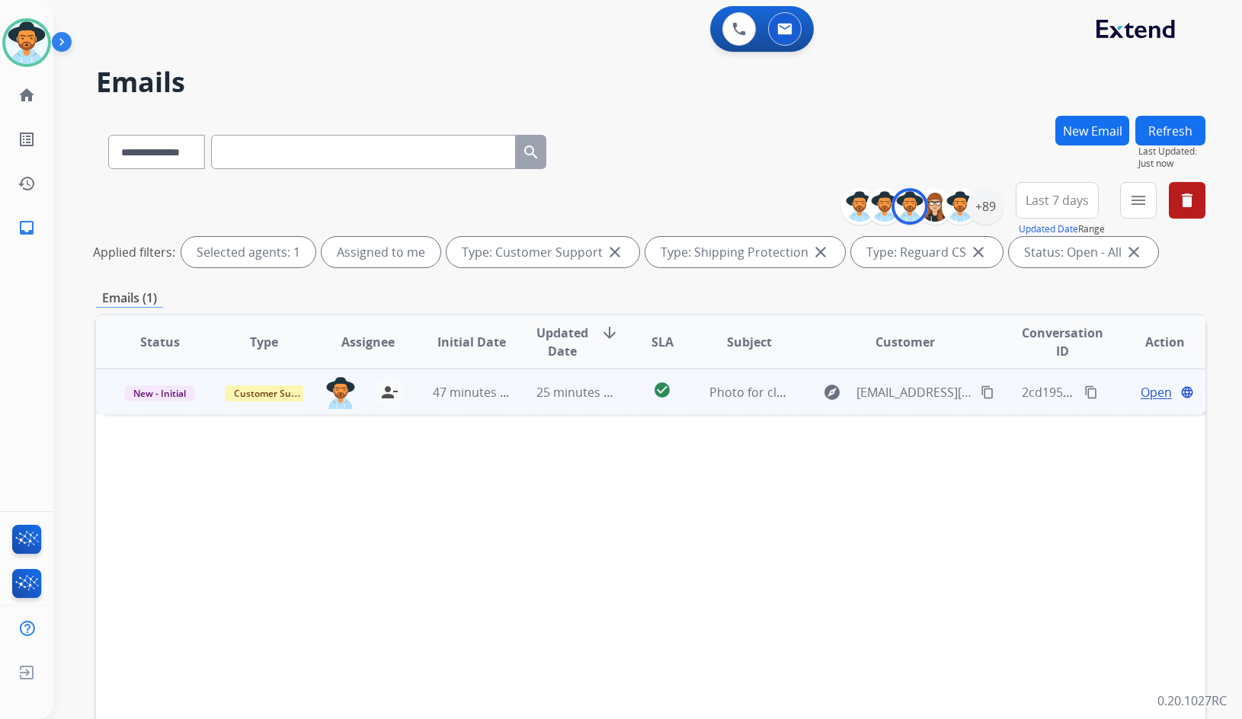
click at [1103, 390] on td "Open language" at bounding box center [1153, 392] width 104 height 46
click at [1146, 386] on span "Open" at bounding box center [1156, 391] width 31 height 18
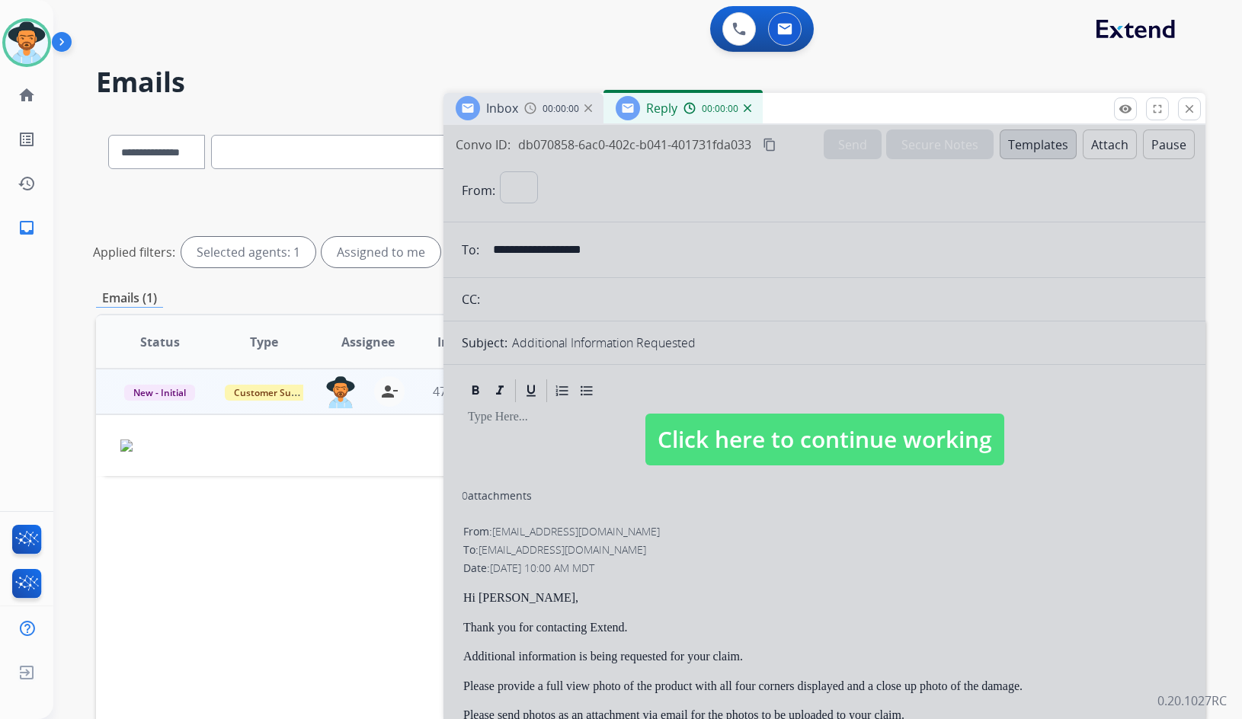
select select "**********"
click at [880, 450] on span "Click here to continue working" at bounding box center [824, 440] width 359 height 52
select select
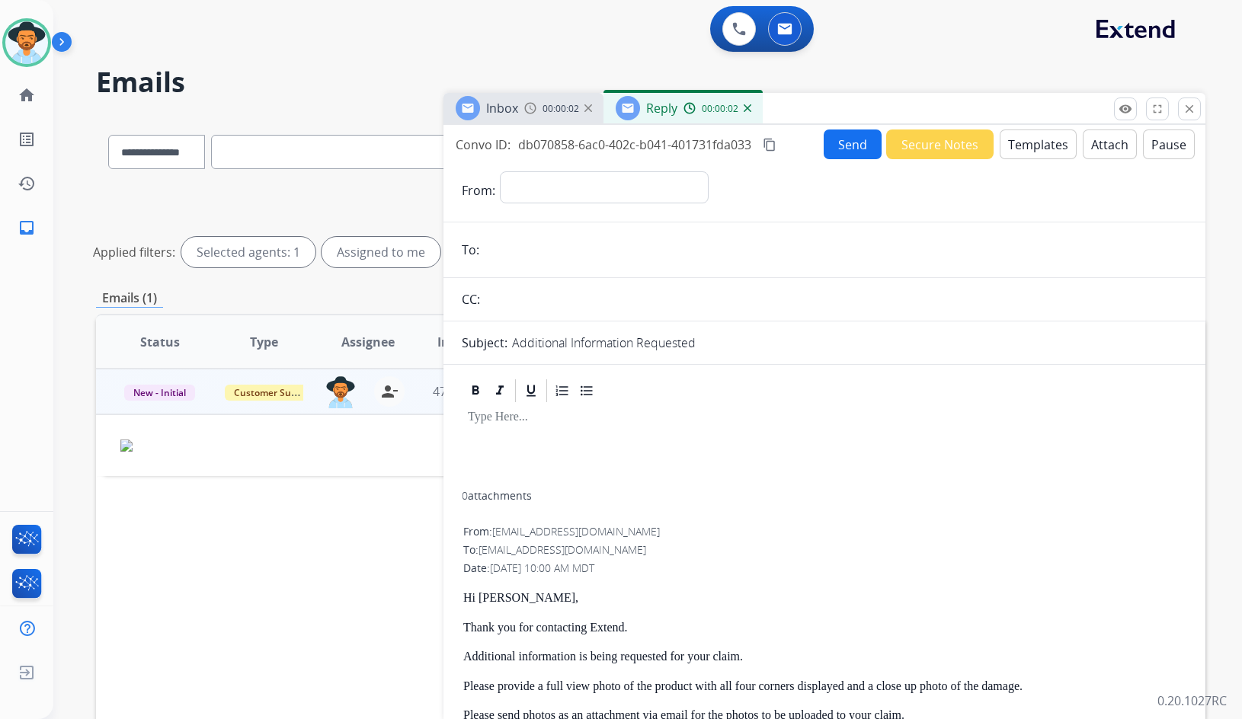
click at [747, 109] on img at bounding box center [748, 108] width 8 height 8
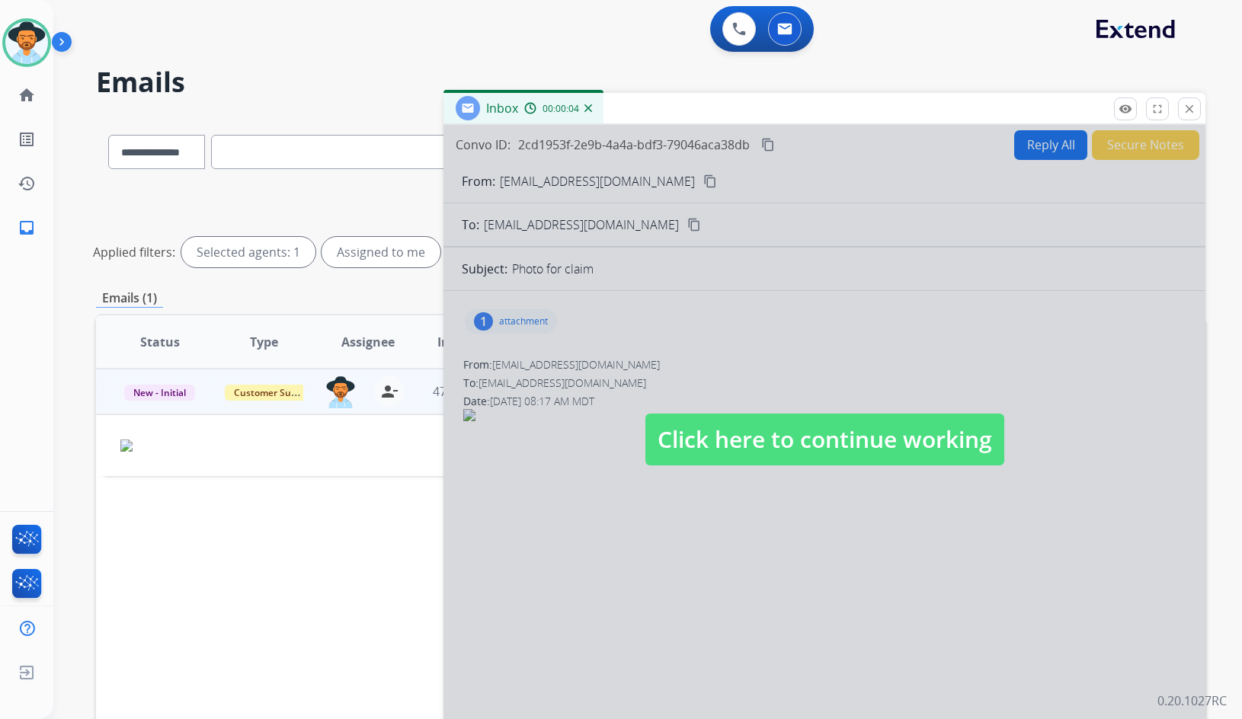
click at [720, 448] on span "Click here to continue working" at bounding box center [824, 440] width 359 height 52
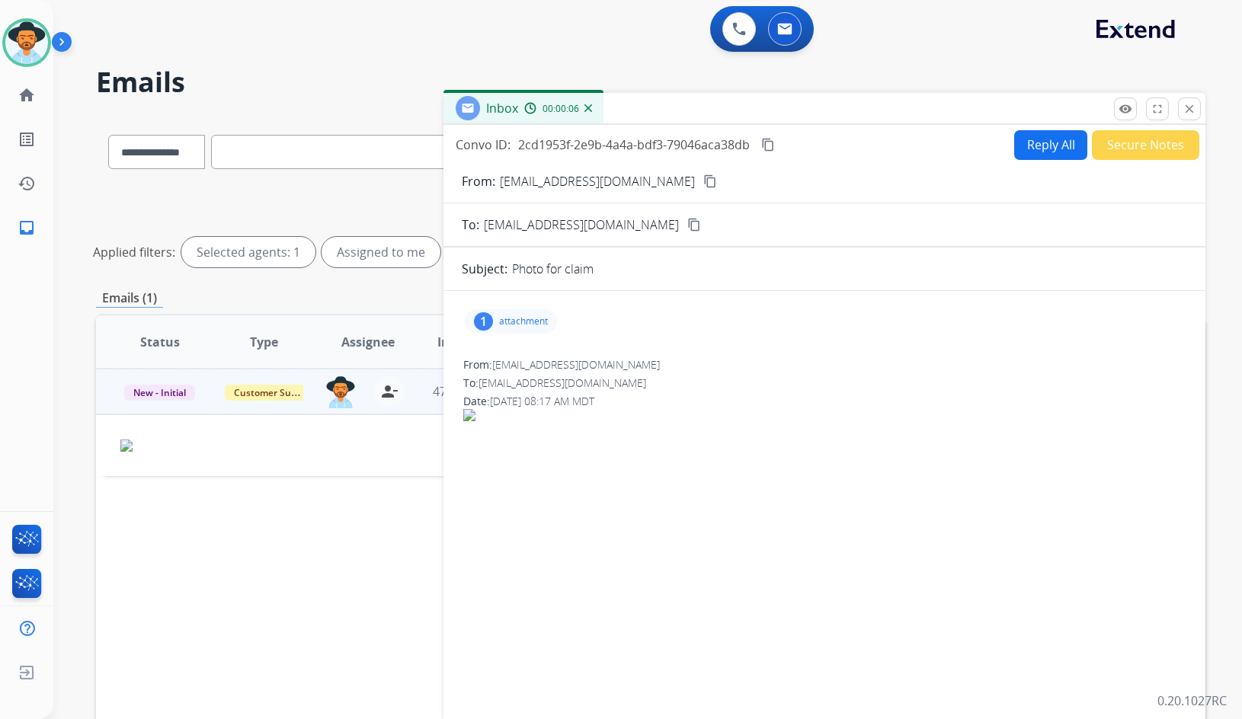
click at [507, 325] on p "attachment" at bounding box center [523, 321] width 49 height 12
click at [525, 385] on div at bounding box center [518, 363] width 76 height 53
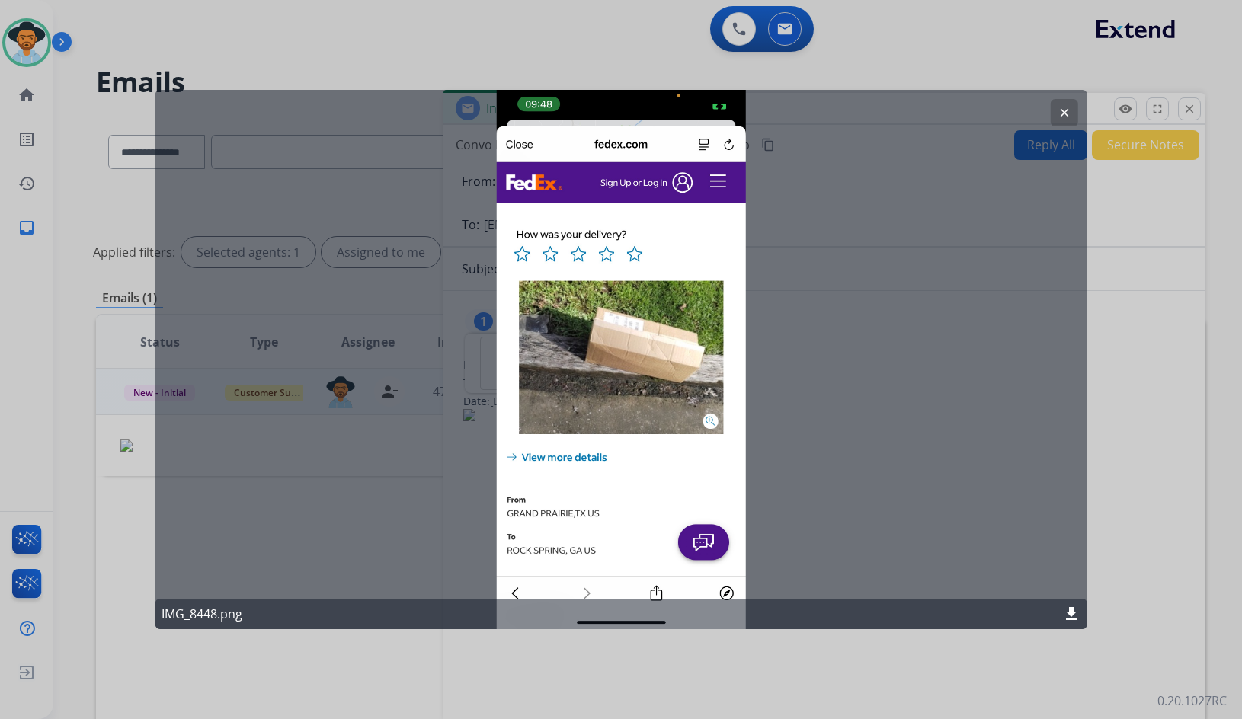
click at [1064, 110] on mat-icon "clear" at bounding box center [1064, 113] width 14 height 14
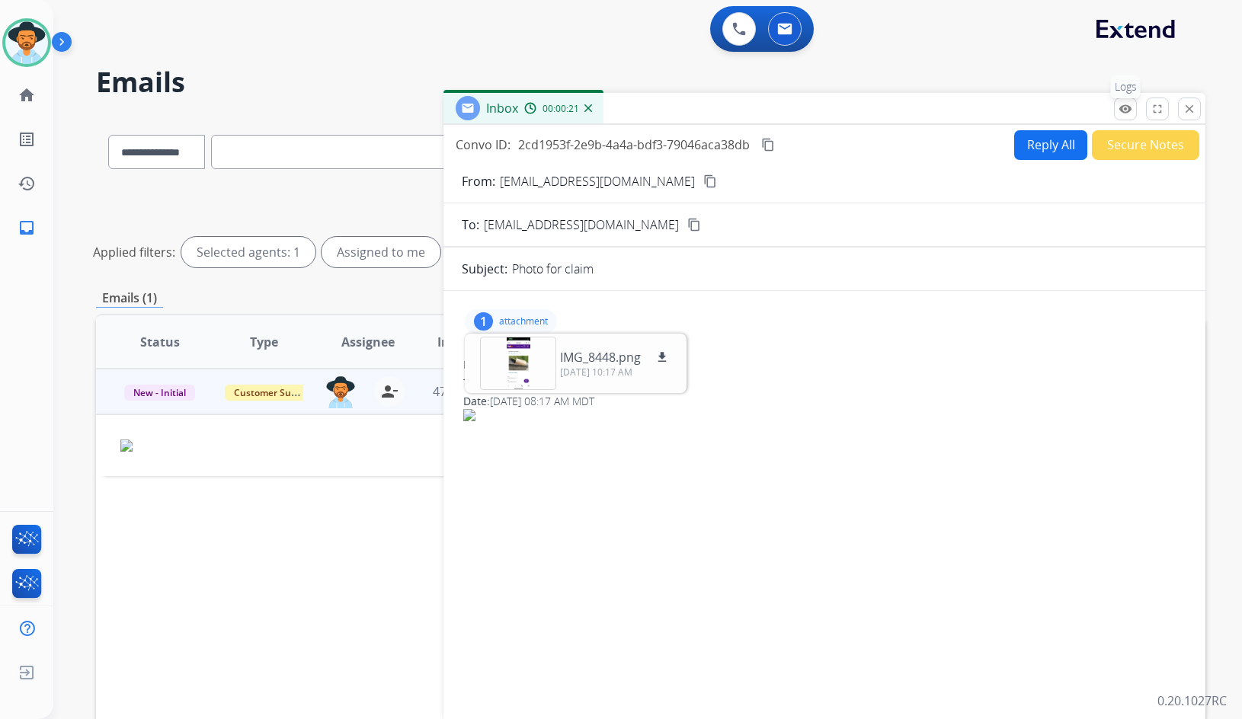
click at [1134, 111] on button "remove_red_eye Logs" at bounding box center [1125, 109] width 23 height 23
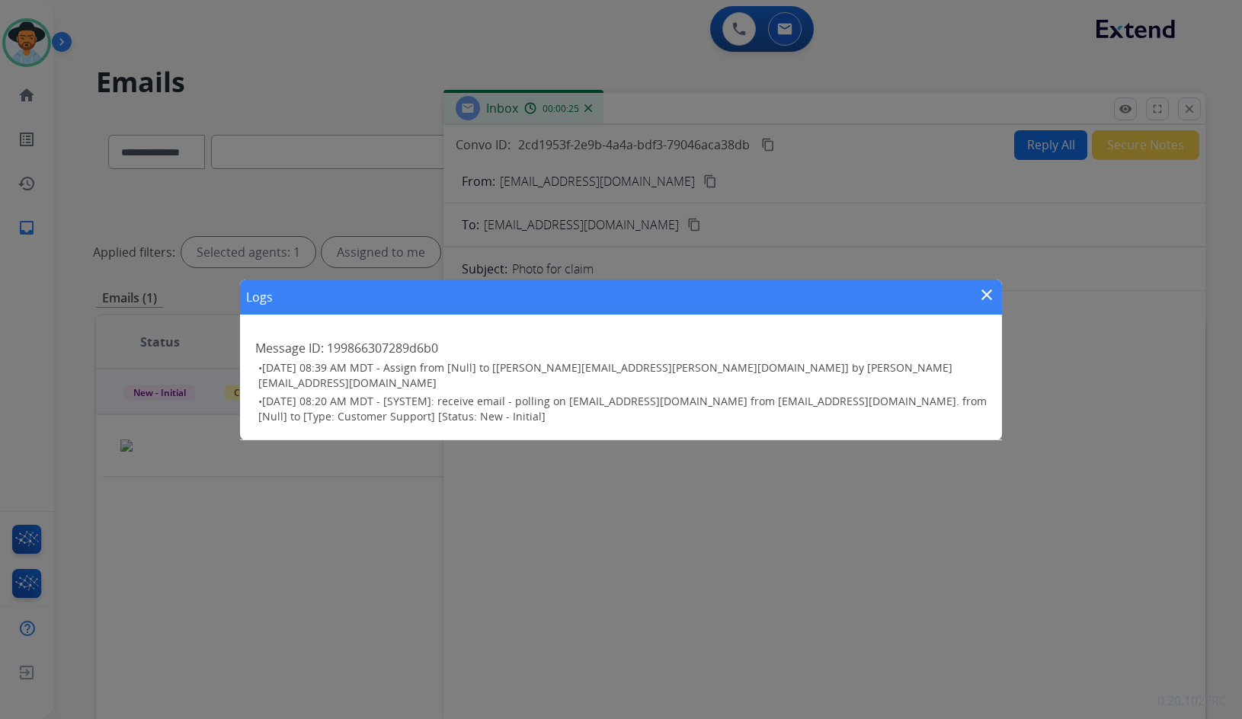
click at [988, 301] on mat-icon "close" at bounding box center [987, 295] width 18 height 18
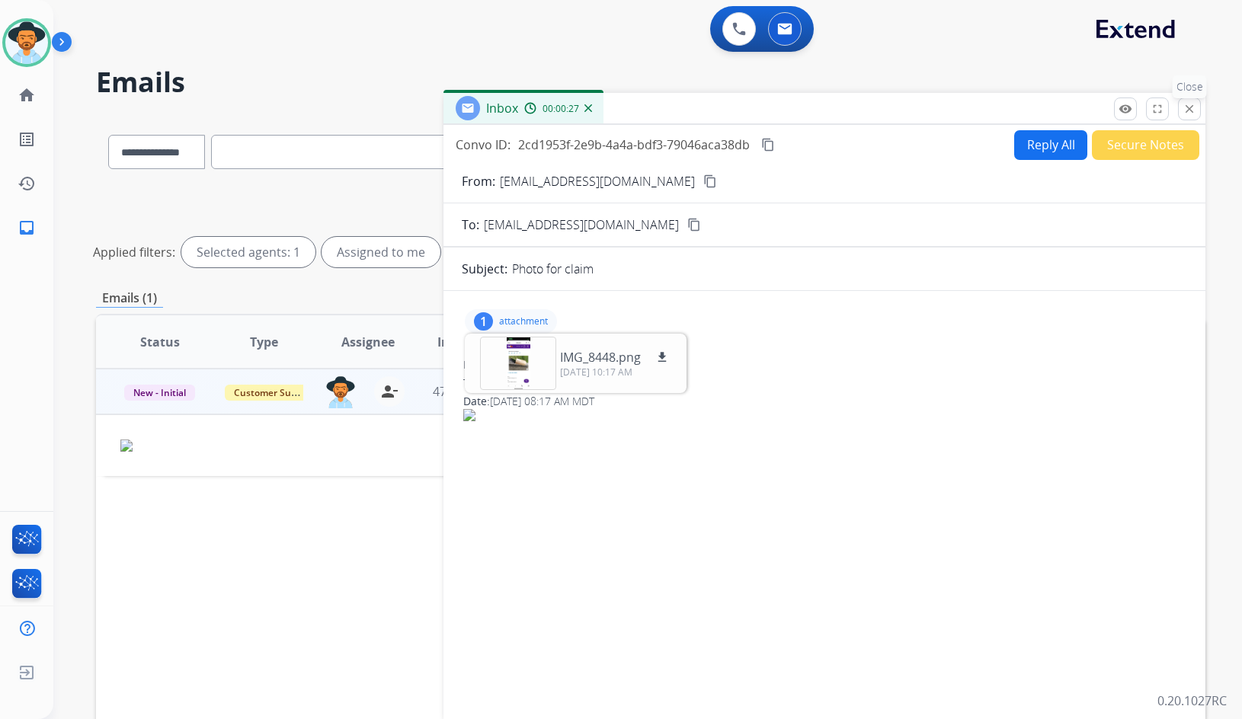
click at [1179, 109] on button "close Close" at bounding box center [1189, 109] width 23 height 23
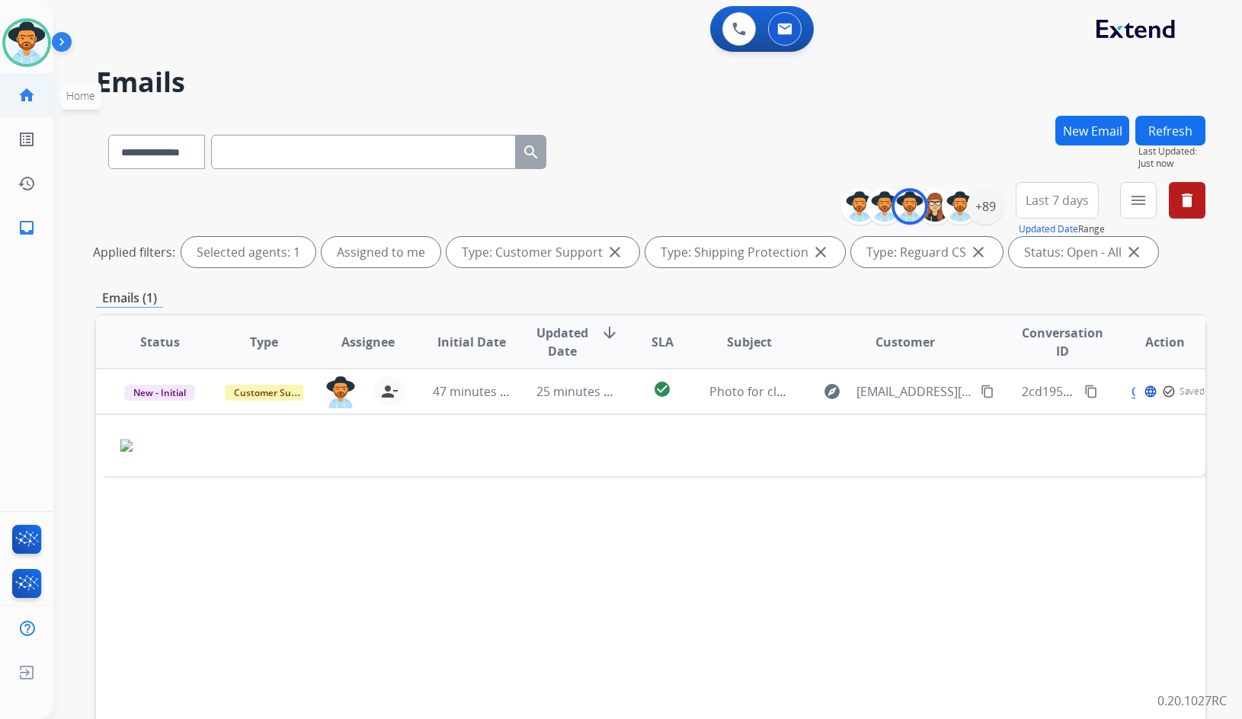
click at [6, 82] on link "home Home" at bounding box center [26, 95] width 43 height 43
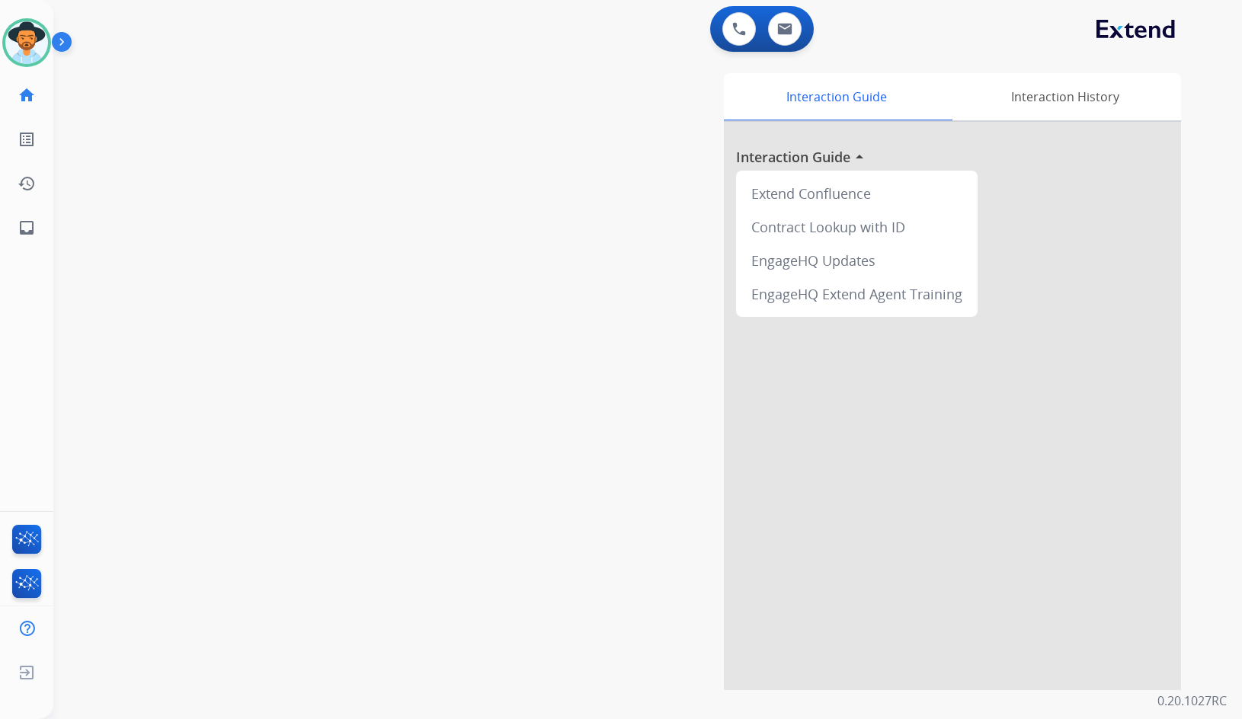
click at [11, 85] on link "home Home" at bounding box center [26, 95] width 43 height 43
click at [24, 219] on mat-icon "inbox" at bounding box center [27, 228] width 18 height 18
select select "**********"
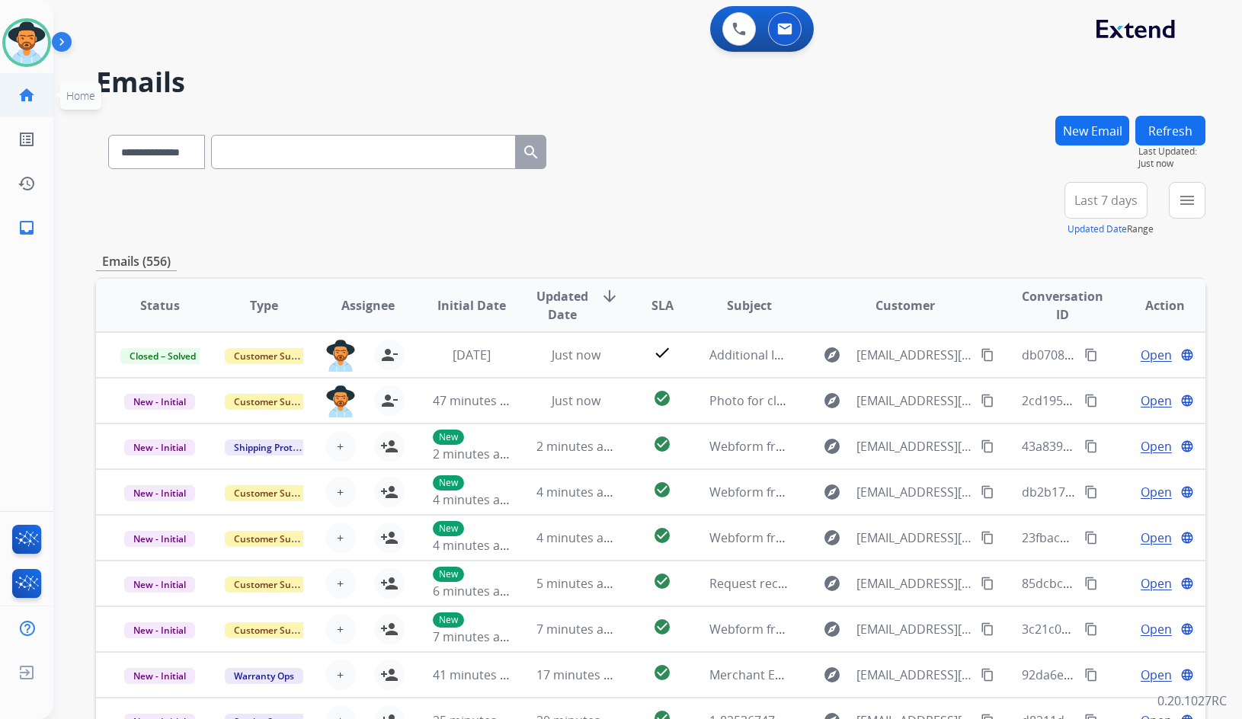
click at [13, 90] on link "home Home" at bounding box center [26, 95] width 43 height 43
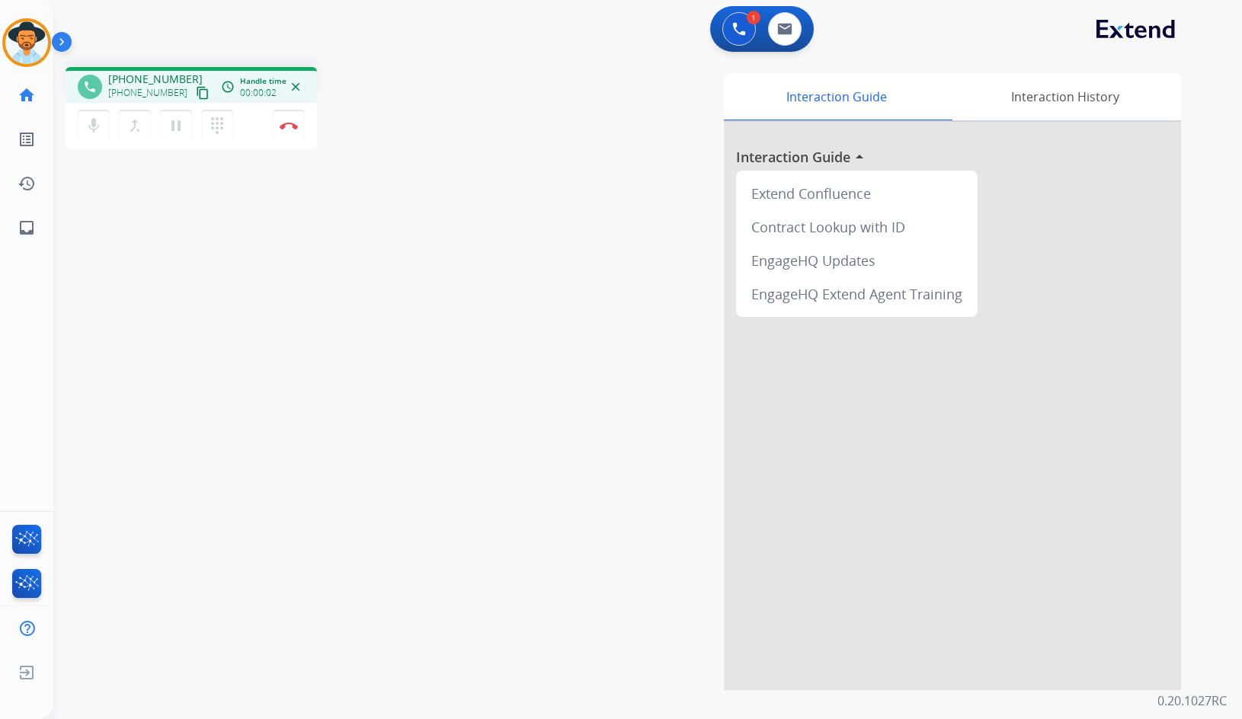
click at [196, 95] on mat-icon "content_copy" at bounding box center [203, 93] width 14 height 14
click at [217, 254] on div "phone [PHONE_NUMBER] [PHONE_NUMBER] content_copy access_time Call metrics Queue…" at bounding box center [629, 372] width 1152 height 635
click at [291, 126] on img at bounding box center [289, 126] width 18 height 8
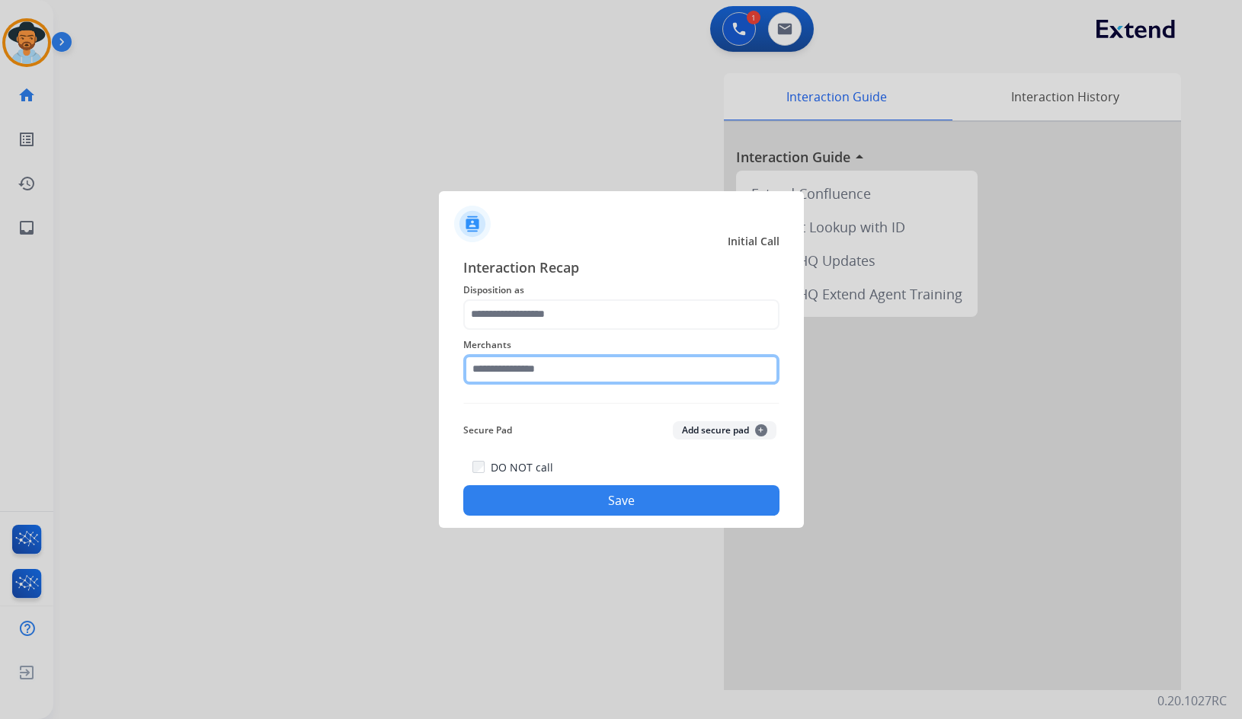
click at [544, 366] on input "text" at bounding box center [621, 369] width 316 height 30
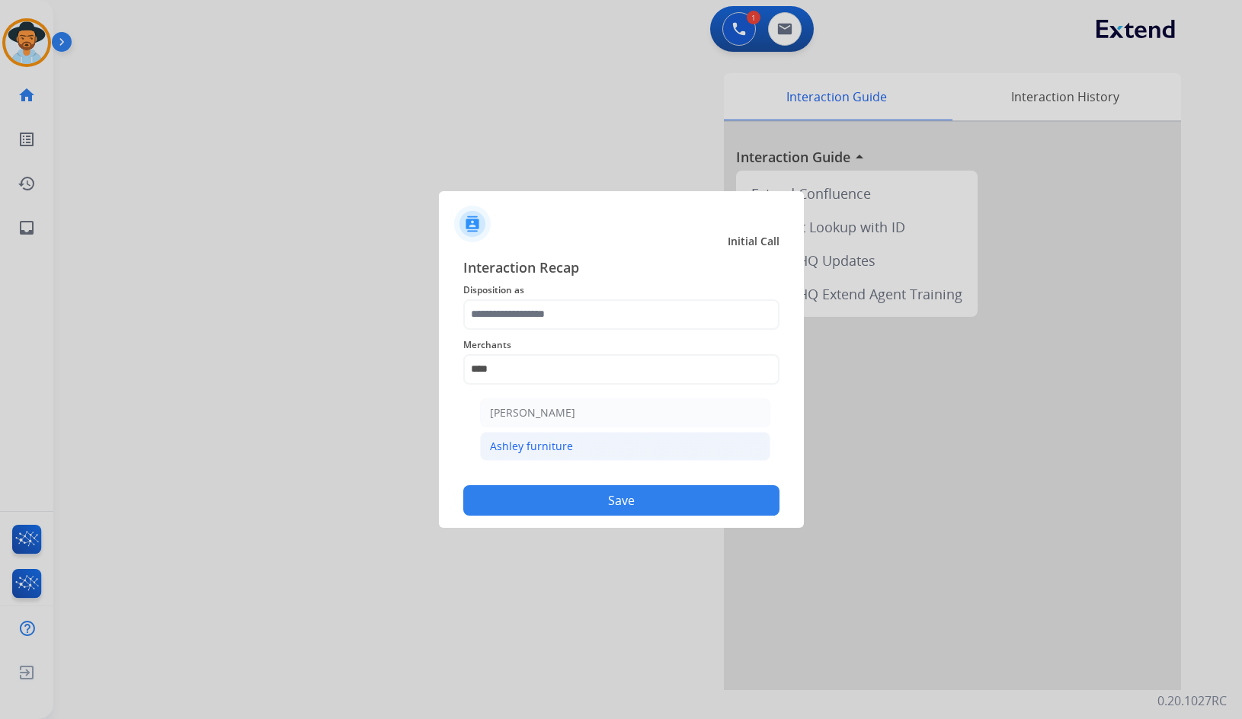
click at [549, 442] on div "Ashley furniture" at bounding box center [531, 446] width 83 height 15
type input "**********"
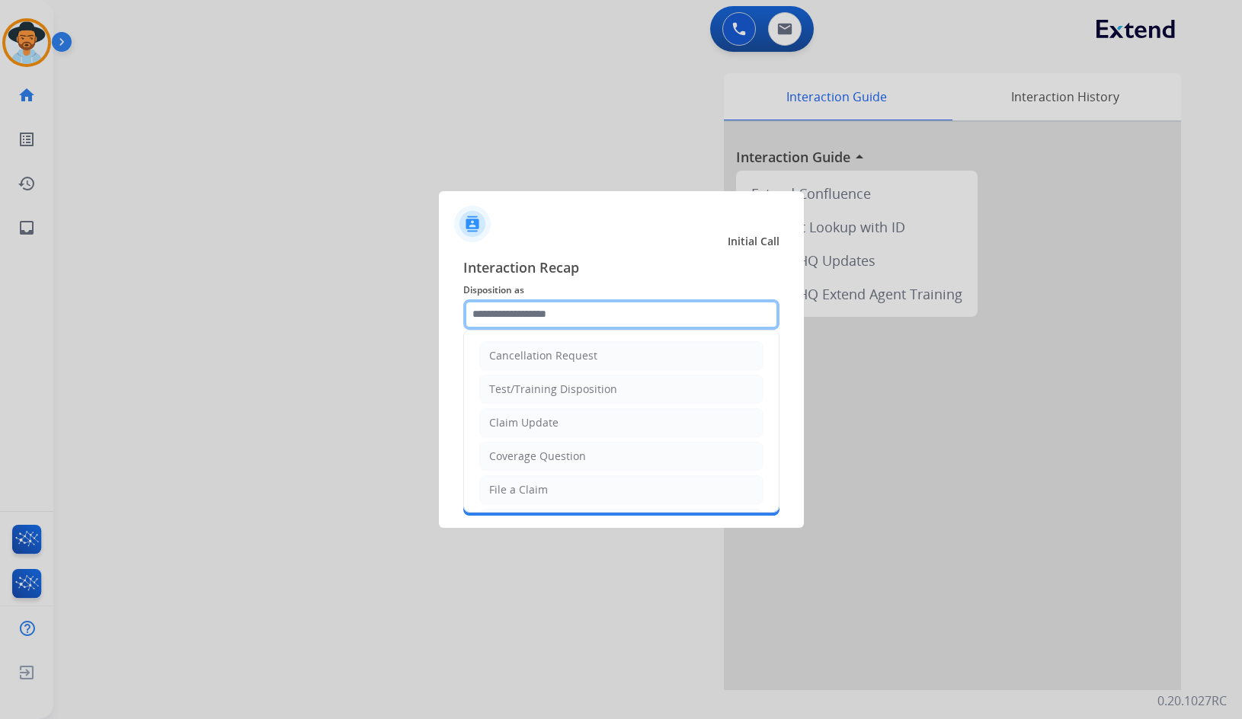
click at [555, 322] on input "text" at bounding box center [621, 314] width 316 height 30
click at [555, 461] on div "Coverage Question" at bounding box center [537, 456] width 97 height 15
type input "**********"
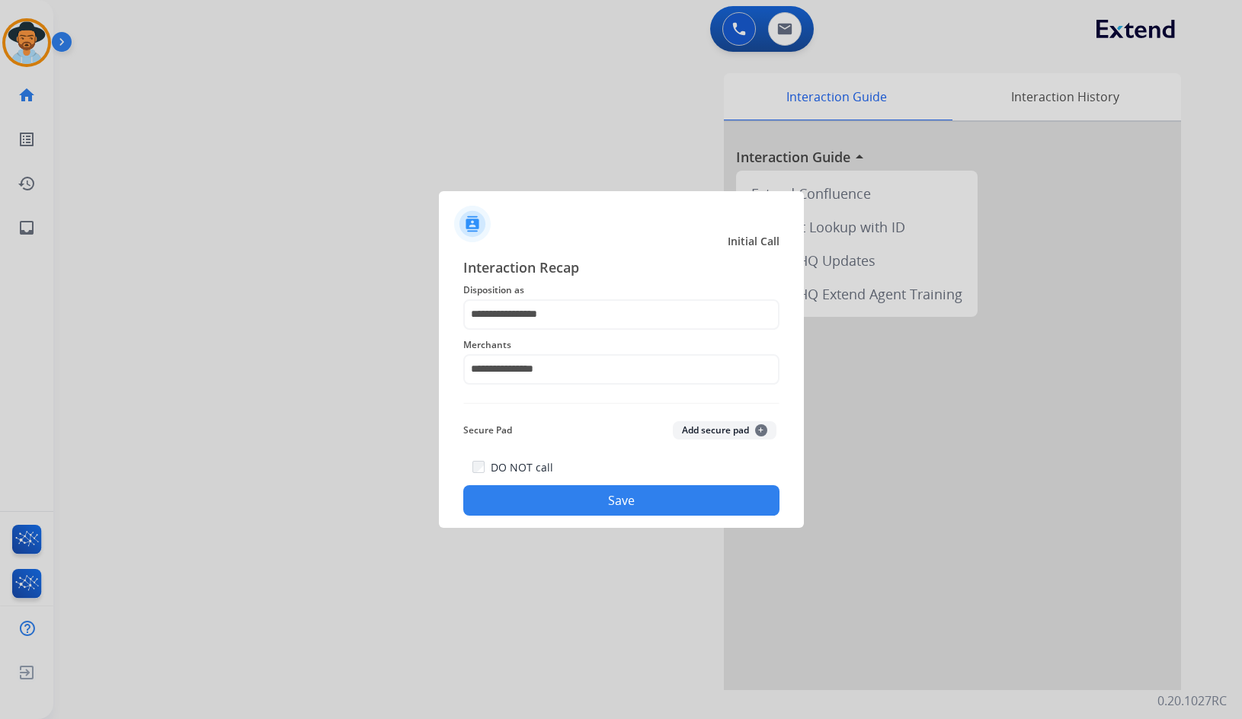
click at [571, 498] on button "Save" at bounding box center [621, 500] width 316 height 30
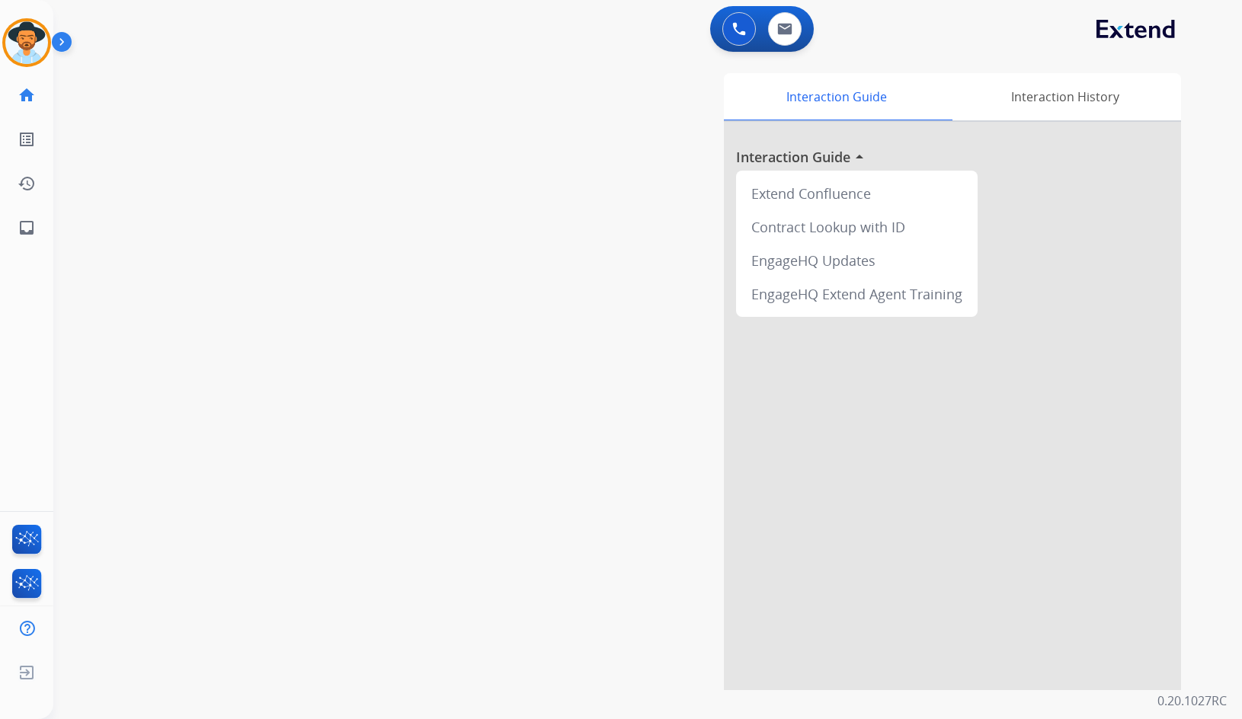
drag, startPoint x: 221, startPoint y: 144, endPoint x: 110, endPoint y: 93, distance: 121.7
click at [219, 144] on div "swap_horiz Break voice bridge close_fullscreen Connect 3-Way Call merge_type Se…" at bounding box center [629, 372] width 1152 height 635
click at [34, 46] on img at bounding box center [26, 42] width 43 height 43
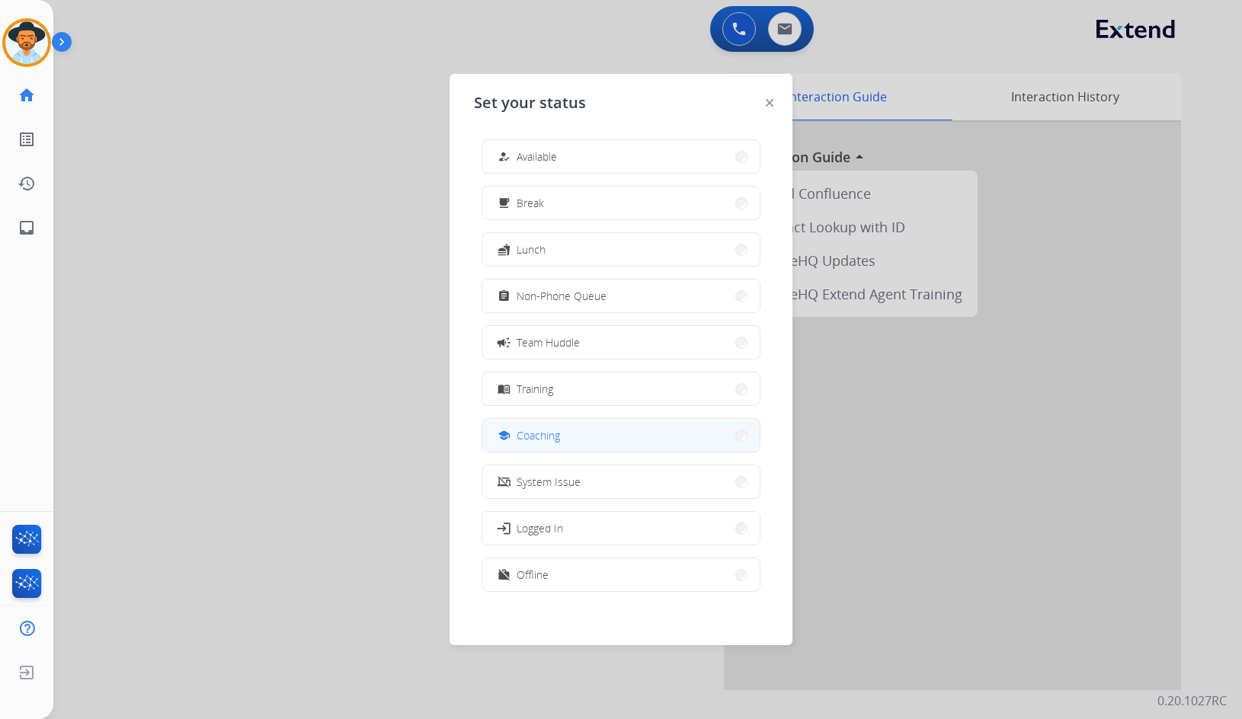
click at [569, 434] on button "school Coaching" at bounding box center [620, 435] width 277 height 33
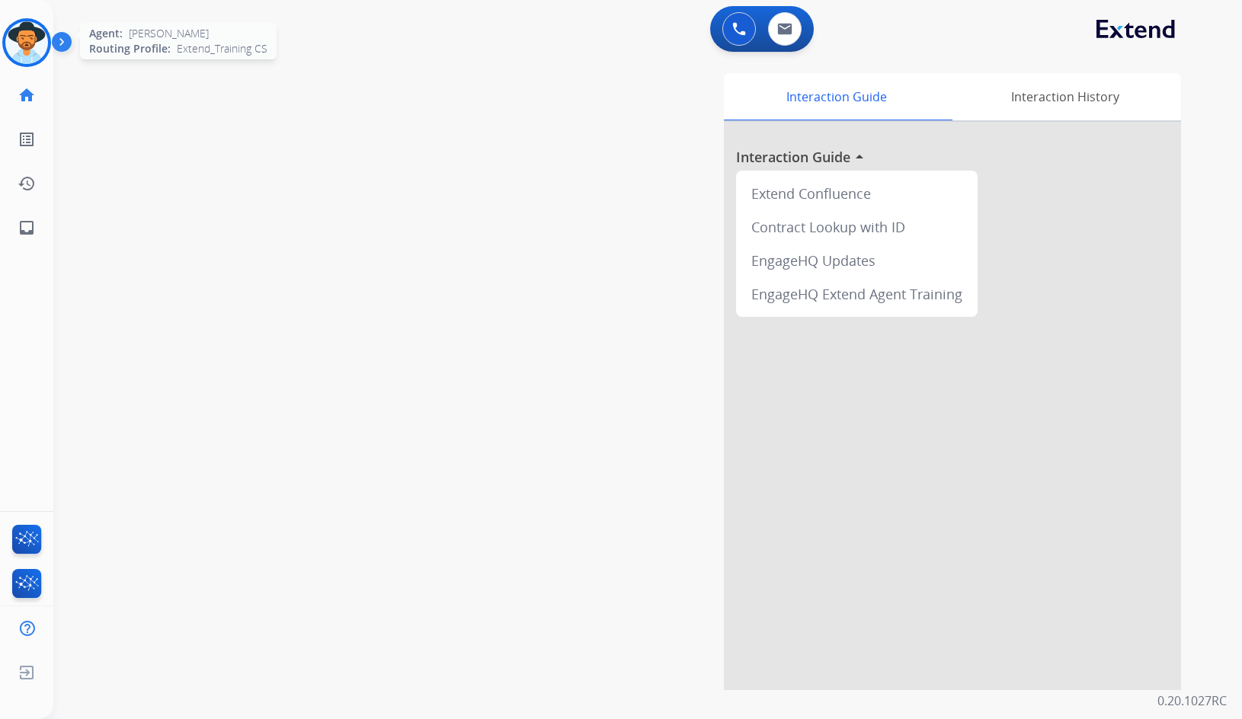
click at [40, 46] on img at bounding box center [26, 42] width 43 height 43
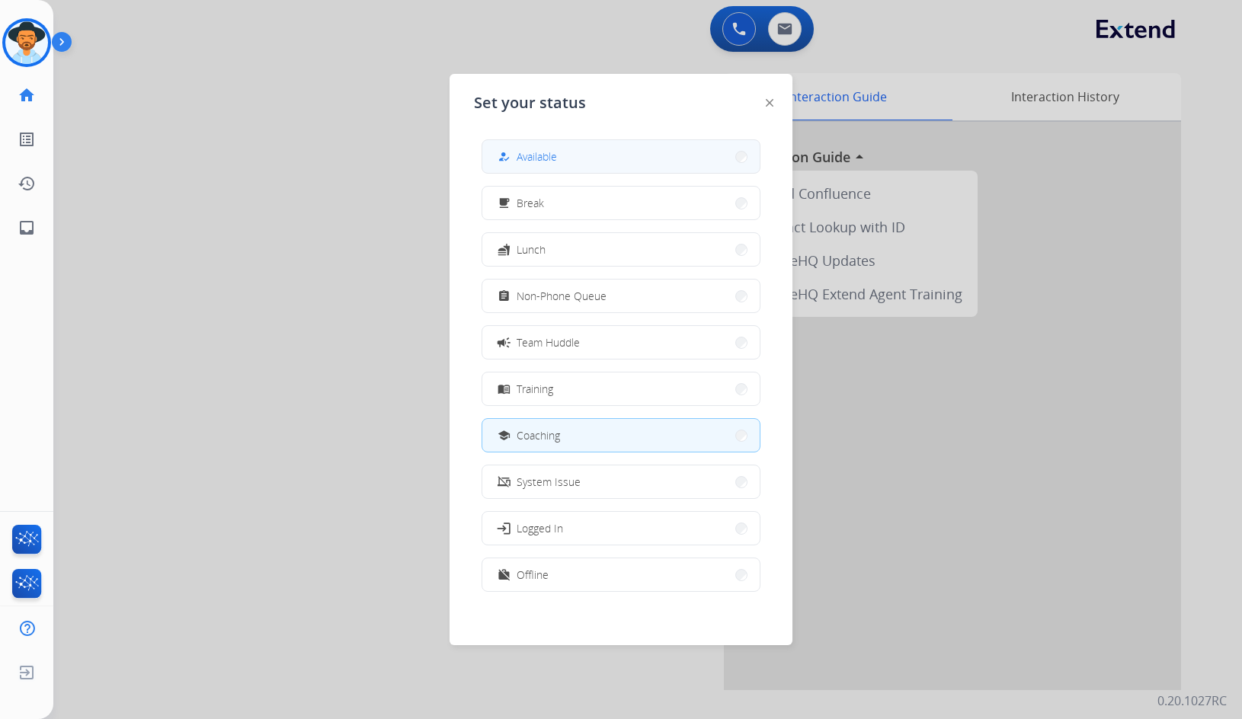
click at [543, 148] on div "how_to_reg Available" at bounding box center [525, 157] width 62 height 18
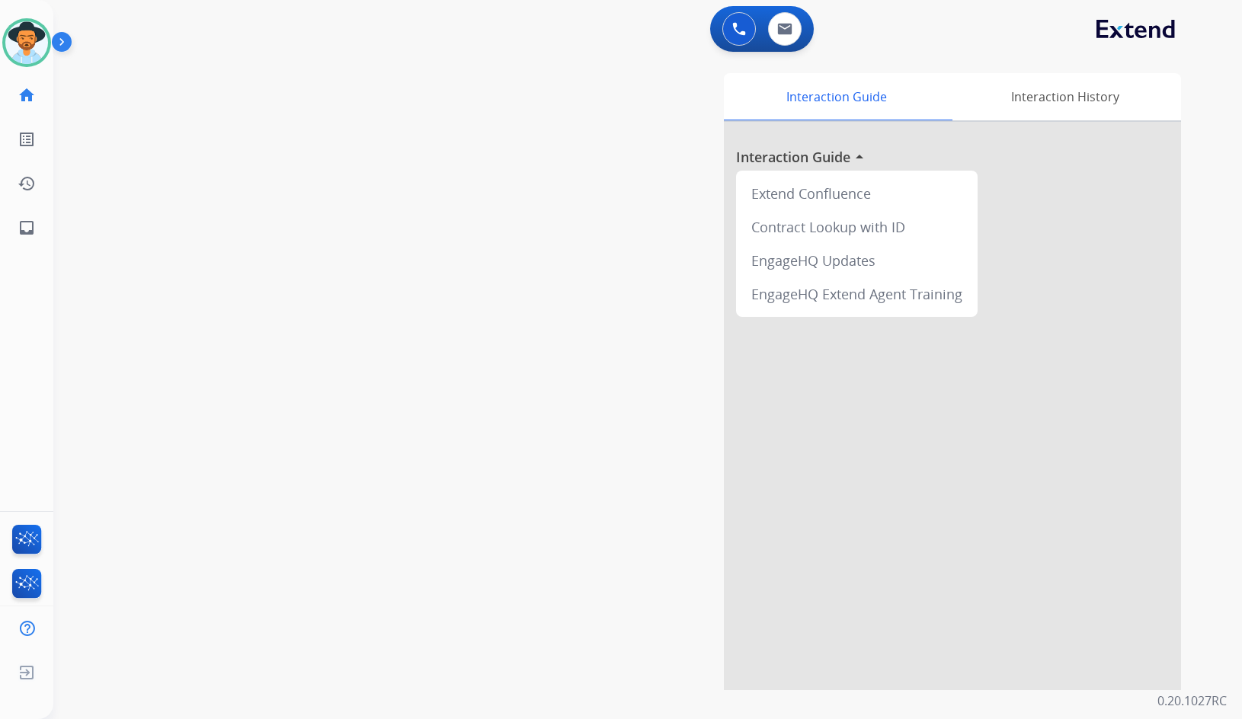
click at [270, 210] on div "swap_horiz Break voice bridge close_fullscreen Connect 3-Way Call merge_type Se…" at bounding box center [629, 372] width 1152 height 635
click at [6, 230] on link "inbox Emails" at bounding box center [26, 227] width 43 height 43
select select "**********"
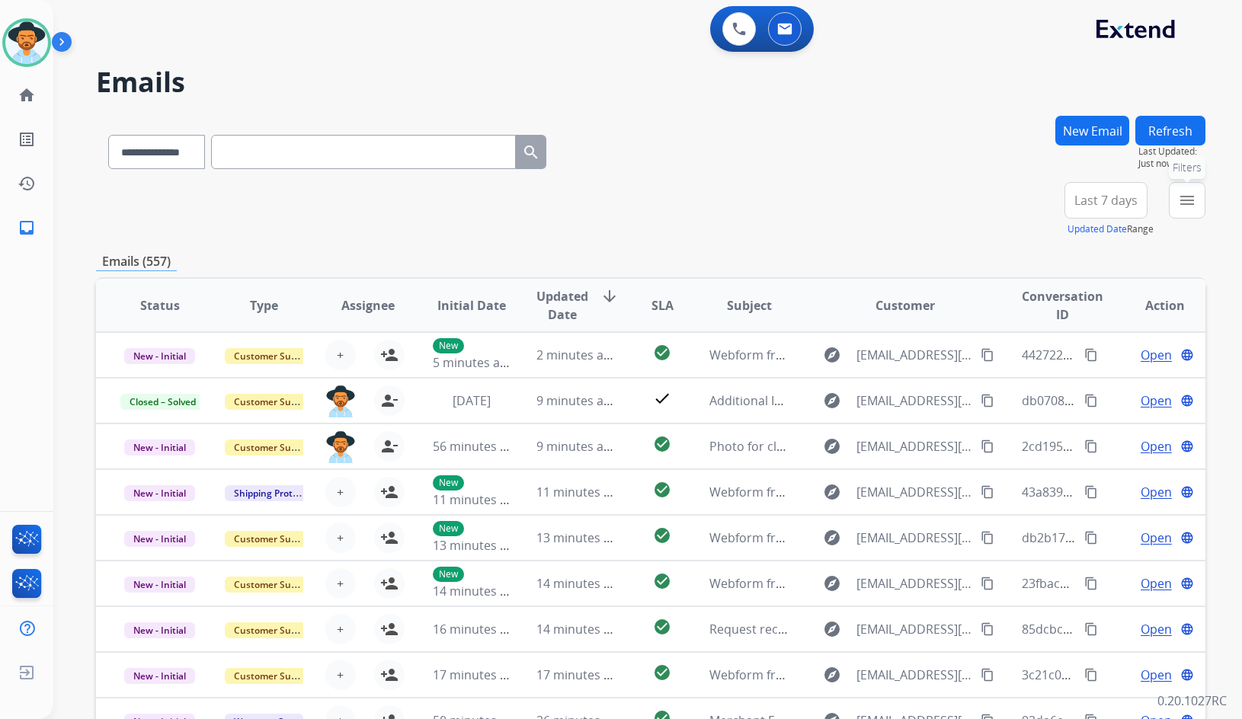
click at [1197, 202] on button "menu Filters" at bounding box center [1187, 200] width 37 height 37
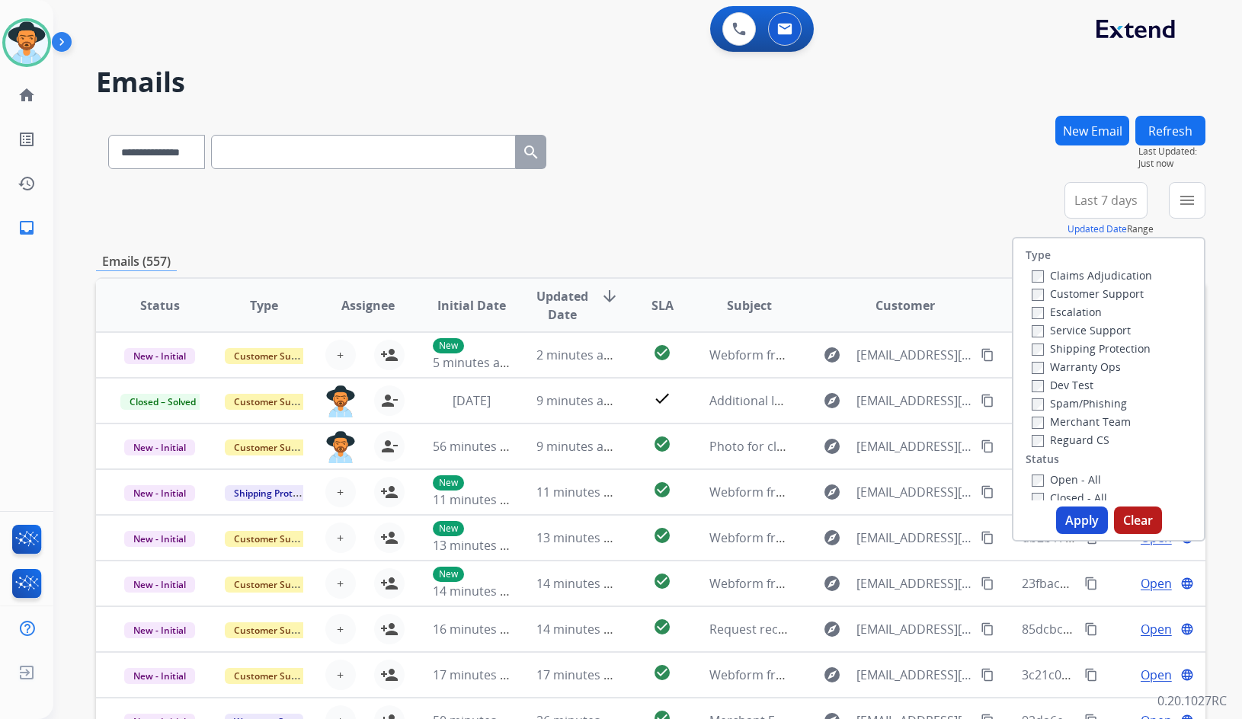
click at [1114, 293] on label "Customer Support" at bounding box center [1088, 293] width 112 height 14
click at [1104, 348] on label "Shipping Protection" at bounding box center [1091, 348] width 119 height 14
click at [1078, 443] on label "Reguard CS" at bounding box center [1071, 440] width 78 height 14
click at [1068, 478] on label "Open - All" at bounding box center [1066, 479] width 69 height 14
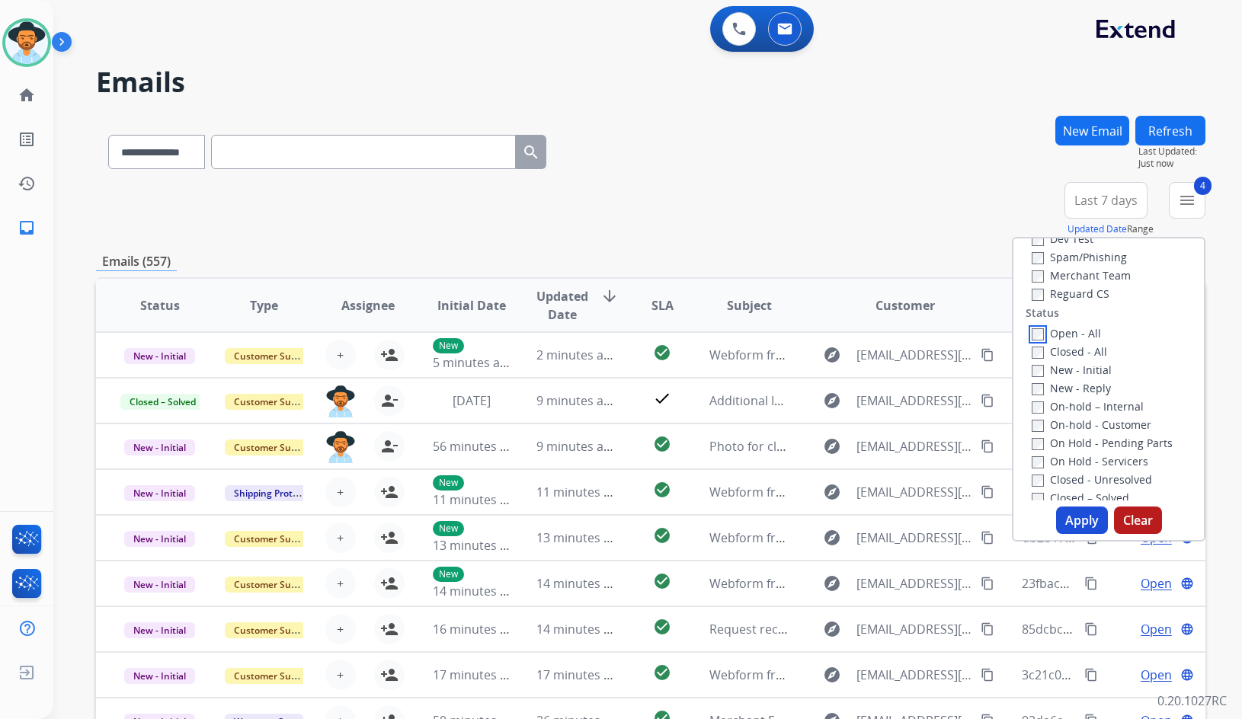
scroll to position [152, 0]
click at [1101, 461] on label "On Hold - Servicers" at bounding box center [1090, 455] width 117 height 14
click at [1099, 440] on label "On Hold - Pending Parts" at bounding box center [1102, 437] width 141 height 14
click at [1097, 426] on div "On-hold - Customer" at bounding box center [1112, 418] width 160 height 18
click at [1096, 411] on label "On-hold - Customer" at bounding box center [1092, 418] width 120 height 14
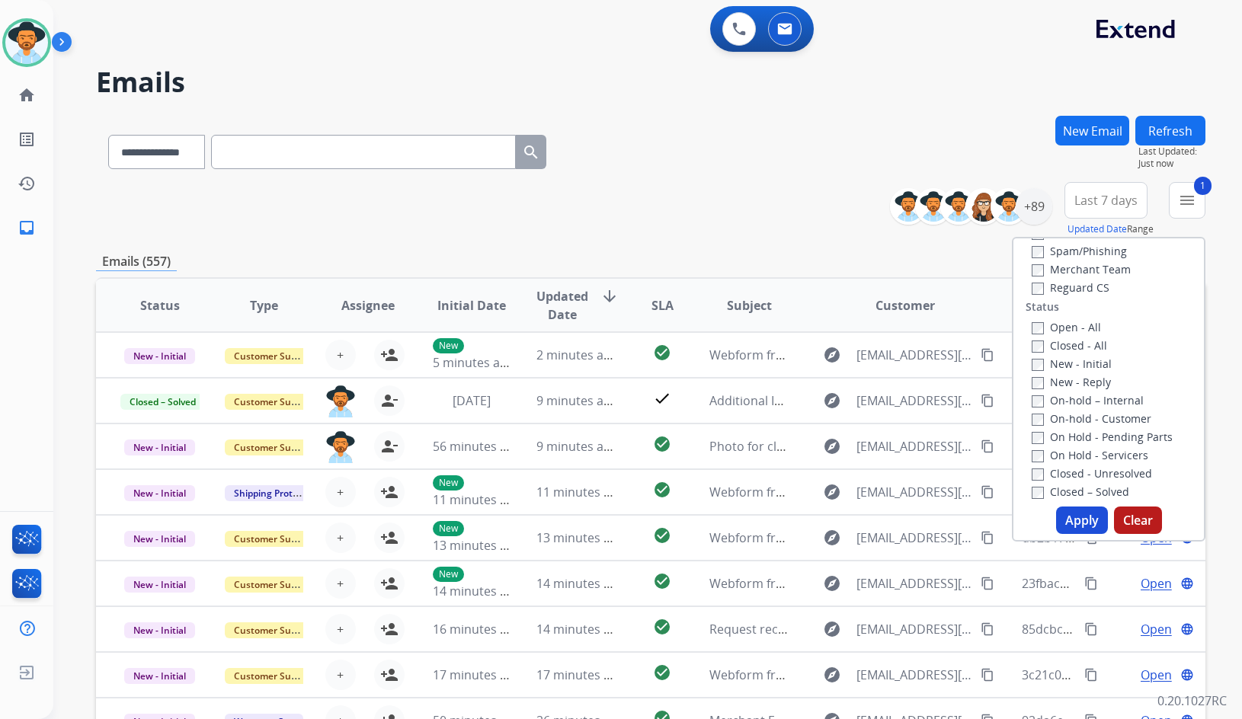
click at [1093, 403] on label "On-hold – Internal" at bounding box center [1088, 400] width 112 height 14
click at [1078, 382] on label "New - Reply" at bounding box center [1071, 382] width 79 height 14
click at [1077, 361] on label "New - Initial" at bounding box center [1072, 364] width 80 height 14
click at [1084, 515] on button "Apply" at bounding box center [1082, 520] width 52 height 27
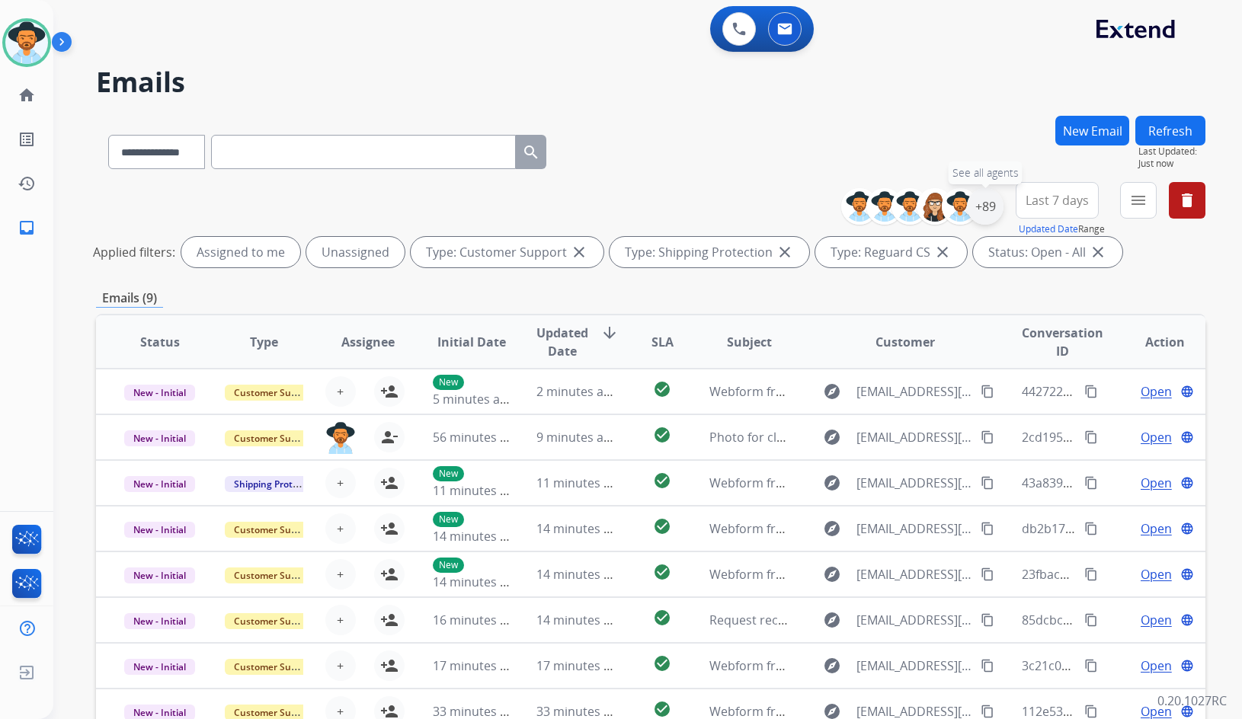
click at [997, 203] on div "+89" at bounding box center [985, 206] width 37 height 37
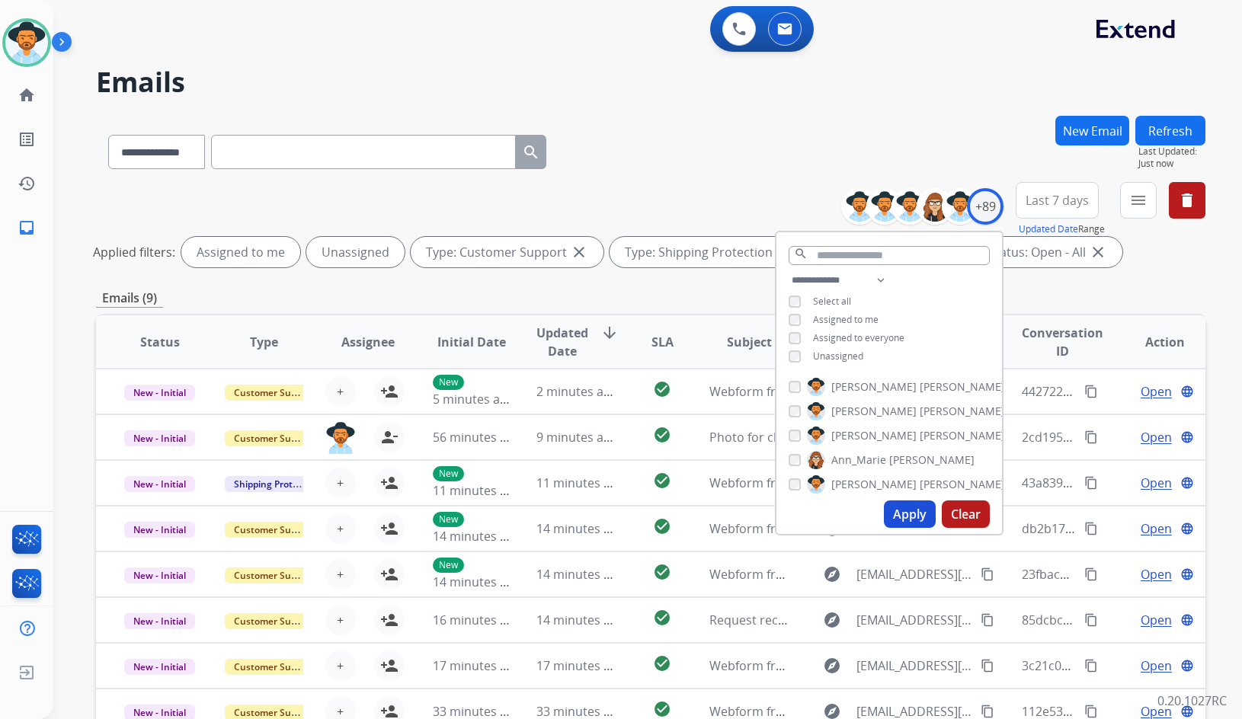
click at [846, 354] on span "Unassigned" at bounding box center [838, 356] width 50 height 13
click at [920, 432] on span "[PERSON_NAME]" at bounding box center [962, 435] width 85 height 15
click at [897, 517] on button "Apply" at bounding box center [910, 514] width 52 height 27
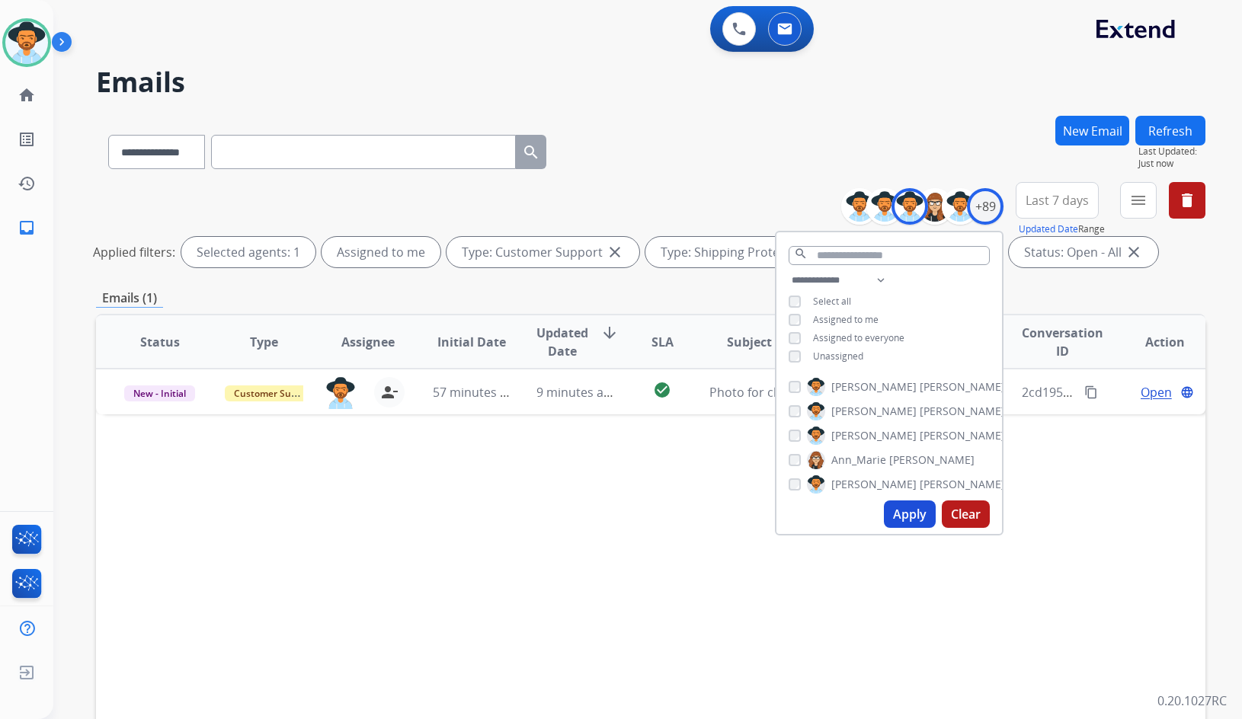
click at [455, 548] on div "Status Type Assignee Initial Date Updated Date arrow_downward SLA Subject Custo…" at bounding box center [650, 569] width 1109 height 510
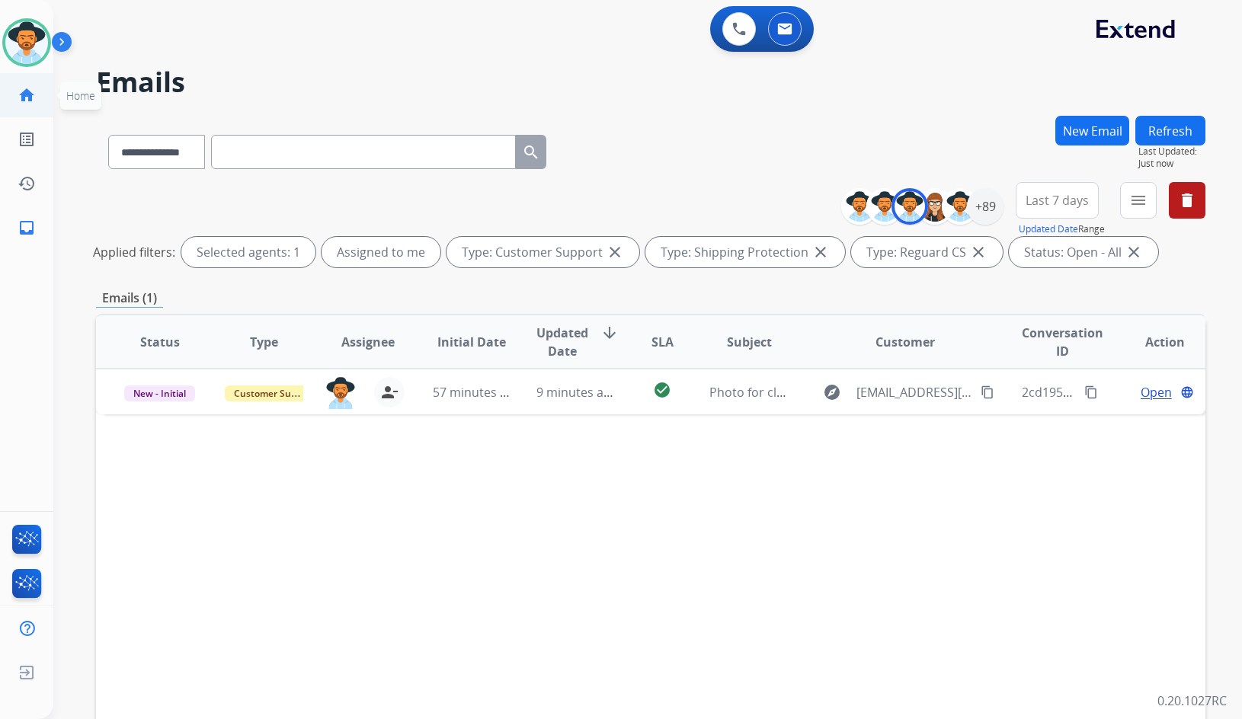
click at [43, 101] on link "home Home" at bounding box center [26, 95] width 43 height 43
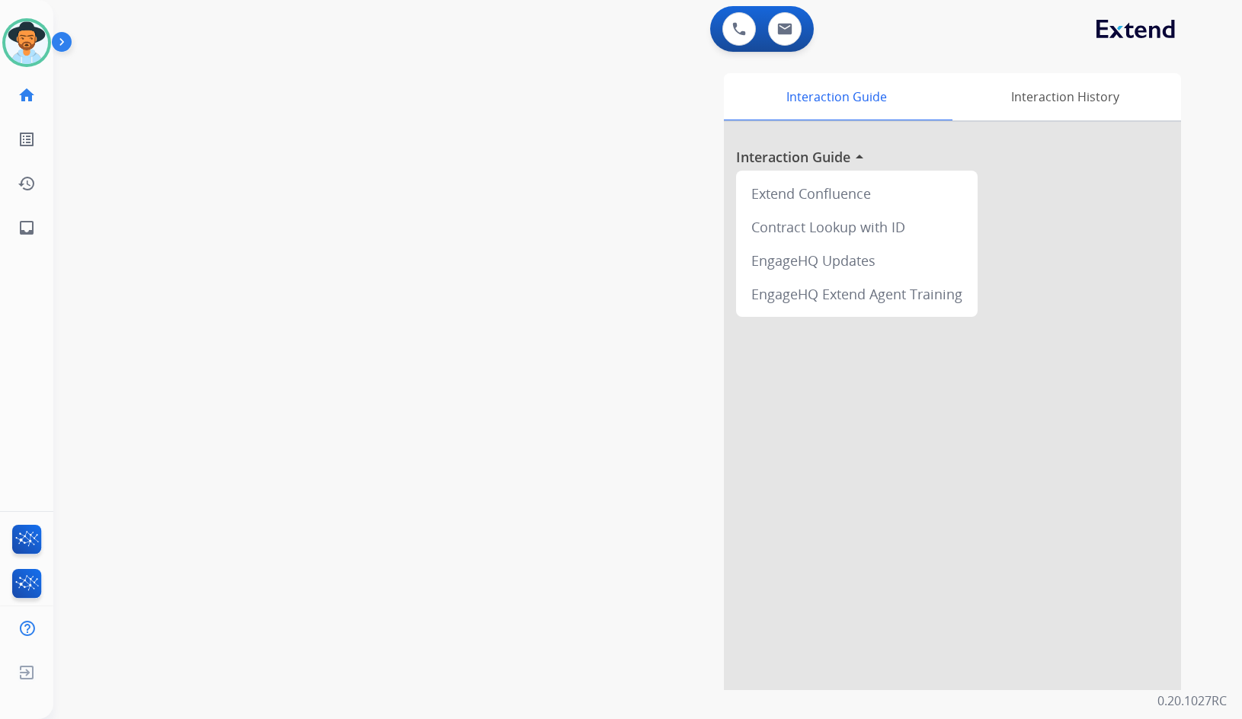
click at [62, 44] on img at bounding box center [65, 44] width 26 height 29
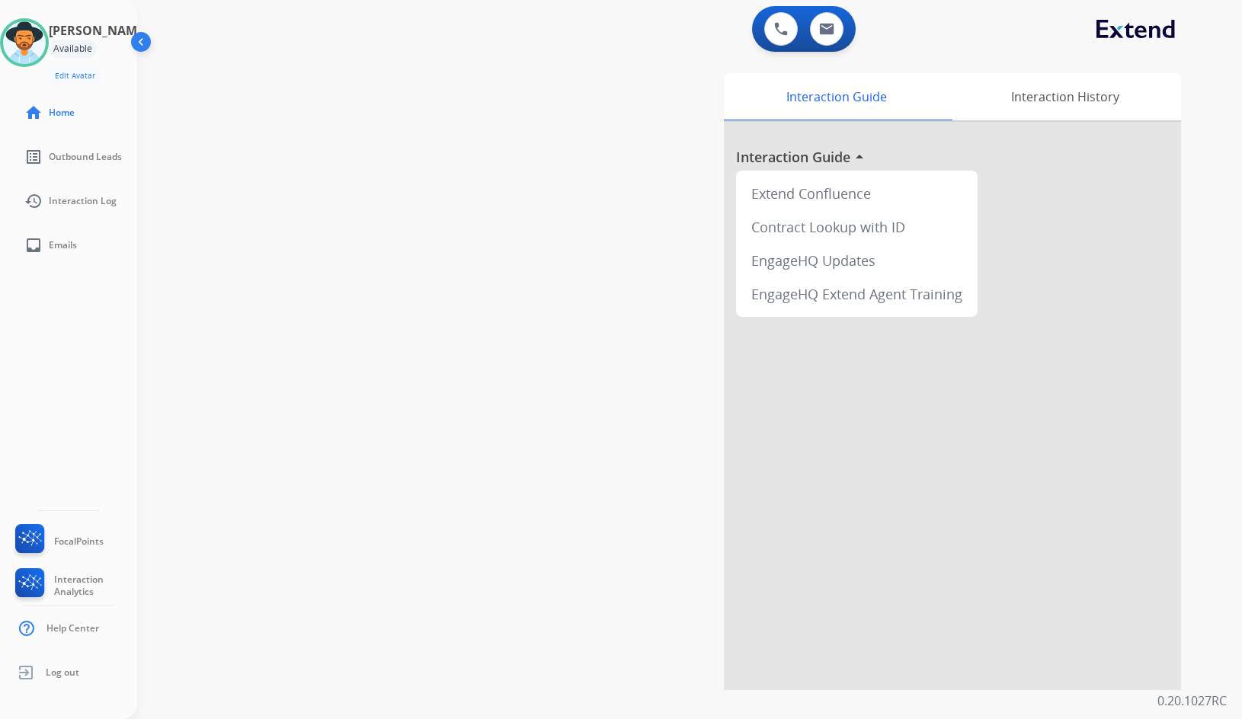
click at [503, 365] on div "swap_horiz Break voice bridge close_fullscreen Connect 3-Way Call merge_type Se…" at bounding box center [671, 372] width 1068 height 635
click at [291, 377] on div "swap_horiz Break voice bridge close_fullscreen Connect 3-Way Call merge_type Se…" at bounding box center [671, 372] width 1068 height 635
click at [45, 43] on img at bounding box center [24, 42] width 43 height 43
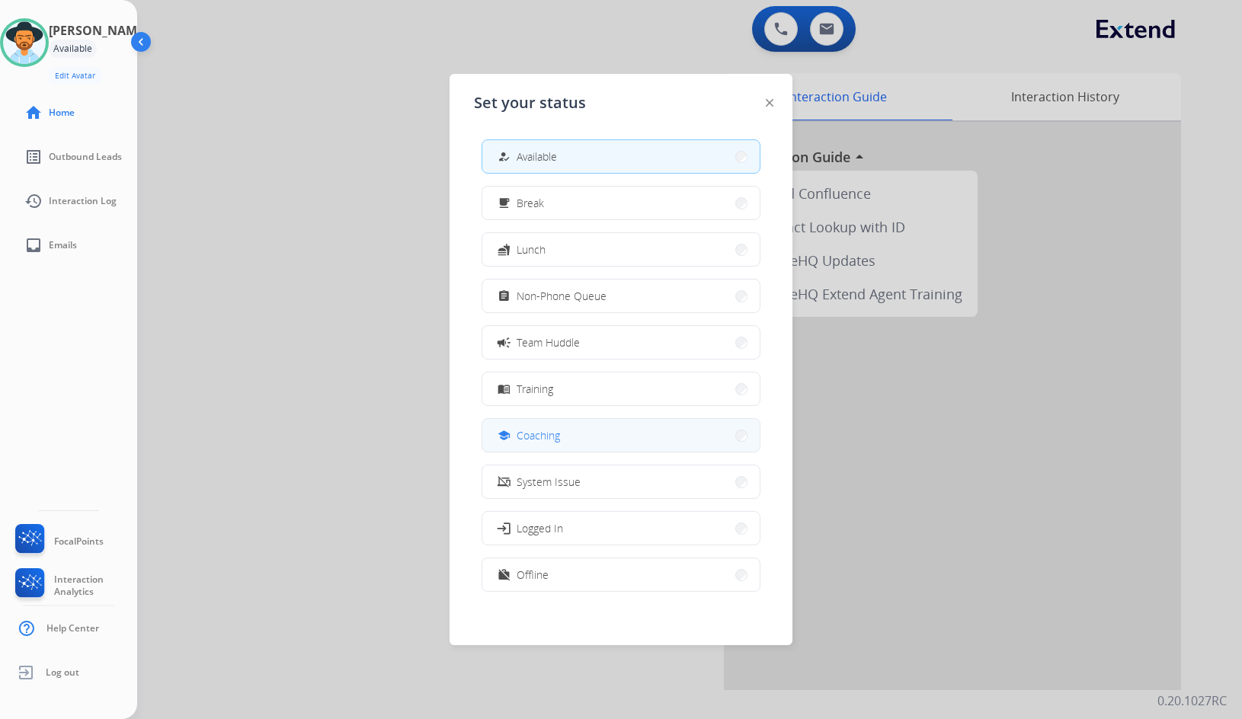
click at [558, 440] on span "Coaching" at bounding box center [538, 435] width 43 height 16
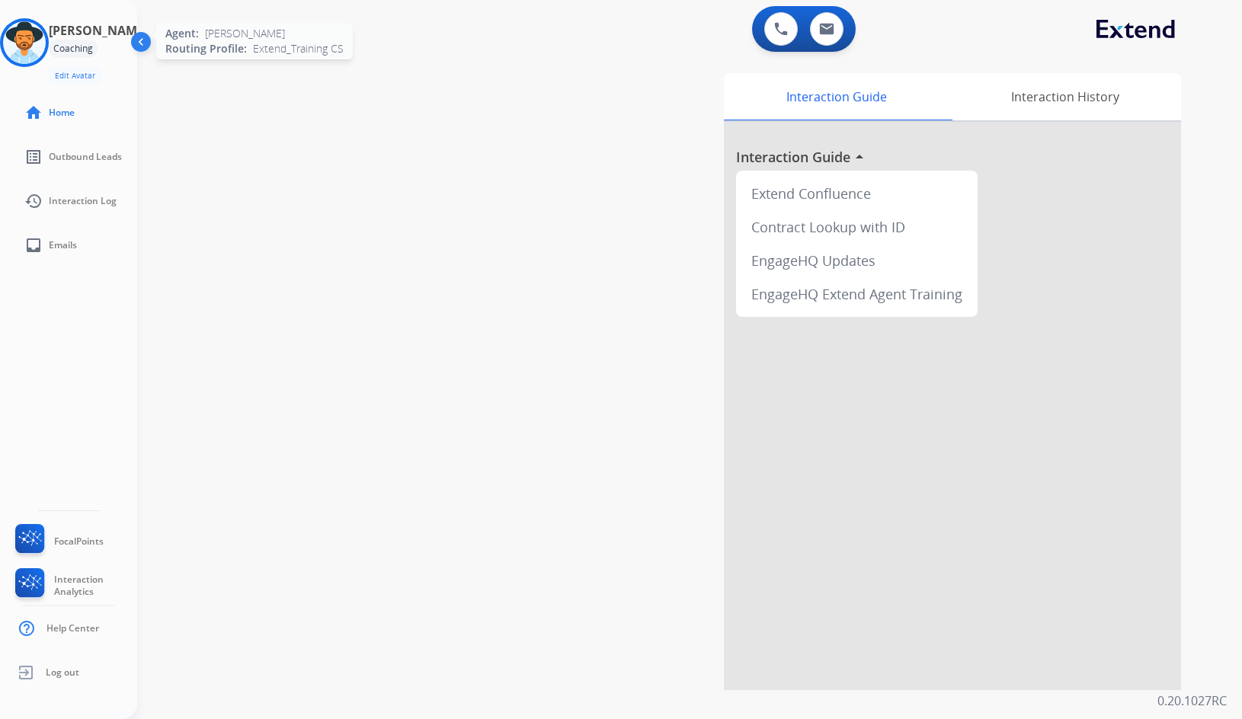
click at [42, 58] on img at bounding box center [24, 42] width 43 height 43
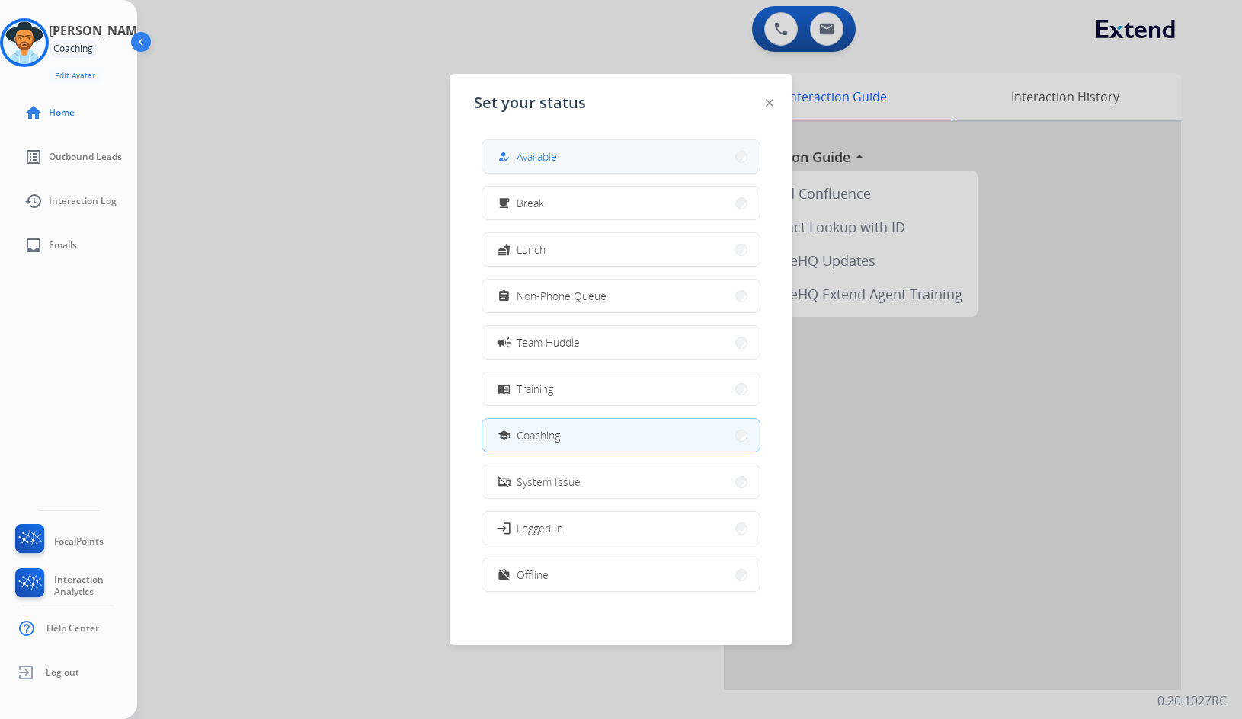
click at [541, 154] on span "Available" at bounding box center [537, 157] width 40 height 16
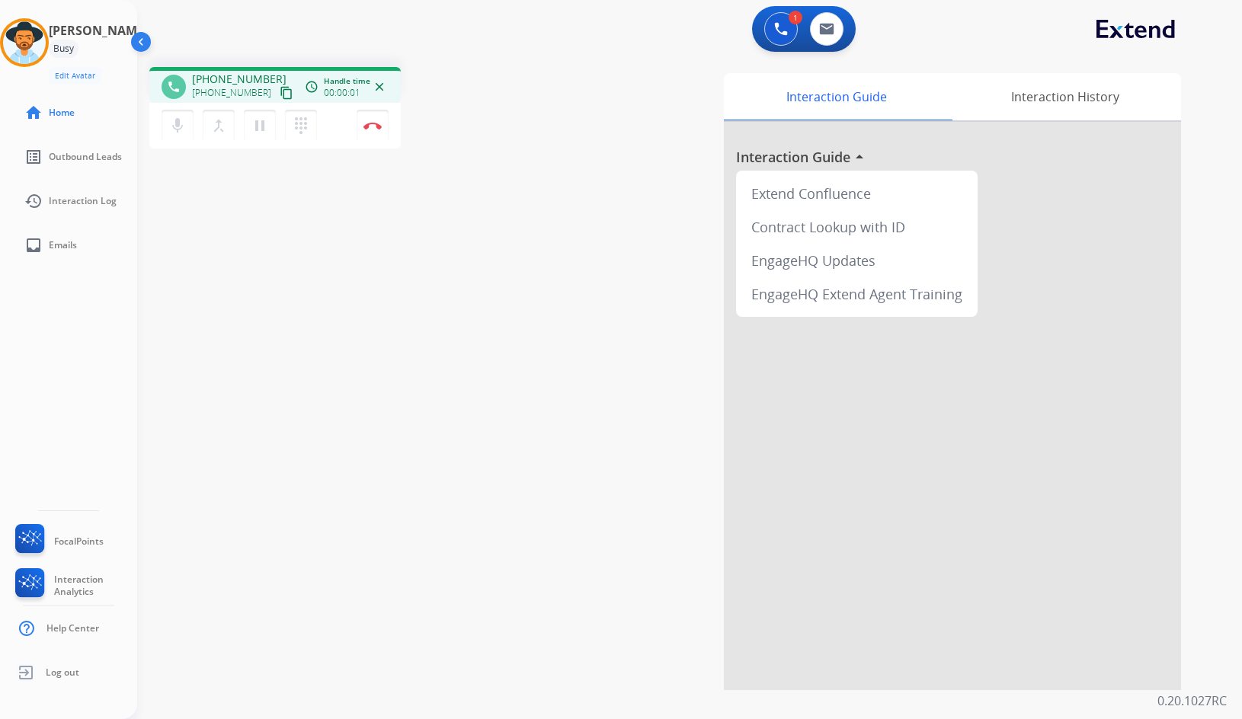
click at [280, 93] on mat-icon "content_copy" at bounding box center [287, 93] width 14 height 14
click at [264, 126] on mat-icon "pause" at bounding box center [260, 126] width 18 height 18
click at [252, 136] on button "play_arrow Hold" at bounding box center [260, 126] width 32 height 32
click at [139, 37] on img at bounding box center [142, 44] width 29 height 29
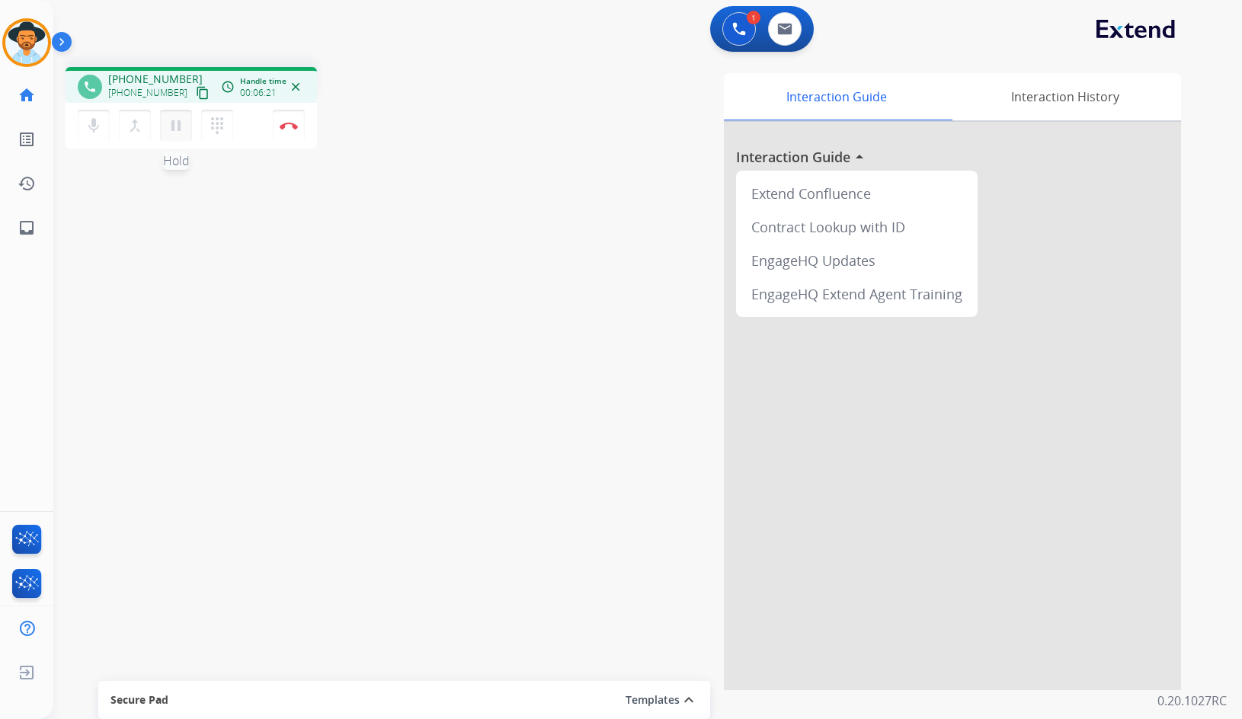
click at [176, 126] on mat-icon "pause" at bounding box center [176, 126] width 18 height 18
click at [181, 122] on mat-icon "play_arrow" at bounding box center [176, 126] width 18 height 18
click at [284, 134] on button "Disconnect" at bounding box center [289, 126] width 32 height 32
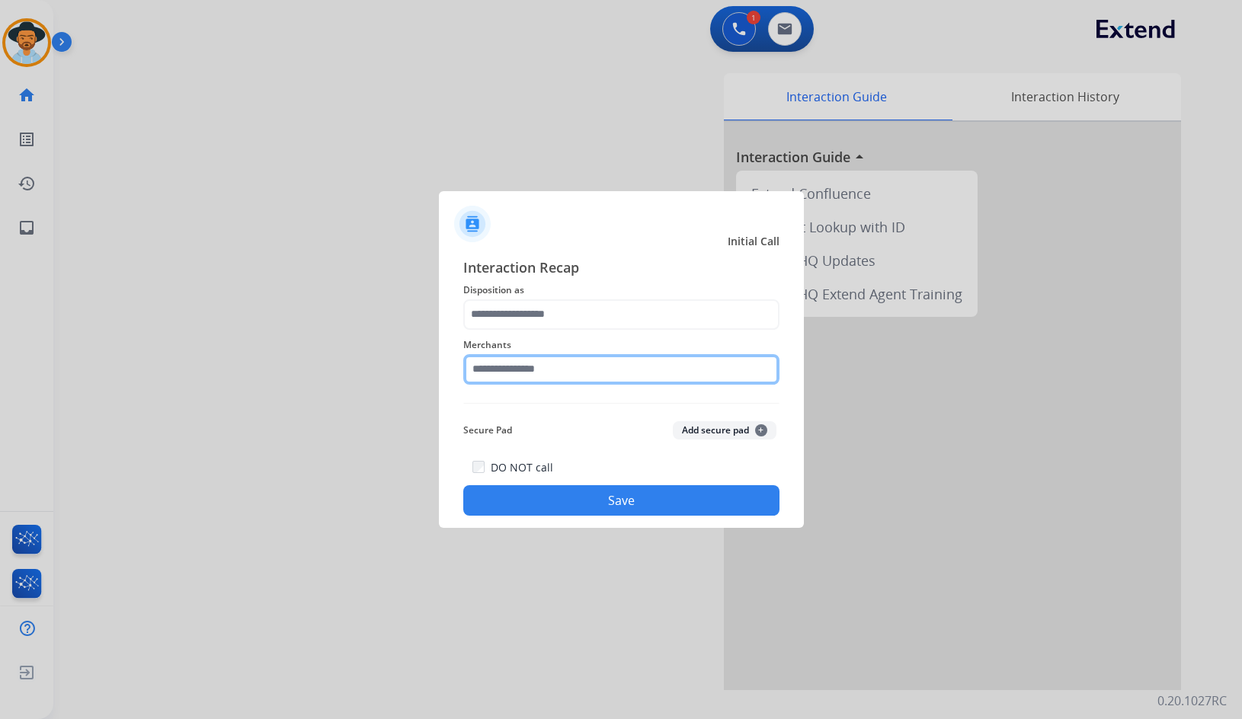
click at [498, 375] on input "text" at bounding box center [621, 369] width 316 height 30
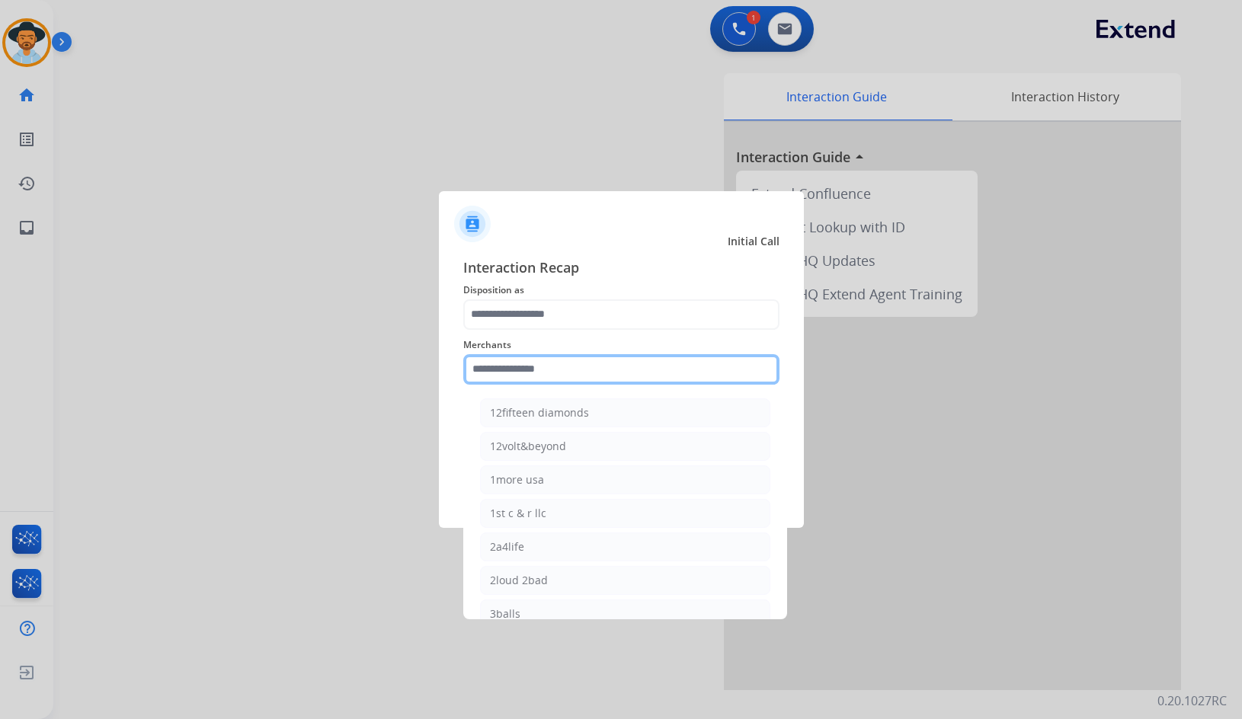
drag, startPoint x: 604, startPoint y: 371, endPoint x: 1211, endPoint y: 401, distance: 607.2
click at [604, 370] on input "text" at bounding box center [621, 369] width 316 height 30
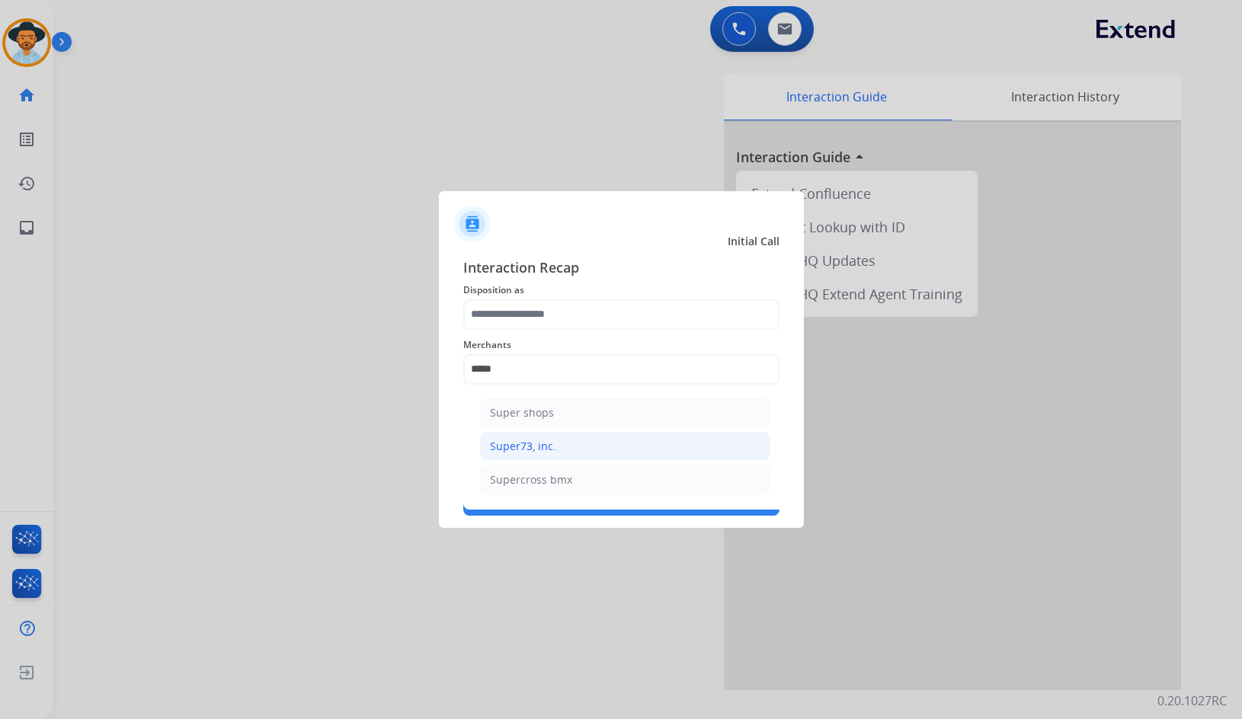
click at [590, 453] on li "Super73, inc." at bounding box center [625, 446] width 290 height 29
type input "**********"
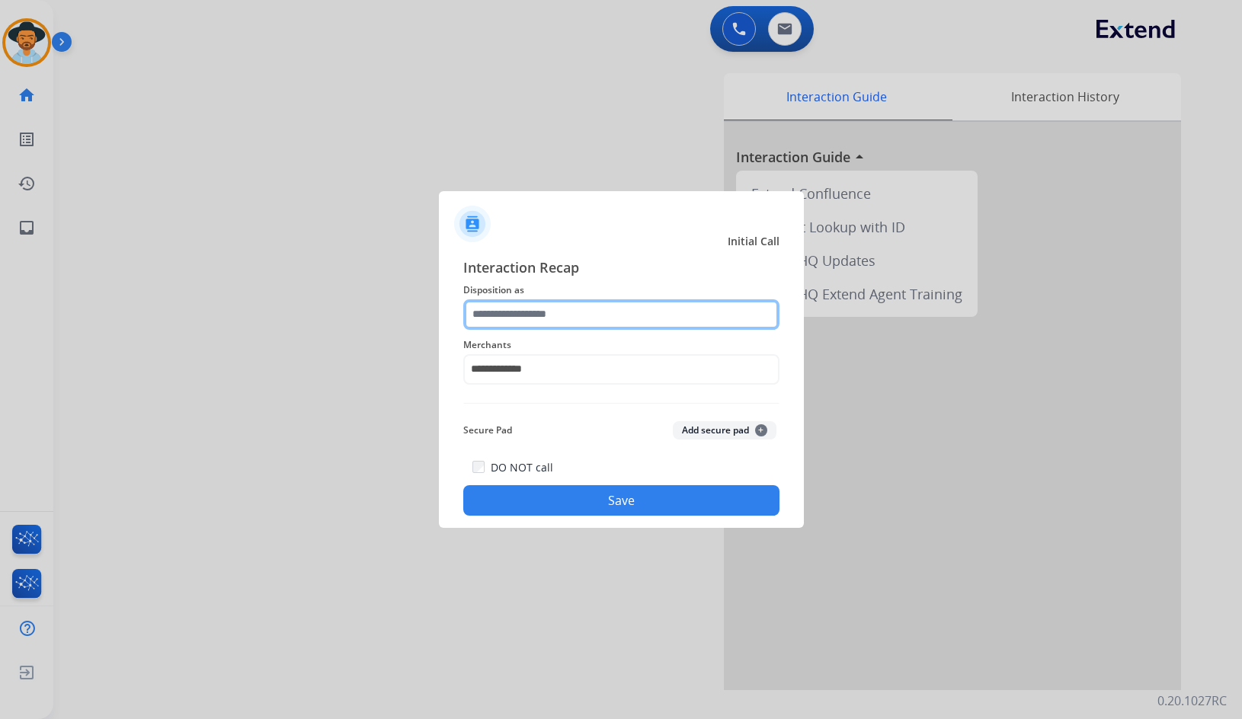
click at [580, 302] on input "text" at bounding box center [621, 314] width 316 height 30
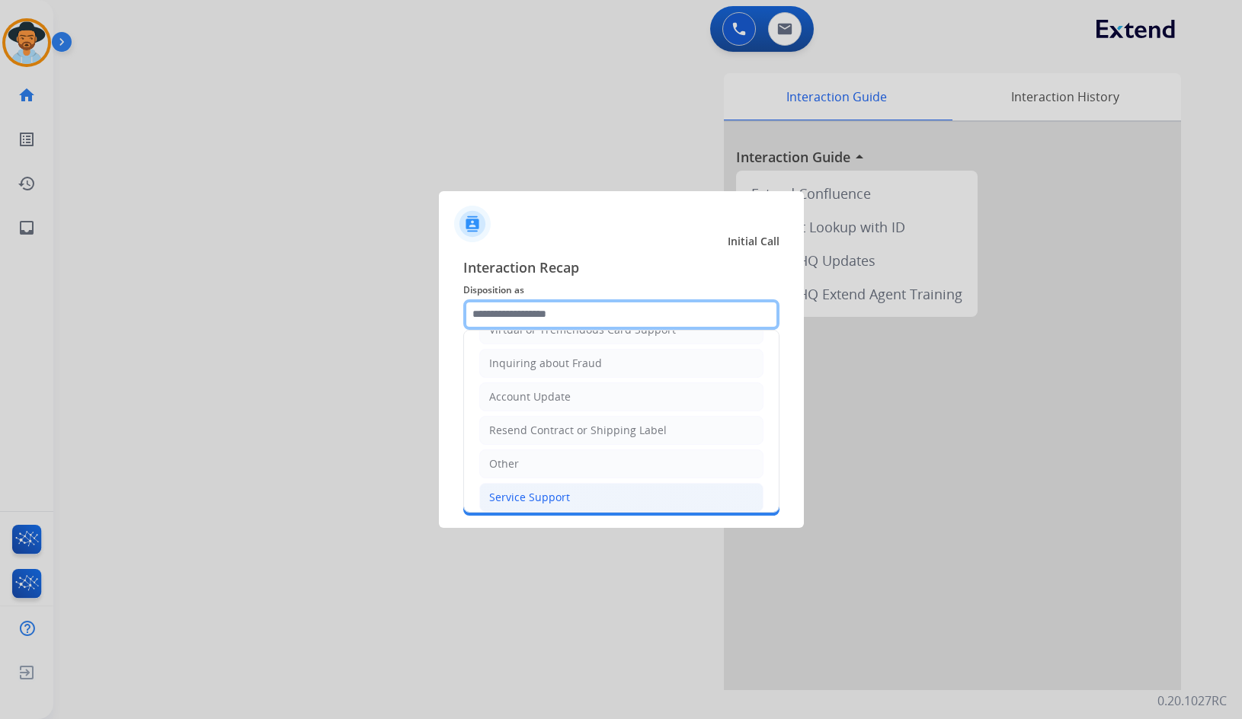
scroll to position [238, 0]
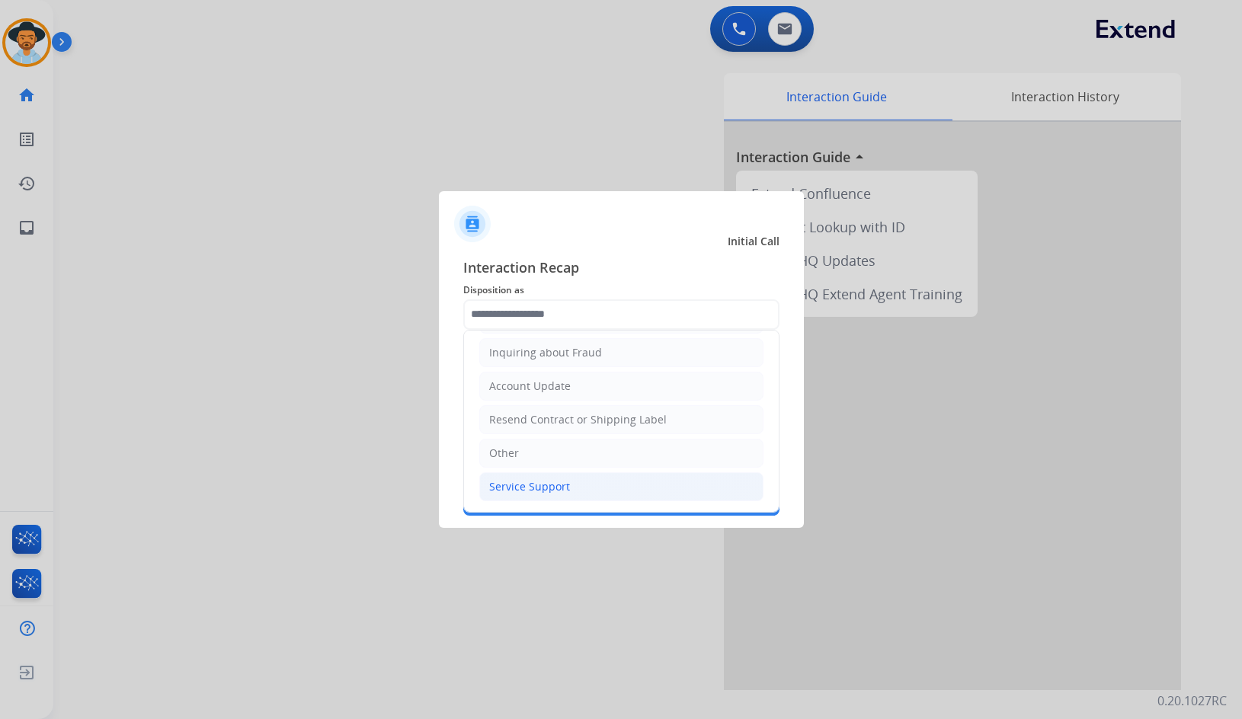
click at [529, 488] on div "Service Support" at bounding box center [529, 486] width 81 height 15
type input "**********"
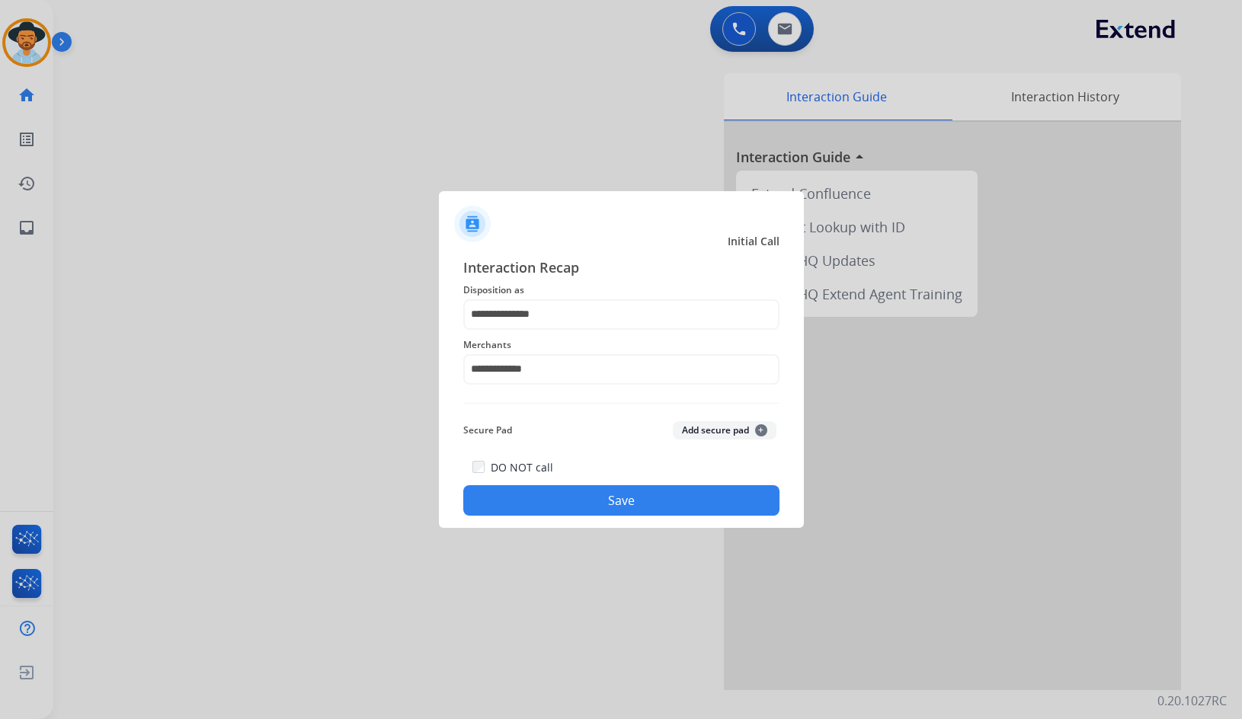
click at [554, 498] on button "Save" at bounding box center [621, 500] width 316 height 30
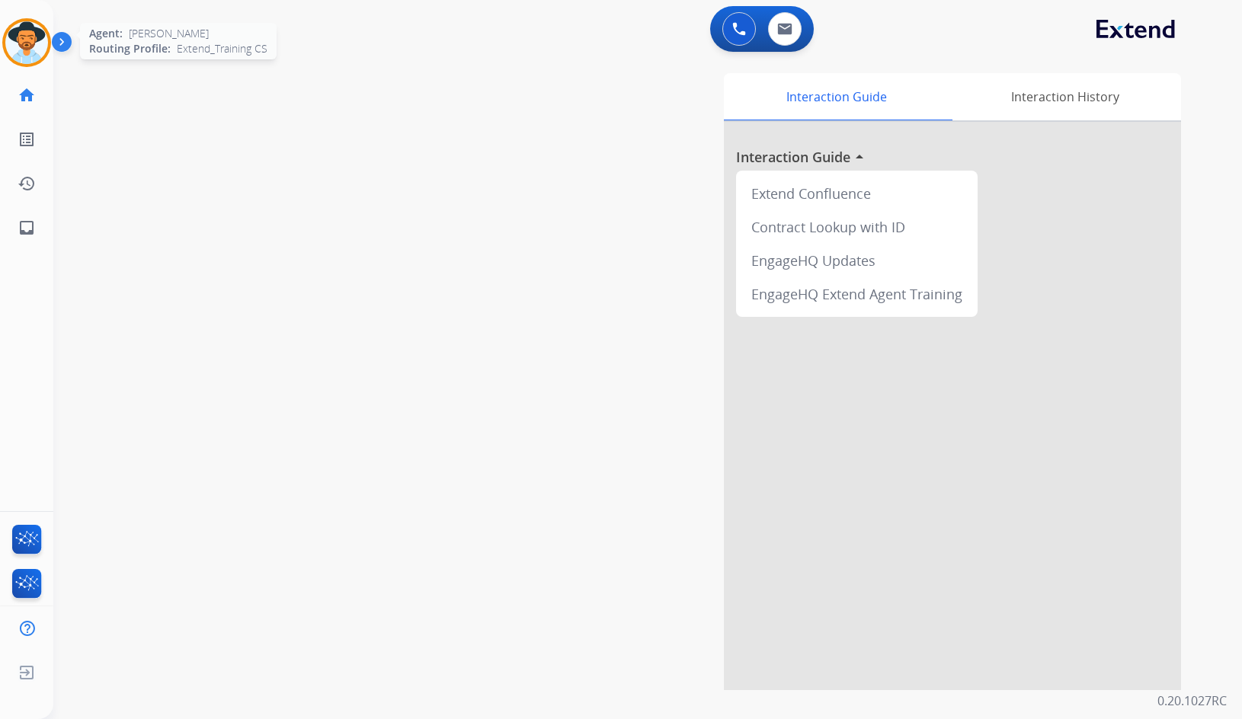
click at [30, 43] on img at bounding box center [26, 42] width 43 height 43
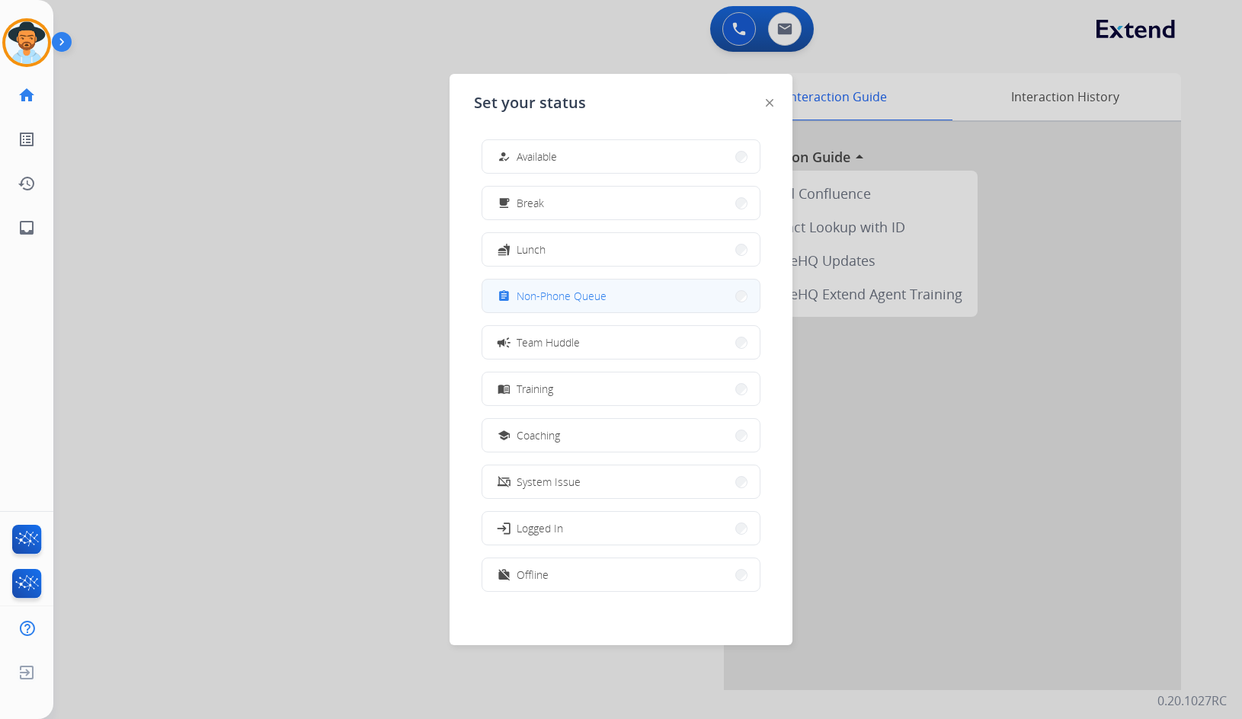
click at [661, 285] on button "assignment Non-Phone Queue" at bounding box center [620, 296] width 277 height 33
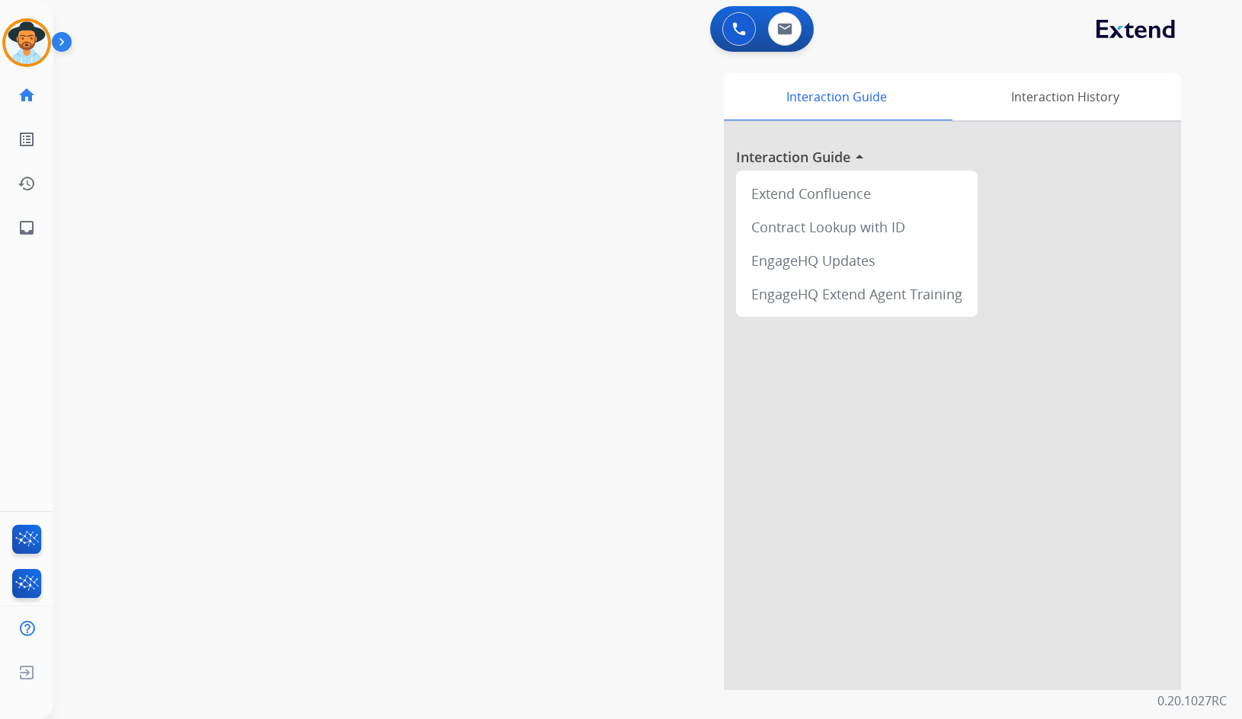
click at [61, 43] on img at bounding box center [65, 44] width 26 height 29
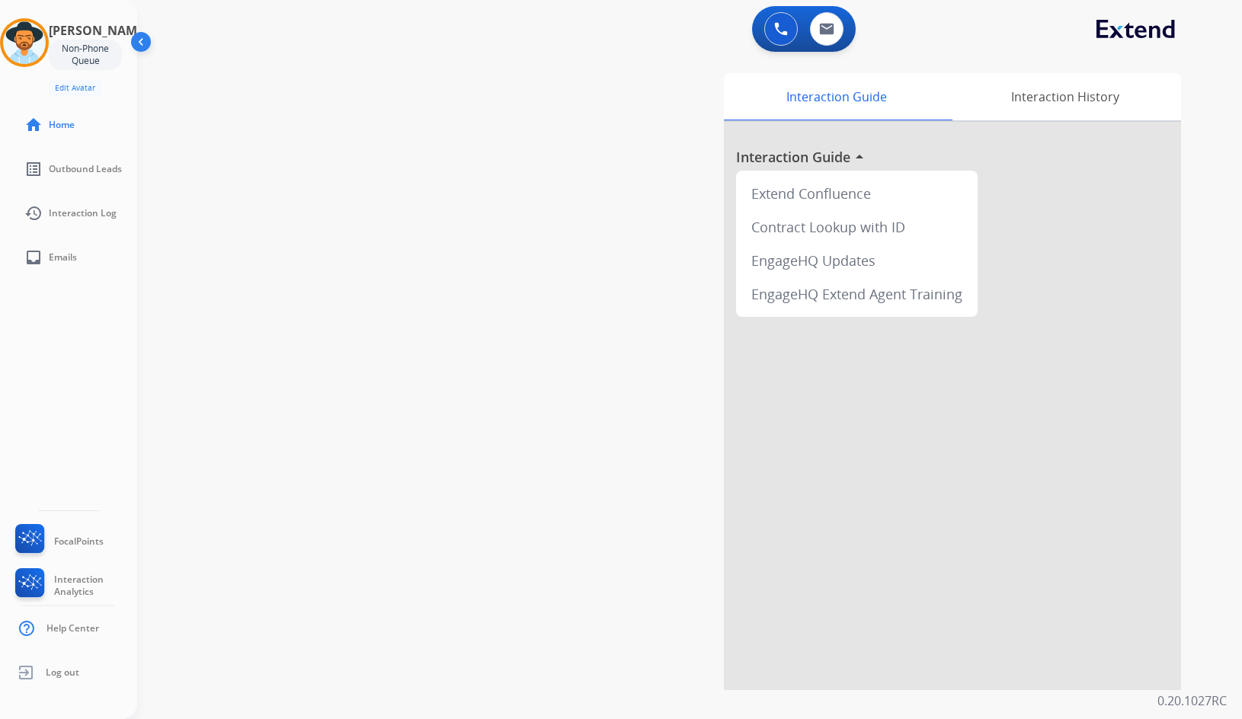
drag, startPoint x: 520, startPoint y: 223, endPoint x: 501, endPoint y: 218, distance: 19.0
click at [514, 222] on div "swap_horiz Break voice bridge close_fullscreen Connect 3-Way Call merge_type Se…" at bounding box center [671, 372] width 1068 height 635
click at [37, 44] on img at bounding box center [24, 42] width 43 height 43
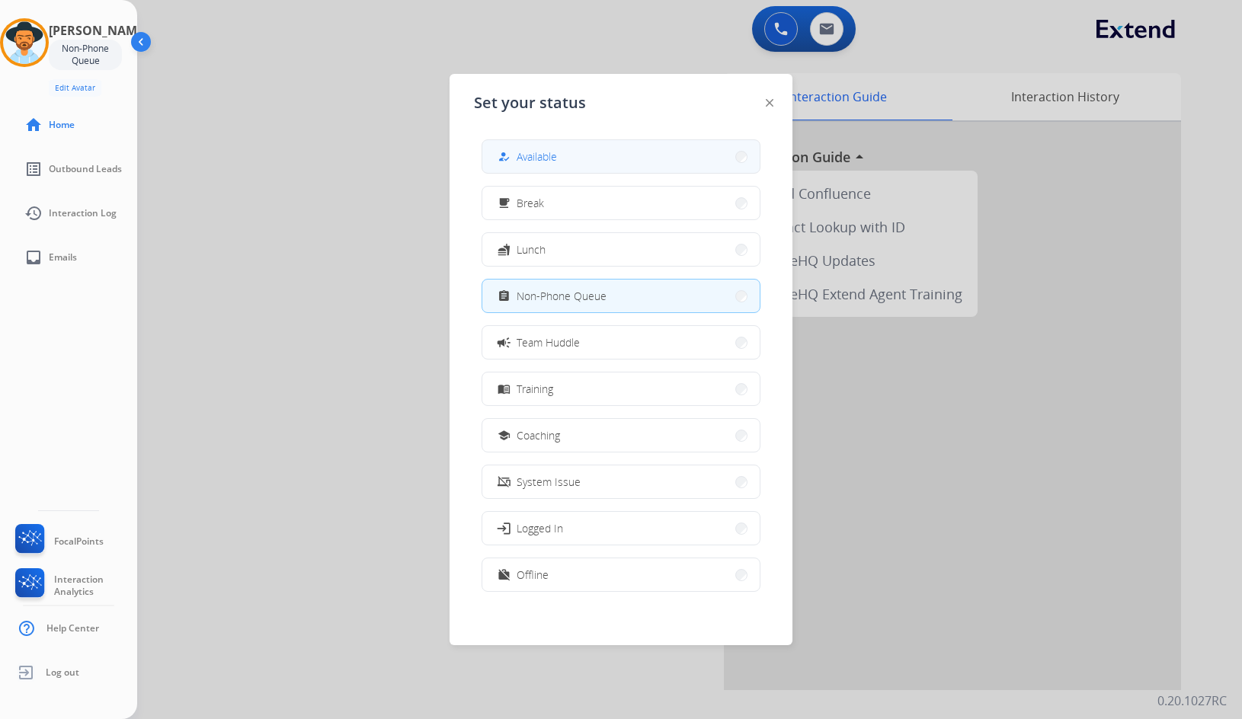
click at [573, 165] on button "how_to_reg Available" at bounding box center [620, 156] width 277 height 33
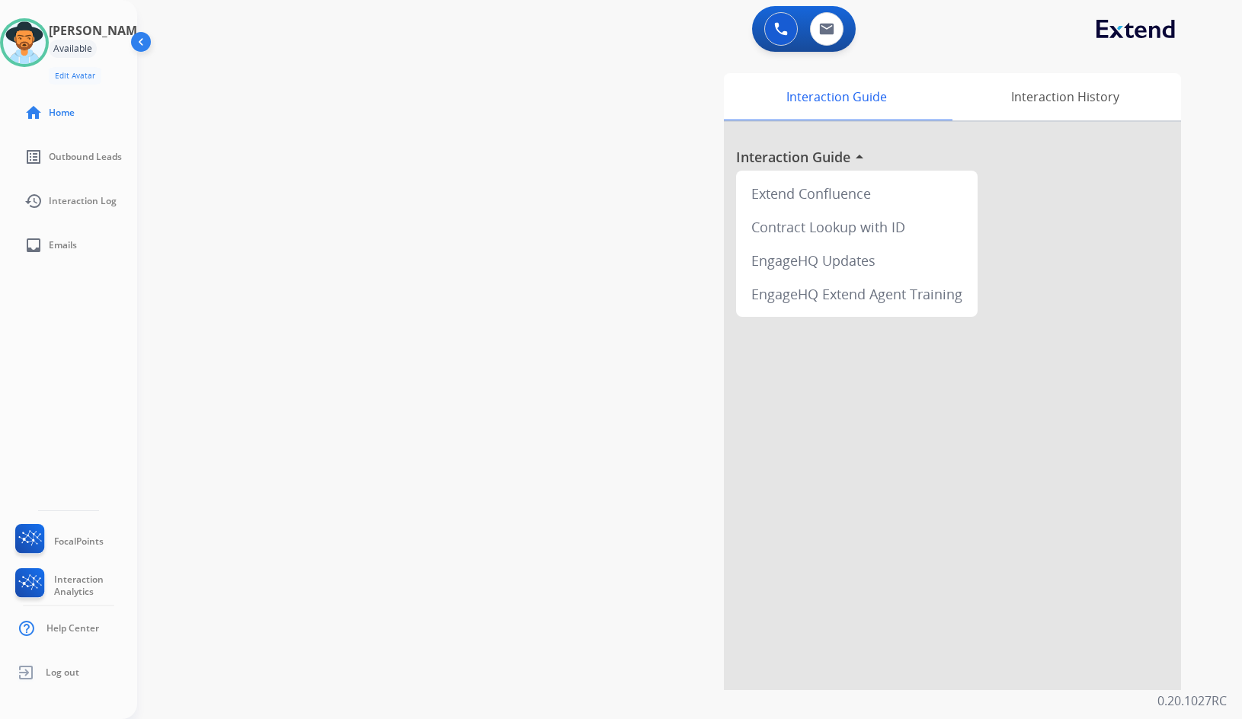
click at [254, 370] on div "swap_horiz Break voice bridge close_fullscreen Connect 3-Way Call merge_type Se…" at bounding box center [671, 372] width 1068 height 635
click at [146, 37] on img at bounding box center [142, 44] width 29 height 29
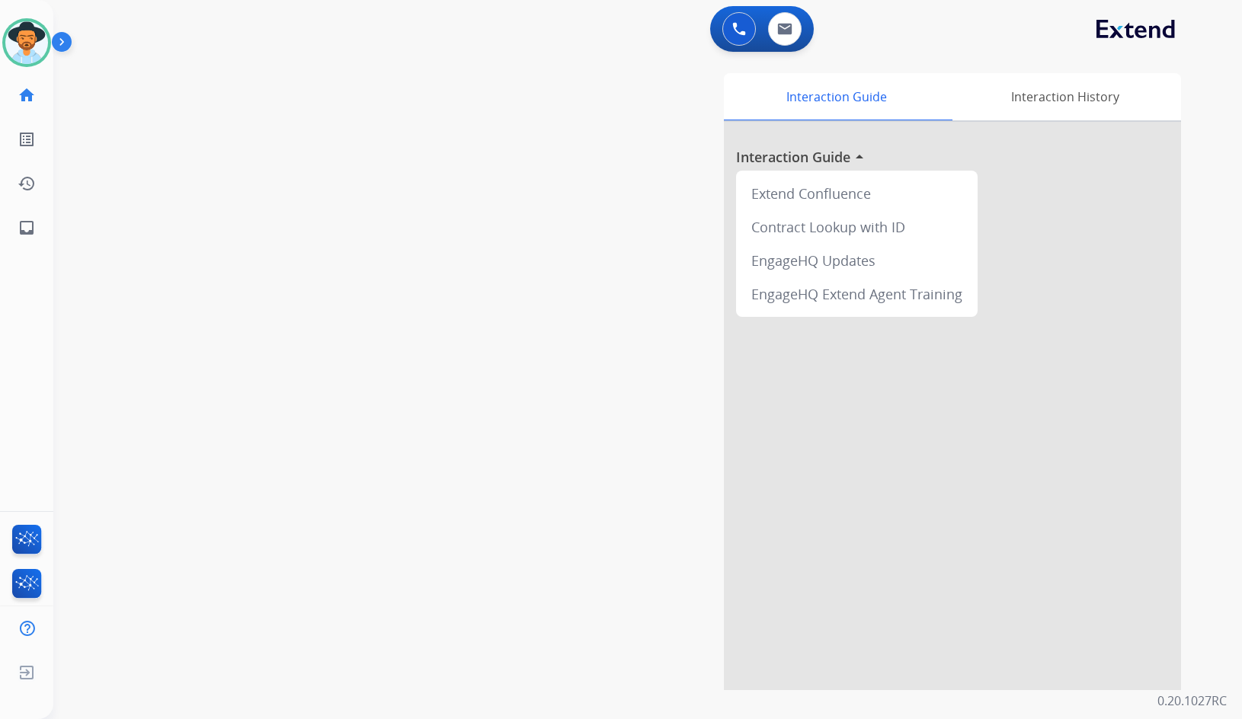
click at [354, 277] on div "swap_horiz Break voice bridge close_fullscreen Connect 3-Way Call merge_type Se…" at bounding box center [629, 372] width 1152 height 635
click at [255, 528] on div "swap_horiz Break voice bridge close_fullscreen Connect 3-Way Call merge_type Se…" at bounding box center [629, 372] width 1152 height 635
click at [477, 335] on div "swap_horiz Break voice bridge close_fullscreen Connect 3-Way Call merge_type Se…" at bounding box center [629, 372] width 1152 height 635
click at [26, 235] on mat-icon "inbox" at bounding box center [27, 228] width 18 height 18
select select "**********"
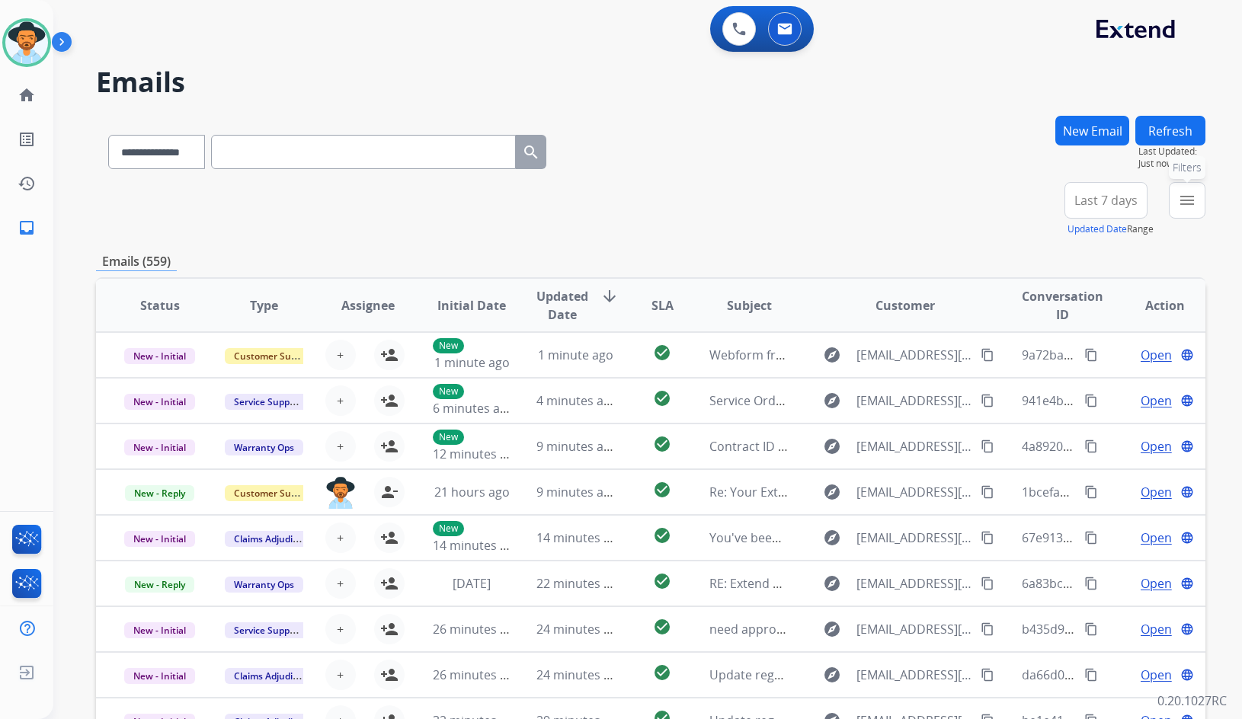
click at [1194, 205] on mat-icon "menu" at bounding box center [1187, 200] width 18 height 18
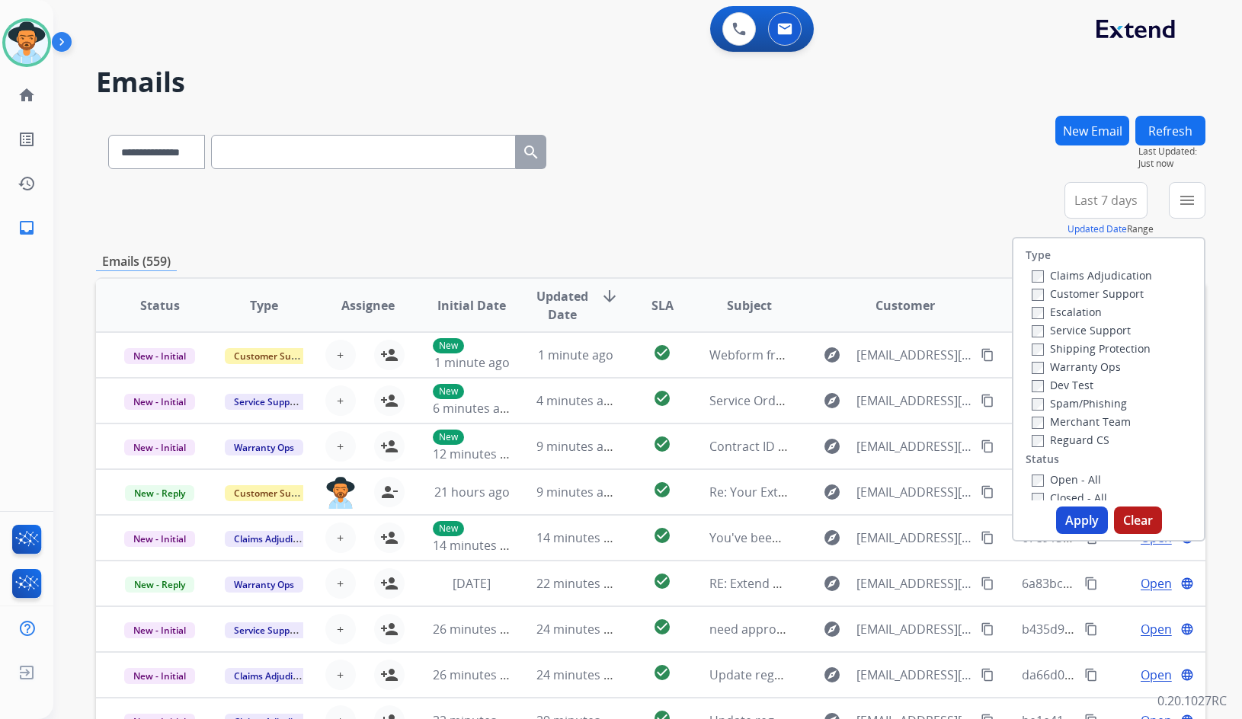
click at [1072, 298] on label "Customer Support" at bounding box center [1088, 293] width 112 height 14
click at [1081, 352] on label "Shipping Protection" at bounding box center [1091, 348] width 119 height 14
click at [1071, 439] on label "Reguard CS" at bounding box center [1071, 440] width 78 height 14
drag, startPoint x: 1077, startPoint y: 482, endPoint x: 1072, endPoint y: 453, distance: 29.3
click at [1077, 482] on label "Open - All" at bounding box center [1066, 479] width 69 height 14
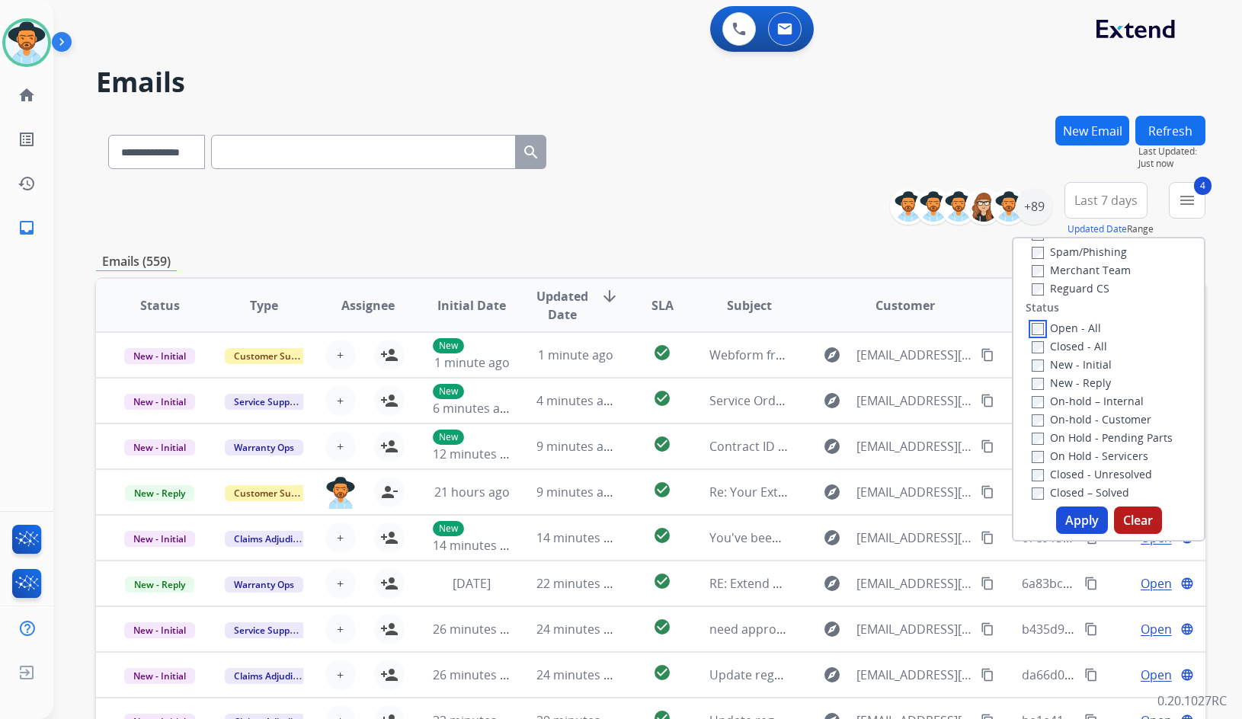
scroll to position [152, 0]
click at [1101, 457] on label "On Hold - Servicers" at bounding box center [1090, 455] width 117 height 14
click at [1101, 440] on label "On Hold - Pending Parts" at bounding box center [1102, 437] width 141 height 14
click at [1102, 419] on label "On-hold - Customer" at bounding box center [1092, 418] width 120 height 14
click at [1096, 402] on label "On-hold – Internal" at bounding box center [1088, 400] width 112 height 14
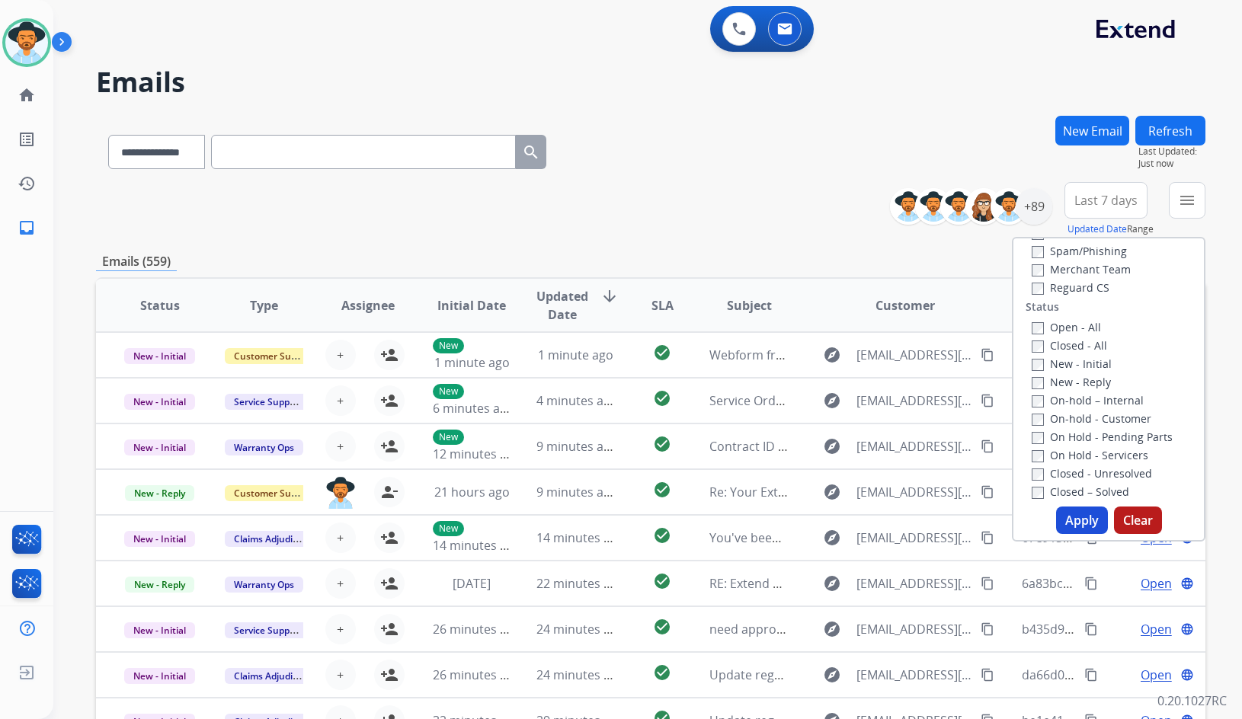
click at [1082, 384] on label "New - Reply" at bounding box center [1071, 382] width 79 height 14
click at [1081, 357] on label "New - Initial" at bounding box center [1072, 364] width 80 height 14
click at [1084, 514] on button "Apply" at bounding box center [1082, 520] width 52 height 27
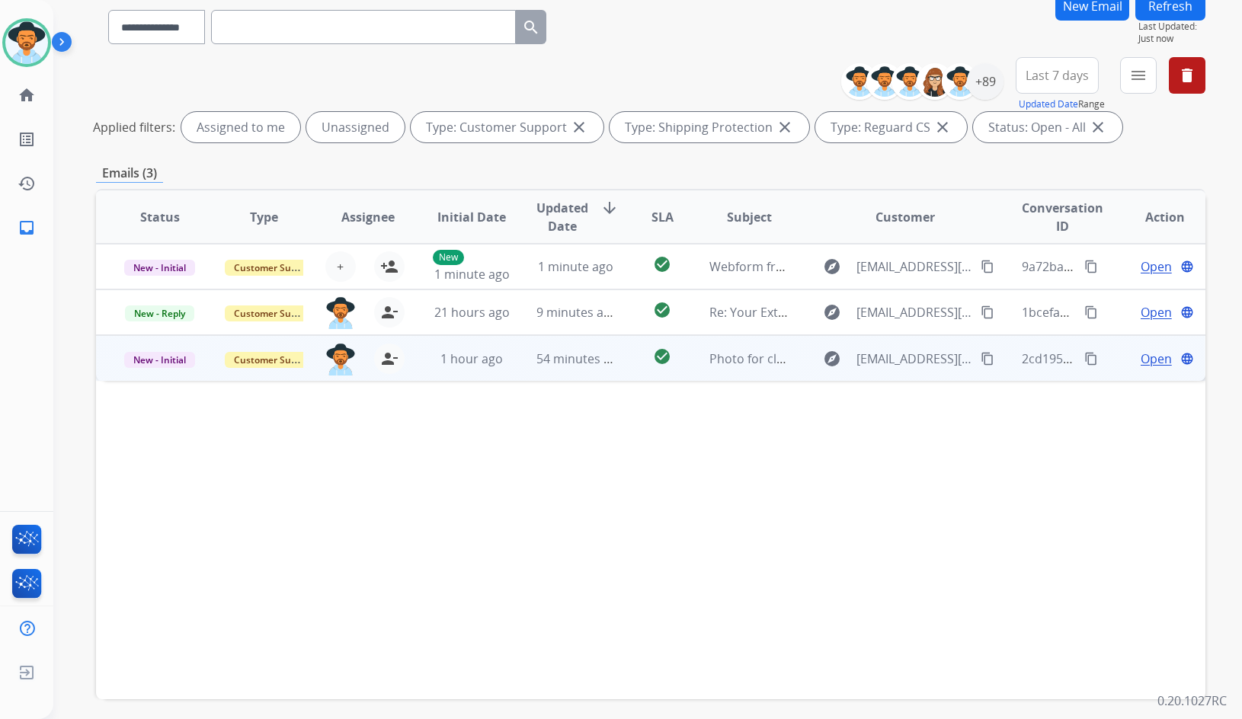
scroll to position [0, 0]
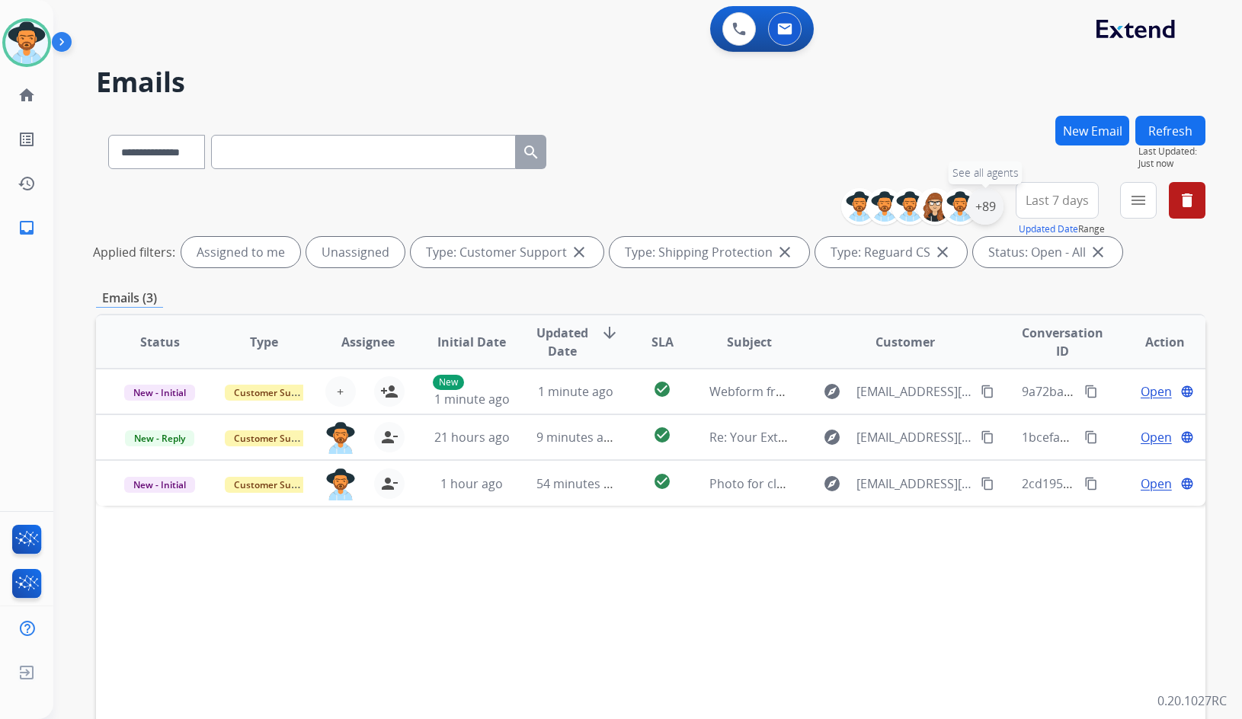
click at [981, 207] on div "+89" at bounding box center [985, 206] width 37 height 37
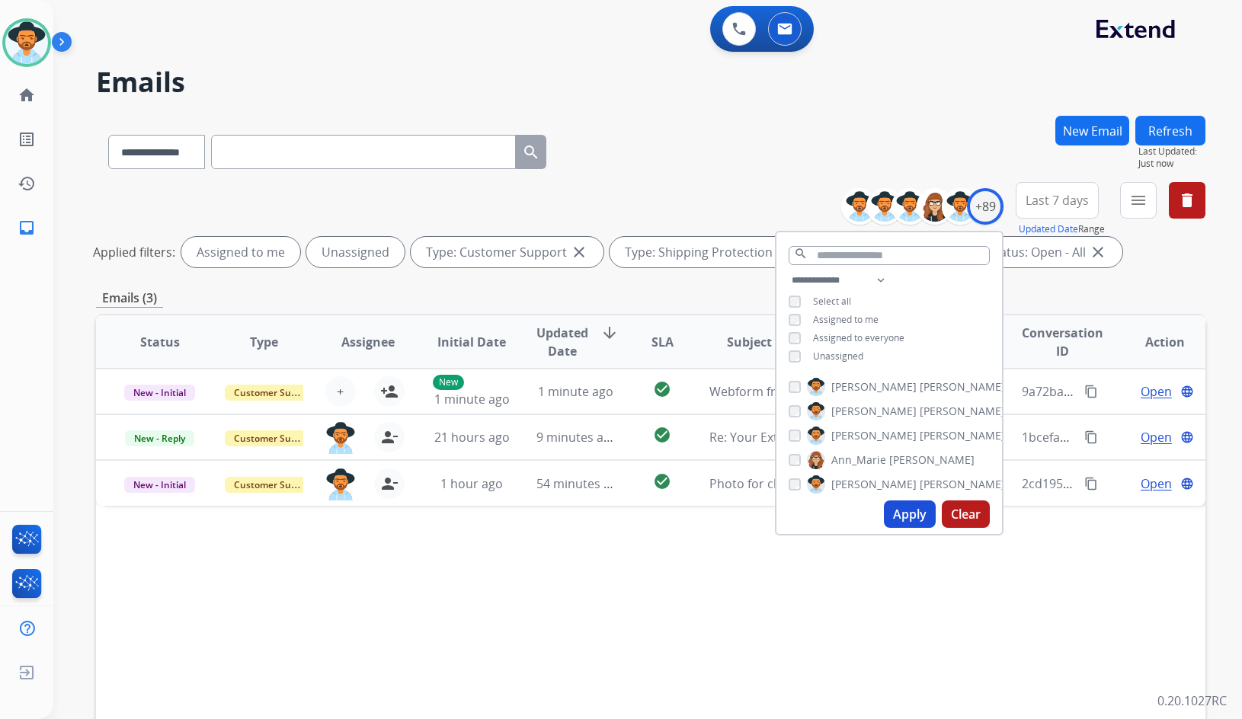
click at [837, 354] on span "Unassigned" at bounding box center [838, 356] width 50 height 13
click at [867, 430] on span "[PERSON_NAME]" at bounding box center [873, 435] width 85 height 15
click at [905, 518] on button "Apply" at bounding box center [910, 514] width 52 height 27
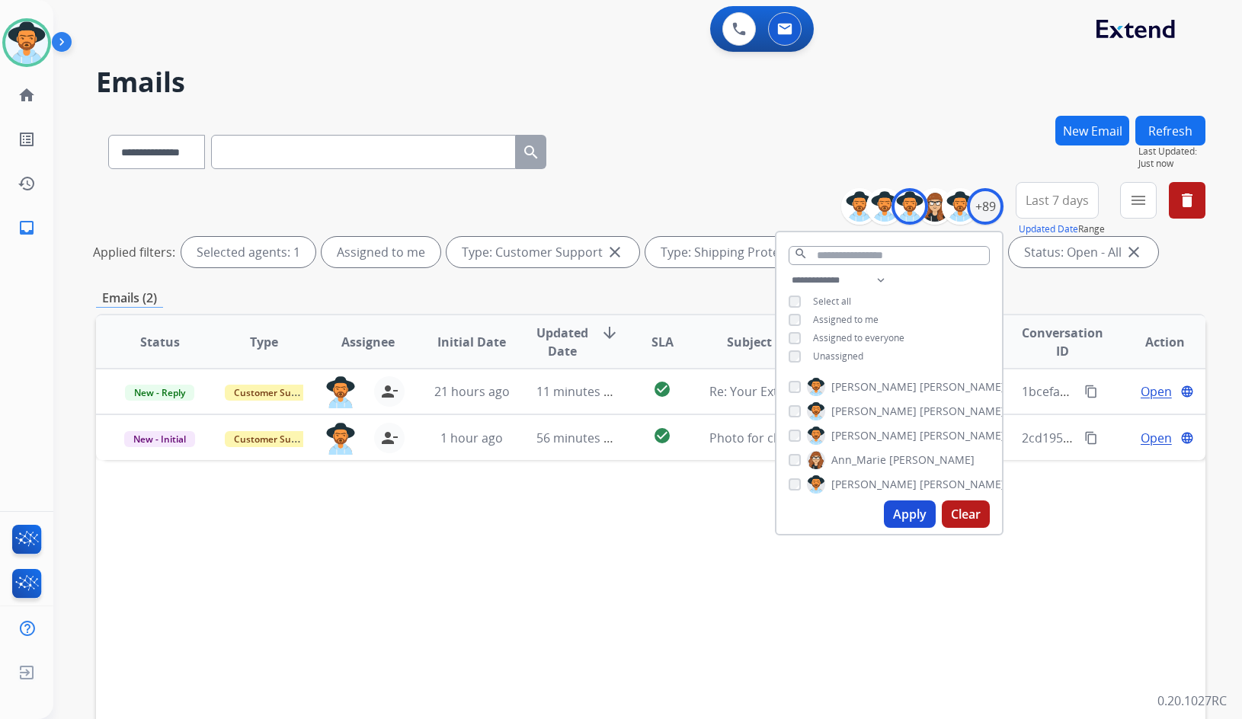
click at [662, 574] on div "Status Type Assignee Initial Date Updated Date arrow_downward SLA Subject Custo…" at bounding box center [650, 569] width 1109 height 510
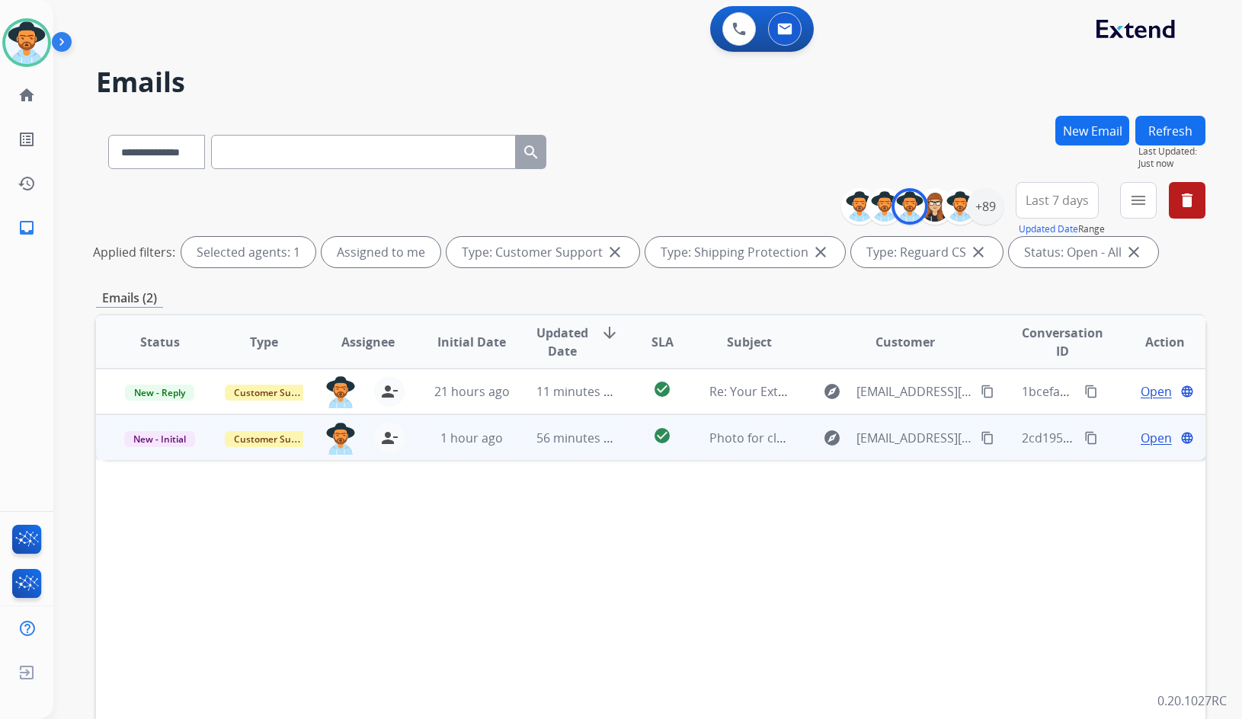
click at [1141, 438] on span "Open" at bounding box center [1156, 438] width 31 height 18
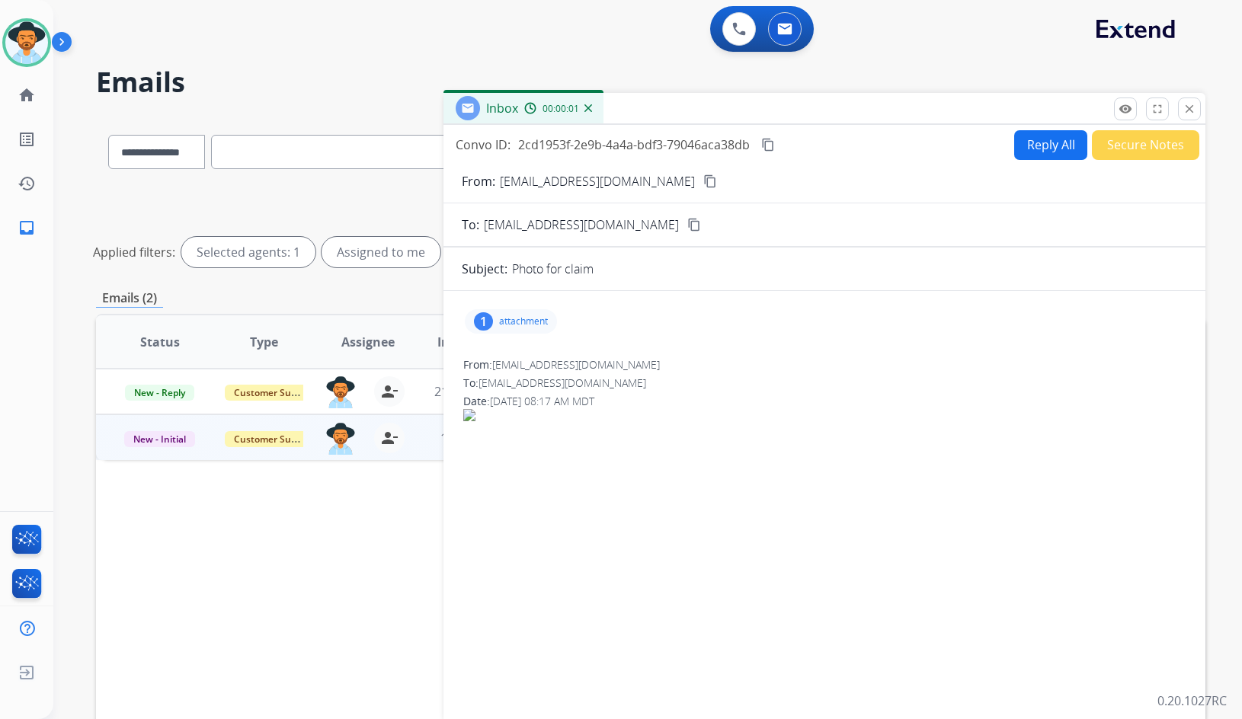
click at [495, 318] on div "1 attachment" at bounding box center [511, 321] width 92 height 24
click at [489, 367] on div at bounding box center [518, 363] width 76 height 53
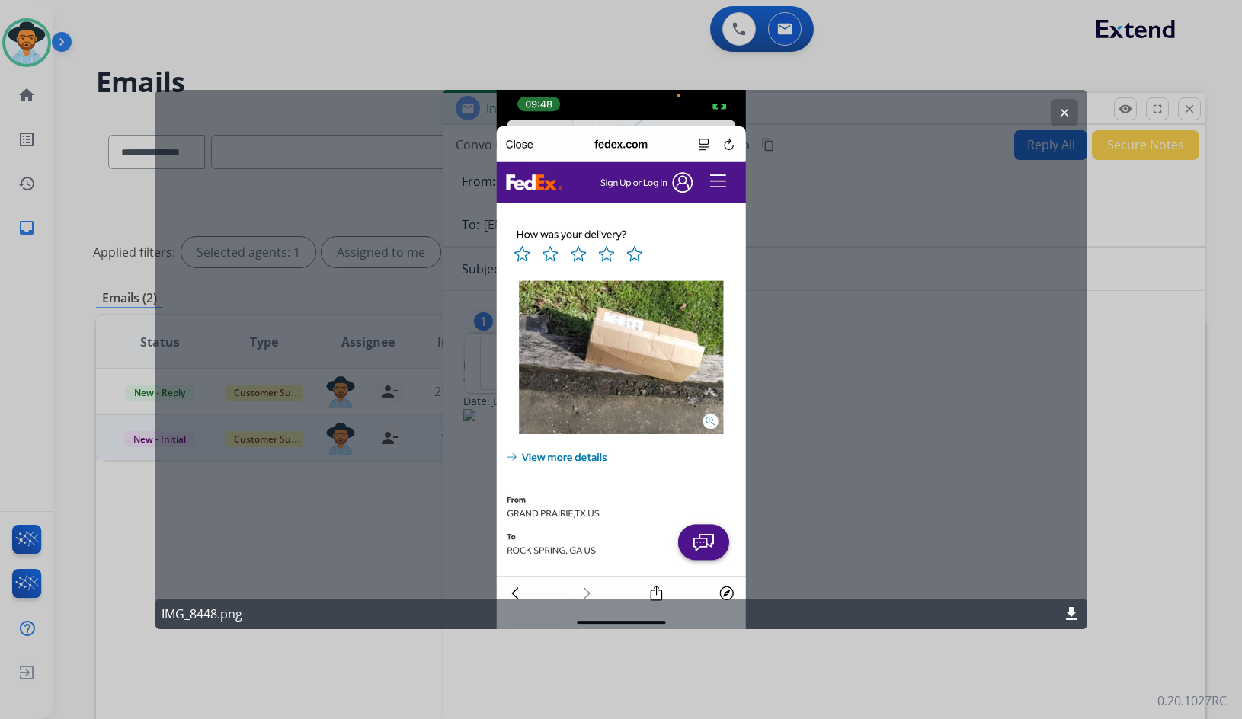
click at [1061, 106] on mat-icon "clear" at bounding box center [1064, 113] width 14 height 14
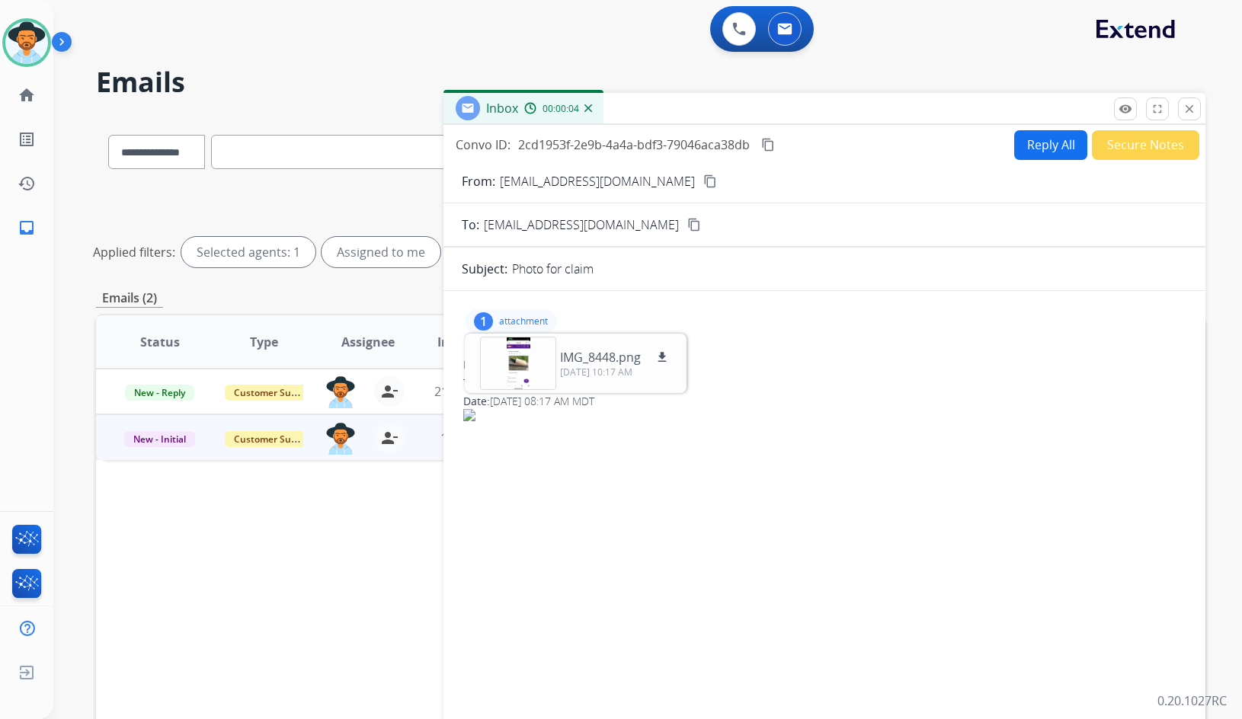
click at [703, 181] on mat-icon "content_copy" at bounding box center [710, 181] width 14 height 14
click at [589, 112] on div "00:00:25" at bounding box center [557, 108] width 67 height 14
click at [585, 109] on img at bounding box center [588, 108] width 8 height 8
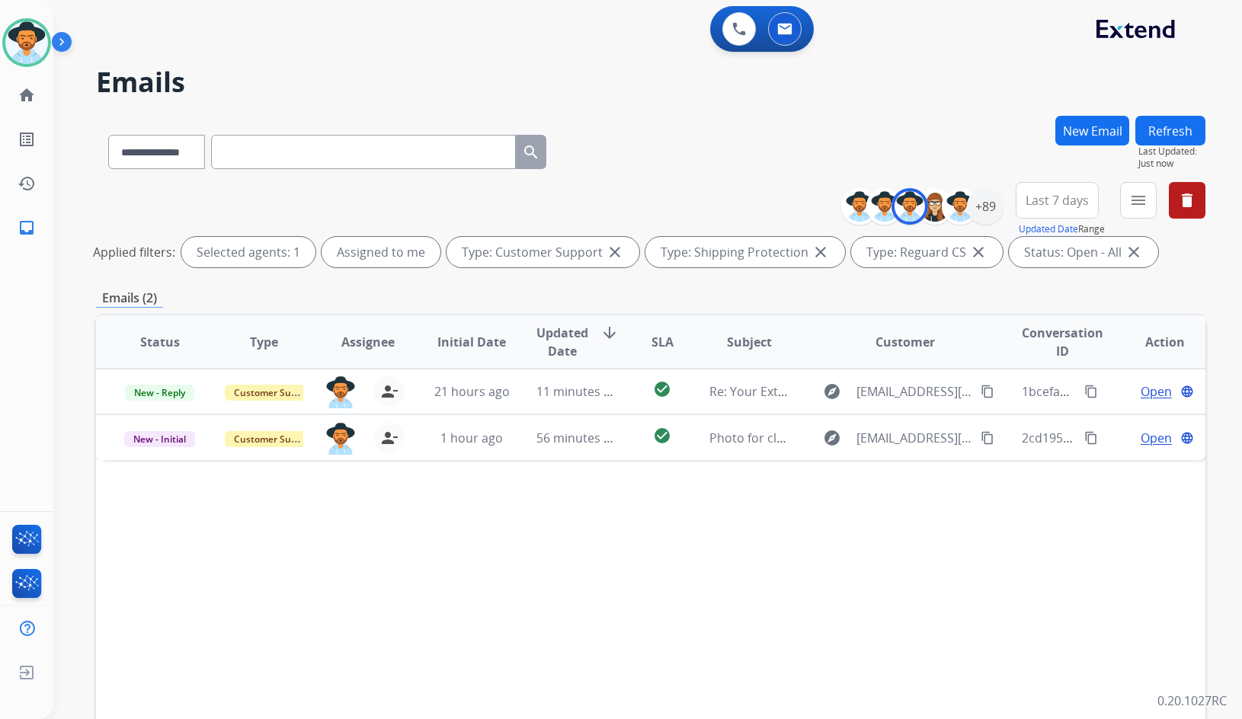
click at [60, 43] on img at bounding box center [65, 44] width 26 height 29
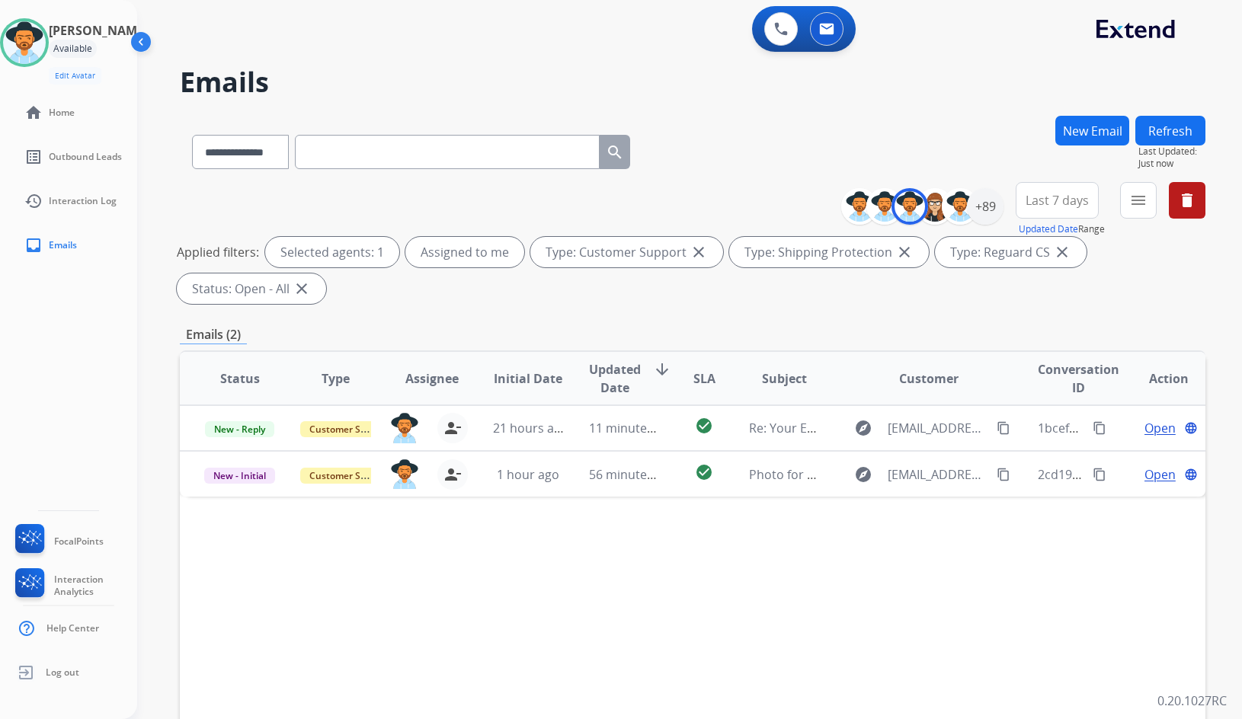
click at [8, 37] on div "[PERSON_NAME] Available Edit Avatar Agent: [PERSON_NAME] Profile: Extend_Traini…" at bounding box center [68, 51] width 137 height 66
click at [26, 38] on img at bounding box center [24, 42] width 43 height 43
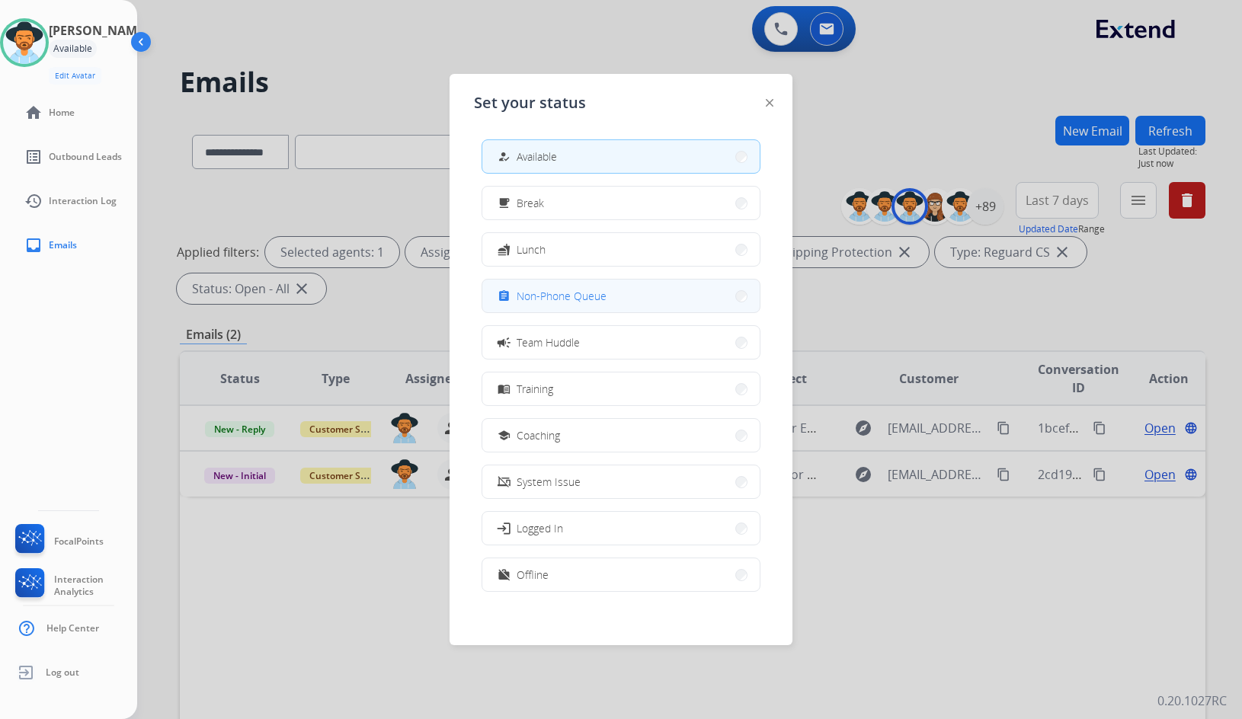
click at [571, 306] on button "assignment Non-Phone Queue" at bounding box center [620, 296] width 277 height 33
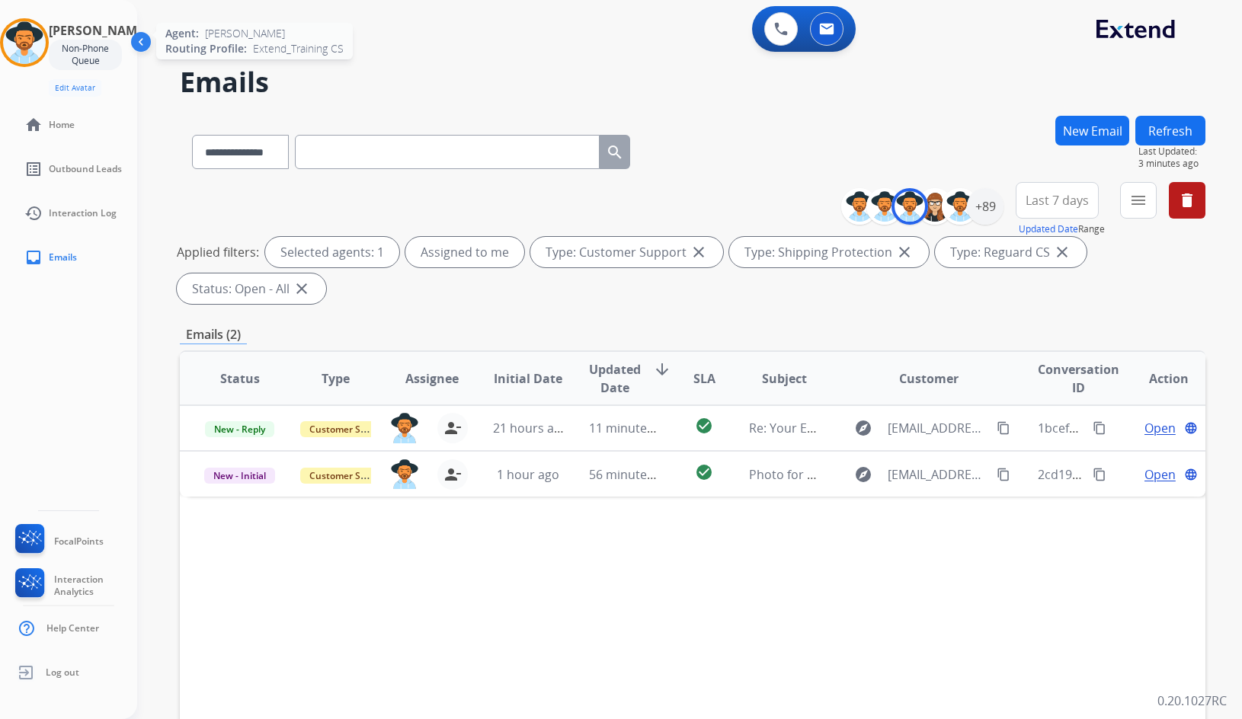
drag, startPoint x: 30, startPoint y: 34, endPoint x: 42, endPoint y: 40, distance: 13.6
click at [31, 36] on img at bounding box center [24, 42] width 43 height 43
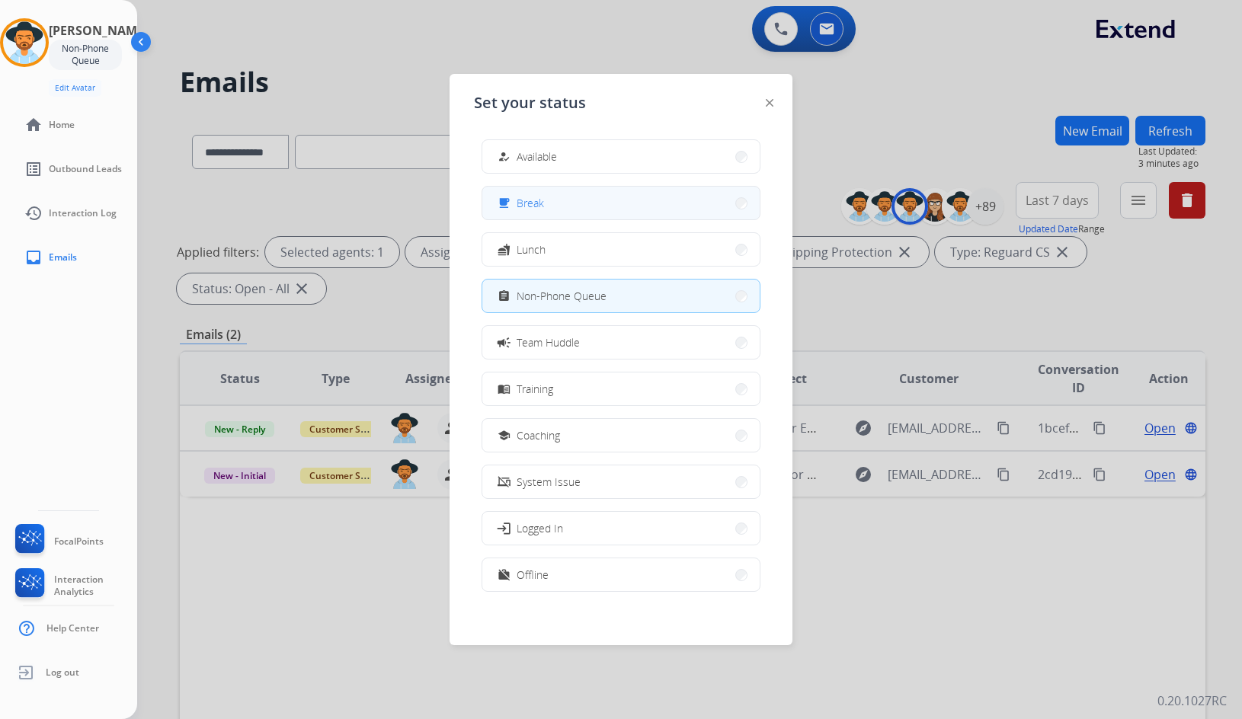
click at [553, 207] on button "free_breakfast Break" at bounding box center [620, 203] width 277 height 33
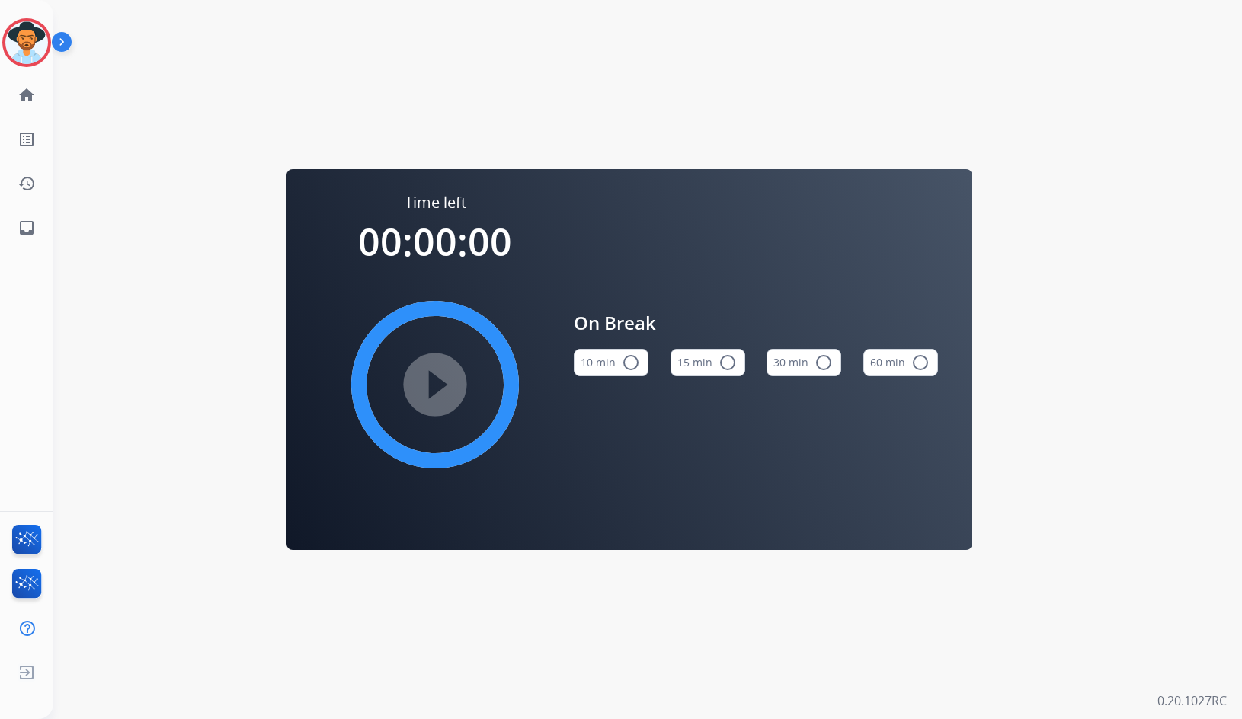
click at [631, 362] on mat-icon "radio_button_unchecked" at bounding box center [631, 363] width 18 height 18
